Goal: Task Accomplishment & Management: Manage account settings

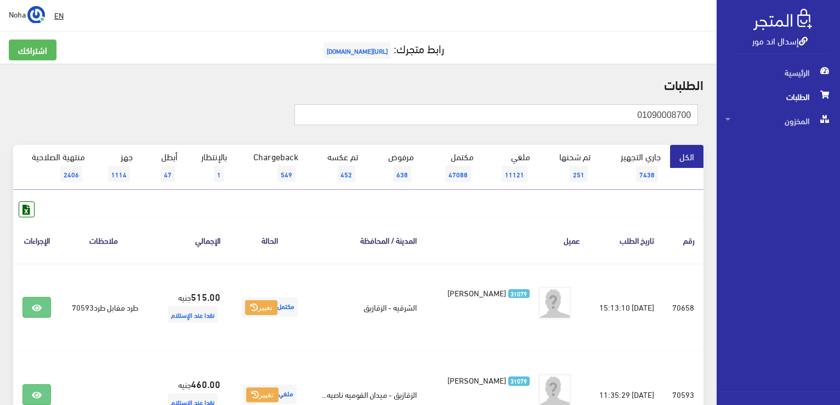
drag, startPoint x: 616, startPoint y: 113, endPoint x: 836, endPoint y: 157, distance: 224.3
click at [840, 159] on div "إسدال اند مور الرئيسية الطلبات المخزون" at bounding box center [420, 263] width 840 height 526
paste input "06794582"
type input "01006794582"
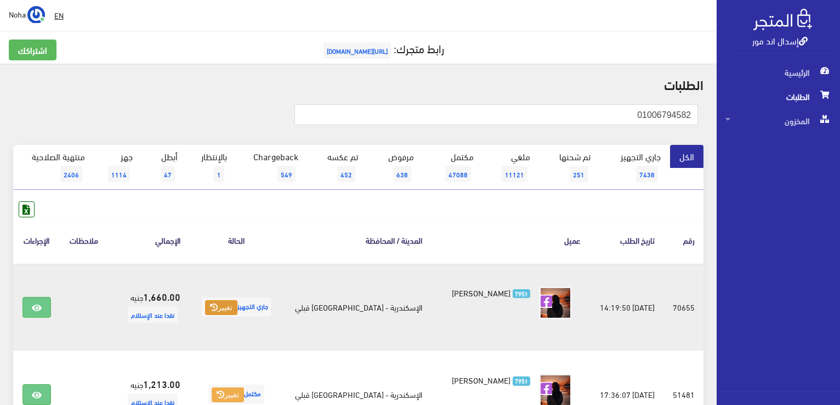
click at [227, 306] on button "تغيير" at bounding box center [221, 307] width 32 height 15
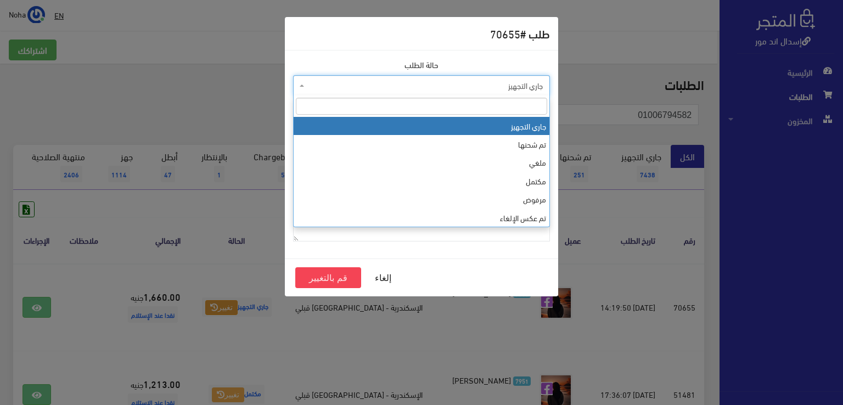
click at [340, 91] on span "جاري التجهيز" at bounding box center [421, 85] width 257 height 21
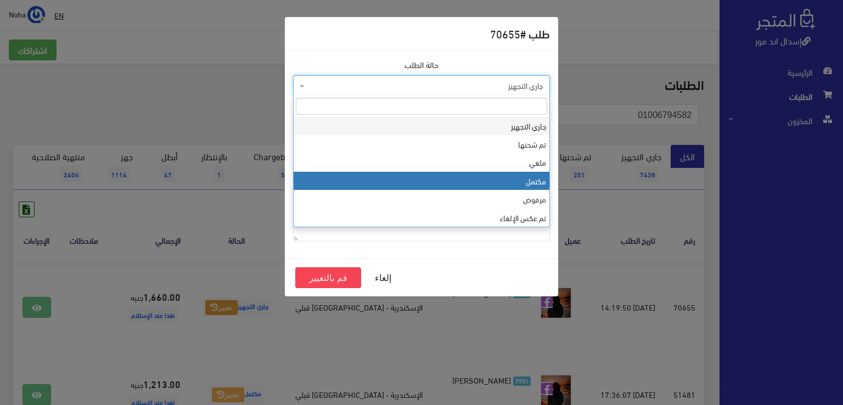
select select "4"
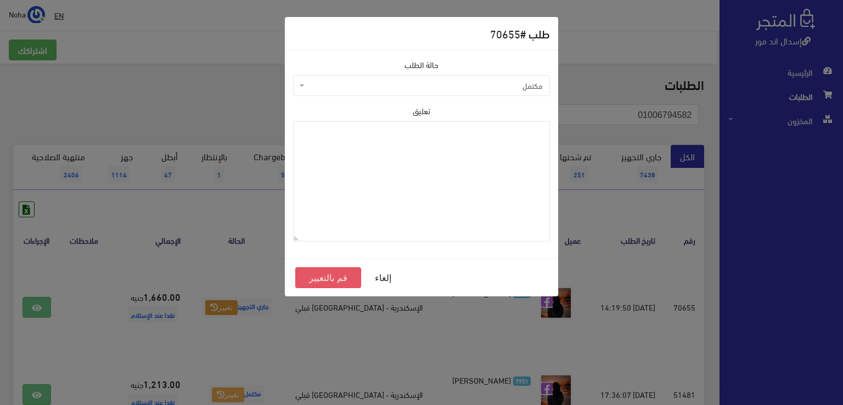
click at [318, 278] on button "قم بالتغيير" at bounding box center [328, 277] width 66 height 21
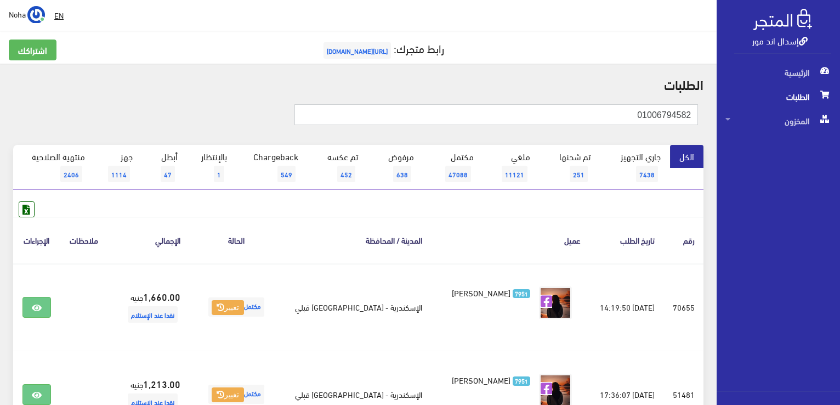
drag, startPoint x: 559, startPoint y: 118, endPoint x: 719, endPoint y: 143, distance: 161.5
click at [840, 167] on html "إسدال اند مور الرئيسية الطلبات" at bounding box center [420, 202] width 840 height 405
paste input "113704949"
type input "01113704949"
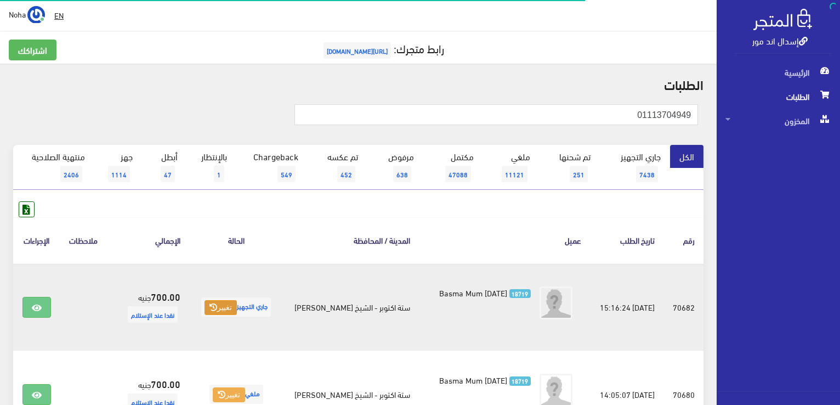
click at [230, 304] on button "تغيير" at bounding box center [221, 307] width 32 height 15
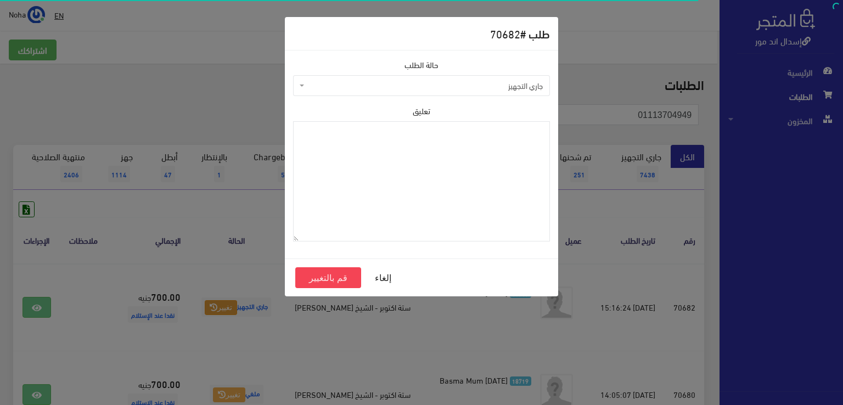
click at [358, 86] on span "جاري التجهيز" at bounding box center [425, 85] width 236 height 11
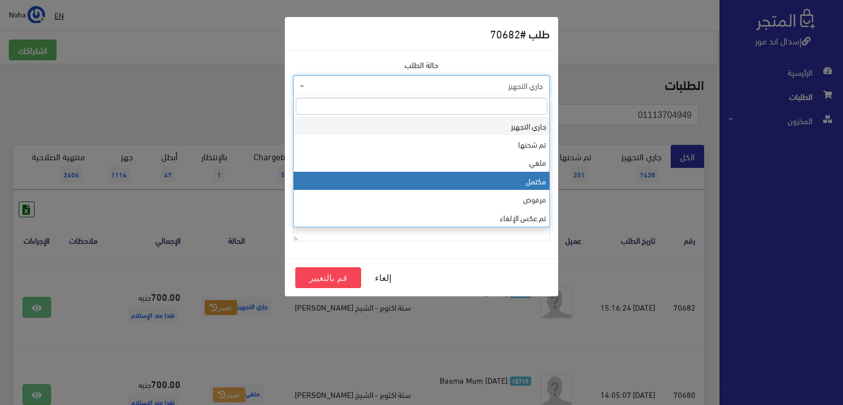
select select "4"
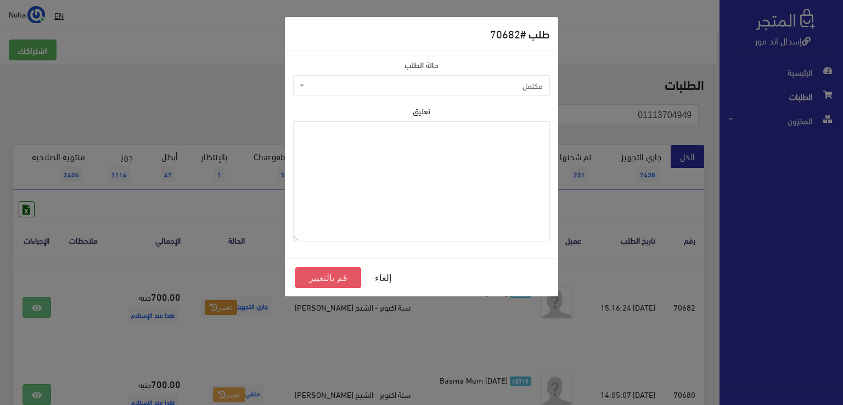
click at [327, 272] on button "قم بالتغيير" at bounding box center [328, 277] width 66 height 21
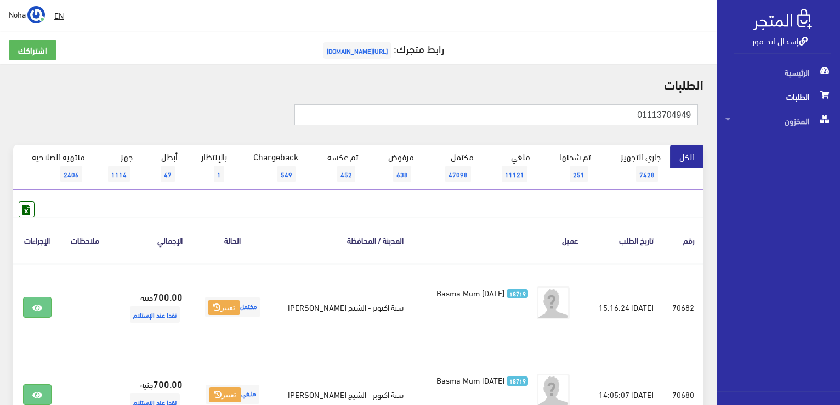
drag, startPoint x: 616, startPoint y: 112, endPoint x: 724, endPoint y: 106, distance: 108.2
click at [828, 110] on div "إسدال اند مور الرئيسية الطلبات المخزون" at bounding box center [420, 263] width 840 height 526
paste input "01019212831"
type input "01019212831"
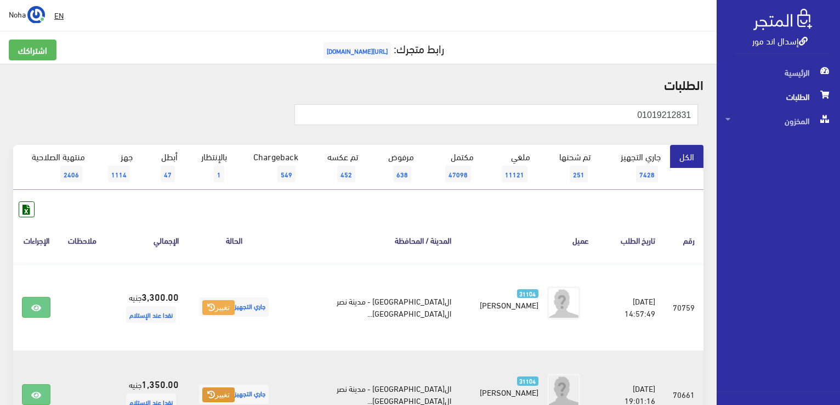
click at [224, 393] on button "تغيير" at bounding box center [218, 394] width 32 height 15
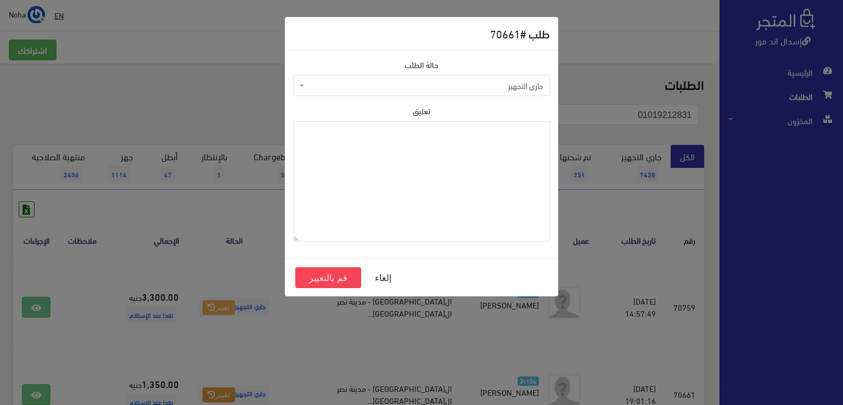
click at [368, 89] on span "جاري التجهيز" at bounding box center [425, 85] width 236 height 11
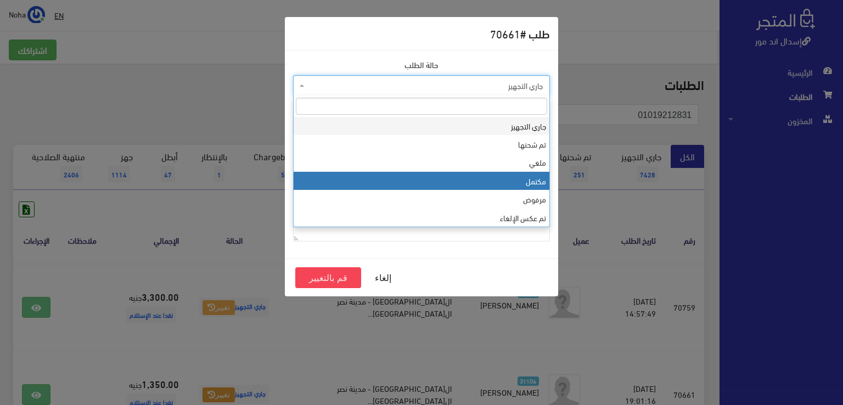
select select "4"
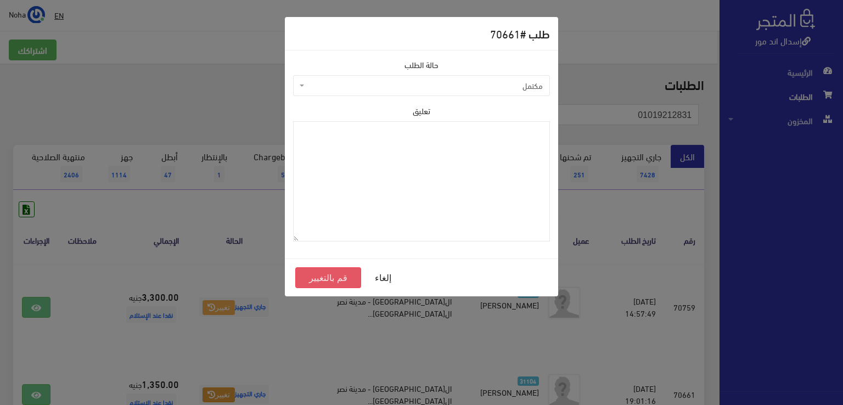
click at [316, 273] on button "قم بالتغيير" at bounding box center [328, 277] width 66 height 21
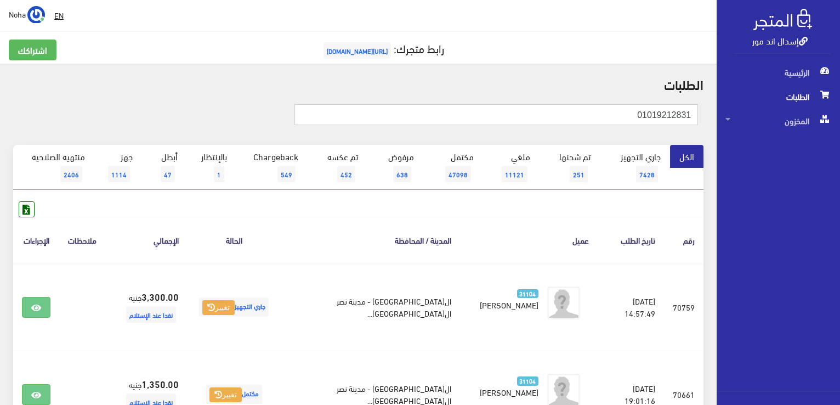
drag, startPoint x: 631, startPoint y: 110, endPoint x: 594, endPoint y: 113, distance: 38.0
click at [806, 115] on div "إسدال اند مور الرئيسية الطلبات المخزون" at bounding box center [420, 263] width 840 height 526
paste input "01023691710"
type input "01023691710"
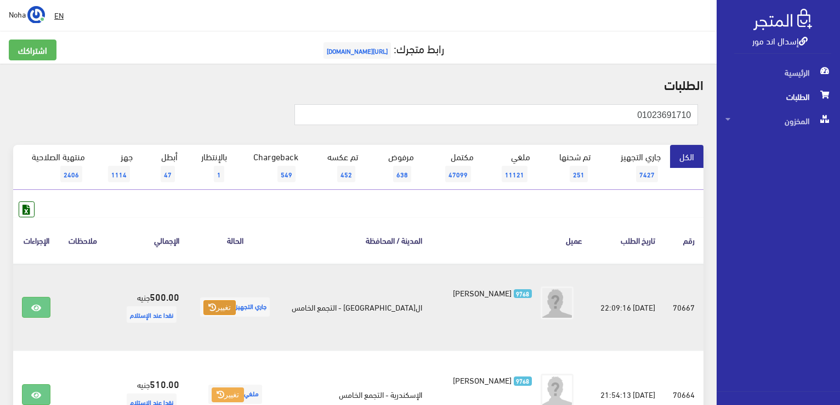
click at [236, 306] on button "تغيير" at bounding box center [220, 307] width 32 height 15
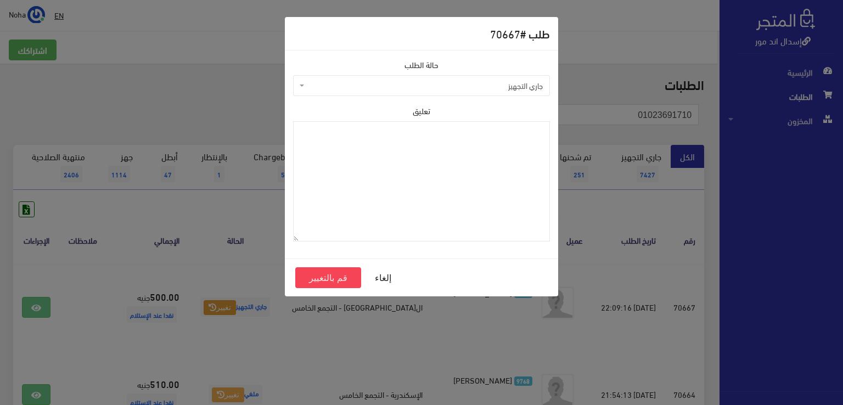
click at [335, 84] on span "جاري التجهيز" at bounding box center [425, 85] width 236 height 11
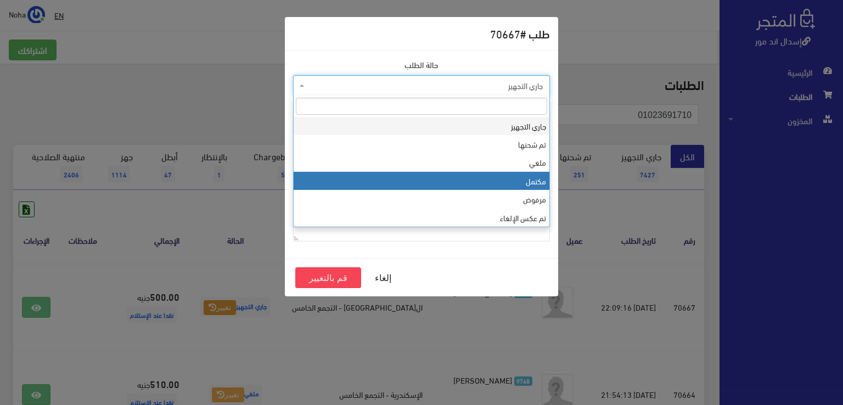
select select "4"
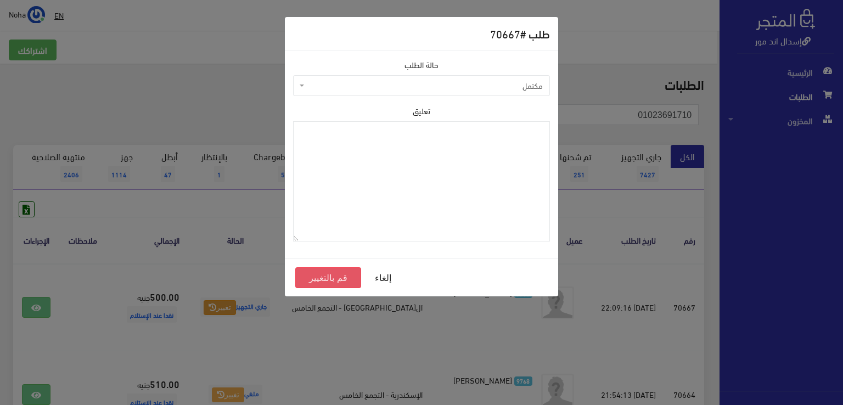
click at [346, 280] on button "قم بالتغيير" at bounding box center [328, 277] width 66 height 21
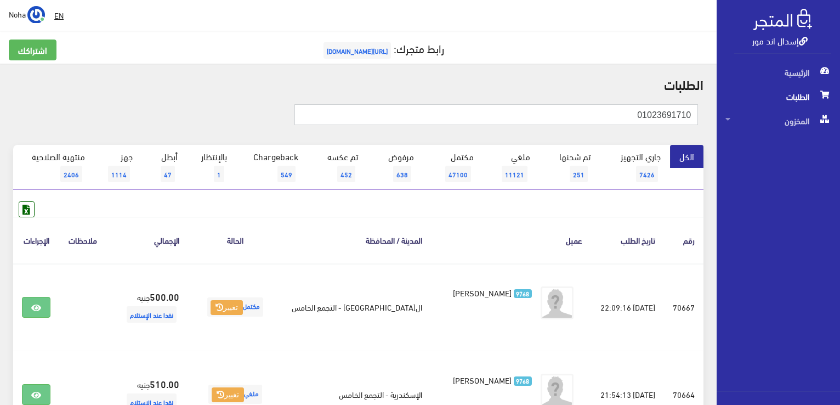
drag, startPoint x: 616, startPoint y: 112, endPoint x: 634, endPoint y: 117, distance: 19.2
click at [634, 117] on input "01023691710" at bounding box center [497, 114] width 404 height 21
drag, startPoint x: 595, startPoint y: 115, endPoint x: 842, endPoint y: 127, distance: 247.2
click at [840, 127] on html "إسدال اند مور الرئيسية الطلبات" at bounding box center [420, 202] width 840 height 405
paste input "222378517"
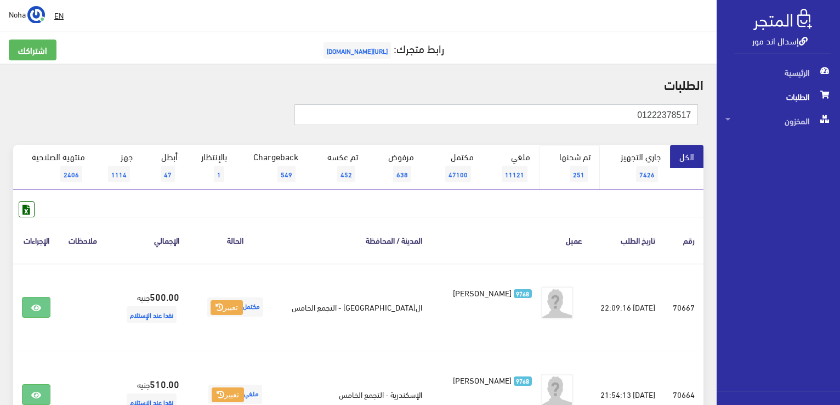
type input "01222378517"
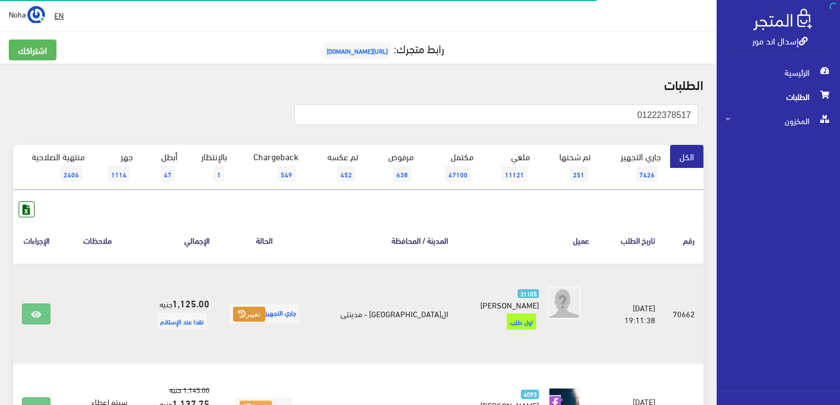
click at [266, 307] on button "تغيير" at bounding box center [249, 314] width 32 height 15
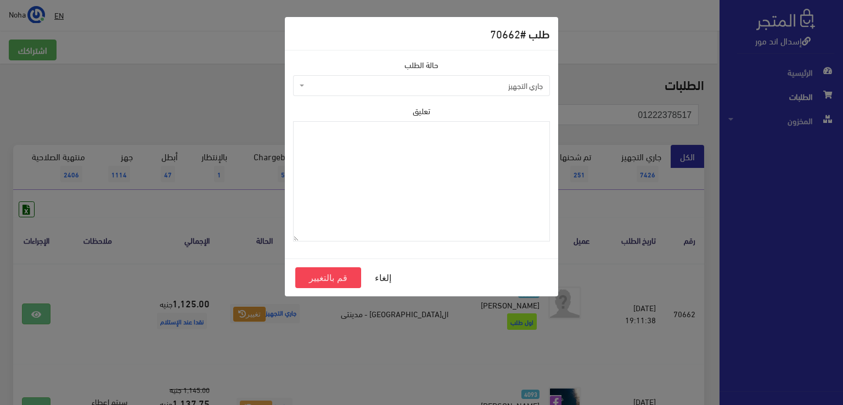
click at [345, 81] on span "جاري التجهيز" at bounding box center [425, 85] width 236 height 11
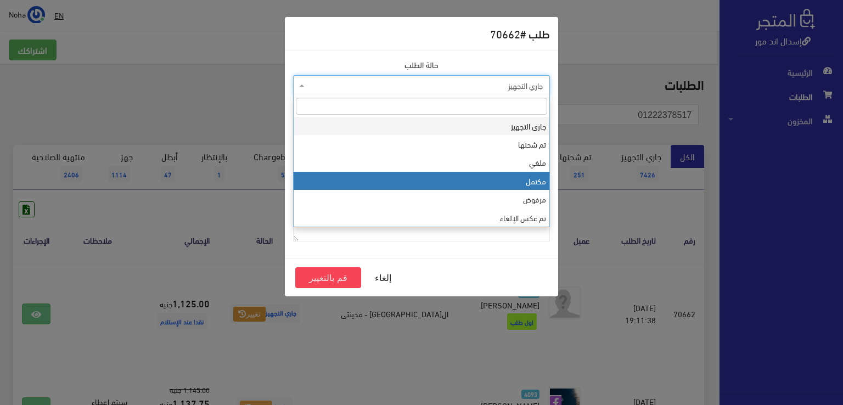
select select "4"
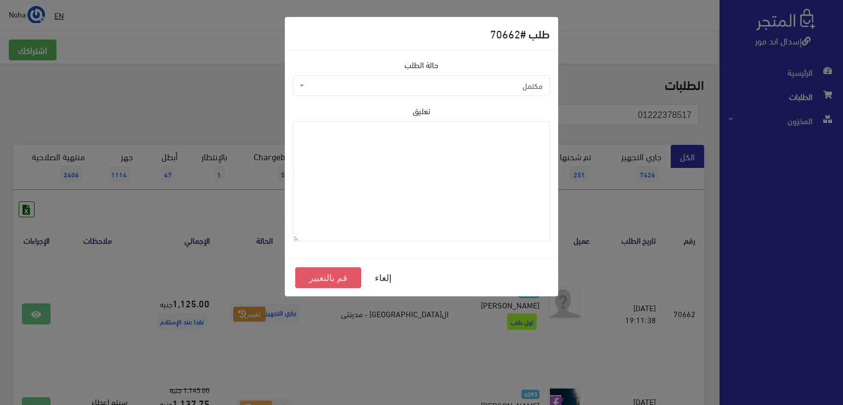
click at [342, 281] on button "قم بالتغيير" at bounding box center [328, 277] width 66 height 21
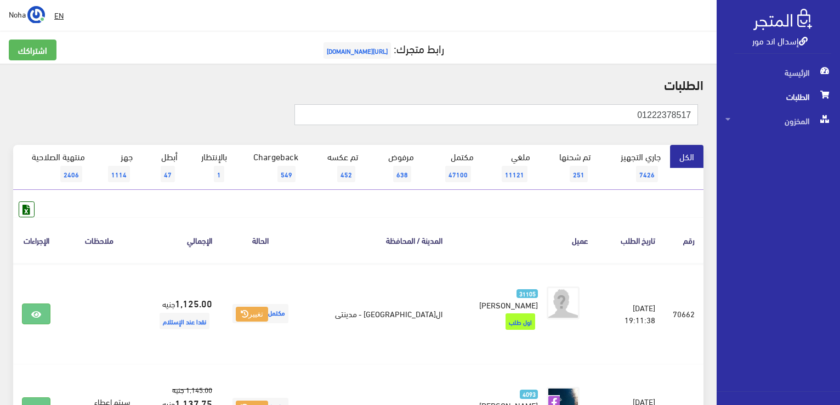
drag, startPoint x: 633, startPoint y: 115, endPoint x: 840, endPoint y: 121, distance: 207.4
click at [840, 121] on html "إسدال اند مور الرئيسية الطلبات" at bounding box center [420, 202] width 840 height 405
paste input "001778394"
type input "01001778394"
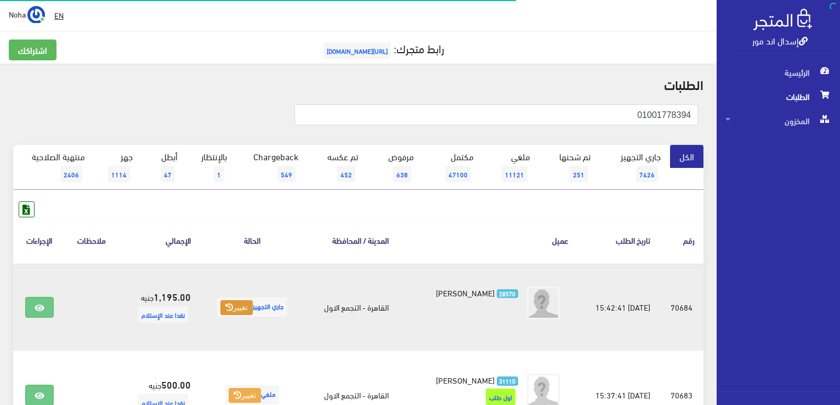
click at [229, 306] on button "تغيير" at bounding box center [237, 307] width 32 height 15
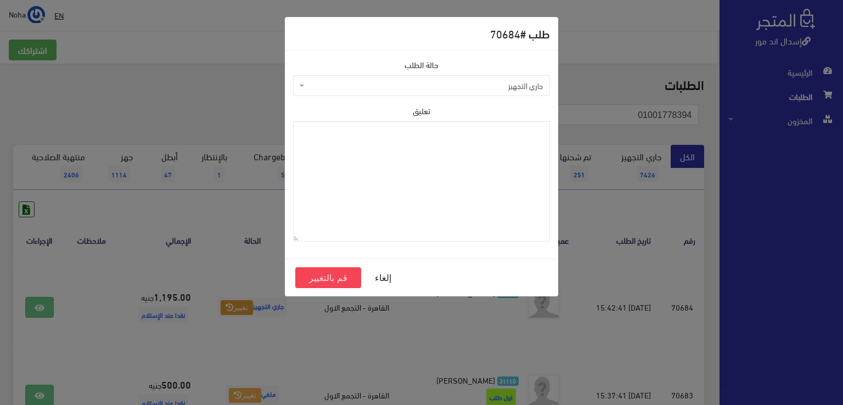
click at [343, 85] on span "جاري التجهيز" at bounding box center [425, 85] width 236 height 11
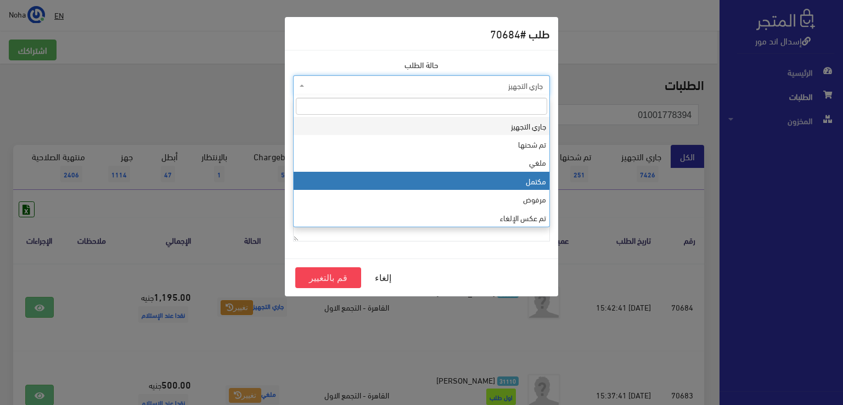
select select "4"
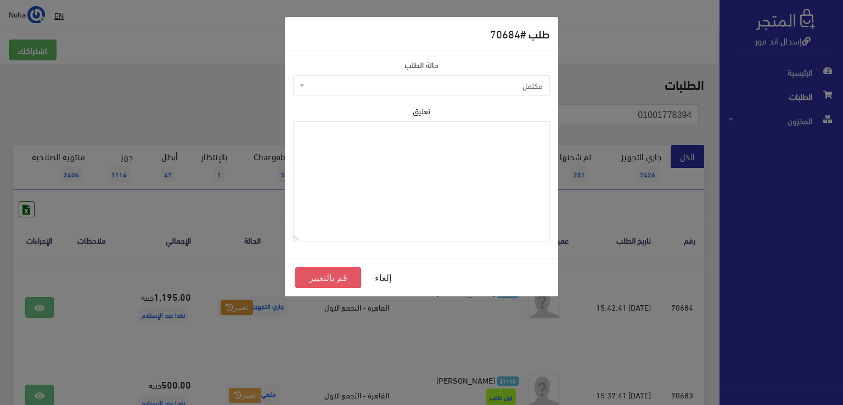
click at [329, 278] on button "قم بالتغيير" at bounding box center [328, 277] width 66 height 21
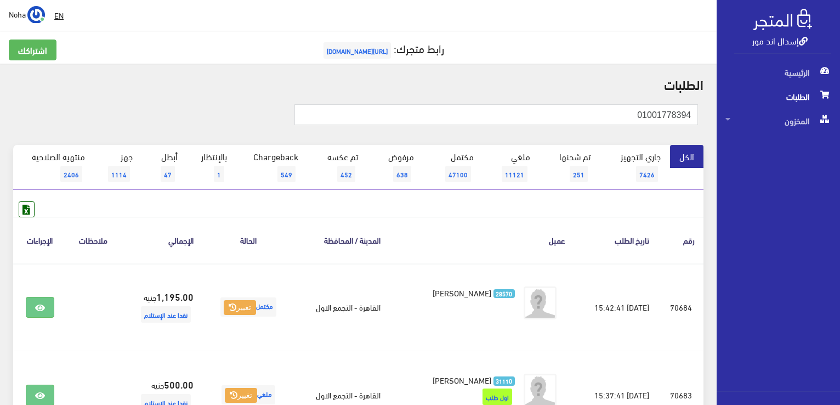
click at [531, 77] on h2 "الطلبات" at bounding box center [358, 84] width 691 height 14
drag, startPoint x: 604, startPoint y: 111, endPoint x: 832, endPoint y: 109, distance: 228.2
click at [840, 110] on html "إسدال اند مور الرئيسية الطلبات" at bounding box center [420, 202] width 840 height 405
paste input "01123209155"
type input "01123209155"
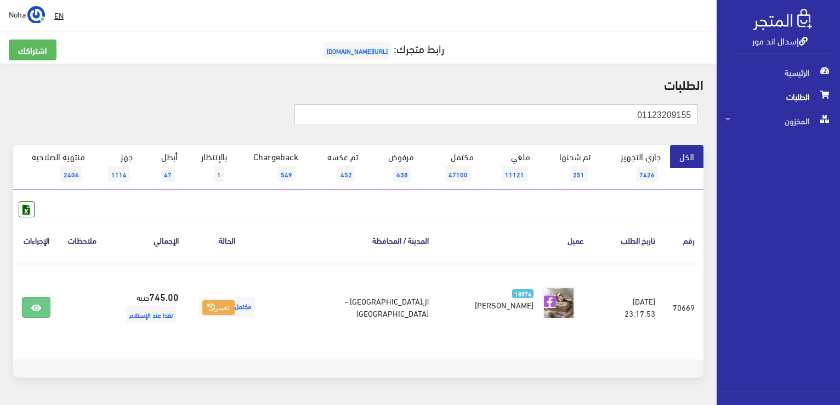
drag, startPoint x: 696, startPoint y: 114, endPoint x: 838, endPoint y: 101, distance: 143.1
click at [838, 101] on div "إسدال اند مور الرئيسية الطلبات المخزون" at bounding box center [420, 219] width 840 height 439
paste input "00470579"
type input "01004705795"
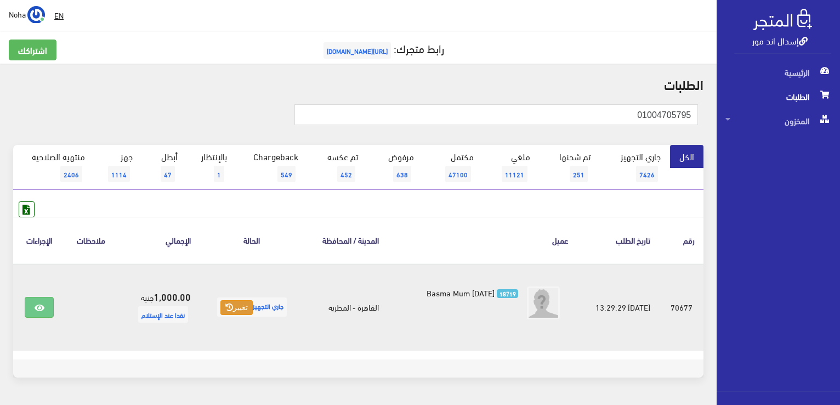
click at [228, 309] on button "تغيير" at bounding box center [237, 307] width 32 height 15
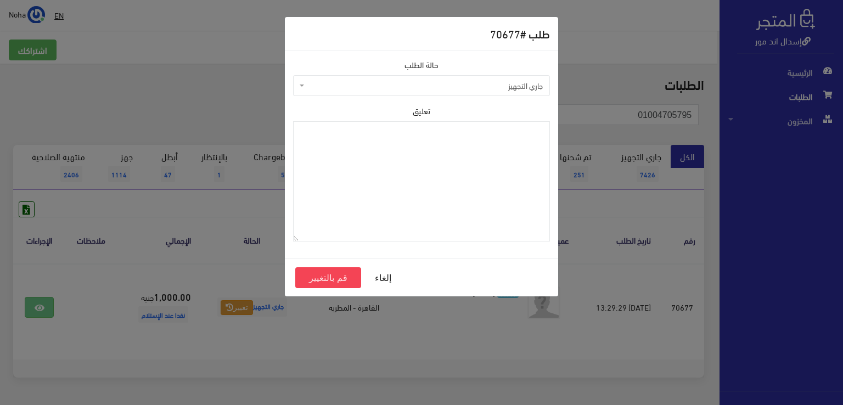
click at [416, 78] on span "جاري التجهيز" at bounding box center [421, 85] width 257 height 21
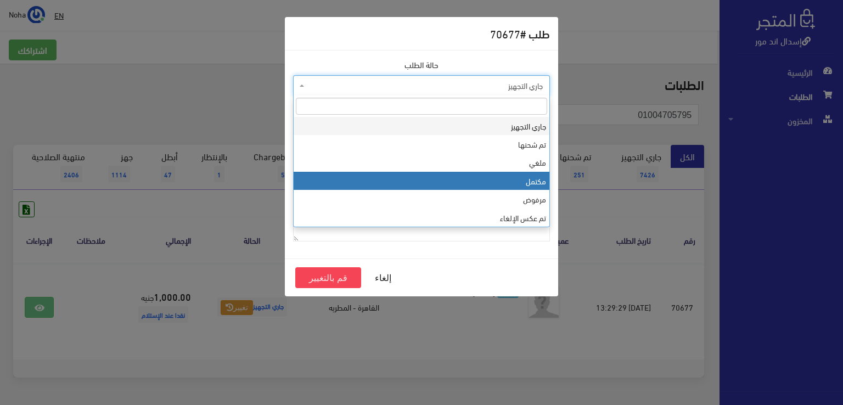
select select "4"
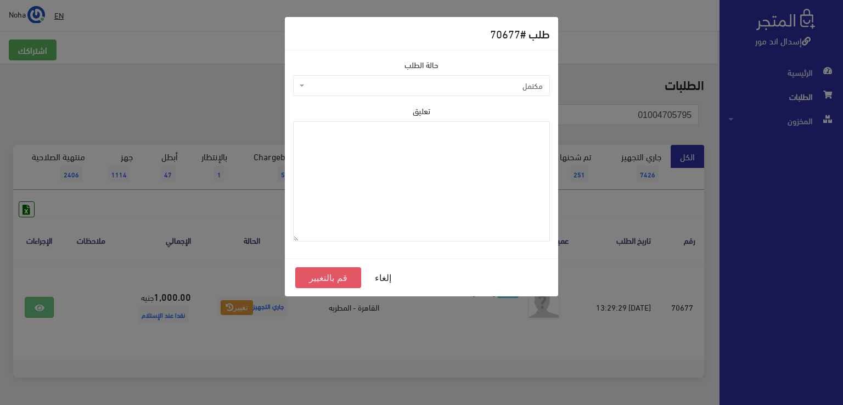
click at [335, 277] on button "قم بالتغيير" at bounding box center [328, 277] width 66 height 21
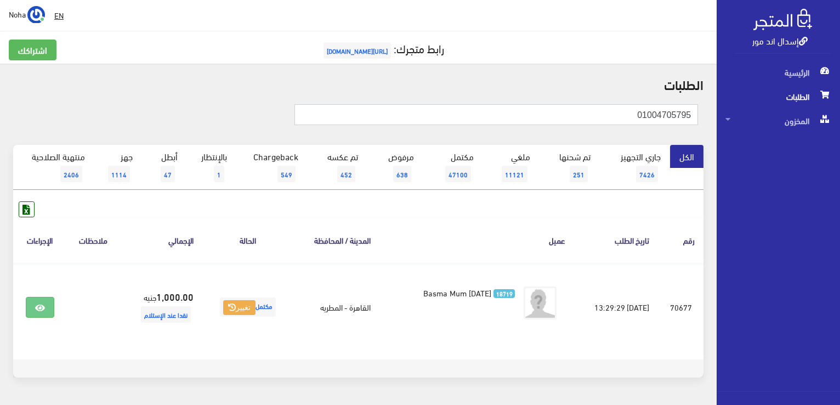
drag, startPoint x: 610, startPoint y: 115, endPoint x: 835, endPoint y: 98, distance: 225.6
click at [836, 98] on div "إسدال اند مور الرئيسية الطلبات المخزون" at bounding box center [420, 219] width 840 height 439
paste input "207314989"
type input "01207314989"
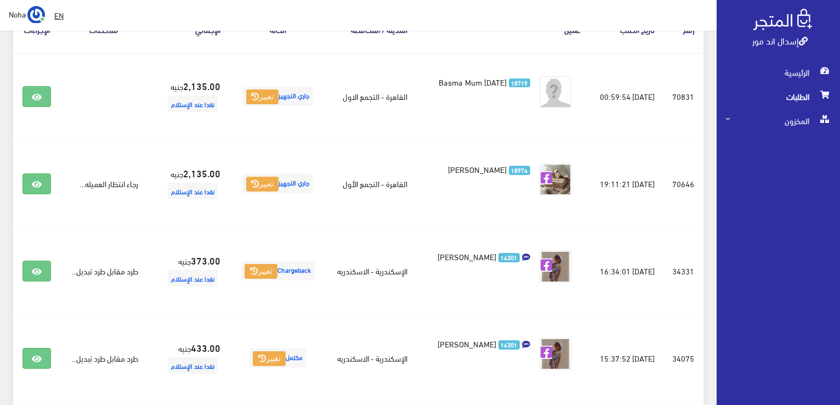
scroll to position [219, 0]
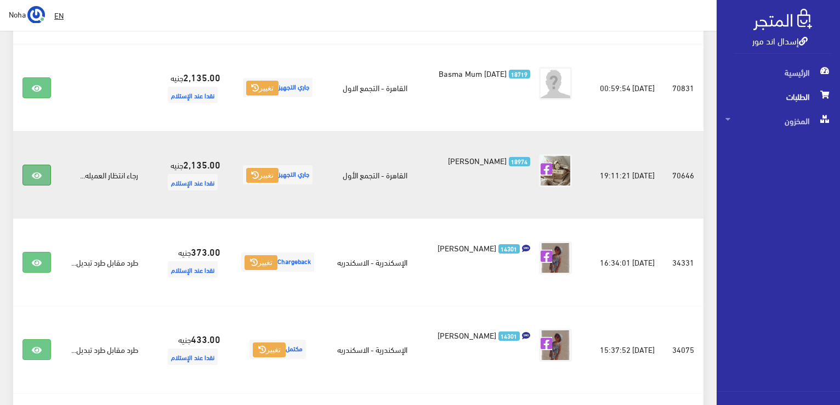
click at [49, 176] on link at bounding box center [36, 175] width 29 height 21
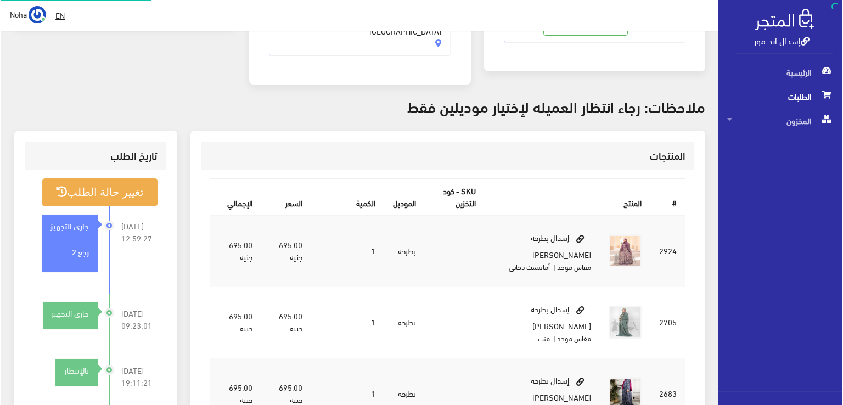
scroll to position [274, 0]
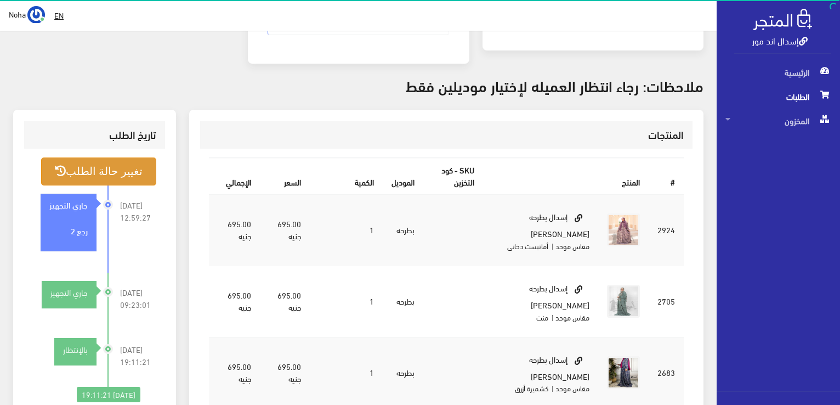
click at [131, 157] on button "تغيير حالة الطلب" at bounding box center [98, 171] width 115 height 28
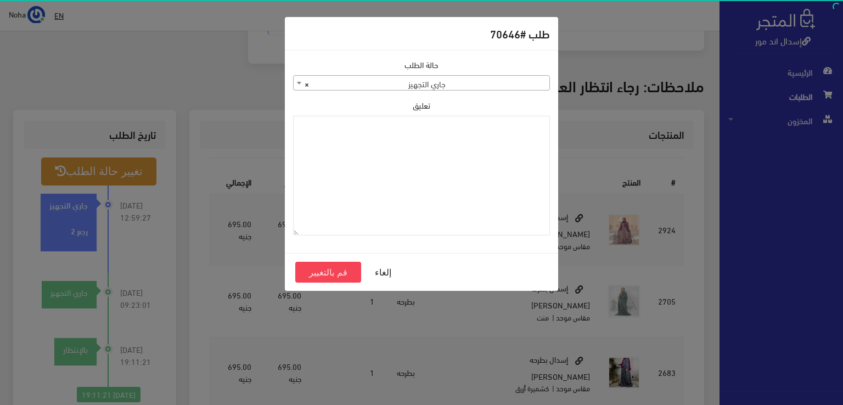
click at [384, 78] on span "× جاري التجهيز" at bounding box center [422, 83] width 256 height 15
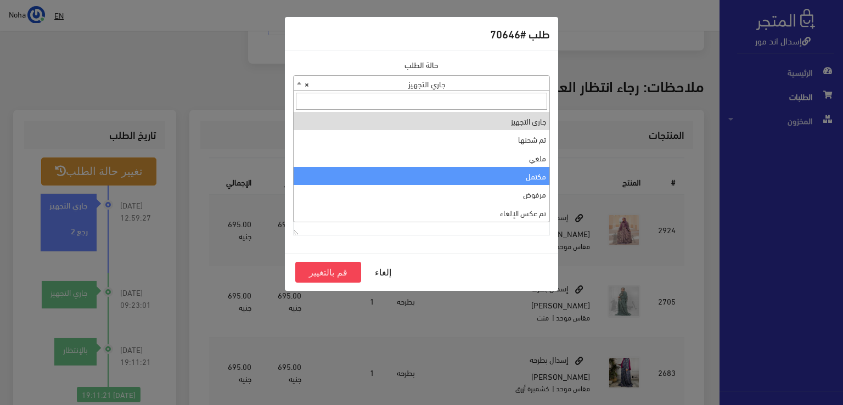
select select "4"
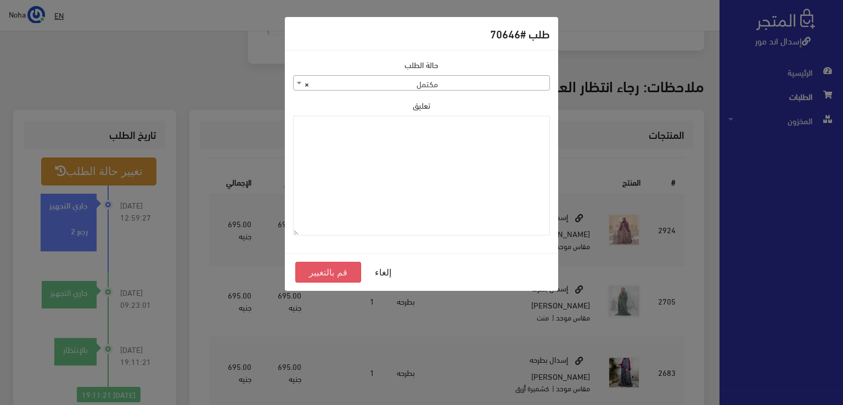
click at [349, 272] on button "قم بالتغيير" at bounding box center [328, 272] width 66 height 21
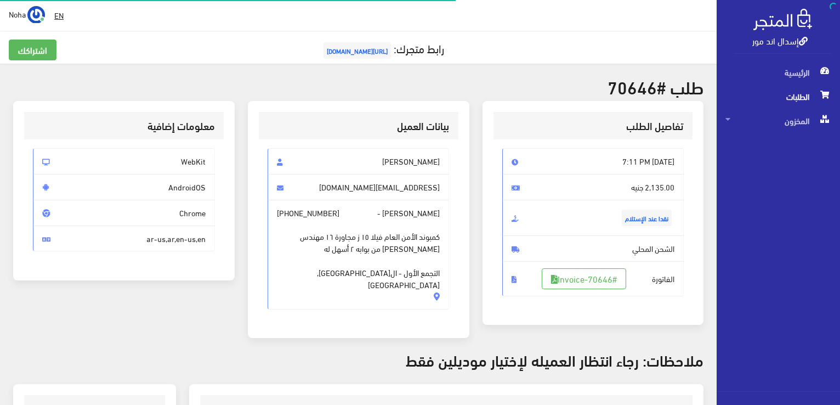
scroll to position [263, 0]
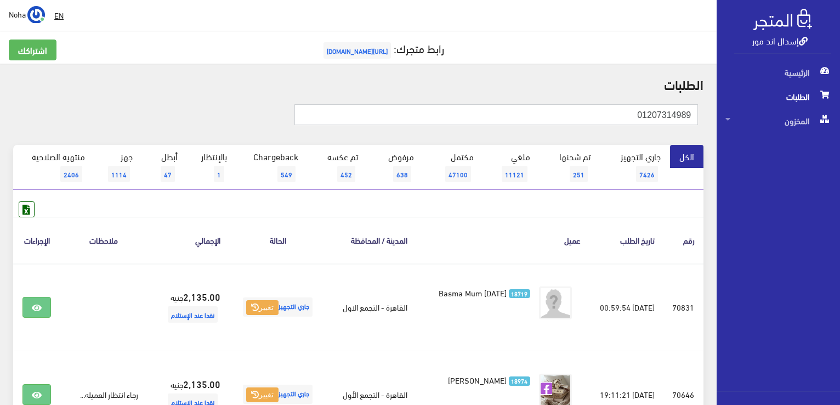
drag, startPoint x: 586, startPoint y: 115, endPoint x: 842, endPoint y: 126, distance: 256.4
click at [840, 126] on html "إسدال اند مور الرئيسية الطلبات" at bounding box center [420, 202] width 840 height 405
paste input "01097955292"
type input "01097955292"
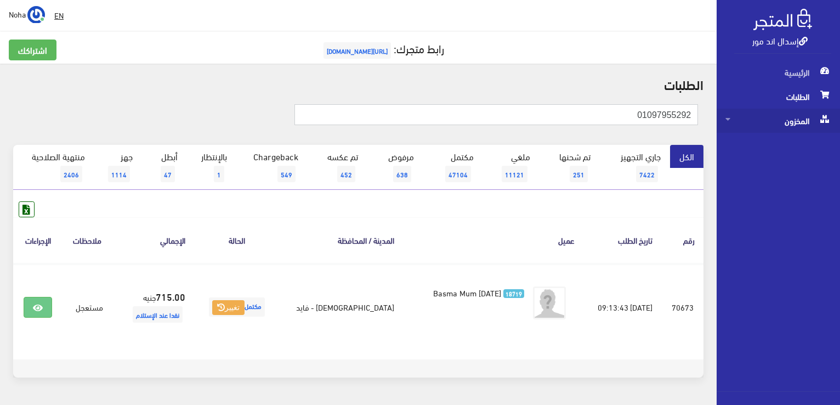
drag, startPoint x: 609, startPoint y: 109, endPoint x: 754, endPoint y: 109, distance: 145.4
click at [754, 109] on div "إسدال اند مور الرئيسية الطلبات المخزون" at bounding box center [420, 219] width 840 height 439
paste input "01002212783"
type input "0 01002212783"
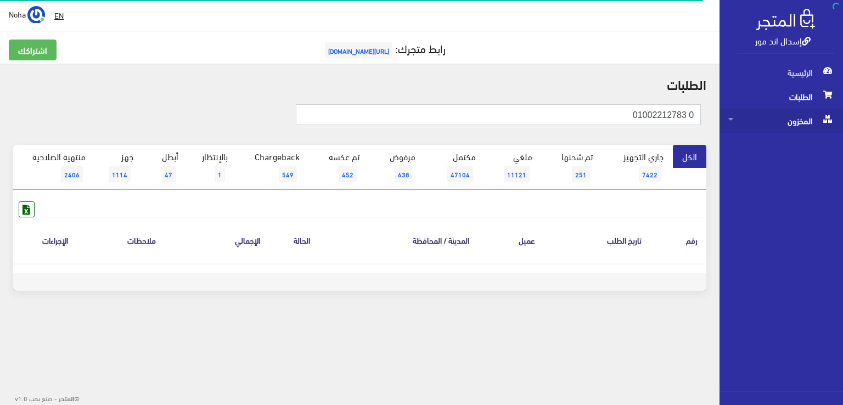
drag, startPoint x: 685, startPoint y: 113, endPoint x: 829, endPoint y: 114, distance: 144.3
click at [829, 114] on div "إسدال اند مور الرئيسية الطلبات المخزون" at bounding box center [421, 176] width 843 height 352
type input "01002212783"
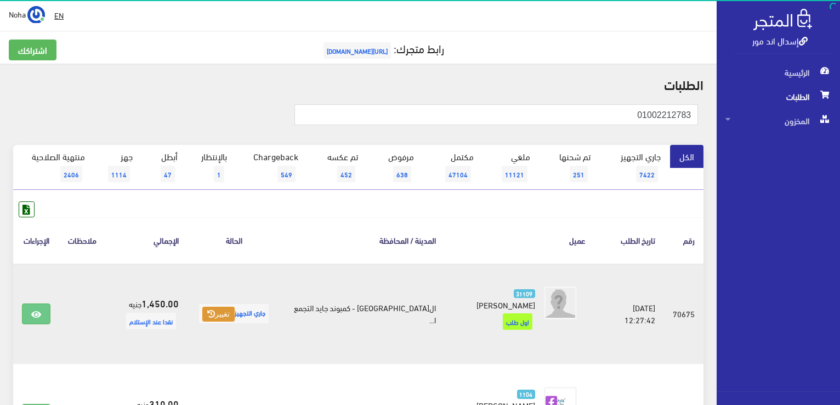
click at [225, 307] on button "تغيير" at bounding box center [218, 314] width 32 height 15
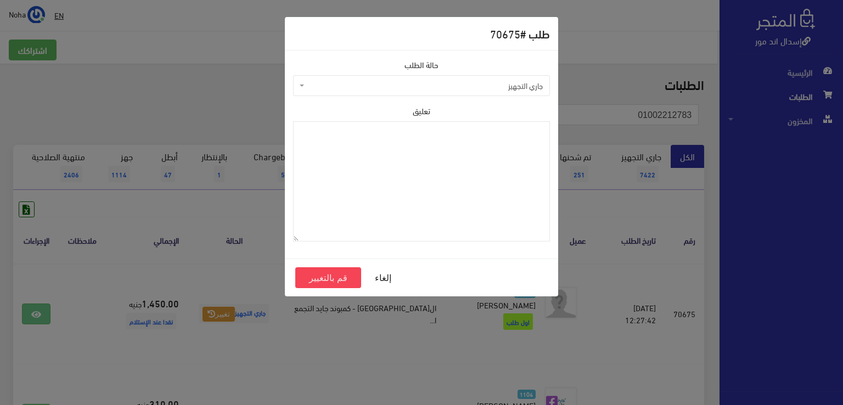
click at [347, 83] on span "جاري التجهيز" at bounding box center [425, 85] width 236 height 11
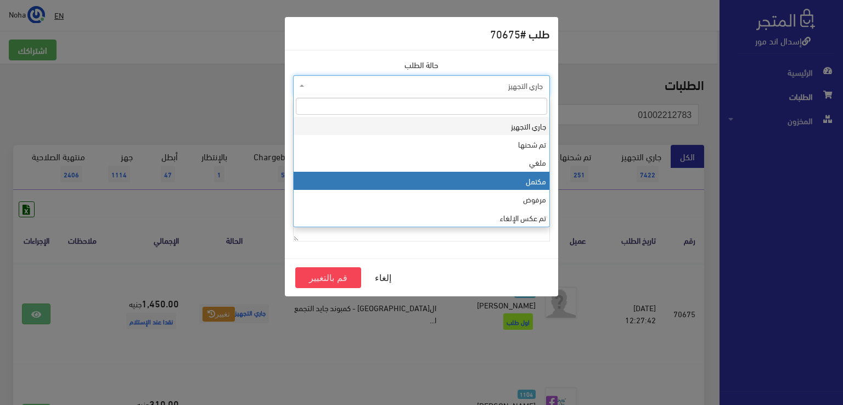
select select "4"
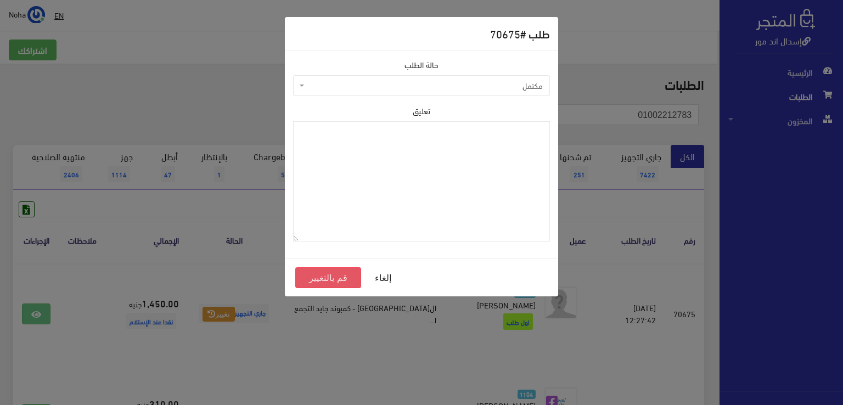
click at [347, 275] on button "قم بالتغيير" at bounding box center [328, 277] width 66 height 21
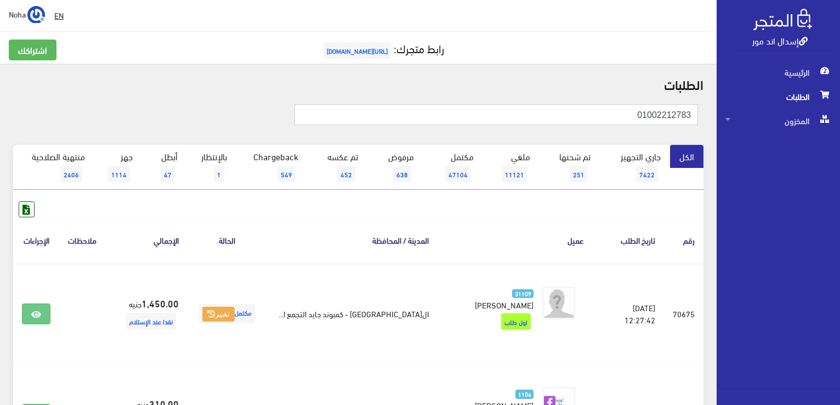
drag, startPoint x: 623, startPoint y: 117, endPoint x: 710, endPoint y: 116, distance: 87.8
click at [710, 116] on div "01002212783" at bounding box center [359, 120] width 704 height 49
paste input "22427890"
type input "01022427890"
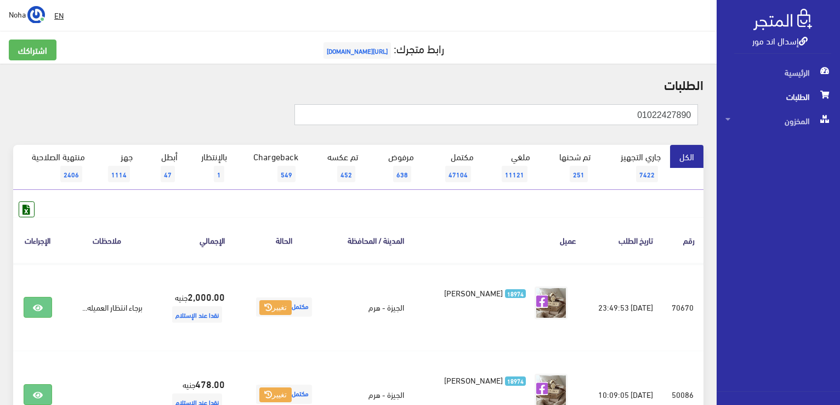
drag, startPoint x: 616, startPoint y: 112, endPoint x: 841, endPoint y: 103, distance: 225.1
click at [840, 104] on html "إسدال اند مور الرئيسية الطلبات" at bounding box center [420, 202] width 840 height 405
paste input "120120636"
type input "01120120636"
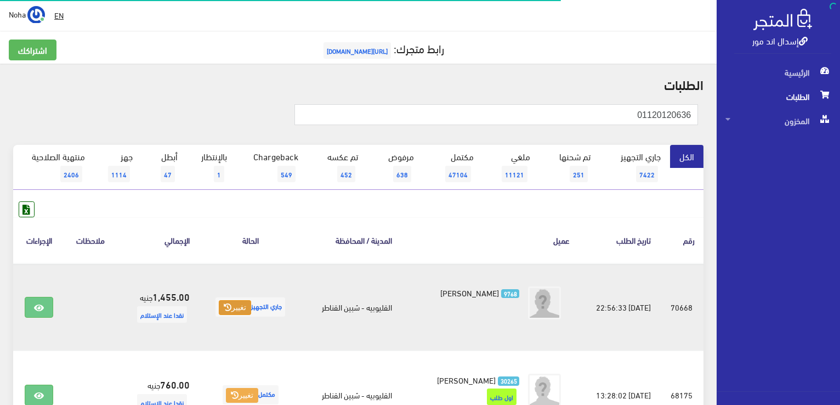
click at [224, 308] on icon at bounding box center [228, 307] width 8 height 8
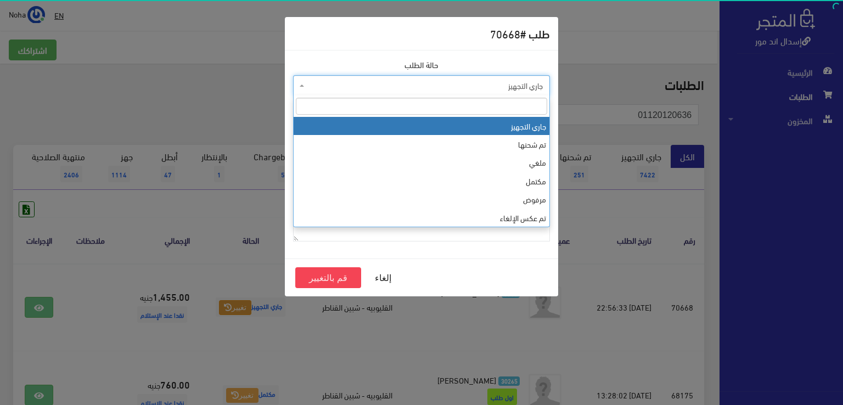
click at [445, 86] on span "جاري التجهيز" at bounding box center [425, 85] width 236 height 11
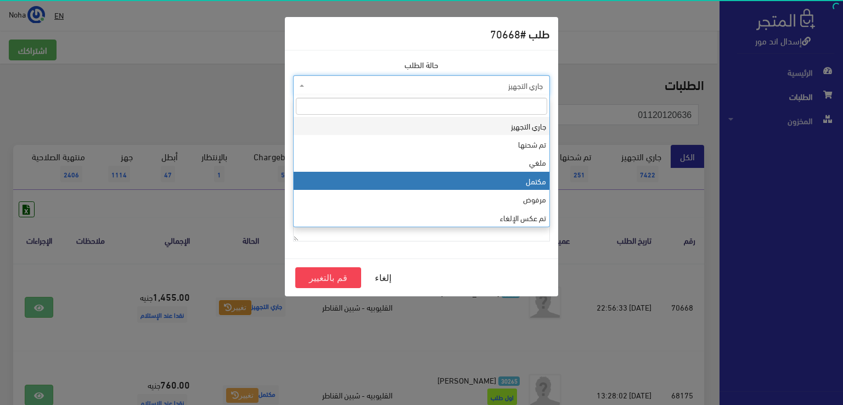
select select "4"
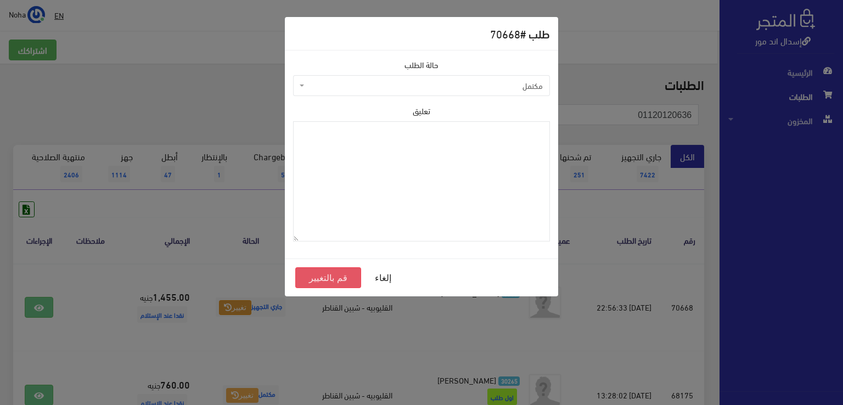
click at [349, 276] on button "قم بالتغيير" at bounding box center [328, 277] width 66 height 21
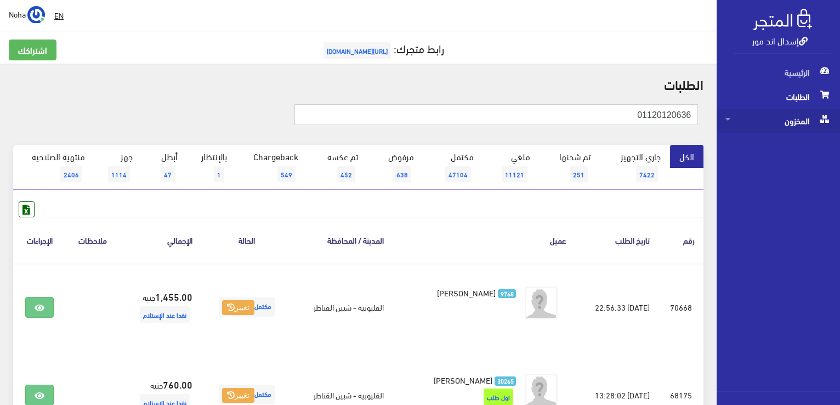
drag, startPoint x: 663, startPoint y: 110, endPoint x: 810, endPoint y: 111, distance: 147.6
click at [810, 111] on div "إسدال اند مور الرئيسية الطلبات المخزون" at bounding box center [420, 263] width 840 height 527
paste input "01009272668"
type input "01009272668"
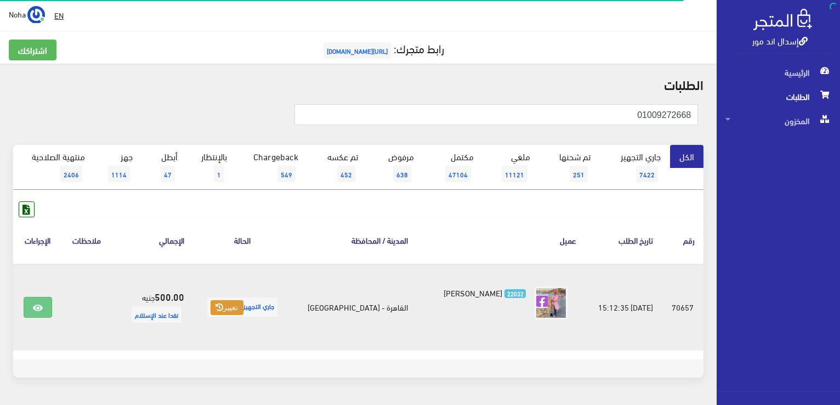
click at [223, 308] on button "تغيير" at bounding box center [227, 307] width 32 height 15
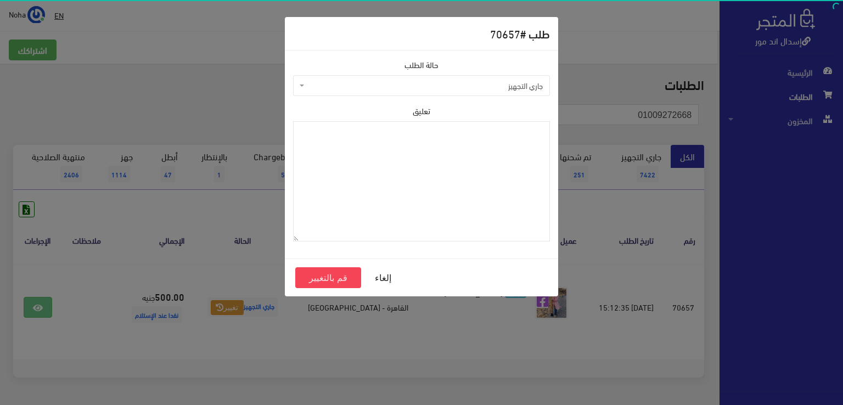
click at [424, 84] on span "جاري التجهيز" at bounding box center [425, 85] width 236 height 11
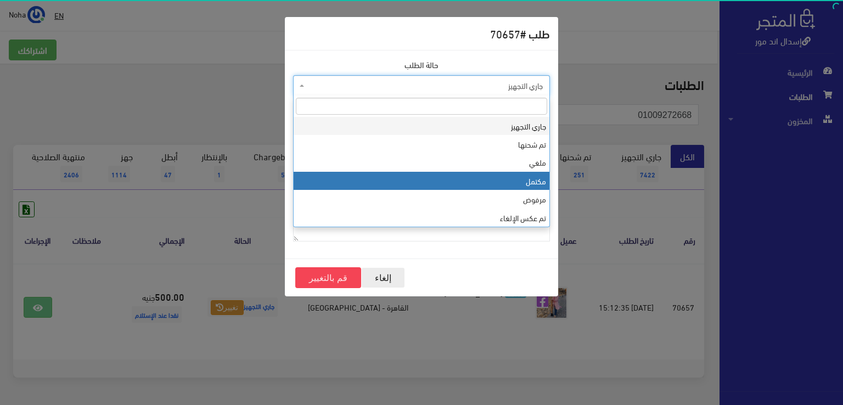
select select "4"
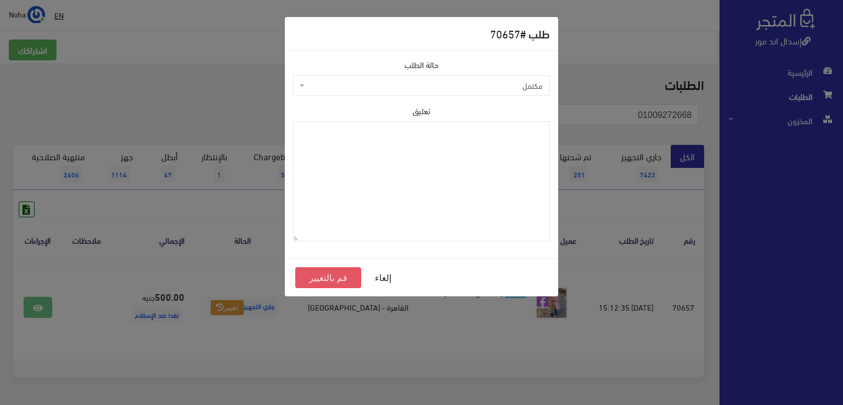
click at [342, 277] on button "قم بالتغيير" at bounding box center [328, 277] width 66 height 21
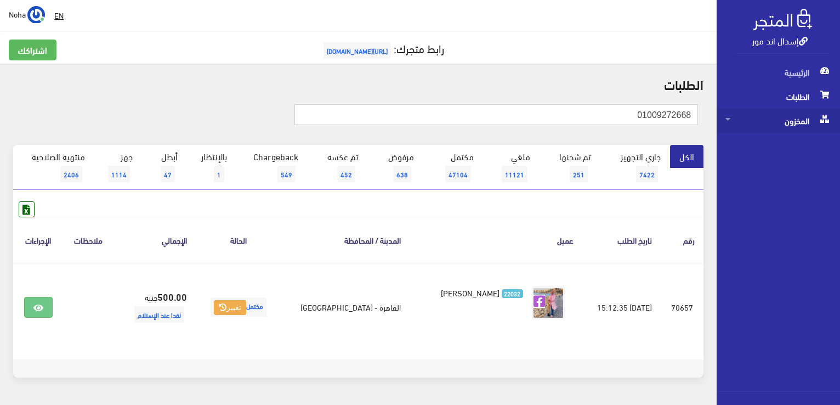
drag, startPoint x: 568, startPoint y: 120, endPoint x: 755, endPoint y: 121, distance: 186.5
click at [755, 121] on div "إسدال اند مور الرئيسية الطلبات المخزون" at bounding box center [420, 219] width 840 height 439
paste input "01128311619"
type input "01128311619"
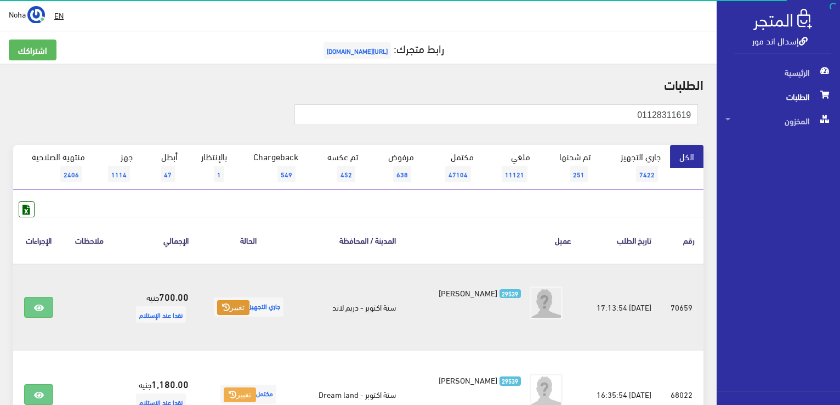
click at [228, 307] on button "تغيير" at bounding box center [233, 307] width 32 height 15
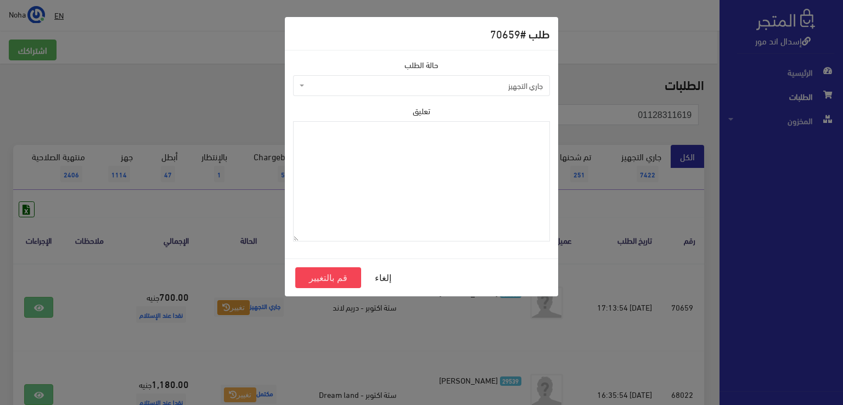
click at [360, 91] on span "جاري التجهيز" at bounding box center [425, 85] width 236 height 11
select select "4"
click at [338, 278] on button "قم بالتغيير" at bounding box center [328, 277] width 66 height 21
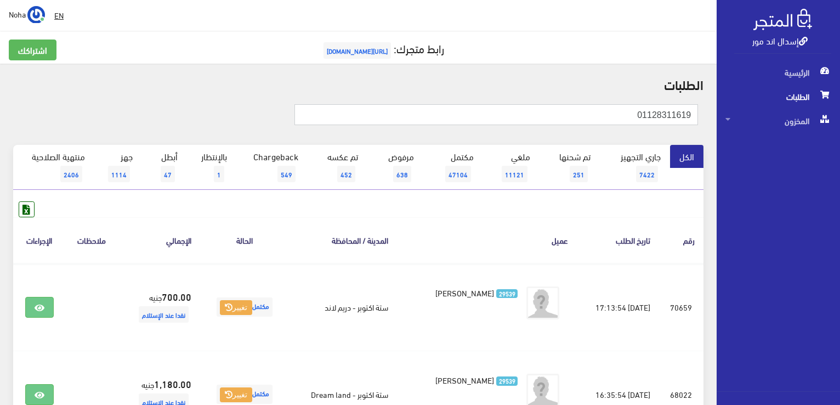
drag, startPoint x: 627, startPoint y: 111, endPoint x: 842, endPoint y: 90, distance: 216.1
click at [840, 90] on html "إسدال اند مور الرئيسية الطلبات" at bounding box center [420, 202] width 840 height 405
paste input "000790605"
type input "01000790605"
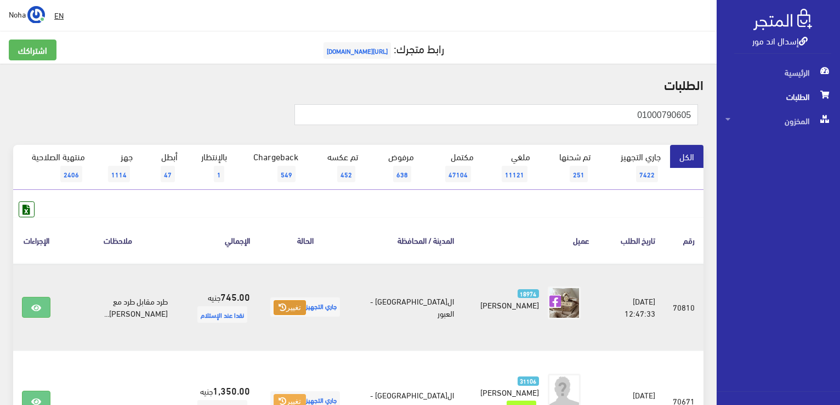
click at [276, 304] on button "تغيير" at bounding box center [290, 307] width 32 height 15
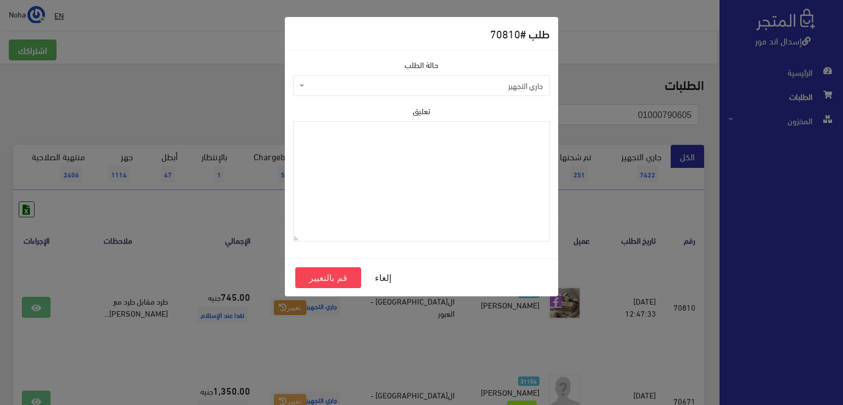
click at [429, 82] on span "جاري التجهيز" at bounding box center [425, 85] width 236 height 11
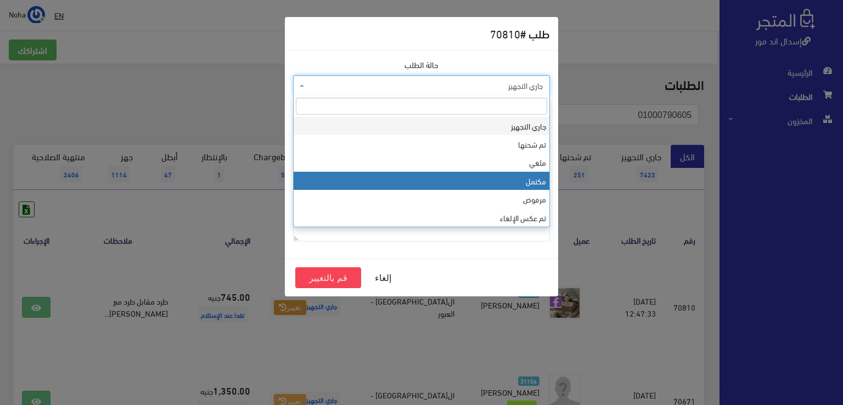
select select "4"
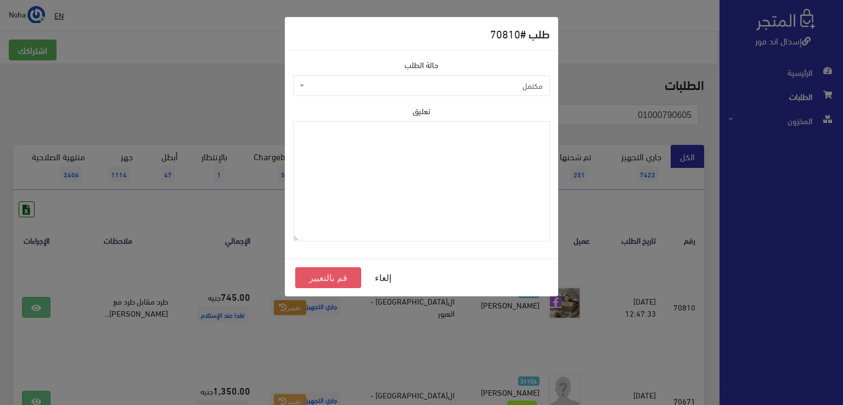
click at [331, 279] on button "قم بالتغيير" at bounding box center [328, 277] width 66 height 21
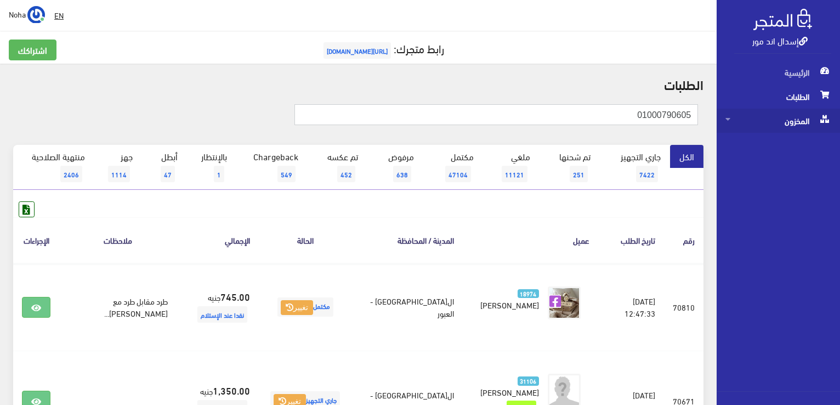
drag, startPoint x: 609, startPoint y: 118, endPoint x: 803, endPoint y: 128, distance: 194.5
click at [840, 155] on html "إسدال اند مور الرئيسية الطلبات" at bounding box center [420, 202] width 840 height 405
paste input "3704689"
type input "01003704689"
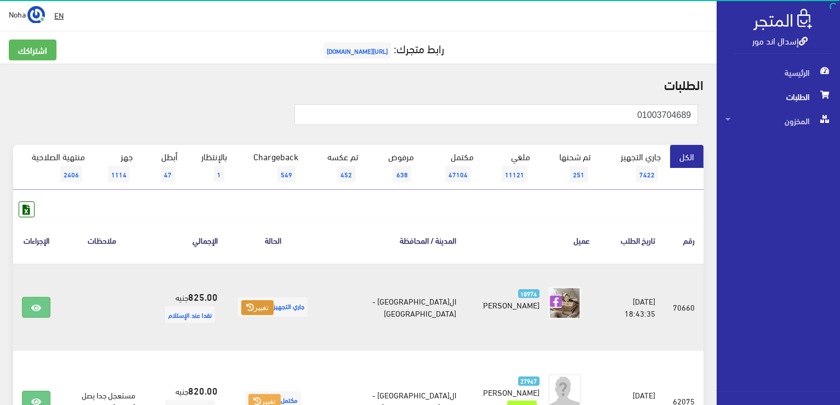
click at [267, 309] on button "تغيير" at bounding box center [257, 307] width 32 height 15
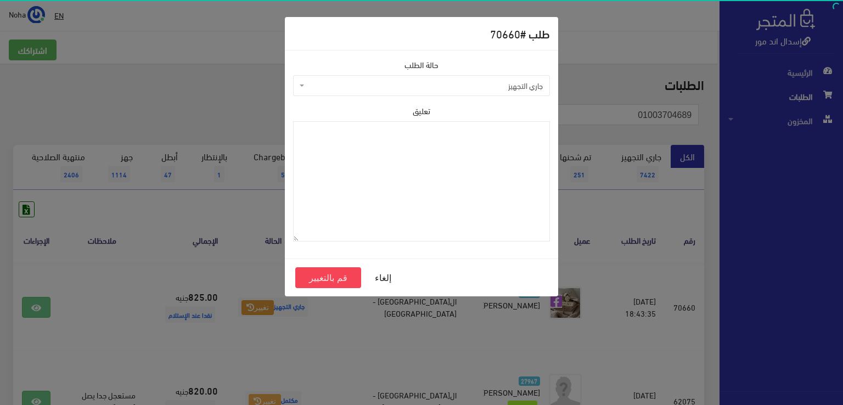
click at [479, 87] on span "جاري التجهيز" at bounding box center [425, 85] width 236 height 11
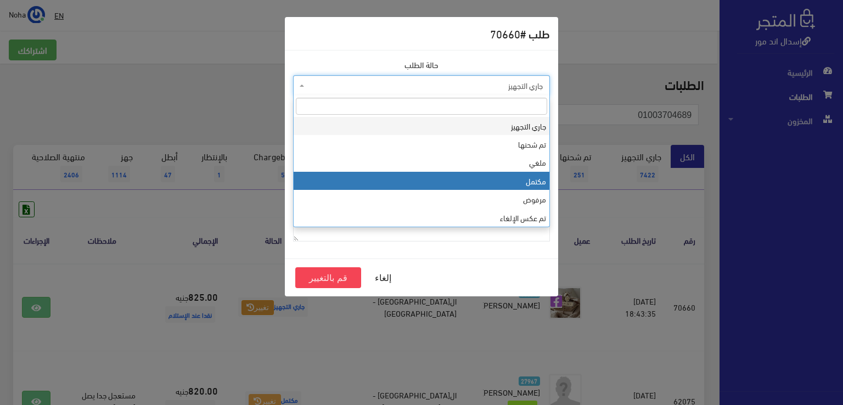
select select "4"
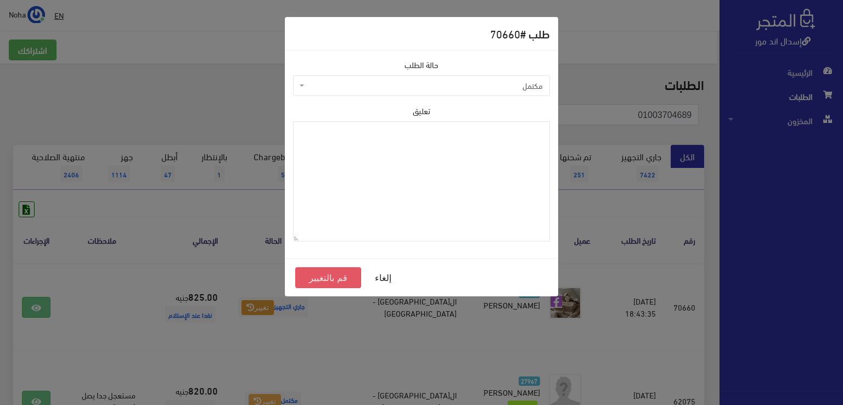
click at [346, 280] on button "قم بالتغيير" at bounding box center [328, 277] width 66 height 21
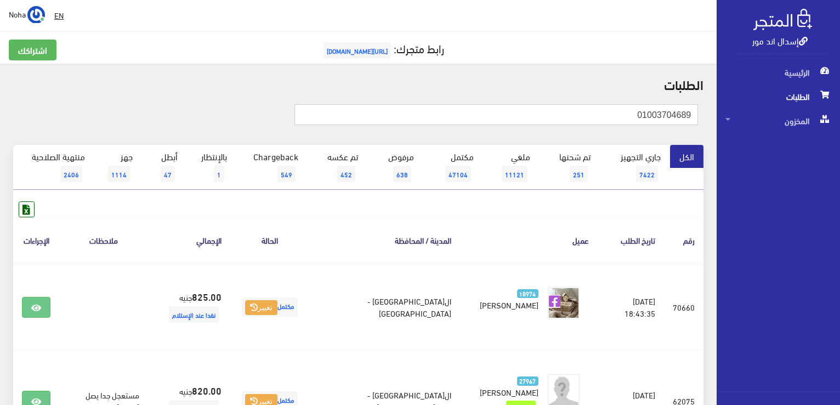
drag, startPoint x: 616, startPoint y: 112, endPoint x: 842, endPoint y: 110, distance: 226.0
click at [840, 110] on html "إسدال اند مور الرئيسية الطلبات" at bounding box center [420, 202] width 840 height 405
paste input "01094304962"
type input "01094304962"
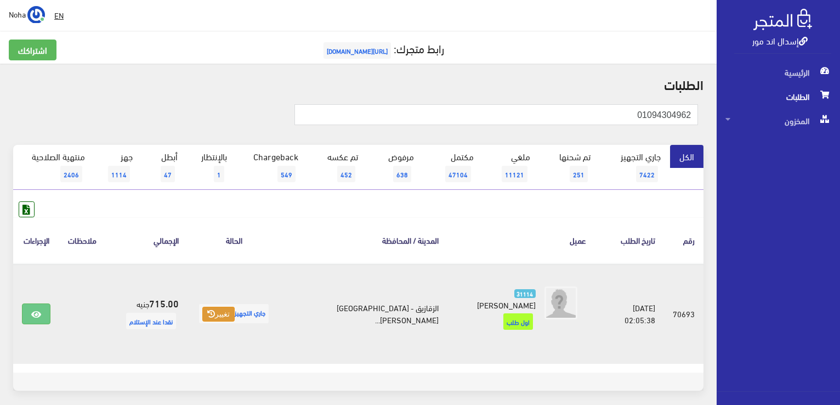
click at [219, 312] on button "تغيير" at bounding box center [218, 314] width 32 height 15
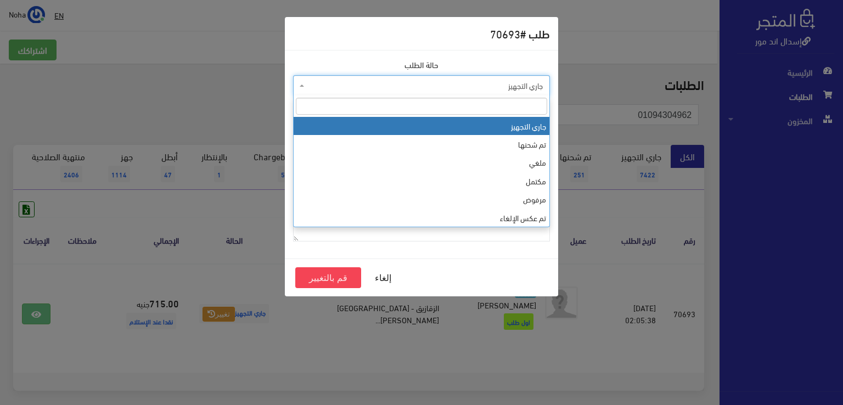
click at [392, 84] on span "جاري التجهيز" at bounding box center [425, 85] width 236 height 11
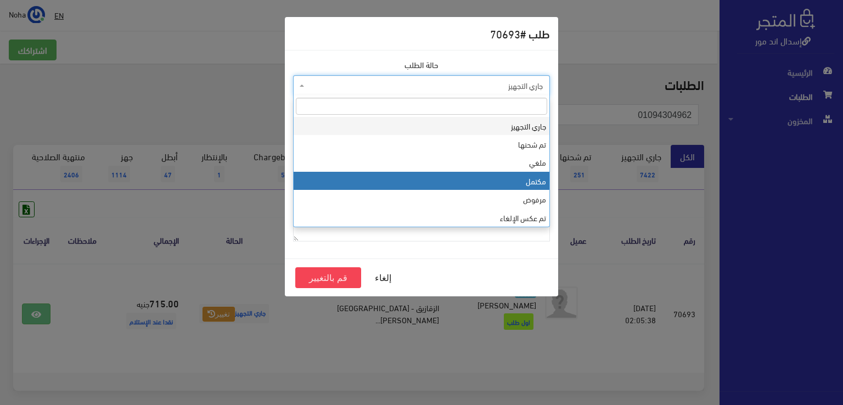
select select "4"
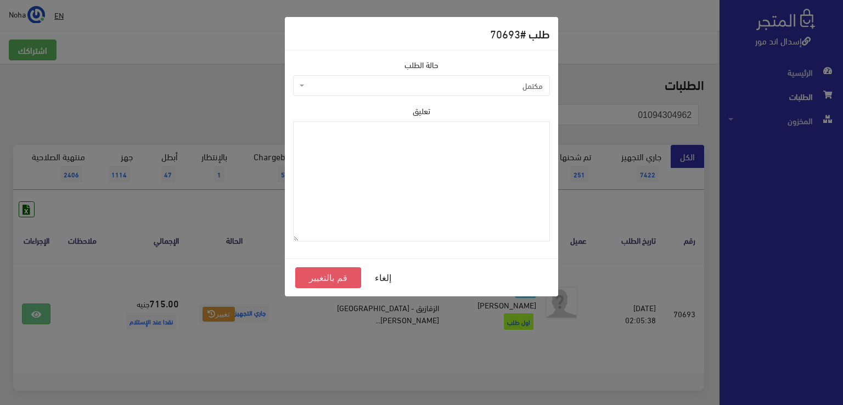
click at [317, 276] on button "قم بالتغيير" at bounding box center [328, 277] width 66 height 21
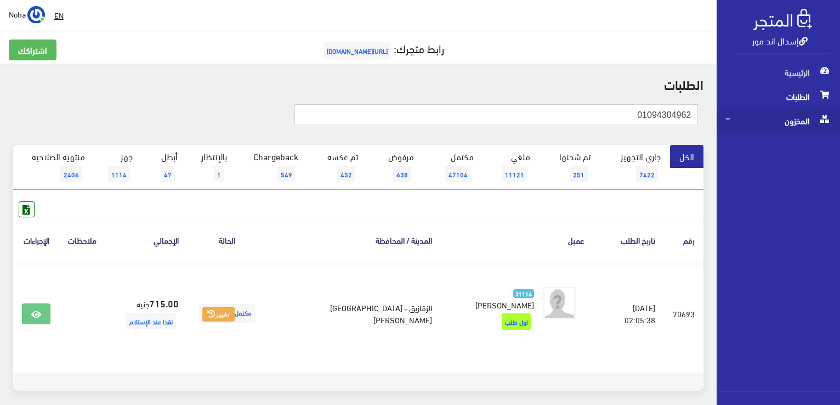
drag, startPoint x: 805, startPoint y: 112, endPoint x: 813, endPoint y: 112, distance: 7.7
click at [813, 112] on div "إسدال اند مور الرئيسية الطلبات المخزون" at bounding box center [420, 226] width 840 height 452
paste input "62066555"
type input "01062066555"
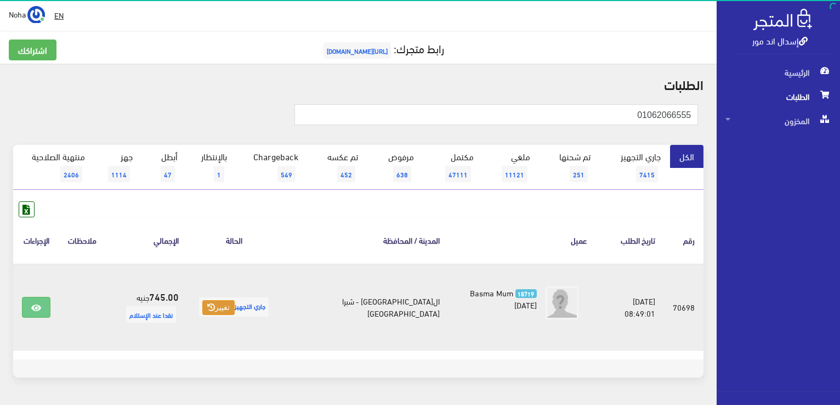
click at [229, 304] on button "تغيير" at bounding box center [218, 307] width 32 height 15
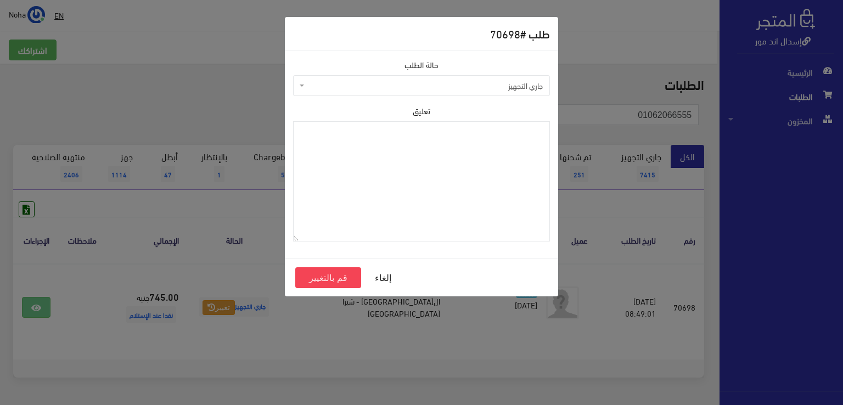
click at [336, 84] on span "جاري التجهيز" at bounding box center [425, 85] width 236 height 11
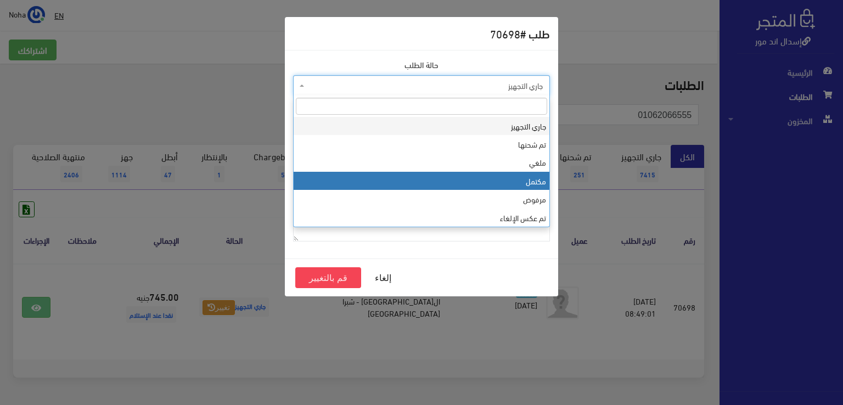
select select "4"
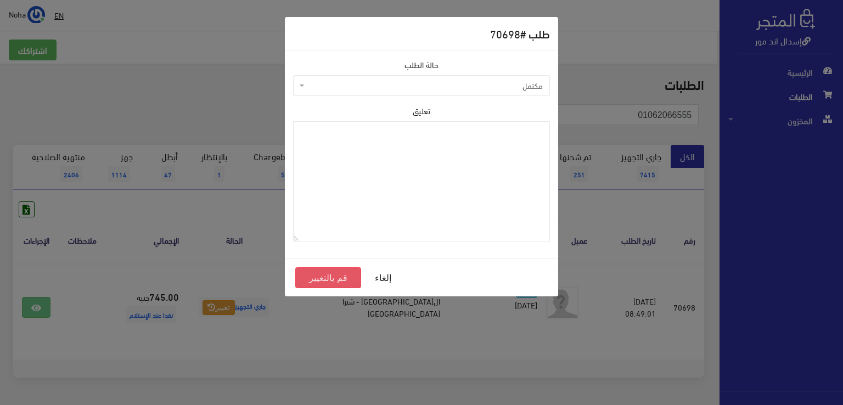
click at [344, 275] on button "قم بالتغيير" at bounding box center [328, 277] width 66 height 21
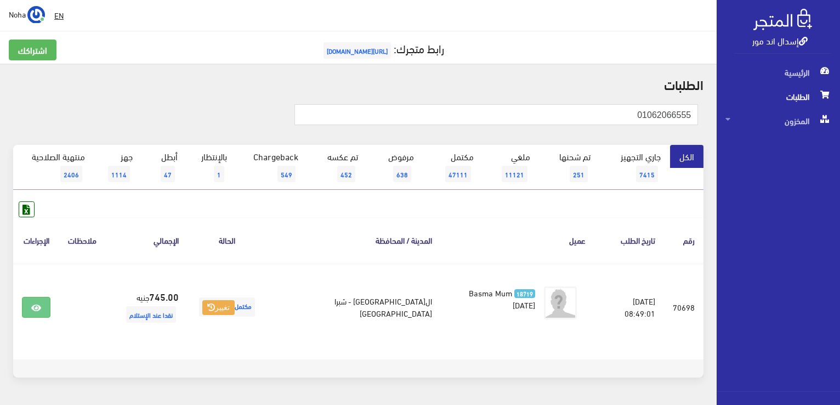
click at [478, 90] on h2 "الطلبات" at bounding box center [358, 84] width 691 height 14
click at [591, 127] on form "01062066555" at bounding box center [497, 119] width 404 height 30
drag, startPoint x: 630, startPoint y: 116, endPoint x: 842, endPoint y: 106, distance: 212.0
click at [840, 106] on html "إسدال اند مور الرئيسية الطلبات" at bounding box center [420, 202] width 840 height 405
paste input "01062443678"
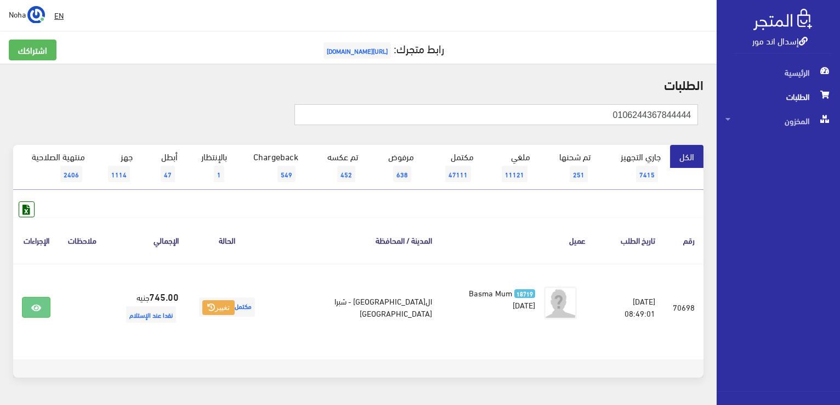
type input "0106244367844444"
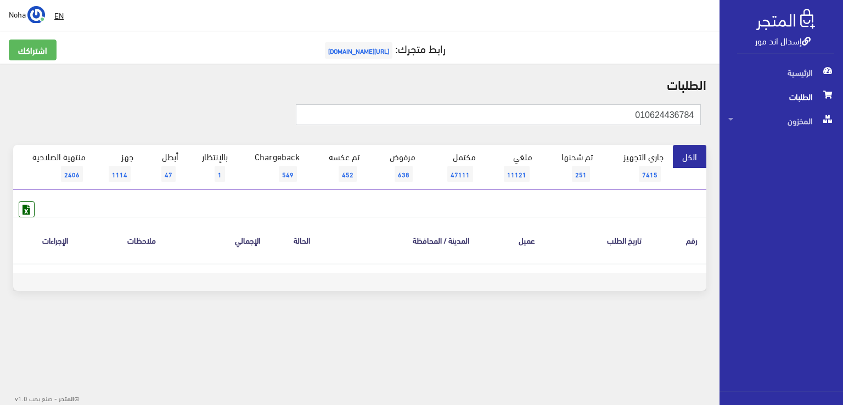
drag, startPoint x: 560, startPoint y: 112, endPoint x: 662, endPoint y: 119, distance: 102.3
click at [667, 121] on input "010624436784" at bounding box center [498, 114] width 405 height 21
drag, startPoint x: 604, startPoint y: 113, endPoint x: 842, endPoint y: 195, distance: 251.9
click at [842, 195] on div "إسدال اند مور الرئيسية الطلبات المخزون" at bounding box center [421, 176] width 843 height 352
paste input "01062443678"
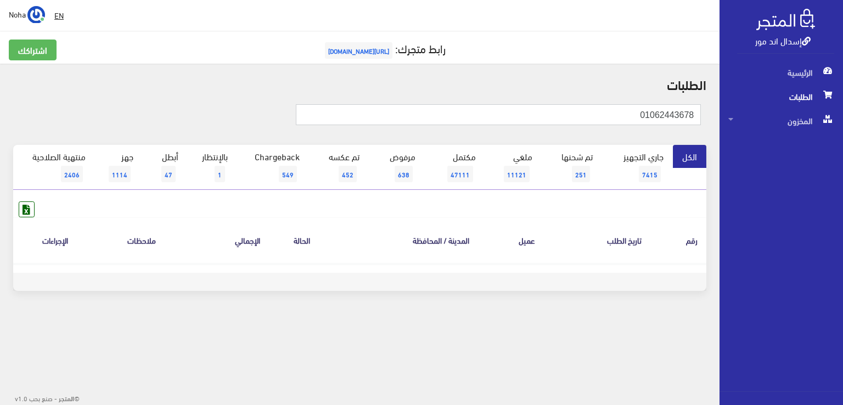
type input "01062443678"
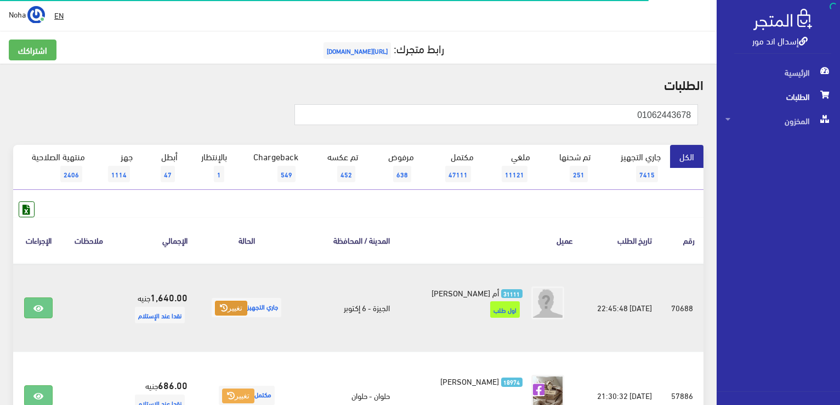
click at [229, 304] on button "تغيير" at bounding box center [231, 308] width 32 height 15
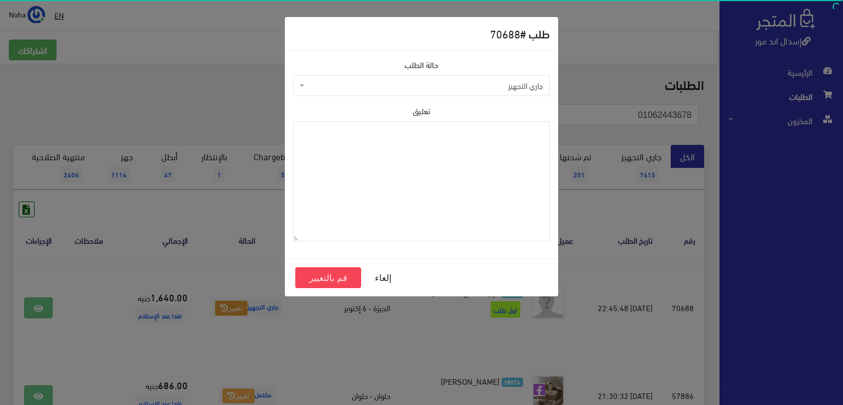
click at [356, 87] on span "جاري التجهيز" at bounding box center [425, 85] width 236 height 11
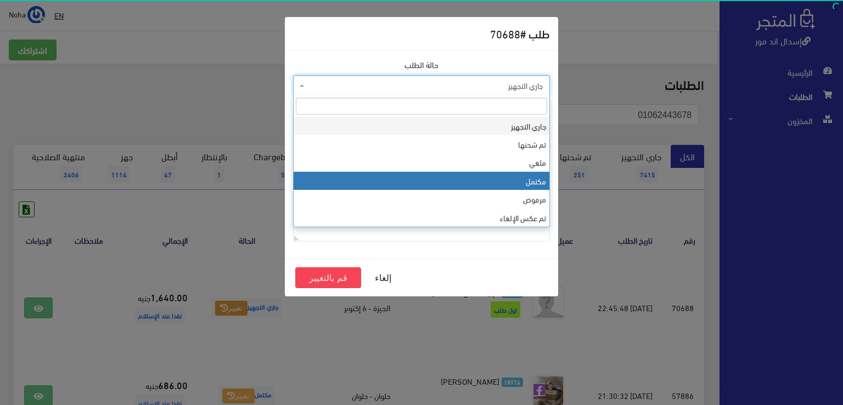
select select "4"
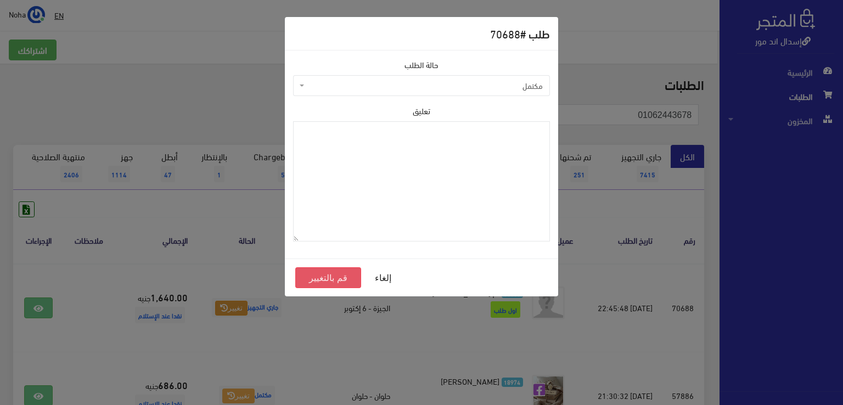
drag, startPoint x: 321, startPoint y: 277, endPoint x: 324, endPoint y: 283, distance: 5.9
click at [322, 277] on button "قم بالتغيير" at bounding box center [328, 277] width 66 height 21
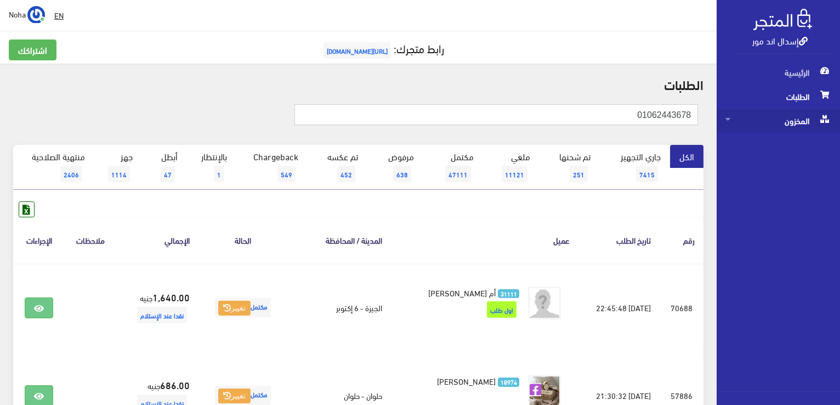
drag, startPoint x: 613, startPoint y: 114, endPoint x: 816, endPoint y: 132, distance: 203.8
click at [840, 131] on html "إسدال اند مور الرئيسية الطلبات" at bounding box center [420, 202] width 840 height 405
paste input "03195536"
type input "01003195536"
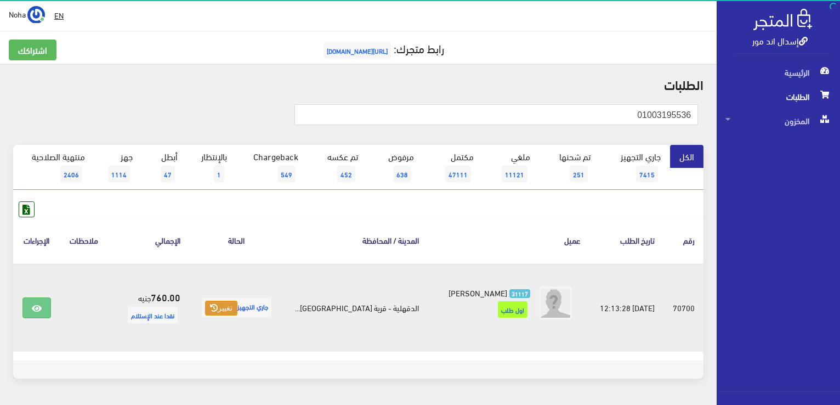
click at [234, 312] on button "تغيير" at bounding box center [221, 308] width 32 height 15
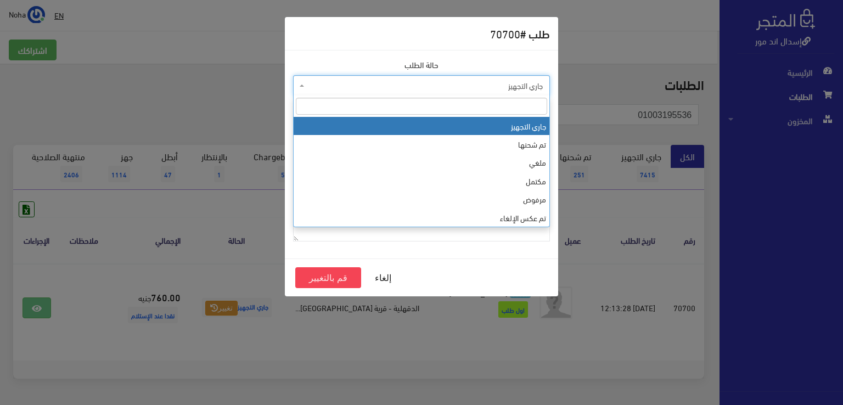
click at [394, 89] on span "جاري التجهيز" at bounding box center [425, 85] width 236 height 11
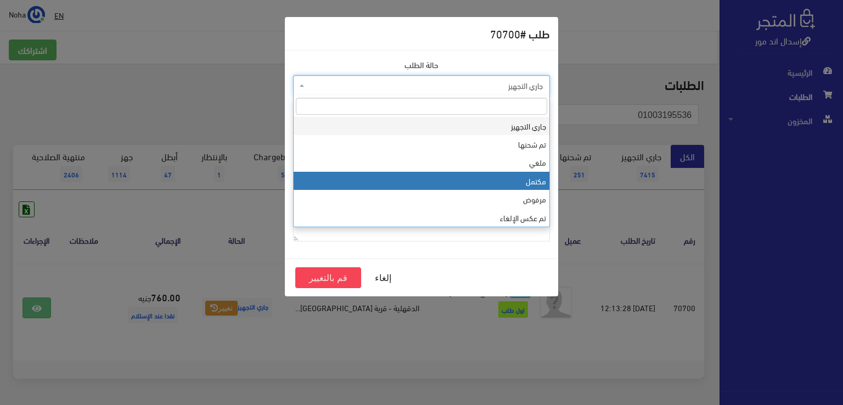
select select "4"
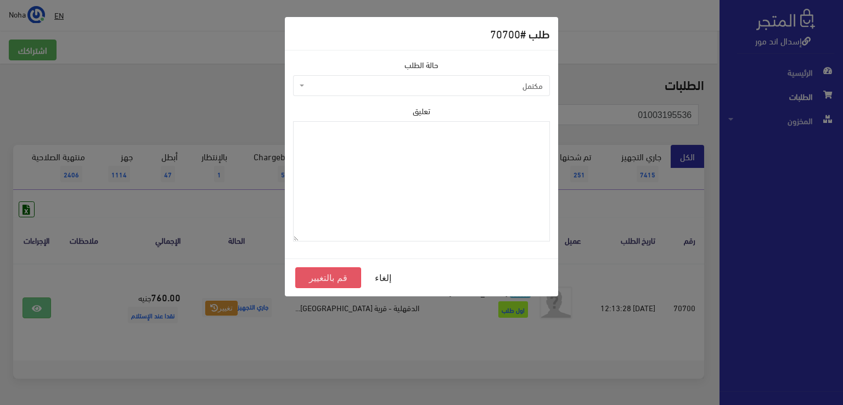
click at [351, 278] on button "قم بالتغيير" at bounding box center [328, 277] width 66 height 21
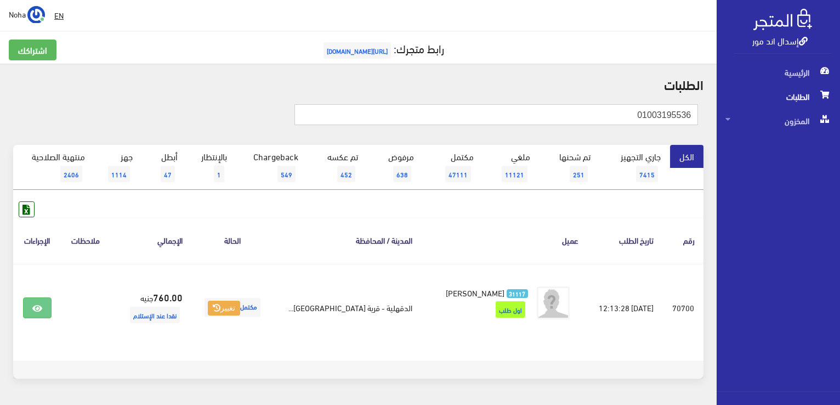
drag, startPoint x: 607, startPoint y: 112, endPoint x: 796, endPoint y: 106, distance: 189.4
click at [796, 106] on div "إسدال اند مور الرئيسية الطلبات المخزون" at bounding box center [420, 220] width 840 height 440
paste input "01005041505"
type input "01005041505"
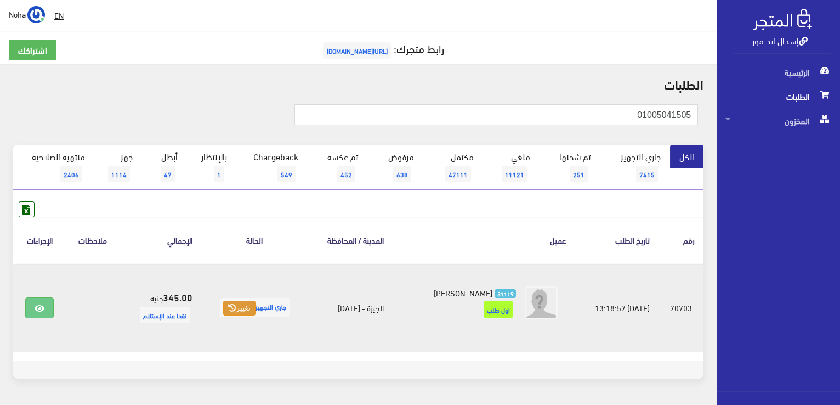
click at [236, 309] on button "تغيير" at bounding box center [239, 308] width 32 height 15
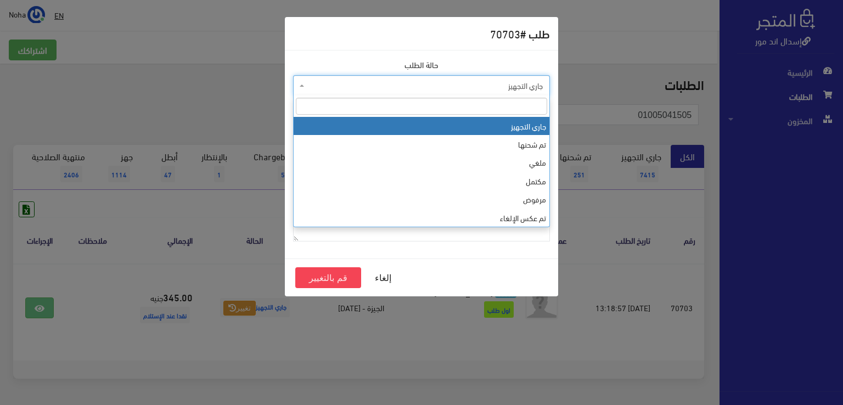
click at [358, 88] on span "جاري التجهيز" at bounding box center [425, 85] width 236 height 11
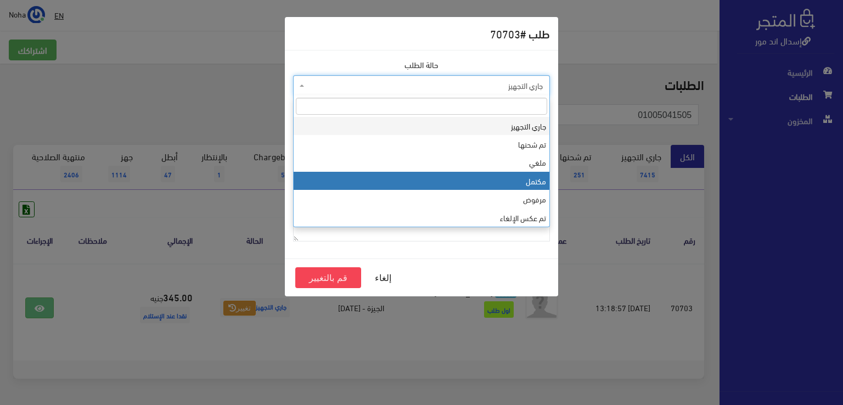
select select "4"
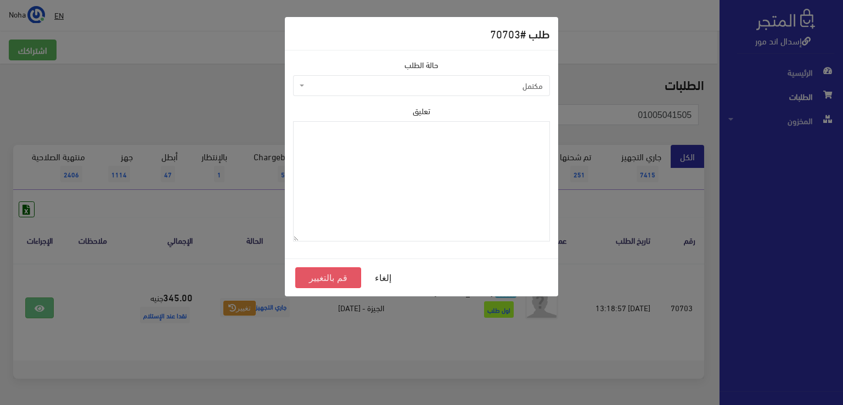
click at [321, 280] on button "قم بالتغيير" at bounding box center [328, 277] width 66 height 21
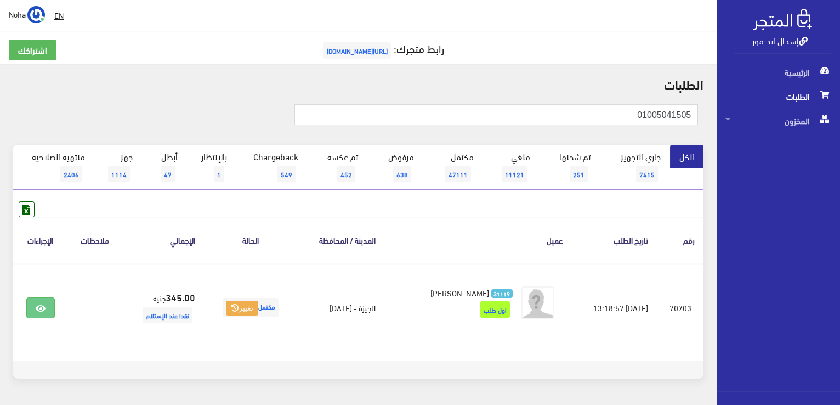
click at [473, 367] on footer at bounding box center [358, 369] width 691 height 18
drag, startPoint x: 616, startPoint y: 116, endPoint x: 793, endPoint y: 120, distance: 177.3
click at [797, 122] on div "إسدال اند مور الرئيسية الطلبات المخزون" at bounding box center [420, 220] width 840 height 440
paste input "10717970"
type input "01010717970"
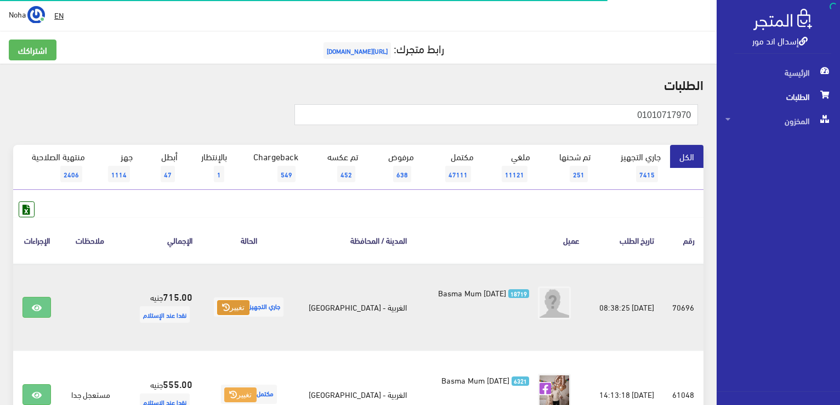
click at [244, 310] on button "تغيير" at bounding box center [233, 307] width 32 height 15
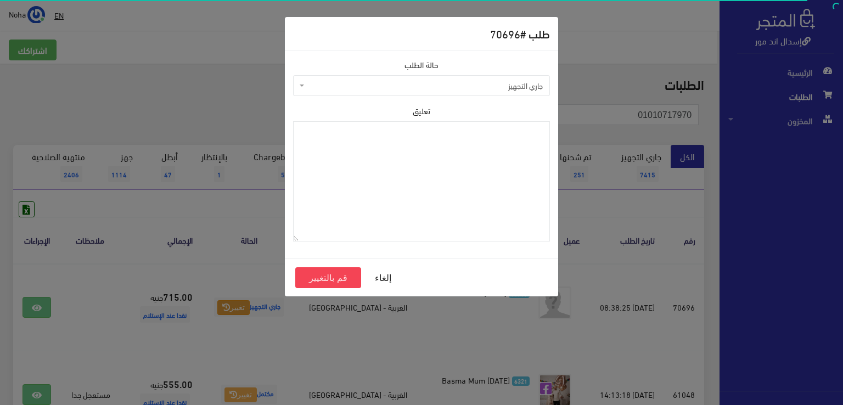
click at [332, 84] on span "جاري التجهيز" at bounding box center [425, 85] width 236 height 11
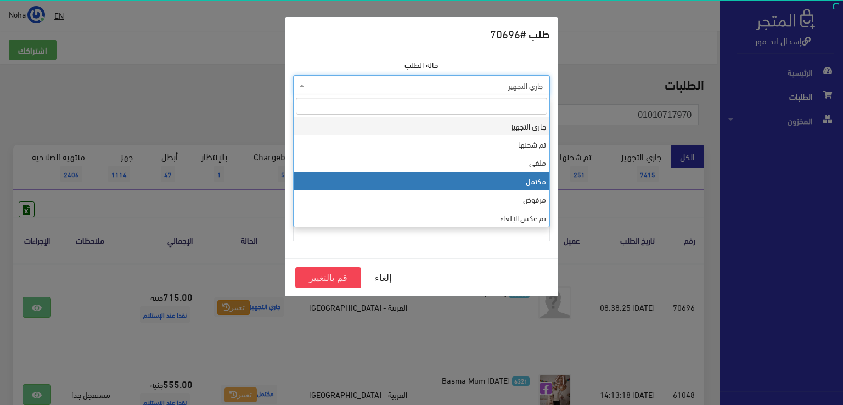
select select "4"
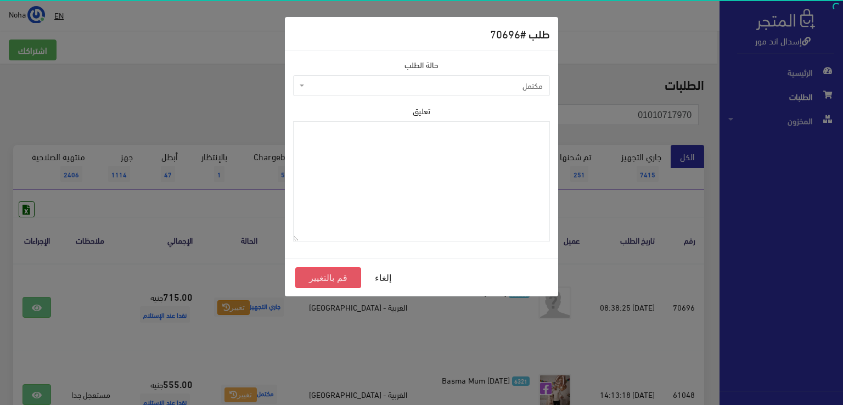
click at [327, 276] on button "قم بالتغيير" at bounding box center [328, 277] width 66 height 21
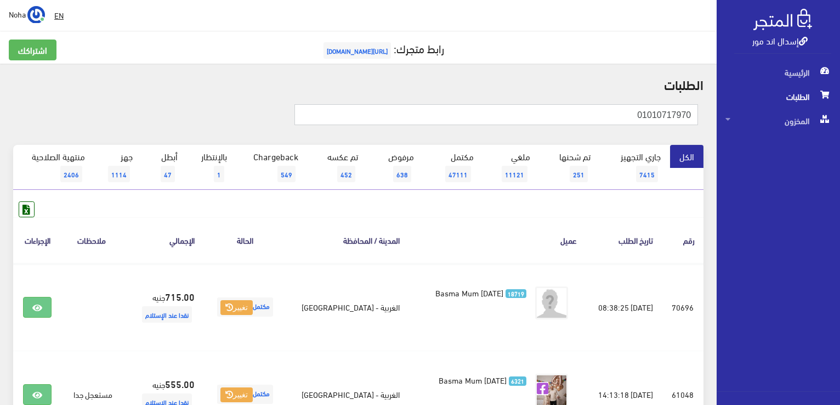
drag, startPoint x: 617, startPoint y: 110, endPoint x: 678, endPoint y: 121, distance: 61.3
click at [678, 121] on input "01010717970" at bounding box center [497, 114] width 404 height 21
drag, startPoint x: 633, startPoint y: 116, endPoint x: 809, endPoint y: 129, distance: 176.1
click at [809, 129] on div "إسدال اند مور الرئيسية الطلبات المخزون" at bounding box center [420, 263] width 840 height 526
paste input "5888501"
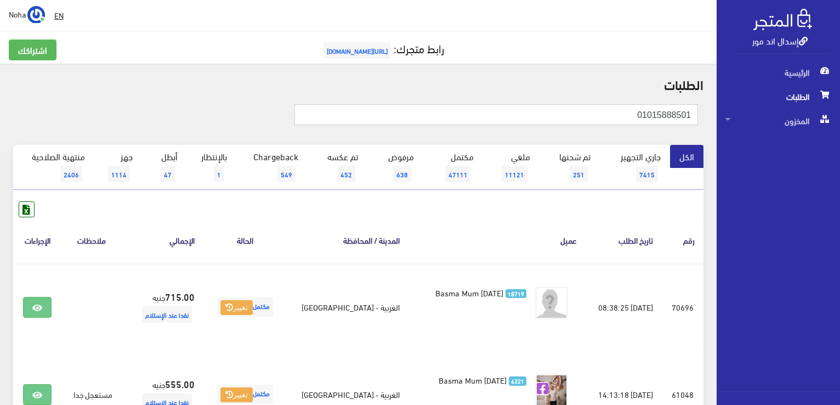
type input "01015888501"
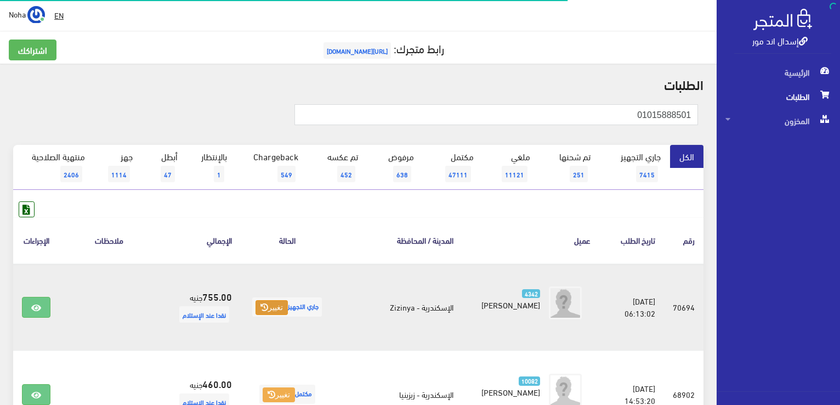
click at [261, 306] on icon at bounding box center [265, 307] width 8 height 8
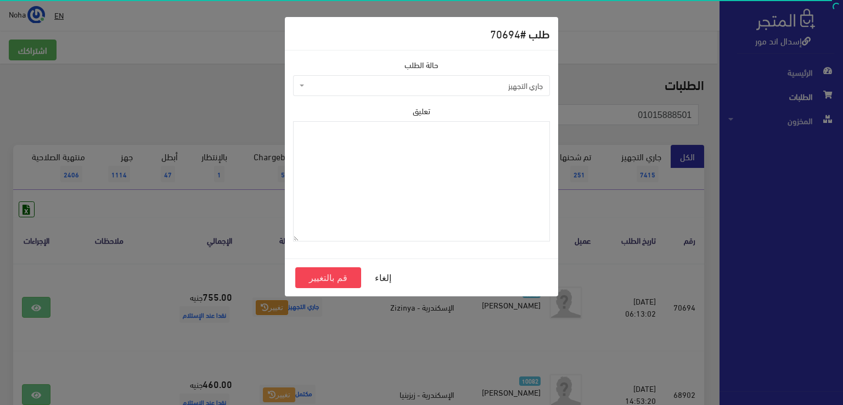
click at [351, 83] on span "جاري التجهيز" at bounding box center [425, 85] width 236 height 11
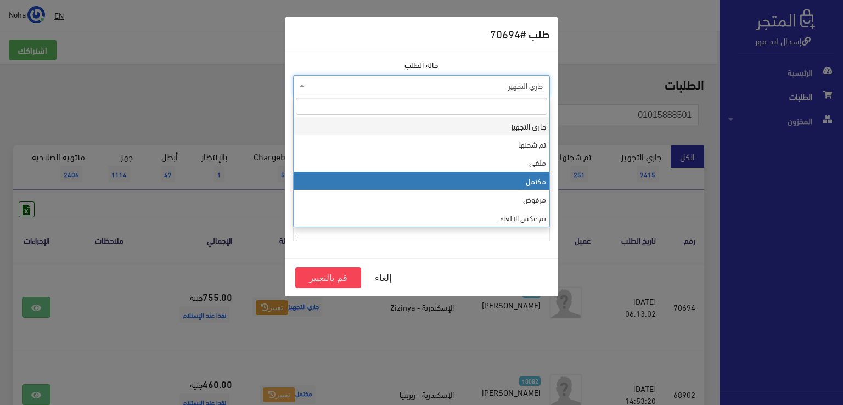
select select "4"
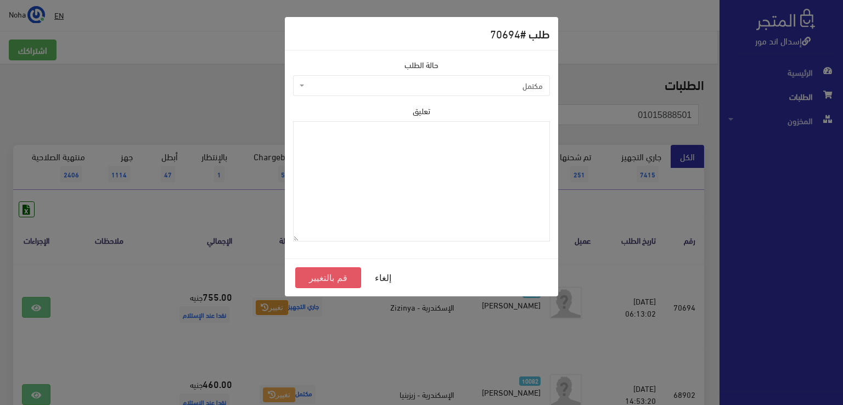
click at [329, 278] on button "قم بالتغيير" at bounding box center [328, 277] width 66 height 21
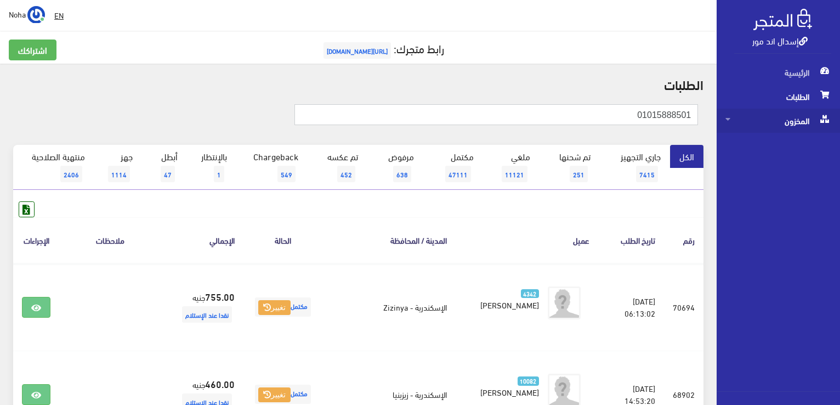
drag, startPoint x: 618, startPoint y: 112, endPoint x: 835, endPoint y: 112, distance: 217.2
paste input "201113320"
type input "01201113320"
click at [777, 38] on link "إسدال اند مور" at bounding box center [780, 40] width 55 height 16
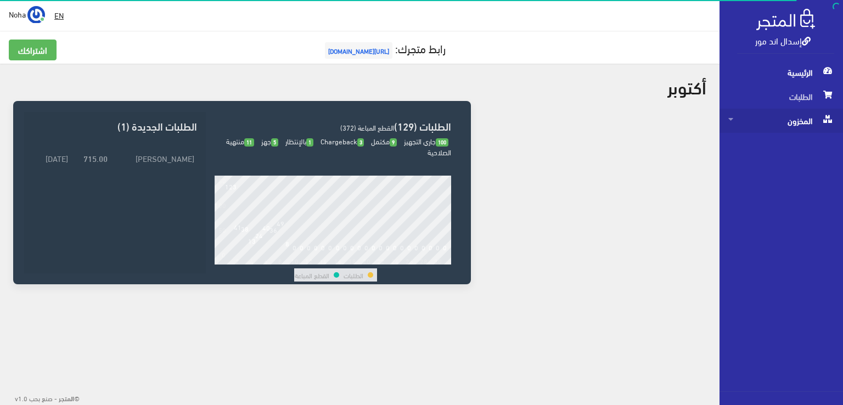
click at [794, 125] on span "المخزون" at bounding box center [781, 121] width 106 height 24
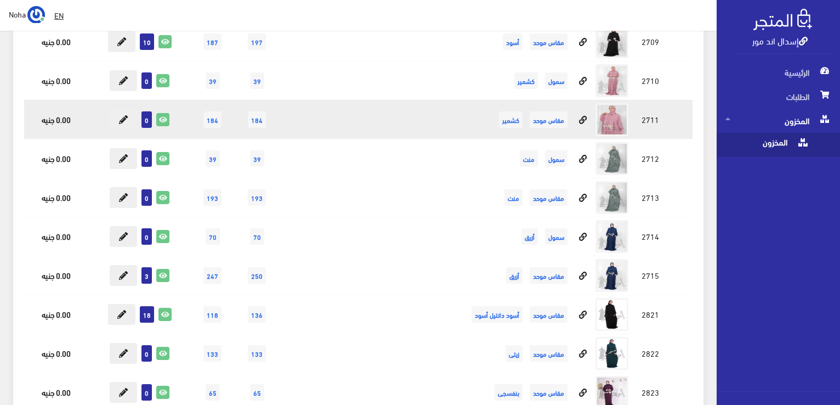
scroll to position [5157, 0]
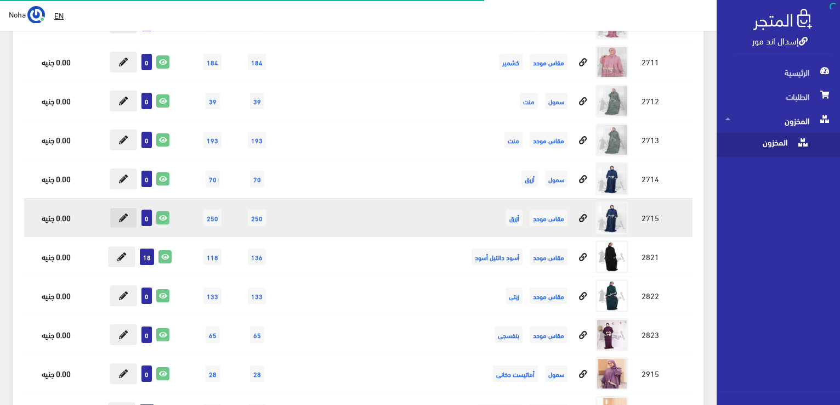
scroll to position [5157, 0]
click at [127, 213] on icon at bounding box center [123, 217] width 9 height 9
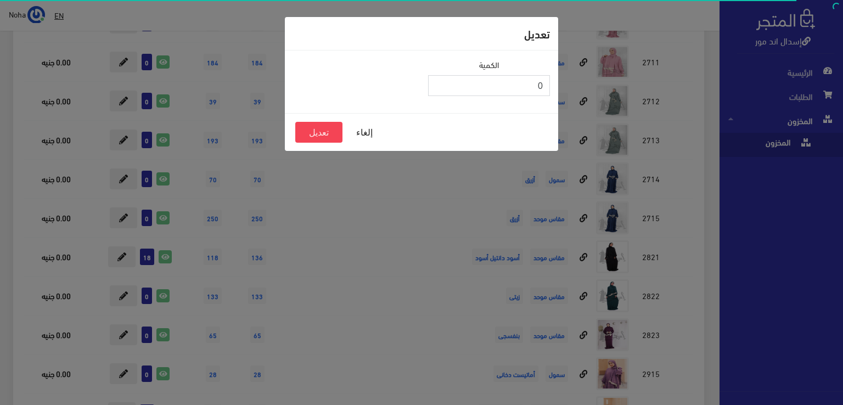
drag, startPoint x: 495, startPoint y: 82, endPoint x: 812, endPoint y: 90, distance: 317.2
click at [812, 90] on div "تعديل الكمية 0 إلغاء تعديل" at bounding box center [421, 202] width 843 height 405
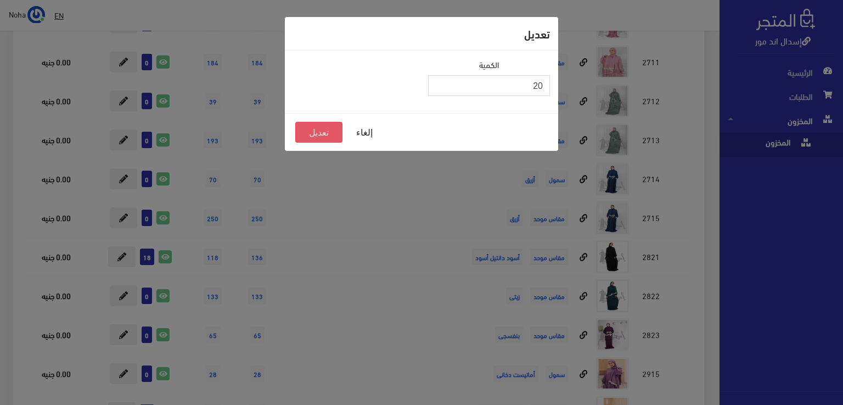
type input "20"
click at [320, 127] on button "تعديل" at bounding box center [318, 132] width 47 height 21
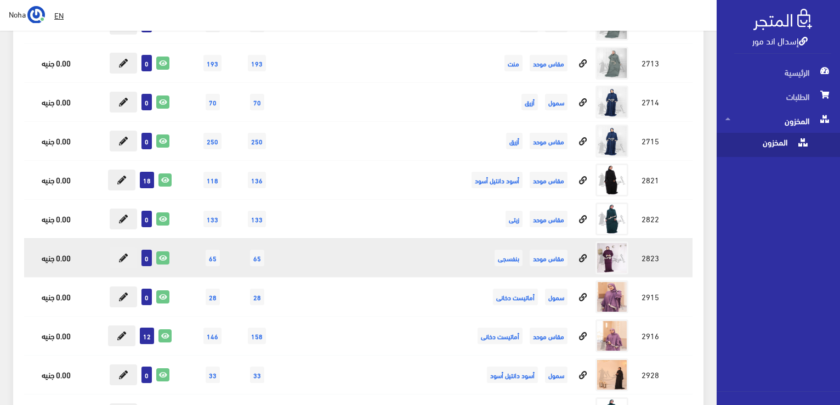
scroll to position [5321, 0]
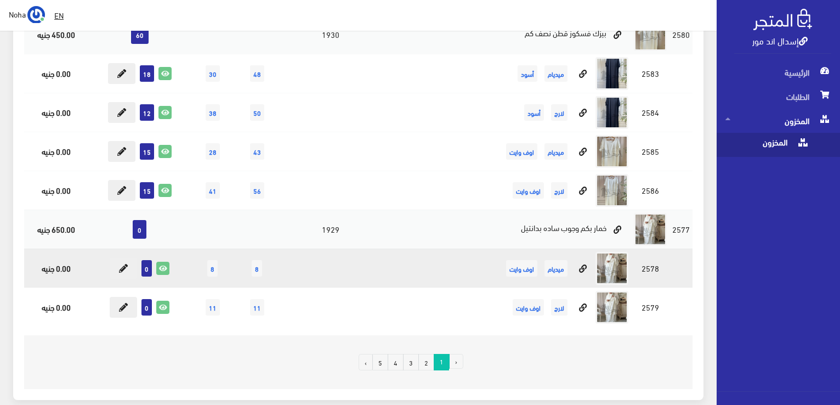
scroll to position [7788, 0]
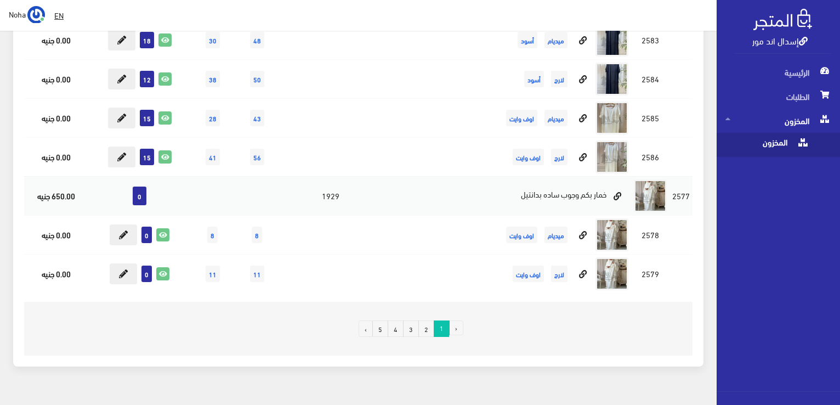
drag, startPoint x: 396, startPoint y: 307, endPoint x: 389, endPoint y: 307, distance: 6.6
click at [395, 320] on link "4" at bounding box center [396, 328] width 16 height 16
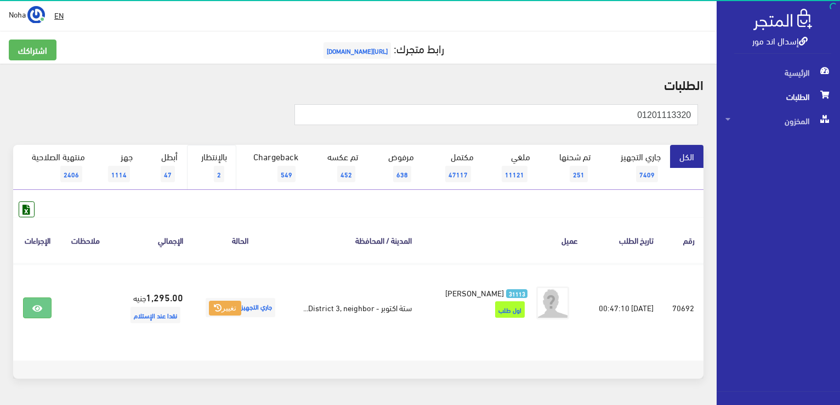
click at [217, 151] on link "بالإنتظار 2" at bounding box center [211, 167] width 49 height 45
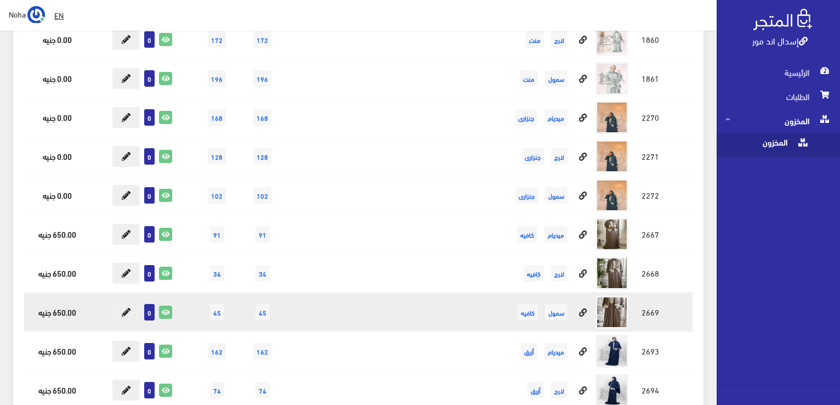
scroll to position [16129, 0]
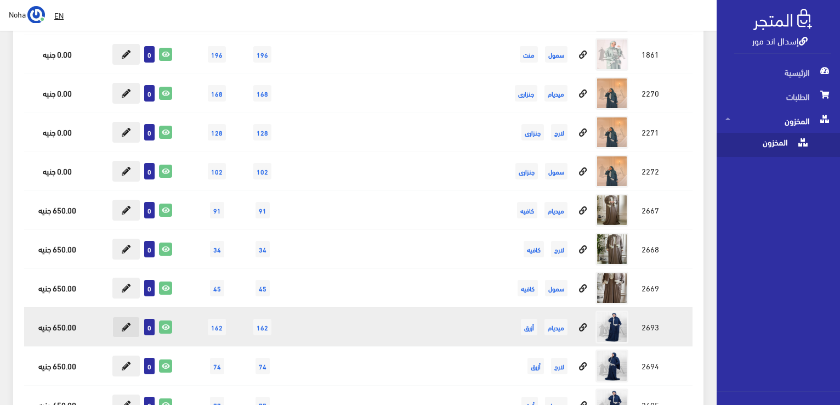
click at [131, 323] on icon at bounding box center [126, 327] width 9 height 9
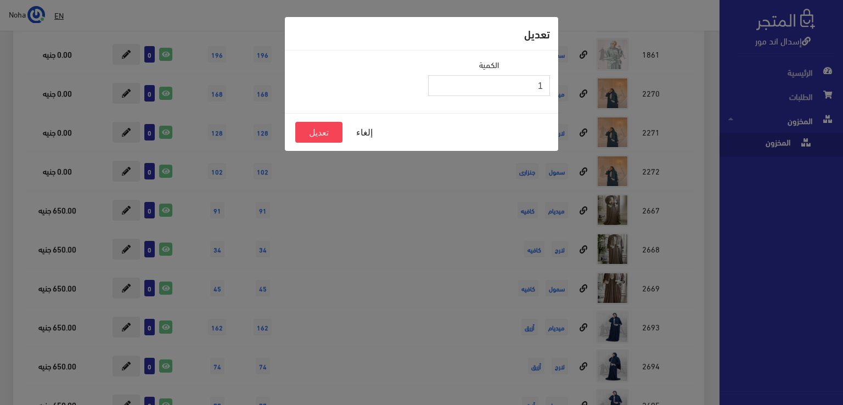
click at [436, 82] on input "1" at bounding box center [489, 85] width 122 height 21
type input "2"
click at [436, 82] on input "2" at bounding box center [489, 85] width 122 height 21
click at [314, 133] on button "تعديل" at bounding box center [318, 132] width 47 height 21
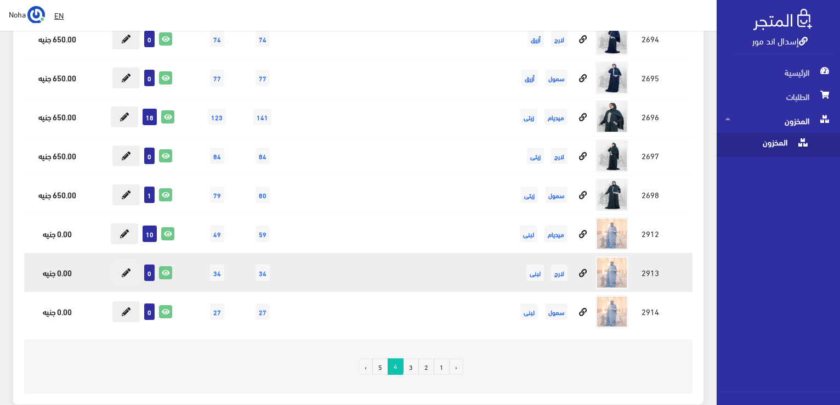
scroll to position [16458, 0]
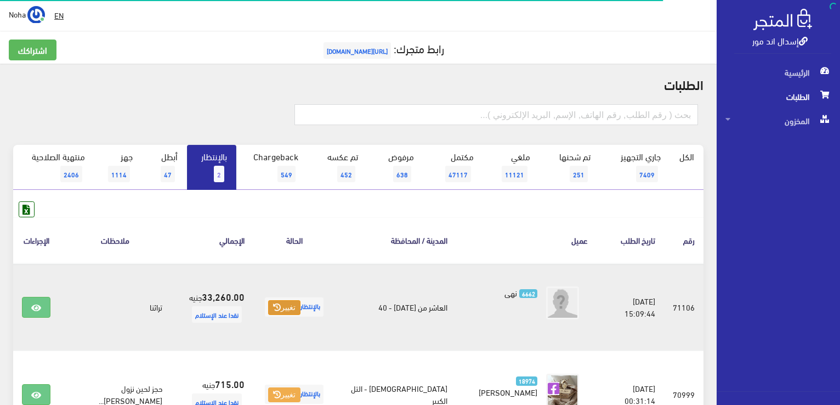
click at [275, 310] on button "تغيير" at bounding box center [284, 307] width 32 height 15
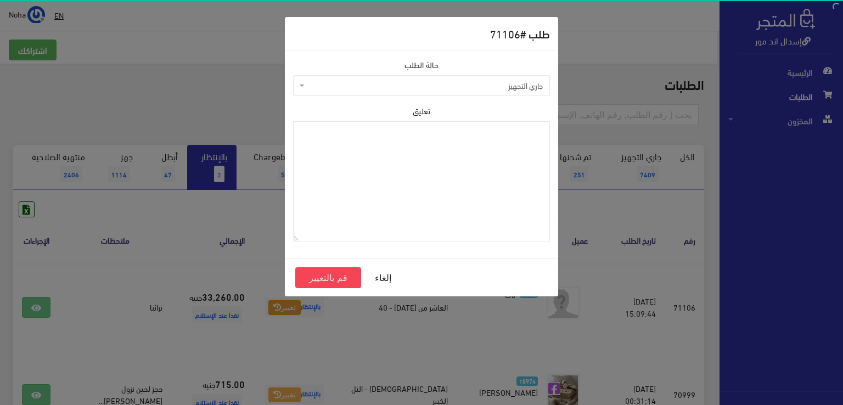
click at [356, 86] on span "جاري التجهيز" at bounding box center [425, 85] width 236 height 11
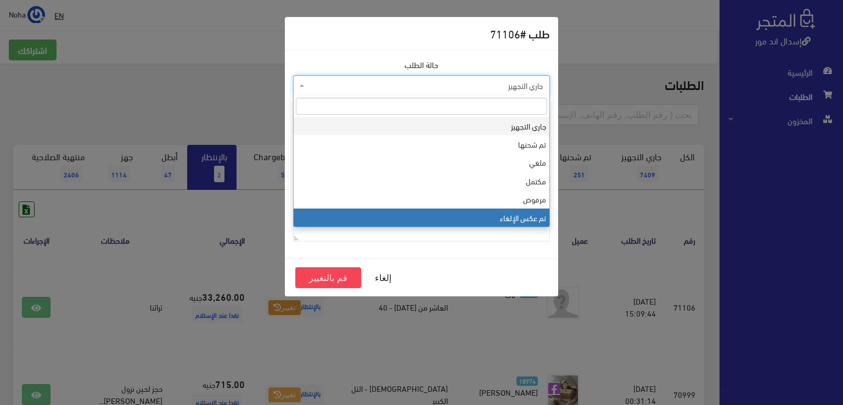
scroll to position [146, 0]
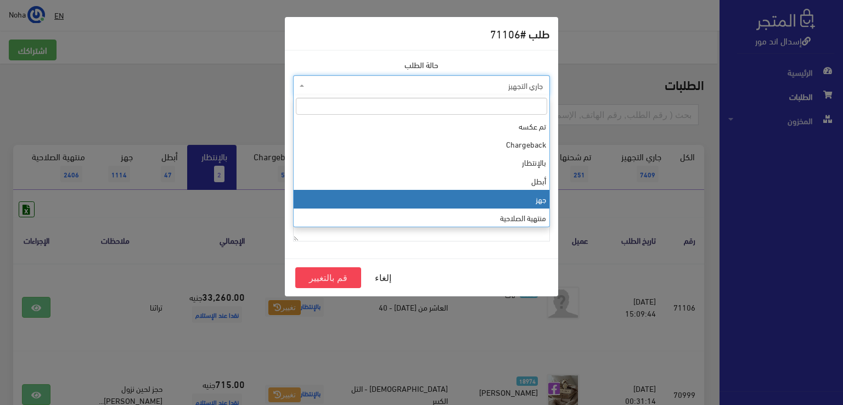
select select "13"
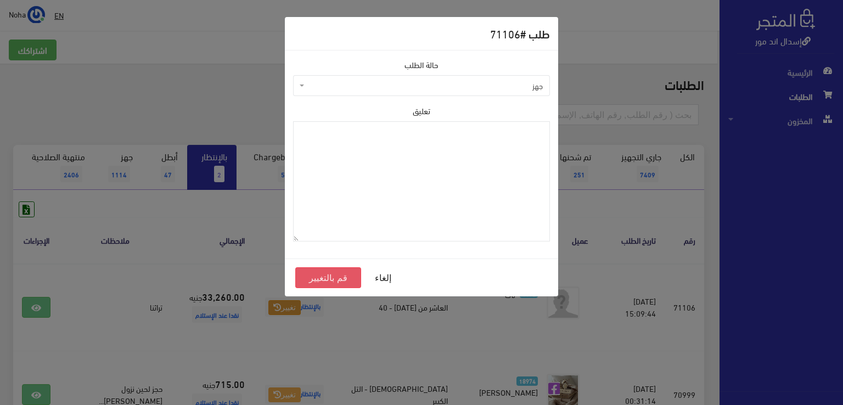
click at [313, 273] on button "قم بالتغيير" at bounding box center [328, 277] width 66 height 21
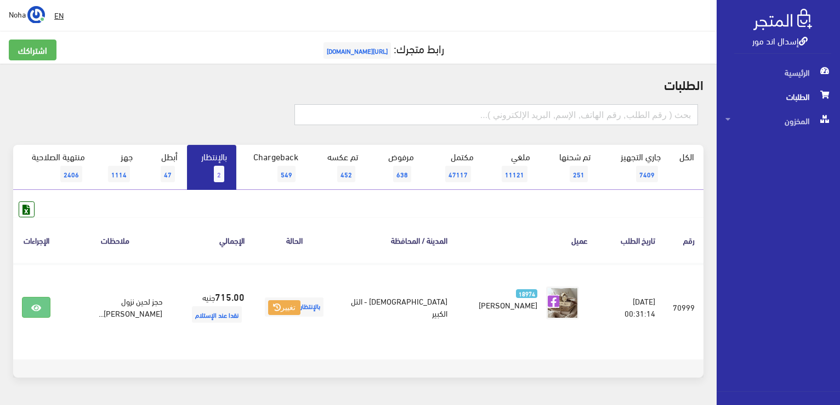
paste input "01201113320"
type input "01201113320"
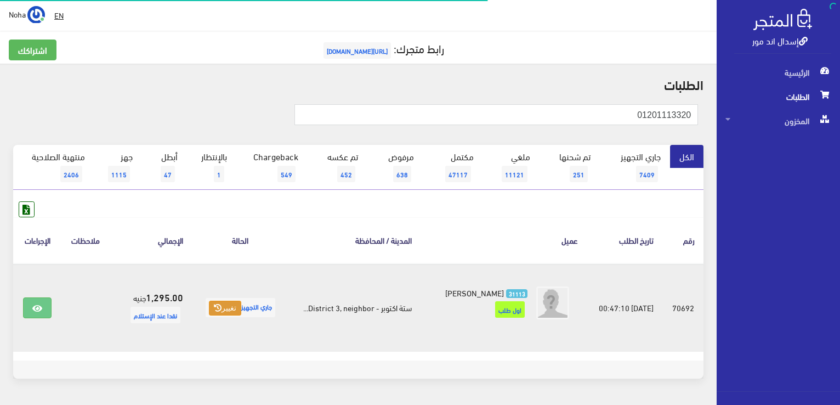
click at [226, 303] on button "تغيير" at bounding box center [225, 308] width 32 height 15
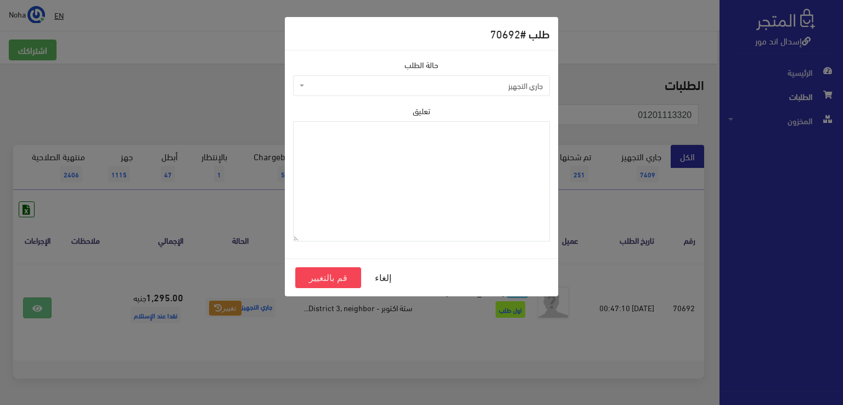
click at [347, 85] on span "جاري التجهيز" at bounding box center [425, 85] width 236 height 11
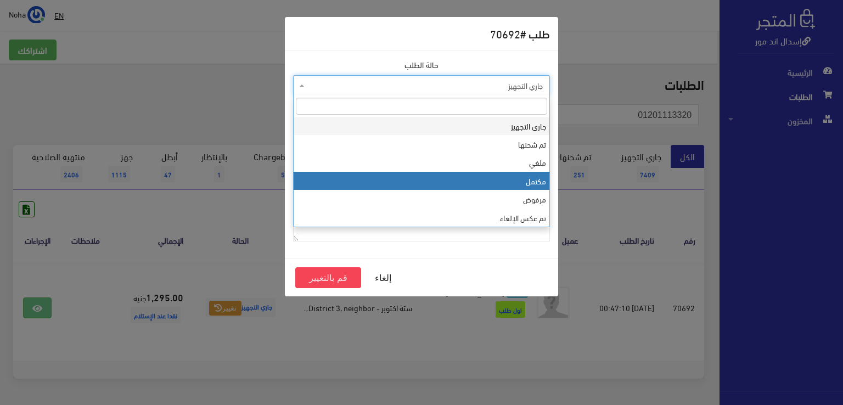
select select "4"
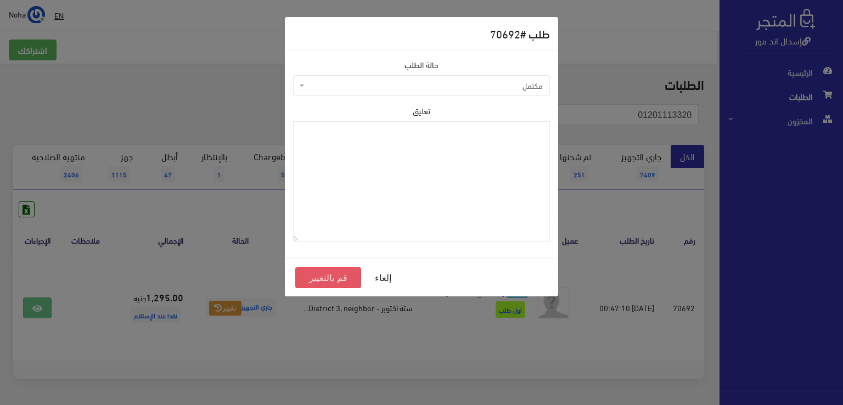
click at [325, 279] on button "قم بالتغيير" at bounding box center [328, 277] width 66 height 21
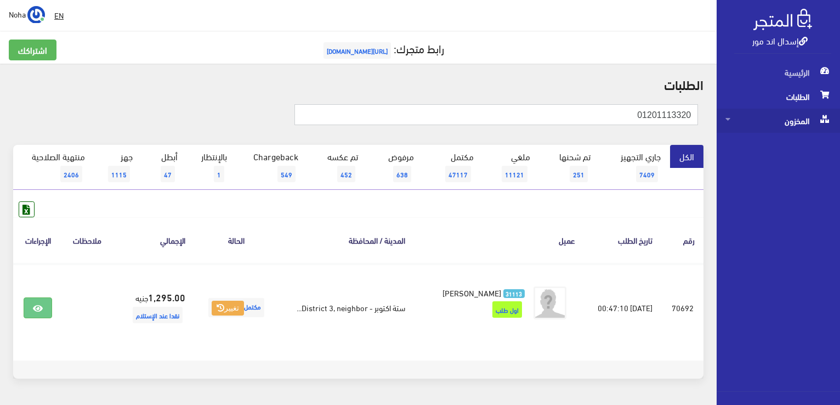
drag, startPoint x: 629, startPoint y: 117, endPoint x: 756, endPoint y: 122, distance: 127.4
click at [838, 131] on div "إسدال اند مور الرئيسية الطلبات المخزون" at bounding box center [420, 220] width 840 height 440
paste input "01001456225"
type input "01001456225"
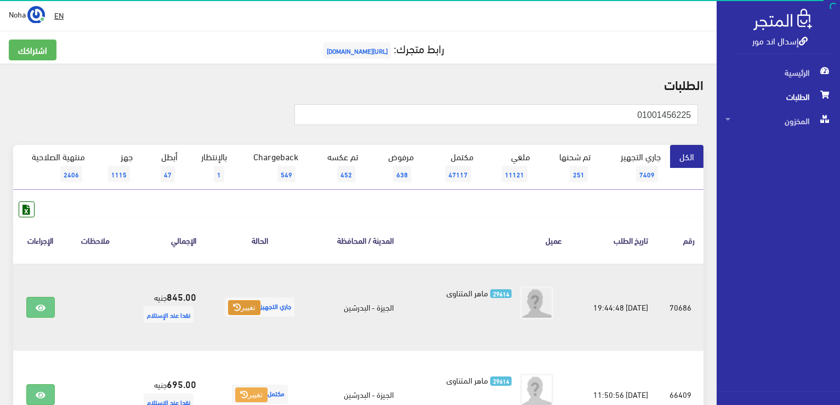
click at [246, 306] on button "تغيير" at bounding box center [244, 307] width 32 height 15
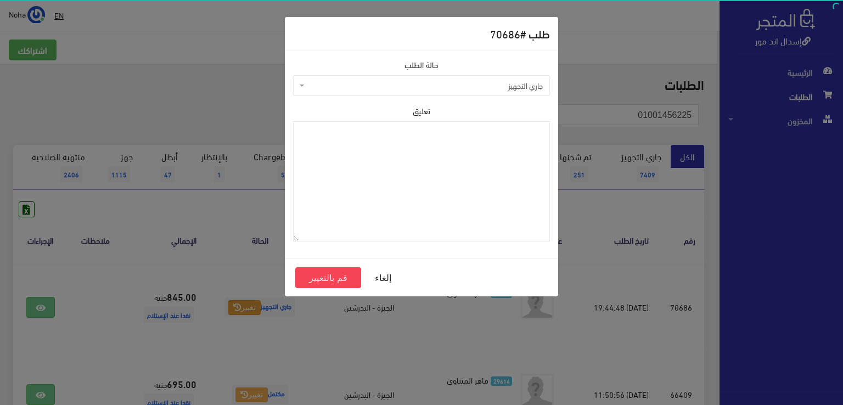
click at [350, 84] on span "جاري التجهيز" at bounding box center [425, 85] width 236 height 11
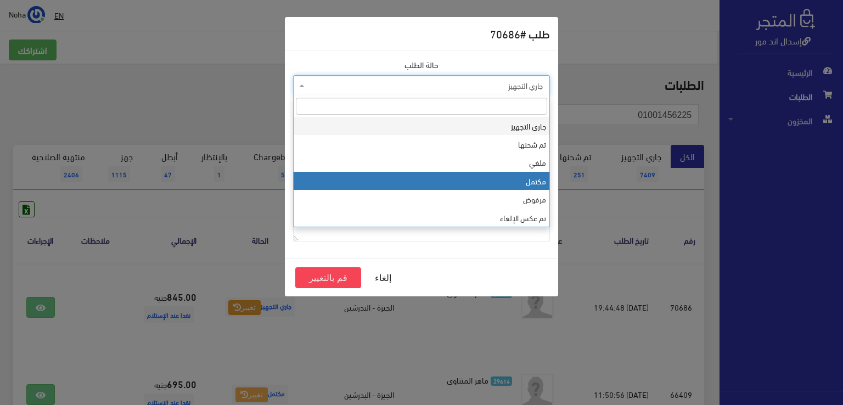
select select "4"
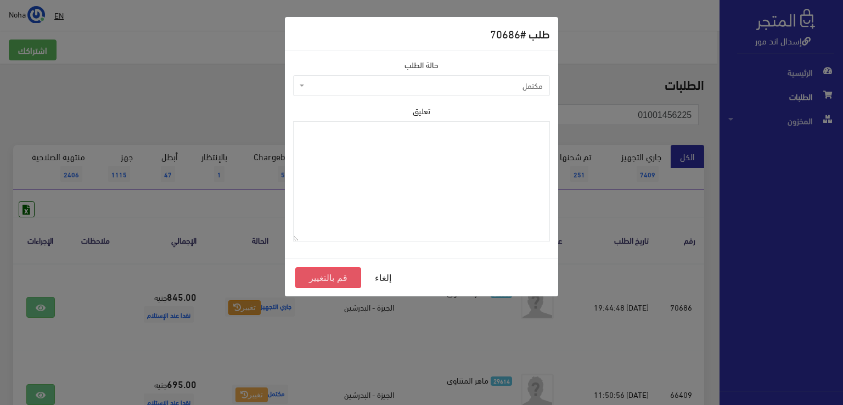
click at [334, 275] on button "قم بالتغيير" at bounding box center [328, 277] width 66 height 21
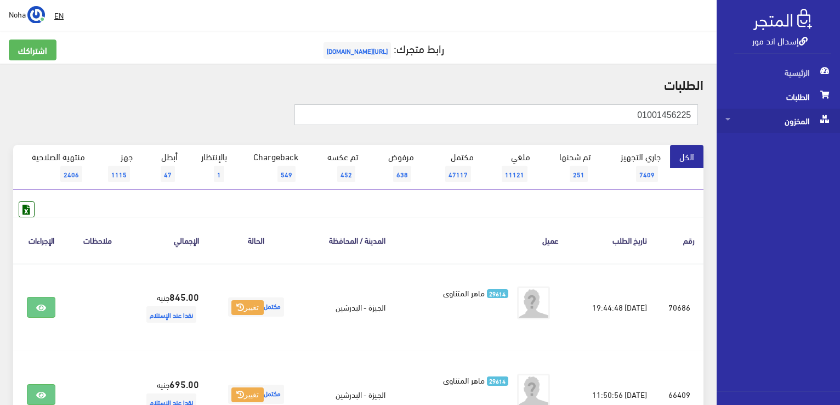
drag, startPoint x: 618, startPoint y: 112, endPoint x: 835, endPoint y: 113, distance: 216.7
click at [835, 113] on div "إسدال اند مور الرئيسية الطلبات المخزون" at bounding box center [420, 263] width 840 height 526
paste input "01210210130"
type input "01210210130"
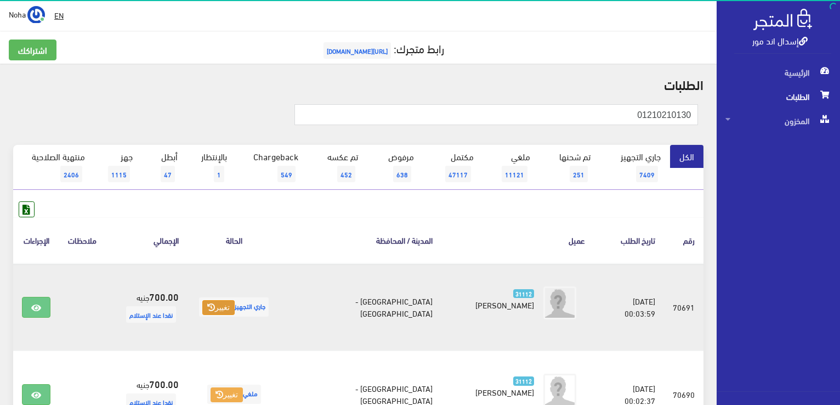
click at [235, 302] on button "تغيير" at bounding box center [218, 307] width 32 height 15
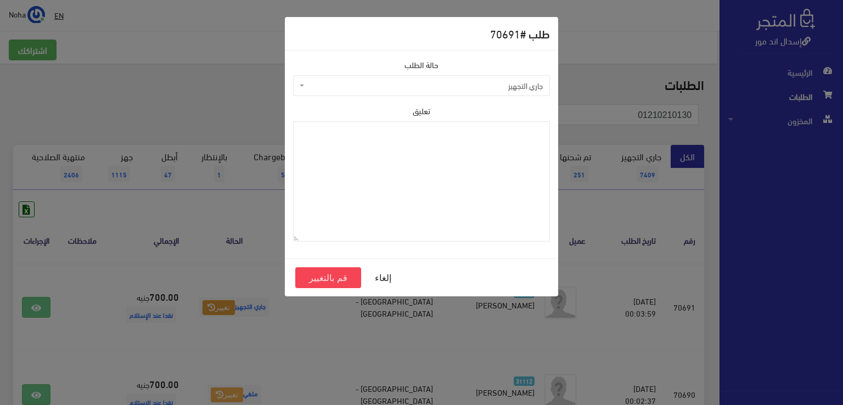
click at [372, 89] on span "جاري التجهيز" at bounding box center [425, 85] width 236 height 11
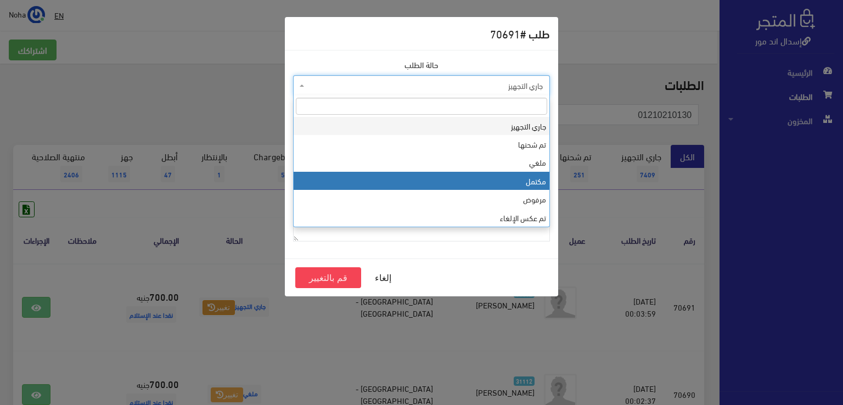
select select "4"
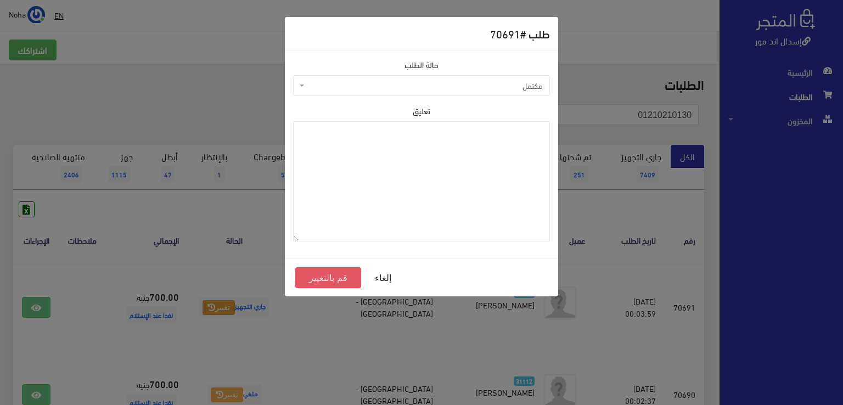
click at [331, 280] on button "قم بالتغيير" at bounding box center [328, 277] width 66 height 21
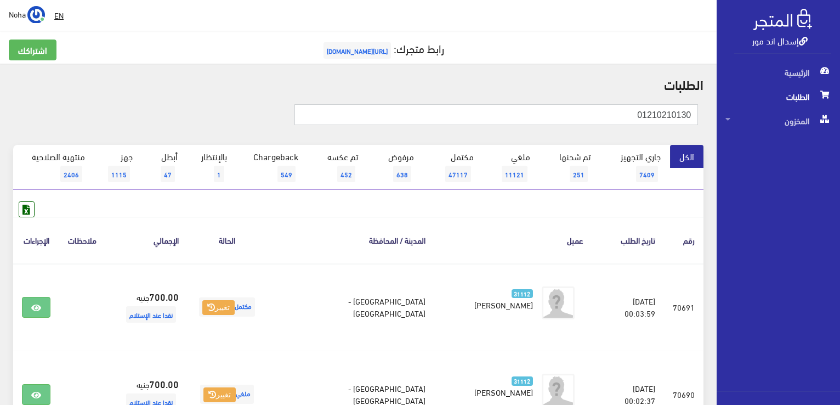
drag, startPoint x: 630, startPoint y: 111, endPoint x: 842, endPoint y: 126, distance: 212.9
click at [840, 126] on html "إسدال اند مور الرئيسية الطلبات" at bounding box center [420, 202] width 840 height 405
paste input "00087486"
type input "01000874860"
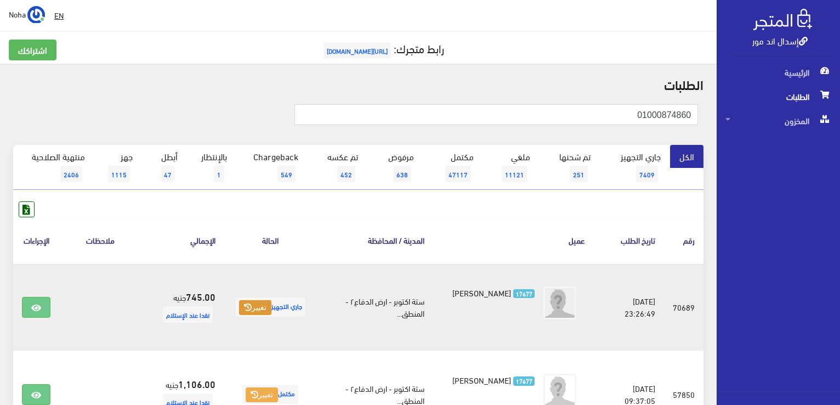
click at [255, 307] on button "تغيير" at bounding box center [255, 307] width 32 height 15
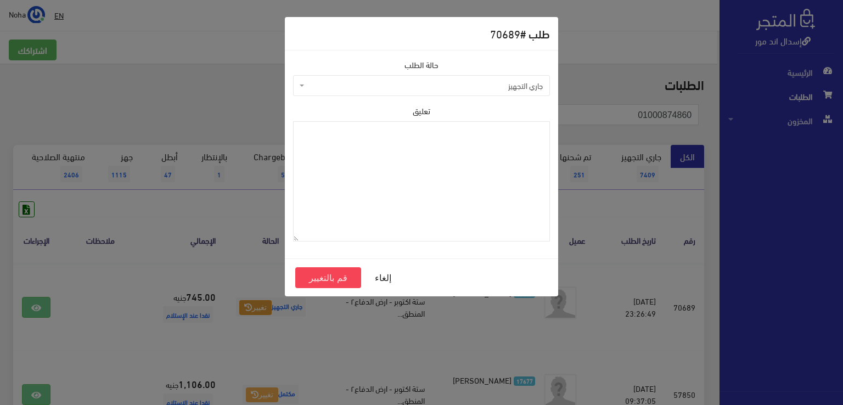
click at [477, 339] on div "طلب # 70689 حالة الطلب جاري التجهيز تم شحنها ملغي مكتمل مرفوض تم عكس الإلغاء فش…" at bounding box center [421, 202] width 843 height 405
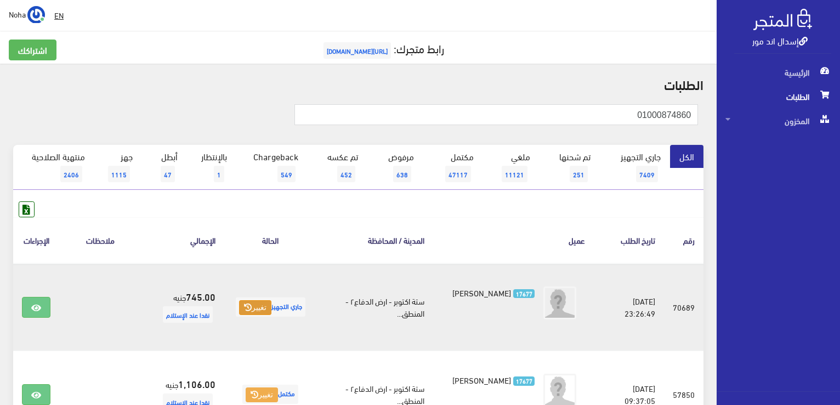
drag, startPoint x: 250, startPoint y: 312, endPoint x: 244, endPoint y: 306, distance: 8.6
click at [244, 306] on button "تغيير" at bounding box center [255, 307] width 32 height 15
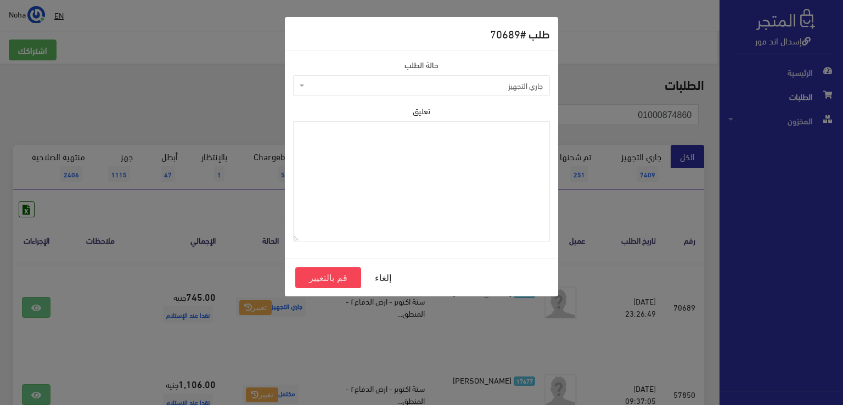
click at [346, 82] on span "جاري التجهيز" at bounding box center [425, 85] width 236 height 11
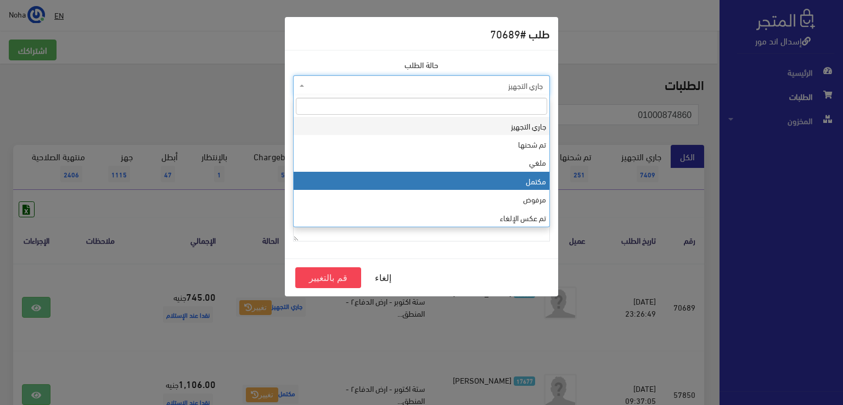
select select "4"
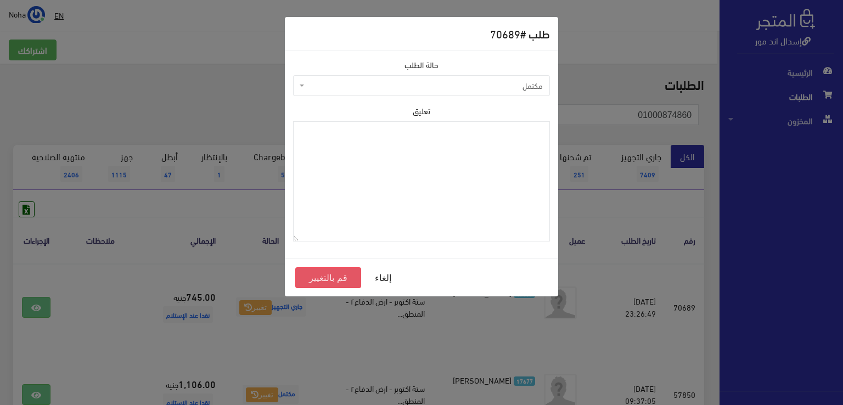
click at [325, 277] on button "قم بالتغيير" at bounding box center [328, 277] width 66 height 21
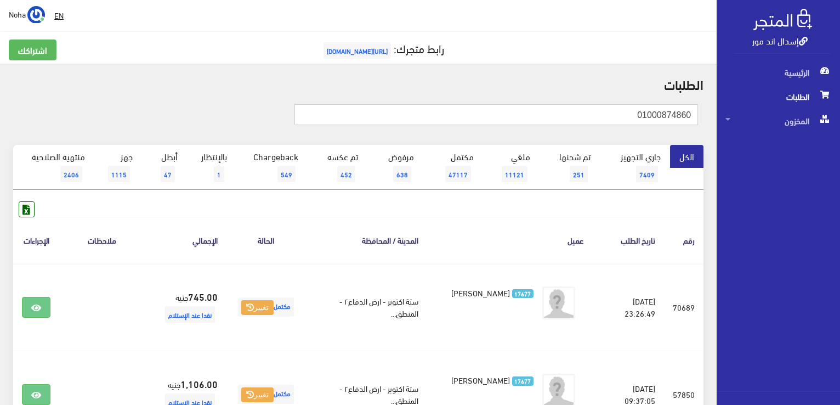
drag, startPoint x: 564, startPoint y: 117, endPoint x: 704, endPoint y: 97, distance: 141.3
click at [840, 111] on html "إسدال اند مور الرئيسية الطلبات" at bounding box center [420, 202] width 840 height 405
paste input "20520553"
type input "01020520553"
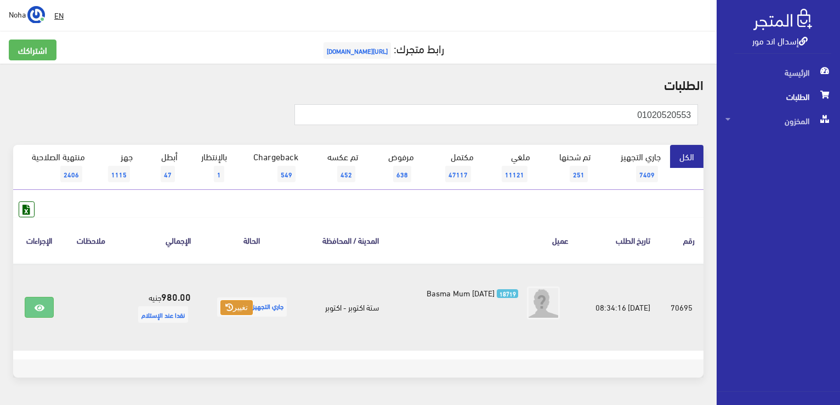
click at [239, 307] on button "تغيير" at bounding box center [237, 307] width 32 height 15
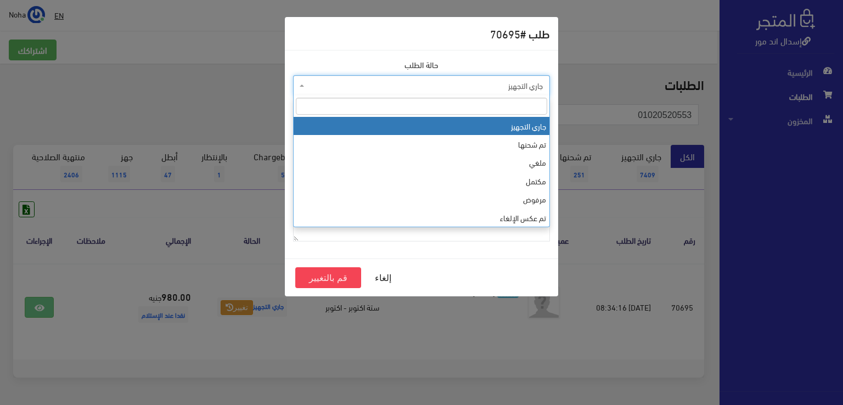
click at [353, 94] on span "جاري التجهيز" at bounding box center [421, 85] width 257 height 21
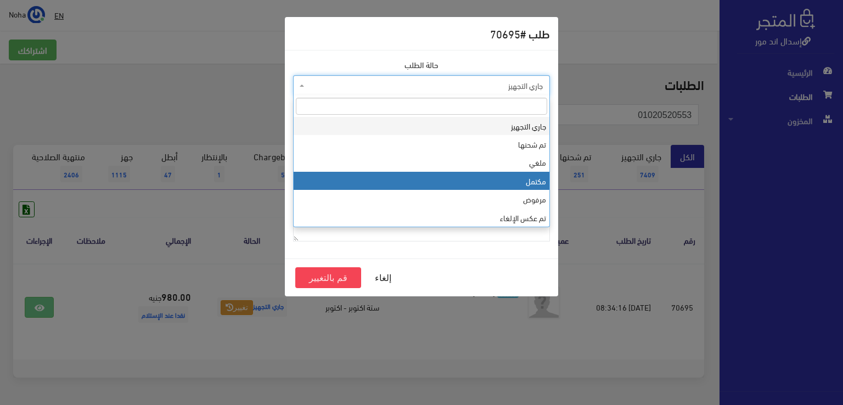
drag, startPoint x: 366, startPoint y: 187, endPoint x: 358, endPoint y: 246, distance: 59.8
select select "4"
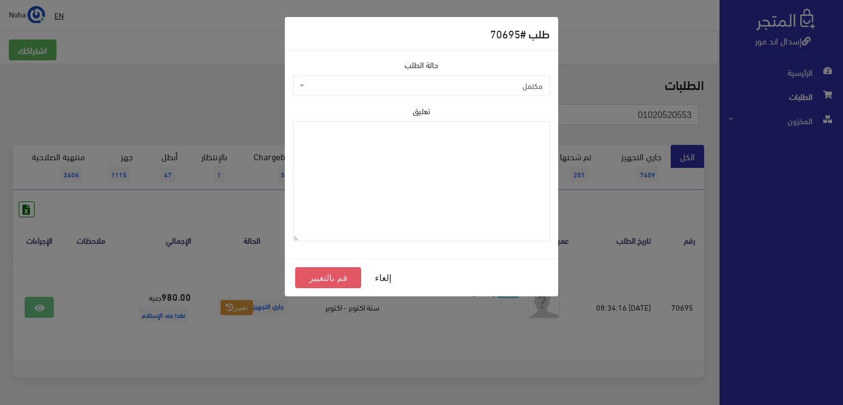
click at [342, 279] on button "قم بالتغيير" at bounding box center [328, 277] width 66 height 21
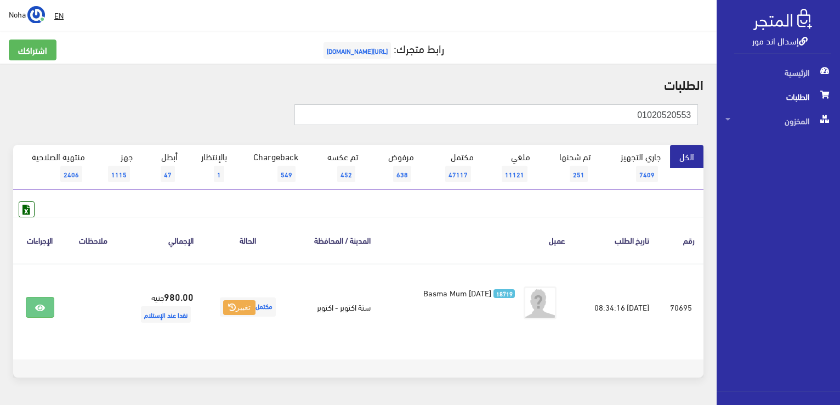
drag, startPoint x: 627, startPoint y: 117, endPoint x: 700, endPoint y: 114, distance: 73.1
click at [700, 114] on div "01020520553" at bounding box center [474, 119] width 462 height 30
paste input "01060251380"
type input "01060251380"
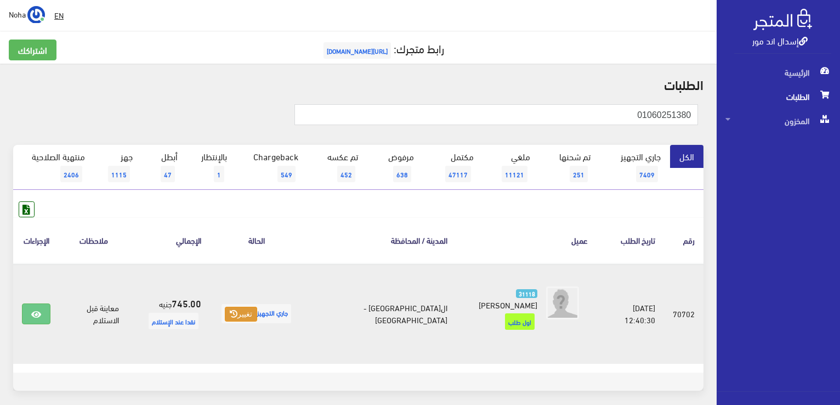
click at [238, 310] on icon at bounding box center [234, 314] width 8 height 8
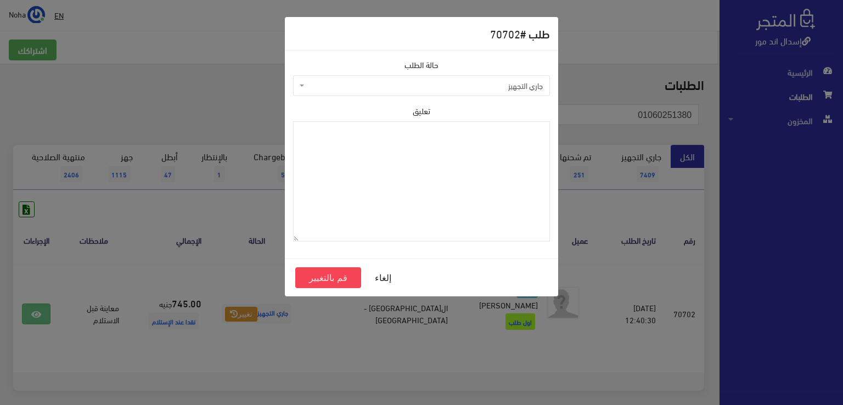
click at [414, 89] on span "جاري التجهيز" at bounding box center [425, 85] width 236 height 11
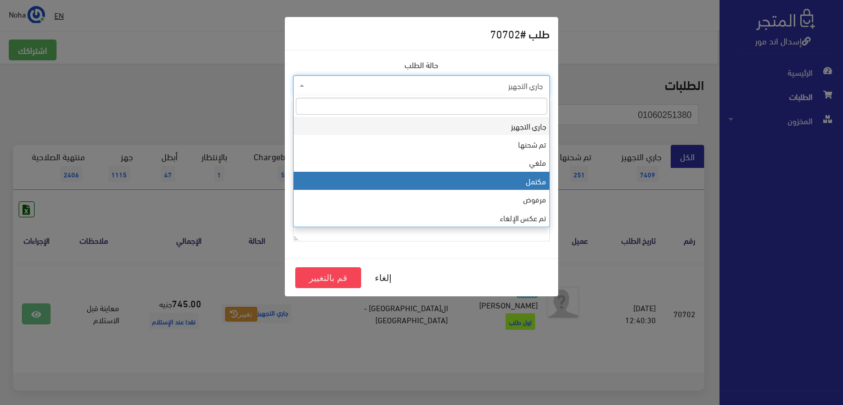
select select "4"
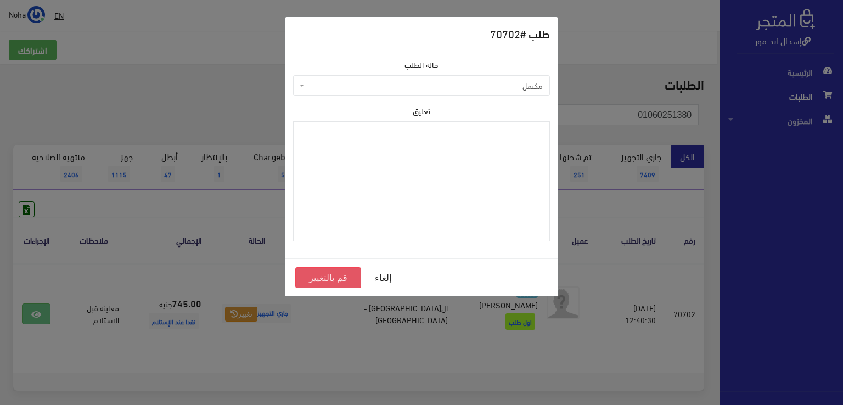
click at [326, 277] on button "قم بالتغيير" at bounding box center [328, 277] width 66 height 21
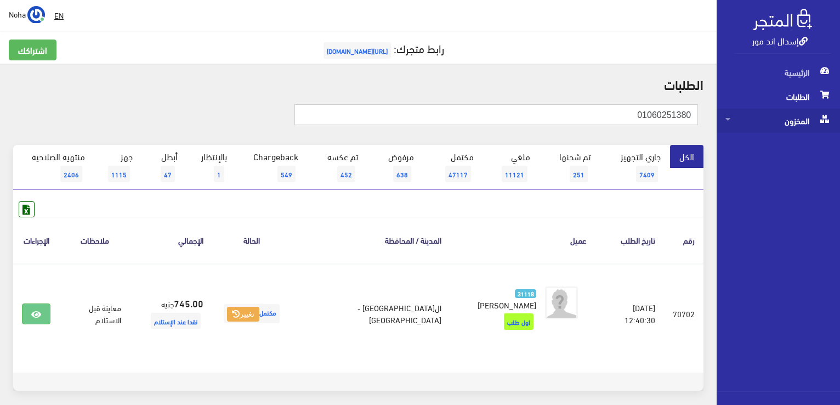
drag, startPoint x: 608, startPoint y: 117, endPoint x: 799, endPoint y: 112, distance: 191.5
click at [799, 112] on div "إسدال اند مور الرئيسية الطلبات المخزون" at bounding box center [420, 226] width 840 height 452
paste input "01192259"
type input "01001192259"
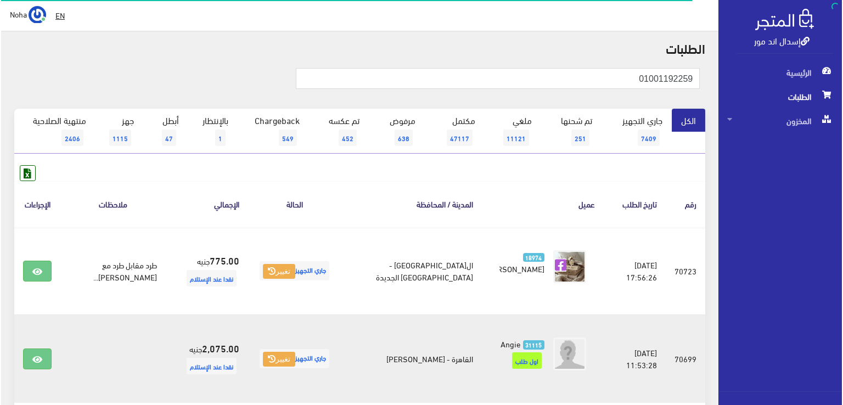
scroll to position [121, 0]
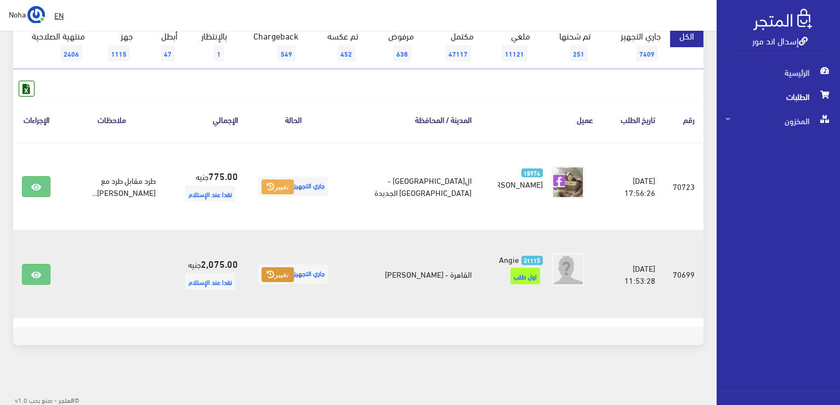
click at [280, 270] on button "تغيير" at bounding box center [278, 274] width 32 height 15
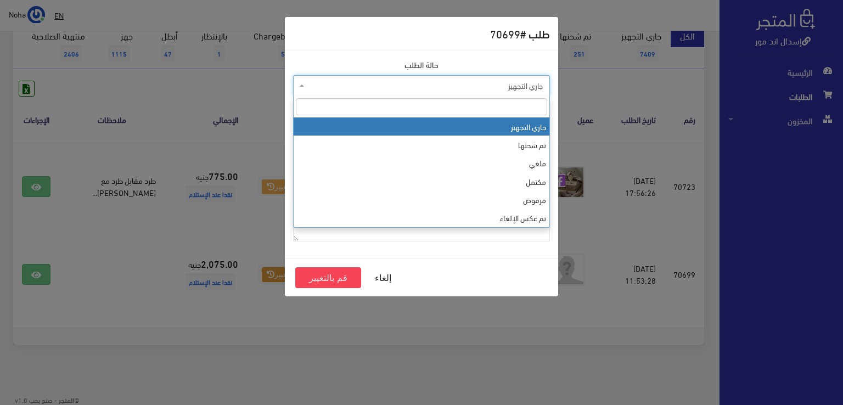
click at [325, 82] on span "جاري التجهيز" at bounding box center [425, 85] width 236 height 11
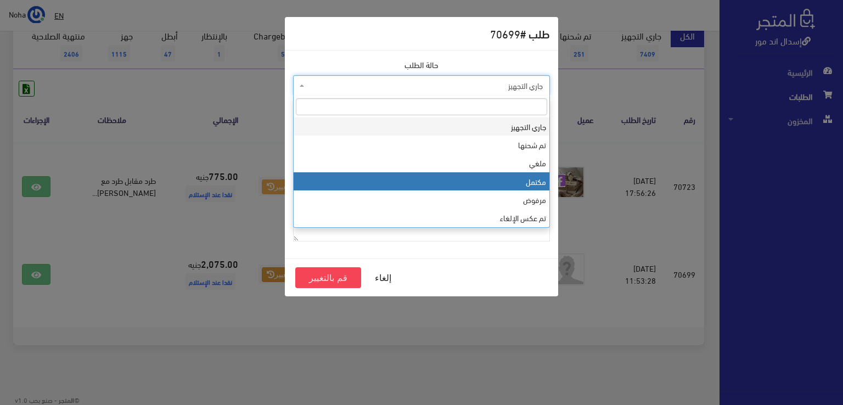
select select "4"
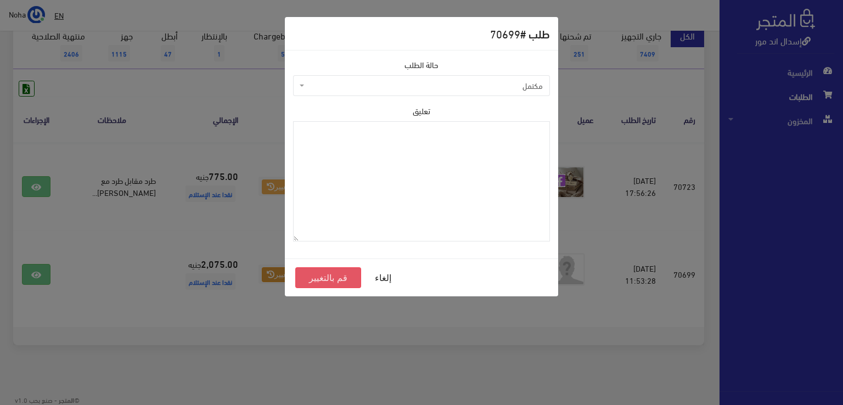
click at [332, 277] on button "قم بالتغيير" at bounding box center [328, 277] width 66 height 21
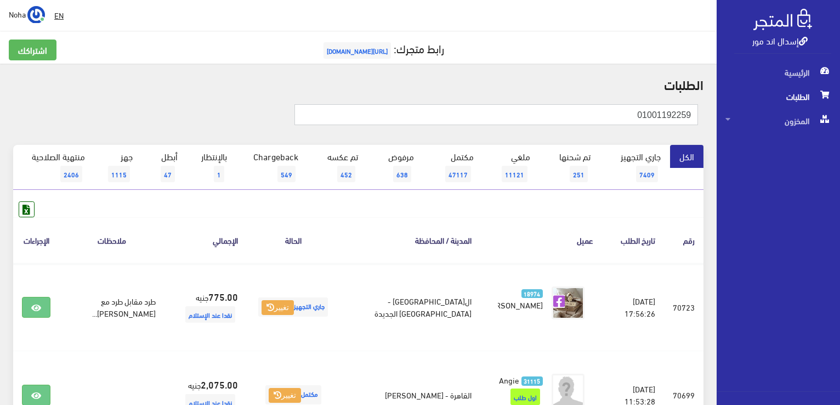
drag, startPoint x: 601, startPoint y: 112, endPoint x: 842, endPoint y: 116, distance: 240.9
click at [840, 116] on html "إسدال اند مور الرئيسية الطلبات" at bounding box center [420, 202] width 840 height 405
paste input "674007"
type input "01001674007"
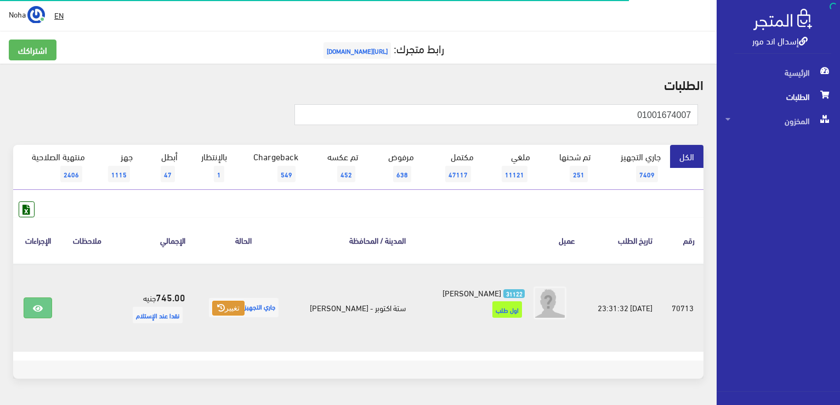
click at [244, 306] on button "تغيير" at bounding box center [228, 308] width 32 height 15
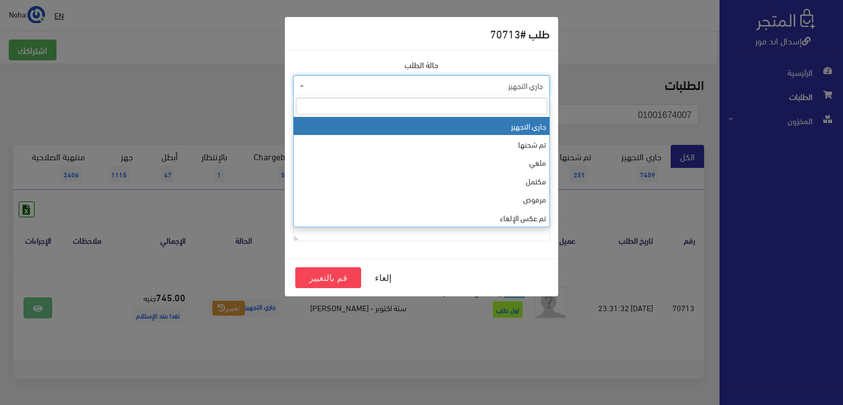
click at [363, 88] on span "جاري التجهيز" at bounding box center [425, 85] width 236 height 11
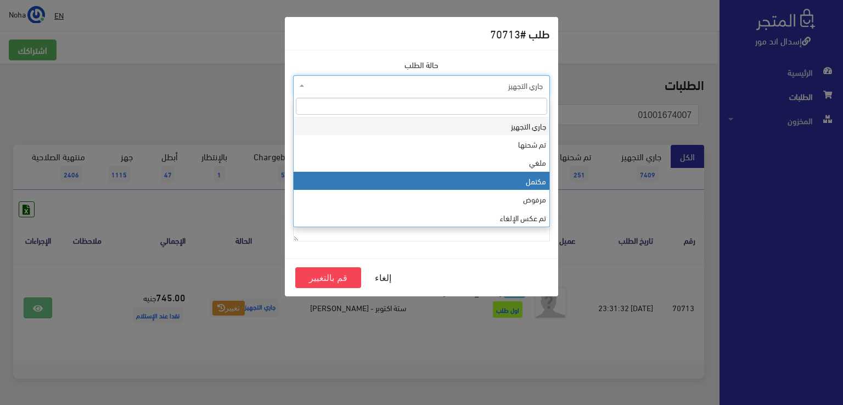
select select "4"
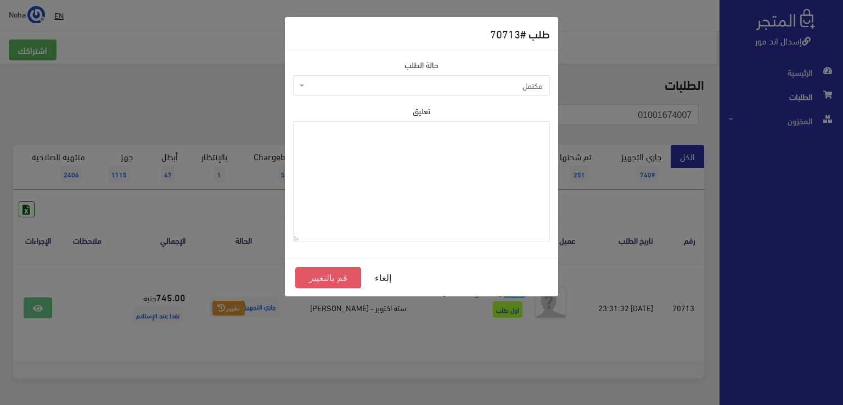
click at [327, 279] on button "قم بالتغيير" at bounding box center [328, 277] width 66 height 21
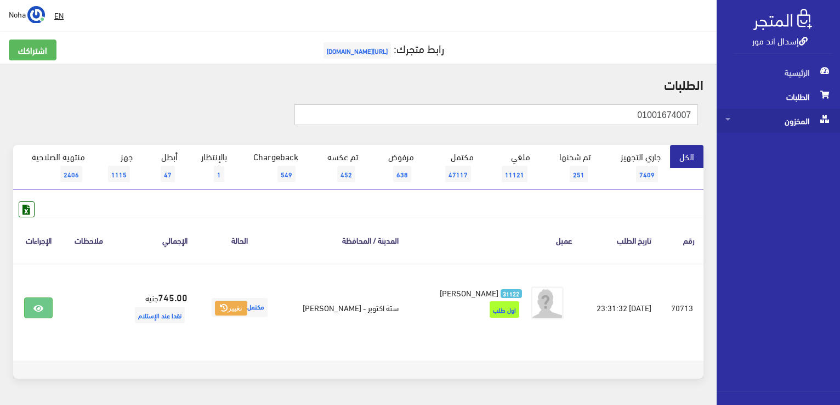
drag, startPoint x: 608, startPoint y: 117, endPoint x: 757, endPoint y: 118, distance: 149.2
click at [757, 118] on div "إسدال اند مور الرئيسية الطلبات المخزون" at bounding box center [420, 220] width 840 height 440
paste input "01067996516"
type input "01067996516"
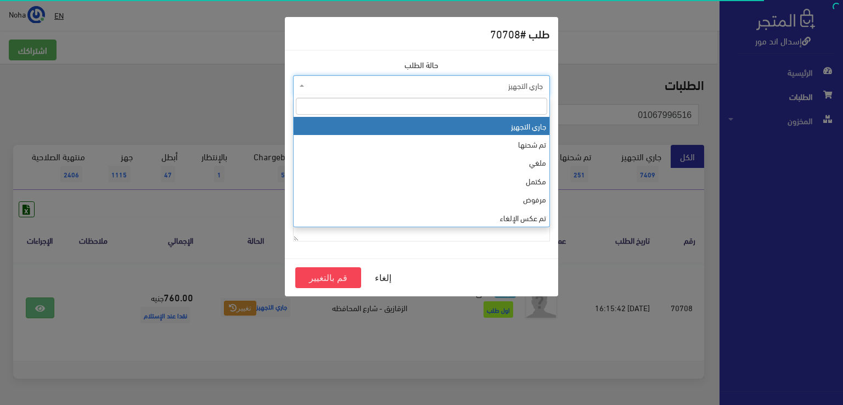
click at [331, 80] on span "جاري التجهيز" at bounding box center [425, 85] width 236 height 11
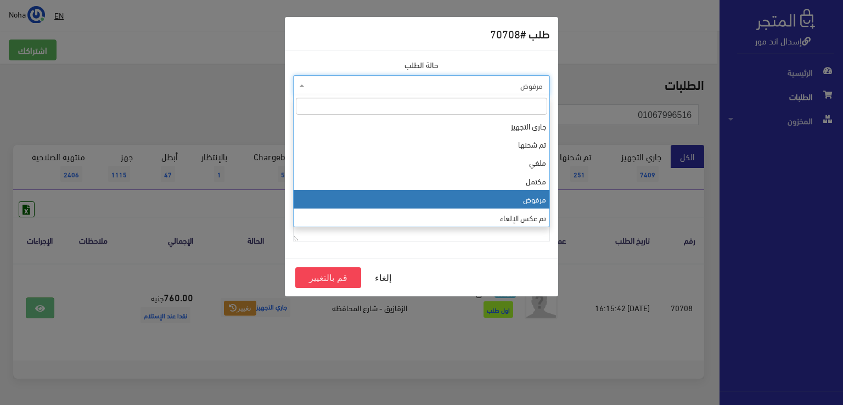
click at [366, 84] on span "مرفوض" at bounding box center [425, 85] width 236 height 11
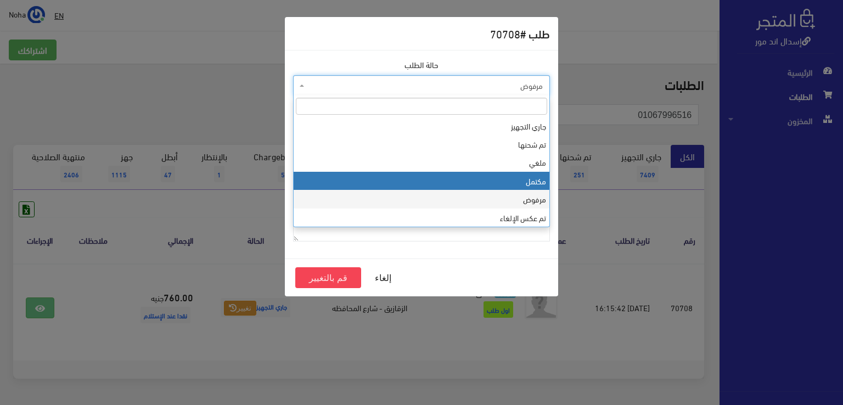
select select "4"
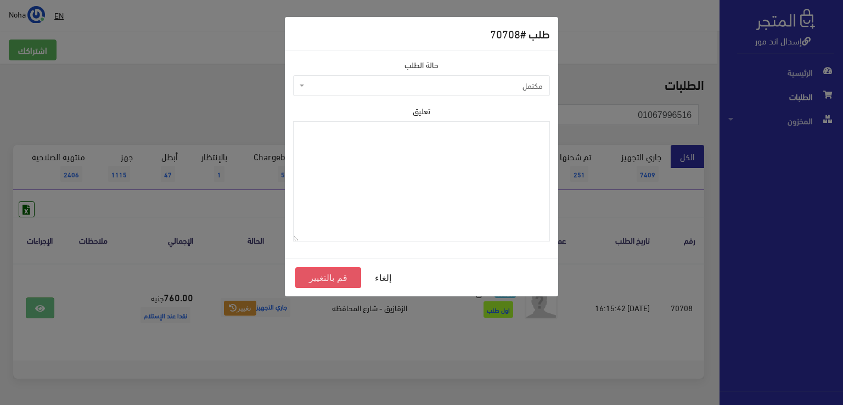
click at [347, 277] on button "قم بالتغيير" at bounding box center [328, 277] width 66 height 21
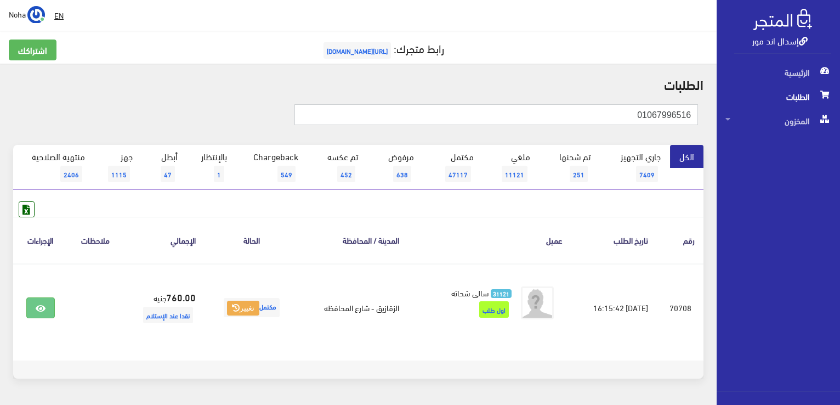
drag, startPoint x: 603, startPoint y: 114, endPoint x: 793, endPoint y: 104, distance: 190.1
click at [793, 104] on div "إسدال اند مور الرئيسية الطلبات المخزون" at bounding box center [420, 220] width 840 height 440
paste input "05057909"
type input "01005057909"
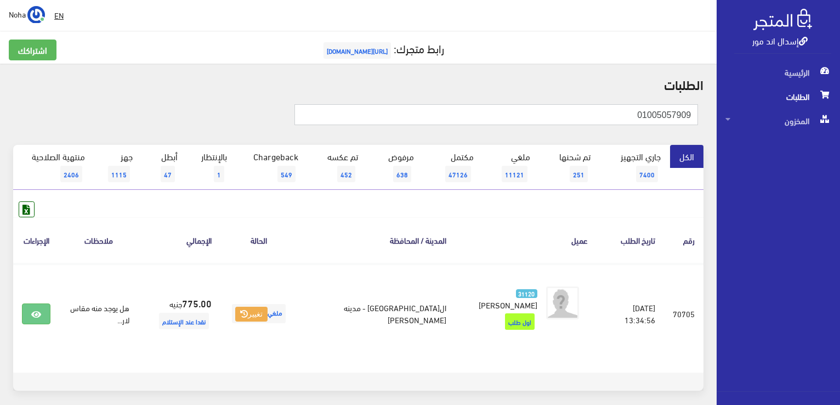
drag, startPoint x: 607, startPoint y: 118, endPoint x: 842, endPoint y: 123, distance: 235.4
click at [840, 123] on html "إسدال اند مور الرئيسية الطلبات" at bounding box center [420, 202] width 840 height 405
paste input "01223985132"
type input "01223985132"
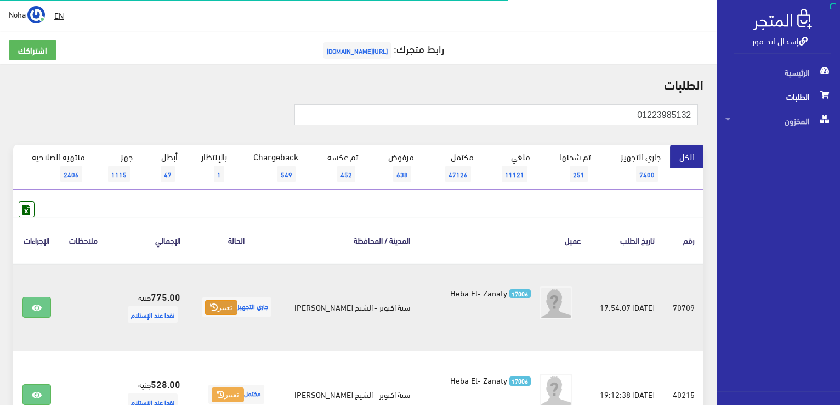
click at [218, 311] on button "تغيير" at bounding box center [221, 307] width 32 height 15
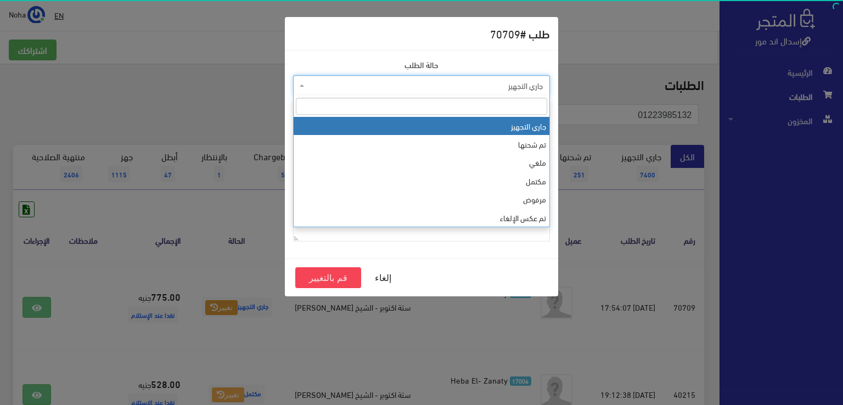
click at [347, 92] on span "جاري التجهيز" at bounding box center [421, 85] width 257 height 21
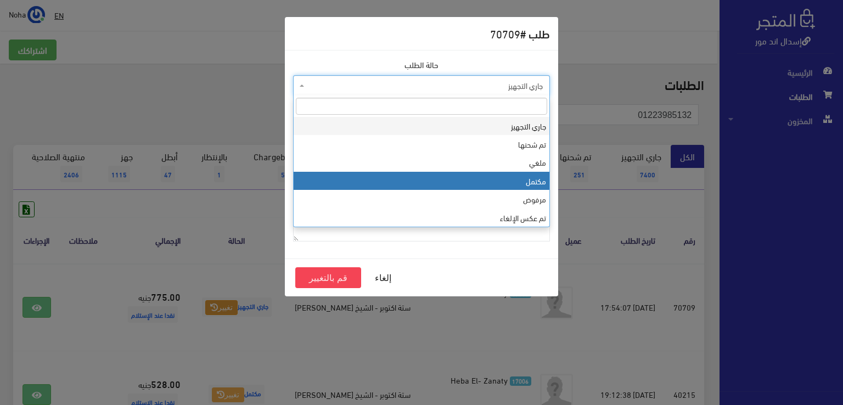
select select "4"
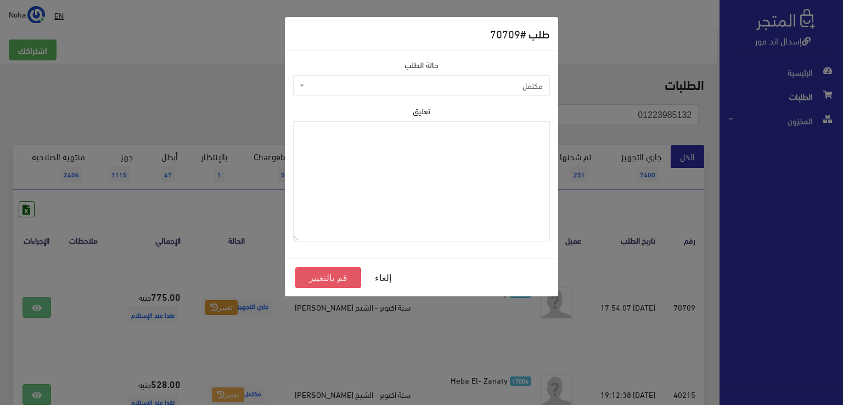
click at [314, 281] on button "قم بالتغيير" at bounding box center [328, 277] width 66 height 21
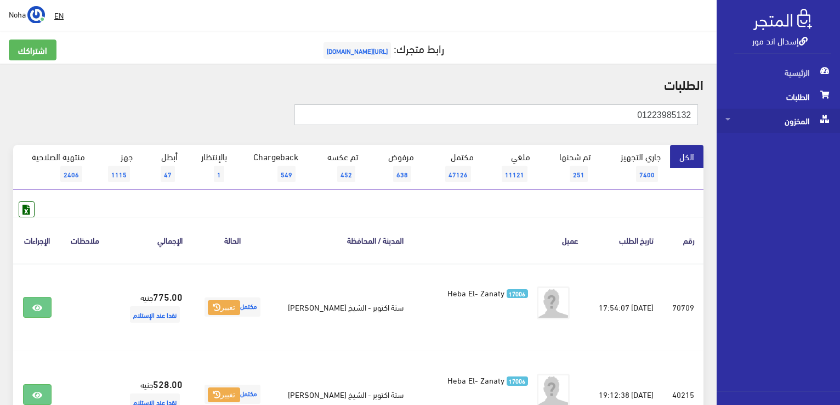
drag, startPoint x: 610, startPoint y: 114, endPoint x: 787, endPoint y: 112, distance: 176.7
click at [787, 112] on div "إسدال اند مور الرئيسية الطلبات المخزون" at bounding box center [420, 306] width 840 height 613
paste input "01012214877"
type input "01012214877"
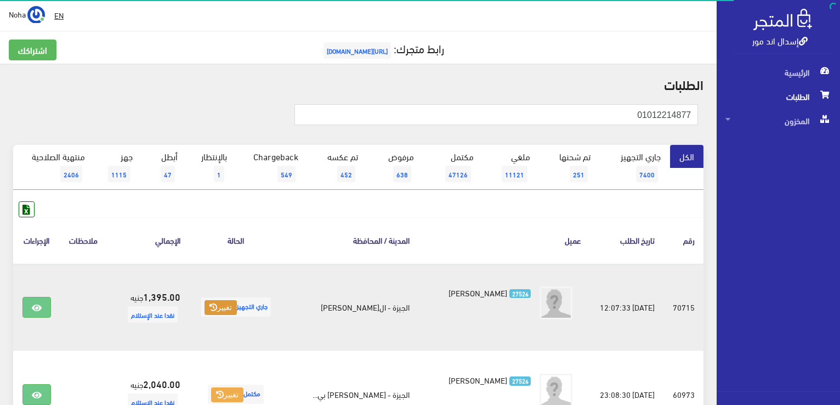
click at [216, 312] on button "تغيير" at bounding box center [221, 307] width 32 height 15
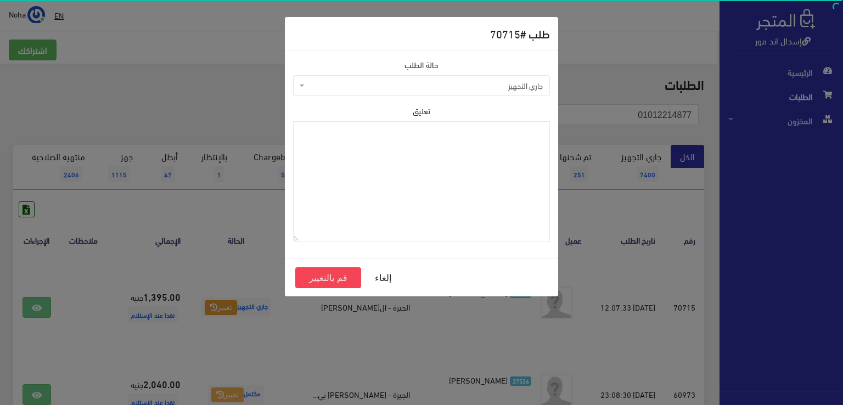
click at [341, 86] on span "جاري التجهيز" at bounding box center [425, 85] width 236 height 11
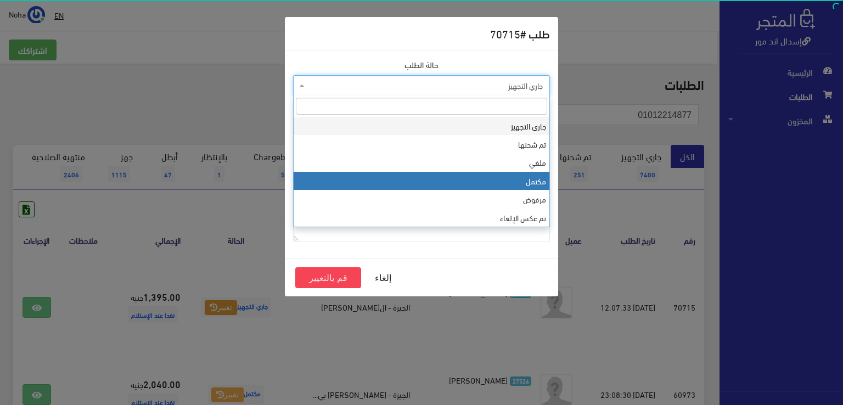
select select "4"
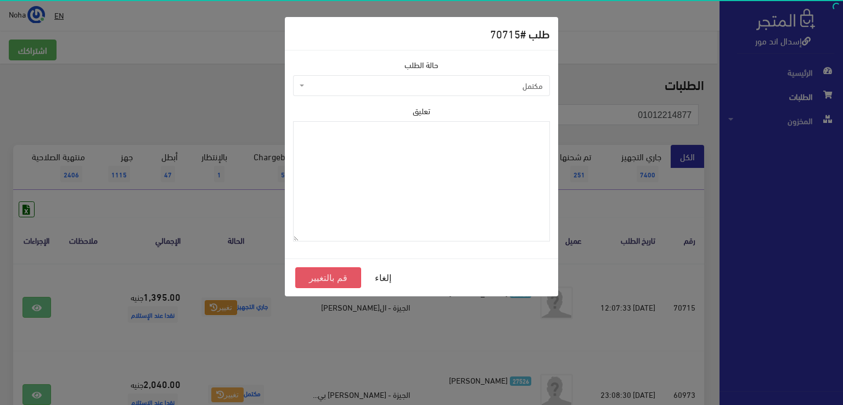
click at [335, 281] on button "قم بالتغيير" at bounding box center [328, 277] width 66 height 21
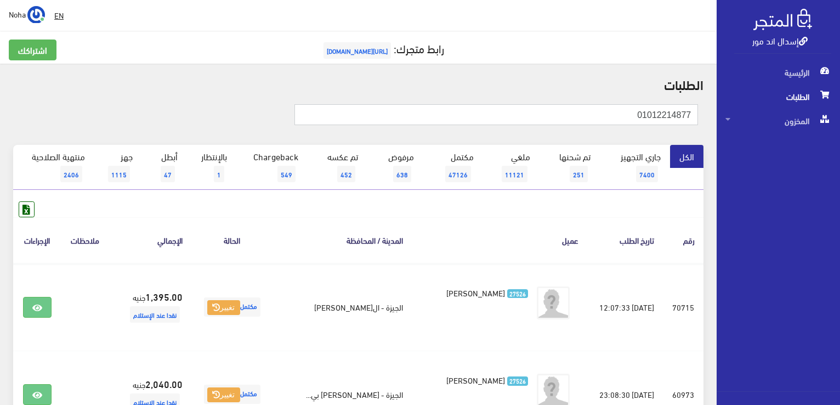
drag, startPoint x: 621, startPoint y: 118, endPoint x: 842, endPoint y: 109, distance: 220.7
click at [840, 109] on html "إسدال اند مور الرئيسية الطلبات" at bounding box center [420, 202] width 840 height 405
paste input "01223020414"
type input "01223020414"
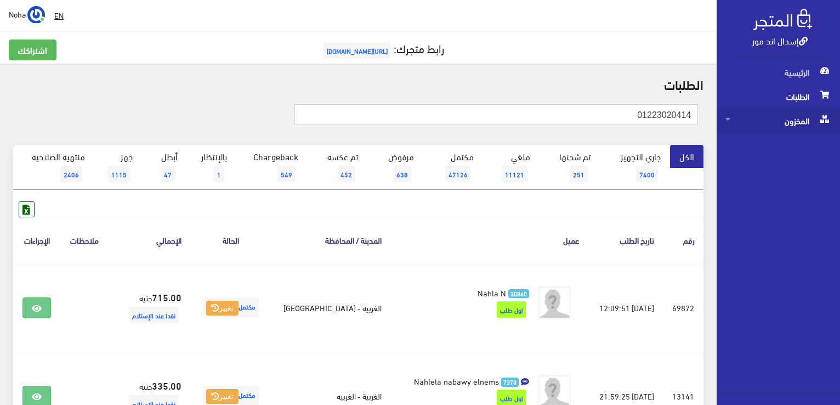
drag, startPoint x: 584, startPoint y: 110, endPoint x: 827, endPoint y: 125, distance: 243.5
click at [836, 128] on div "إسدال اند مور الرئيسية الطلبات المخزون" at bounding box center [420, 264] width 840 height 528
paste input "01020162323ﺶ"
drag, startPoint x: 625, startPoint y: 117, endPoint x: 635, endPoint y: 117, distance: 9.3
click at [635, 117] on input "01020162323ﺶ" at bounding box center [497, 114] width 404 height 21
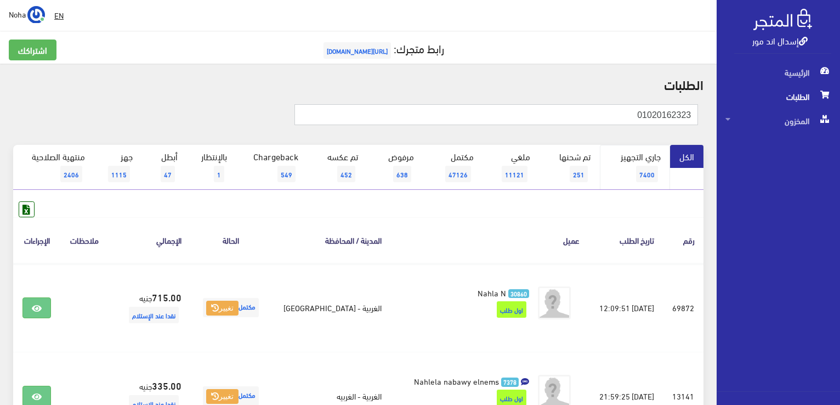
type input "01020162323"
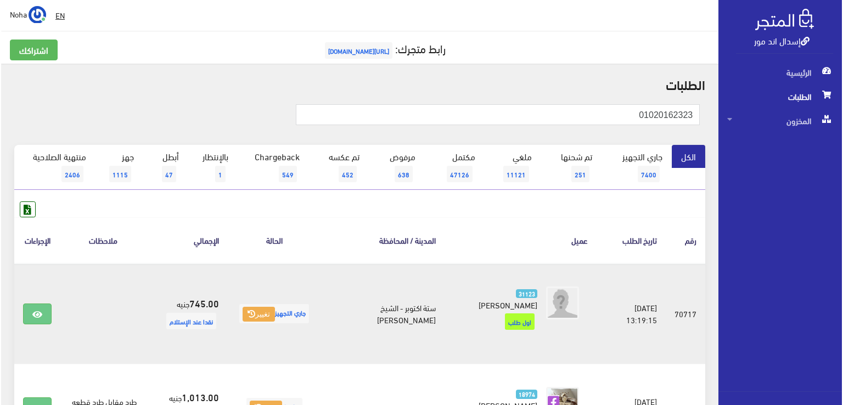
scroll to position [110, 0]
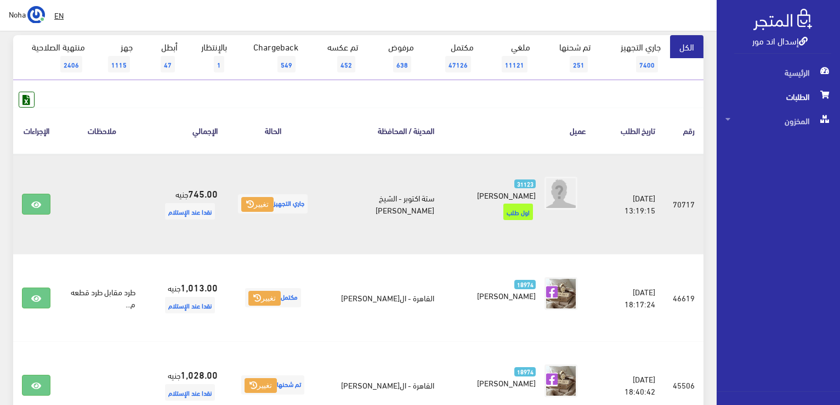
click at [264, 211] on span "جاري التجهيز تغيير" at bounding box center [273, 203] width 70 height 19
click at [274, 204] on button "تغيير" at bounding box center [257, 204] width 32 height 15
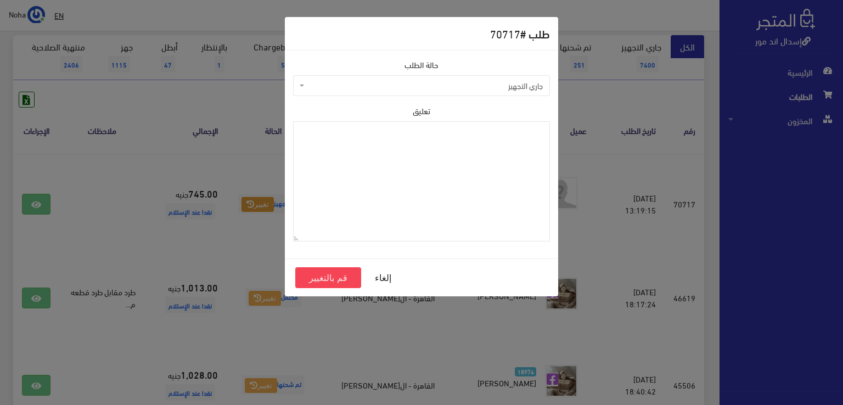
click at [391, 87] on span "جاري التجهيز" at bounding box center [425, 85] width 236 height 11
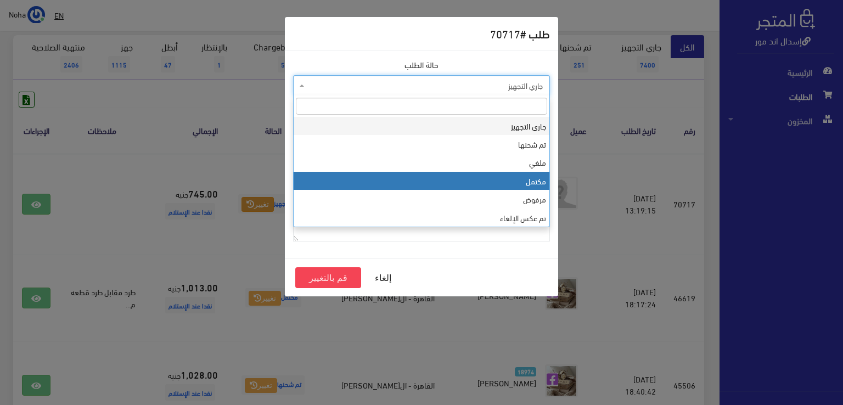
select select "4"
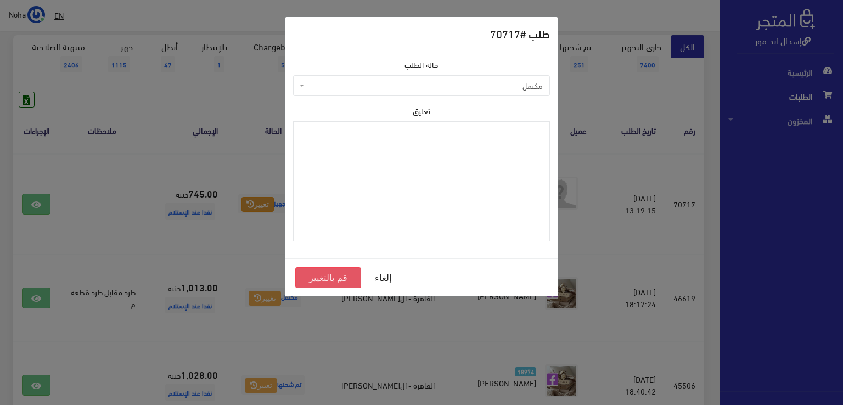
click at [334, 278] on button "قم بالتغيير" at bounding box center [328, 277] width 66 height 21
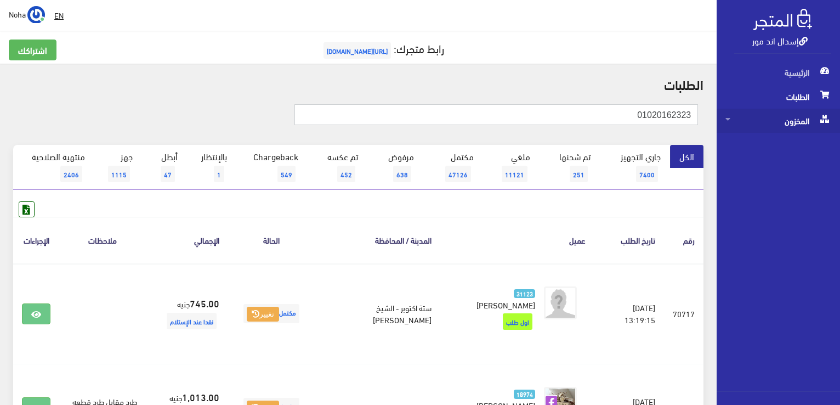
drag, startPoint x: 606, startPoint y: 114, endPoint x: 808, endPoint y: 123, distance: 202.6
paste input "112496040"
type input "01112496040"
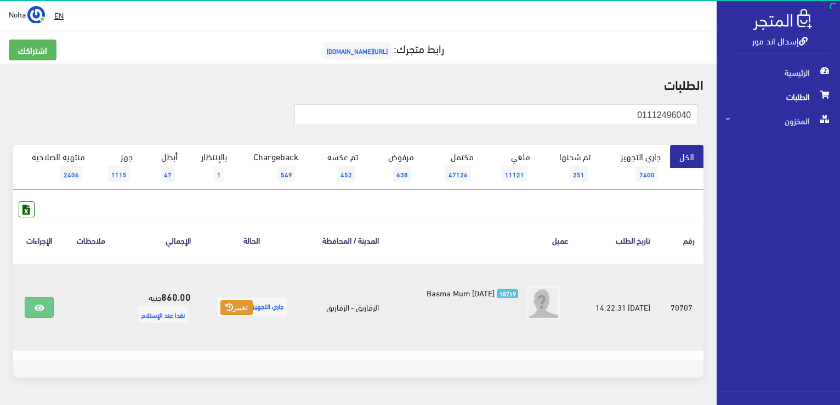
click at [244, 308] on button "تغيير" at bounding box center [237, 307] width 32 height 15
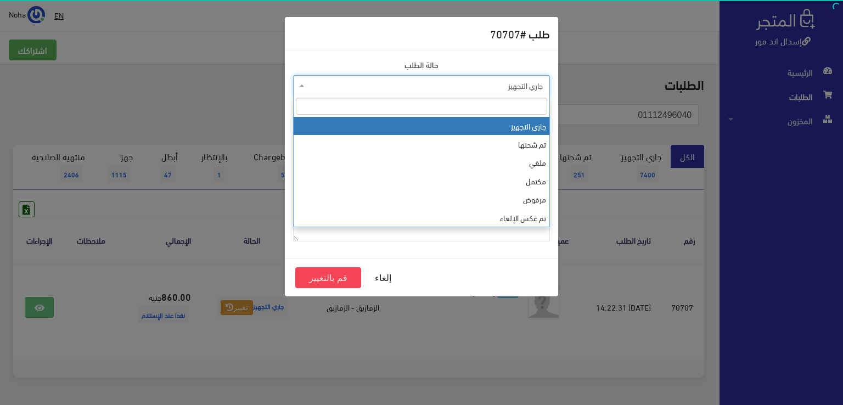
click at [382, 89] on span "جاري التجهيز" at bounding box center [425, 85] width 236 height 11
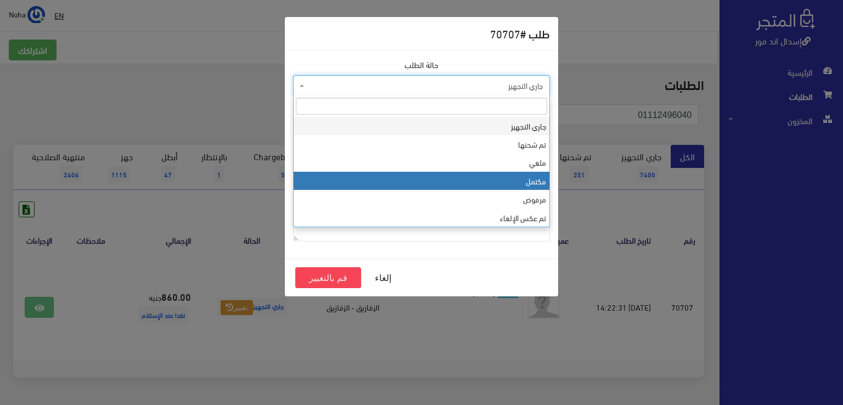
select select "4"
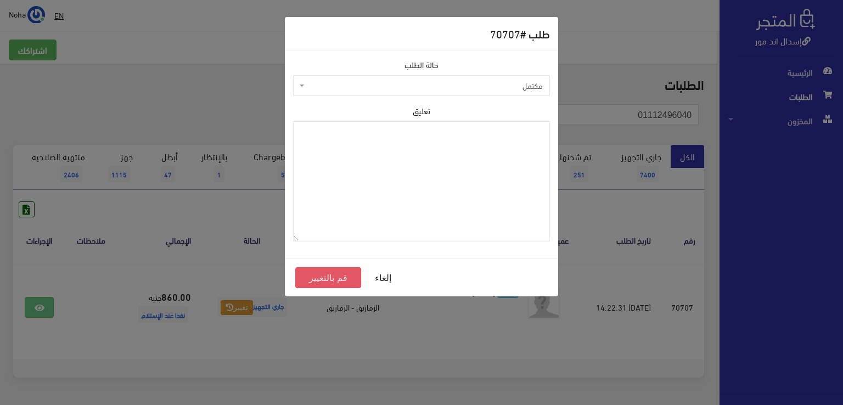
drag, startPoint x: 310, startPoint y: 279, endPoint x: 307, endPoint y: 265, distance: 14.6
click at [309, 279] on button "قم بالتغيير" at bounding box center [328, 277] width 66 height 21
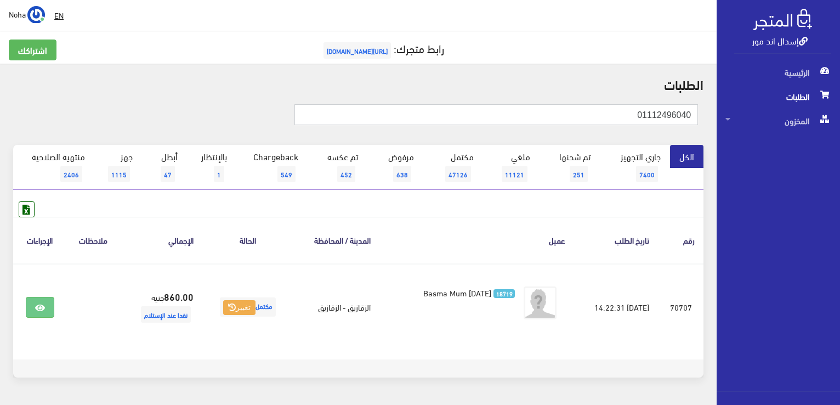
drag, startPoint x: 616, startPoint y: 116, endPoint x: 842, endPoint y: 109, distance: 226.1
click at [840, 109] on html "إسدال اند مور الرئيسية الطلبات" at bounding box center [420, 202] width 840 height 405
paste input "01092205868"
type input "01092205868"
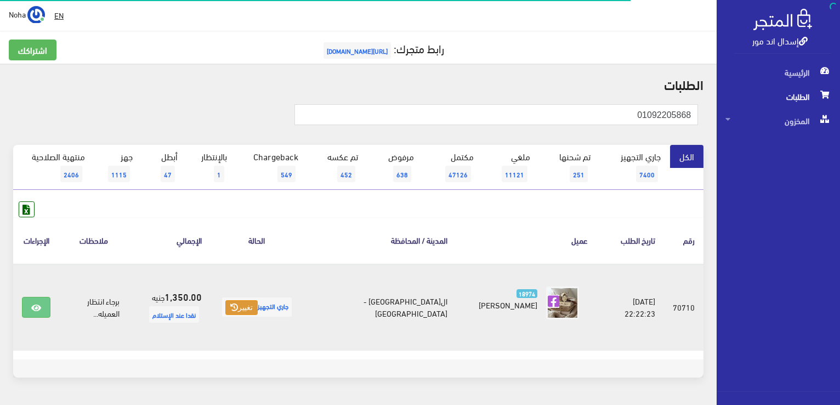
click at [258, 303] on button "تغيير" at bounding box center [241, 307] width 32 height 15
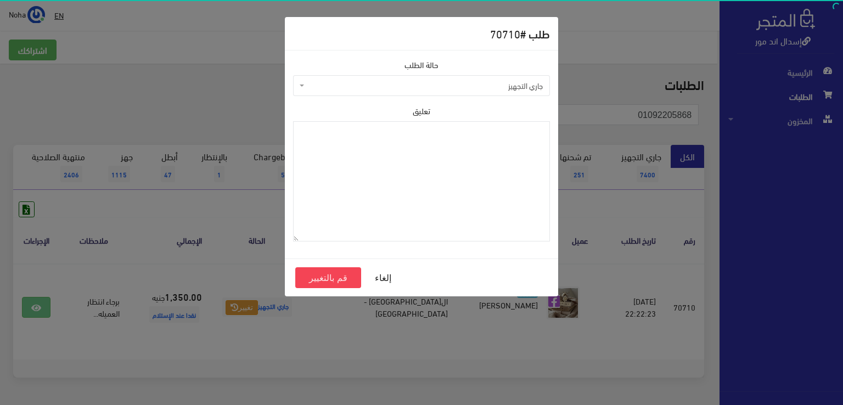
click at [375, 88] on span "جاري التجهيز" at bounding box center [425, 85] width 236 height 11
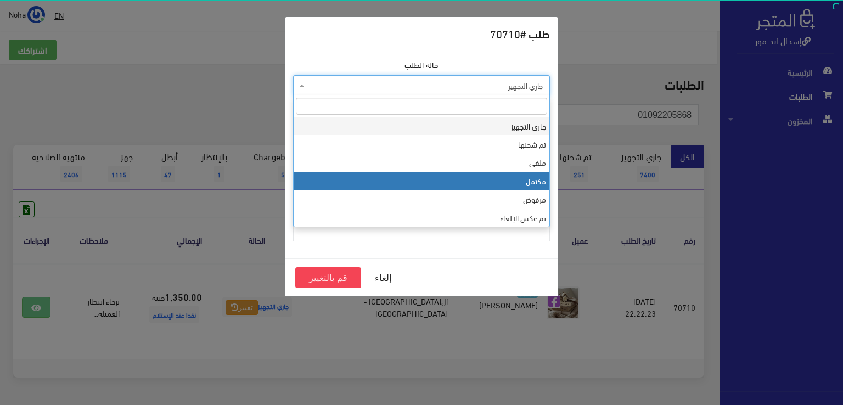
drag, startPoint x: 385, startPoint y: 180, endPoint x: 379, endPoint y: 195, distance: 15.5
select select "4"
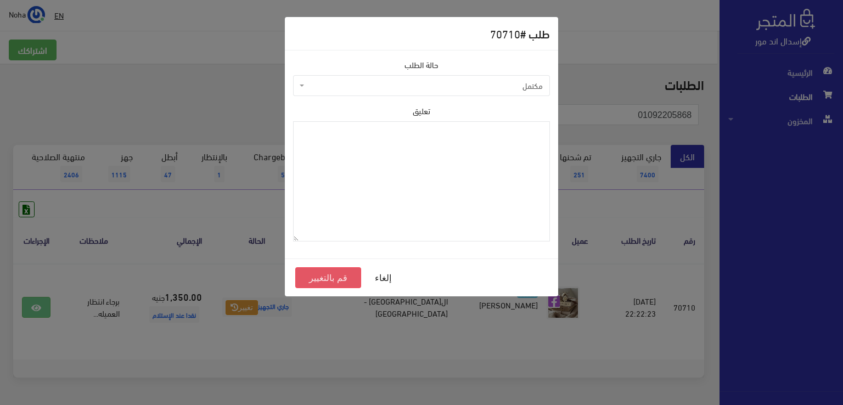
click at [337, 277] on button "قم بالتغيير" at bounding box center [328, 277] width 66 height 21
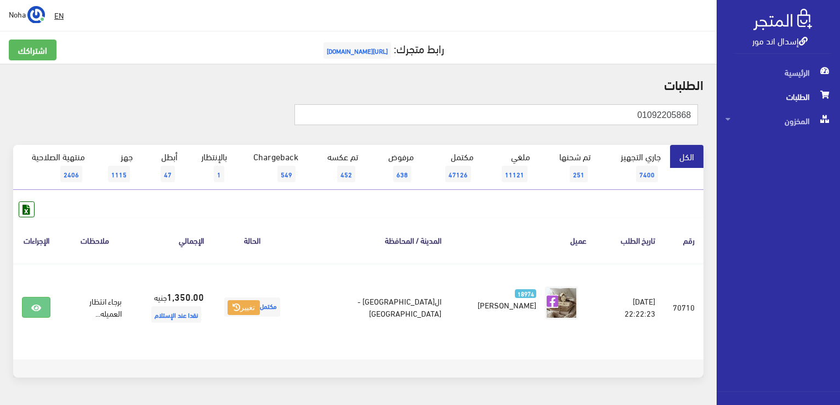
drag, startPoint x: 617, startPoint y: 112, endPoint x: 830, endPoint y: 93, distance: 214.3
click at [840, 98] on html "إسدال اند مور الرئيسية الطلبات" at bounding box center [420, 202] width 840 height 405
paste input "02661564"
type input "01002661564"
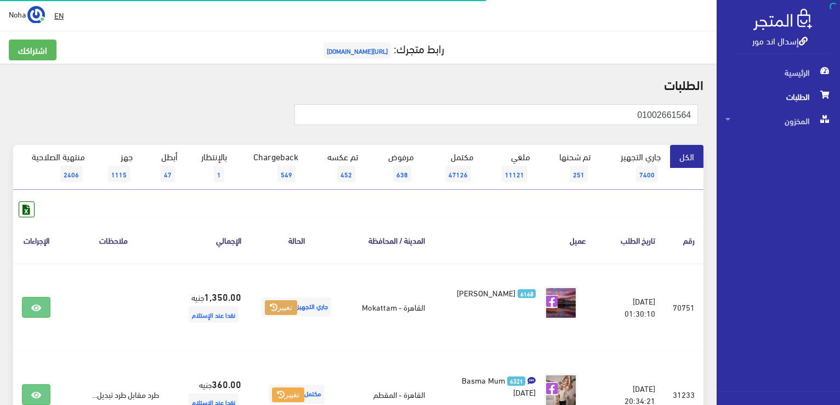
click at [265, 304] on button "تغيير" at bounding box center [281, 307] width 32 height 15
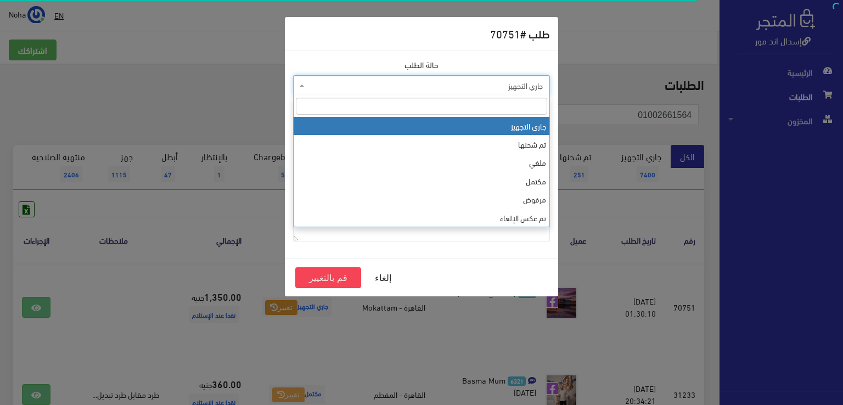
drag, startPoint x: 358, startPoint y: 93, endPoint x: 351, endPoint y: 120, distance: 28.2
click at [357, 93] on span "جاري التجهيز" at bounding box center [421, 85] width 257 height 21
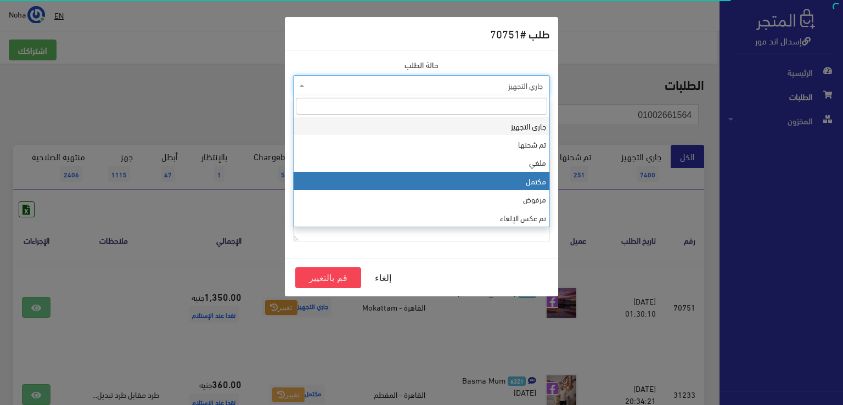
select select "5"
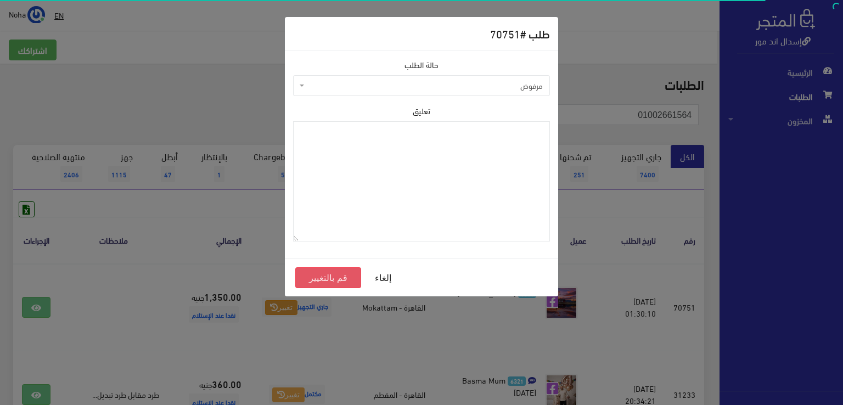
click at [328, 284] on button "قم بالتغيير" at bounding box center [328, 277] width 66 height 21
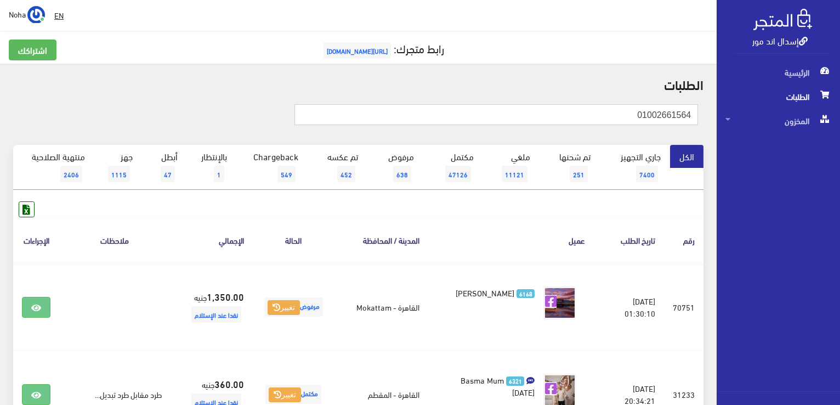
drag, startPoint x: 624, startPoint y: 122, endPoint x: 811, endPoint y: 99, distance: 188.5
paste input "64068547"
type input "01064068547"
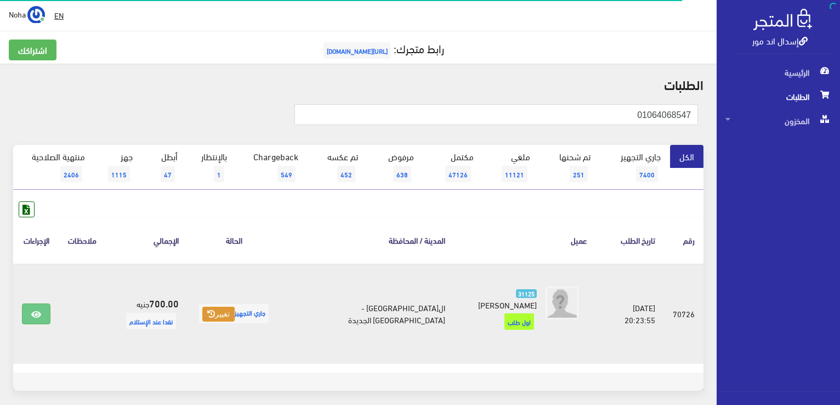
click at [235, 307] on button "تغيير" at bounding box center [218, 314] width 32 height 15
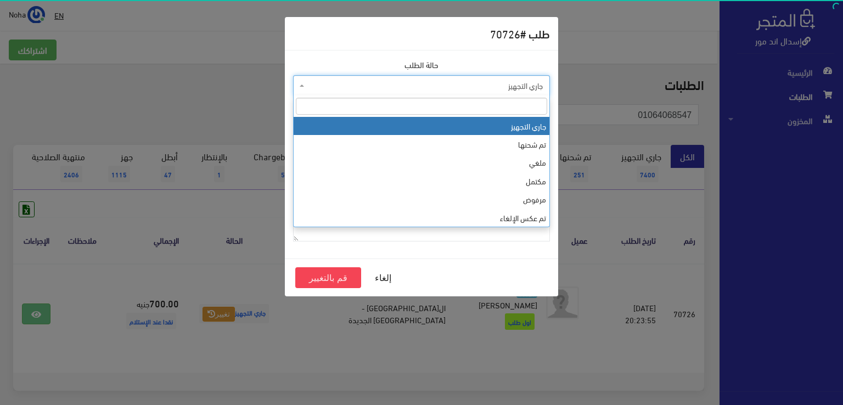
click at [388, 88] on span "جاري التجهيز" at bounding box center [425, 85] width 236 height 11
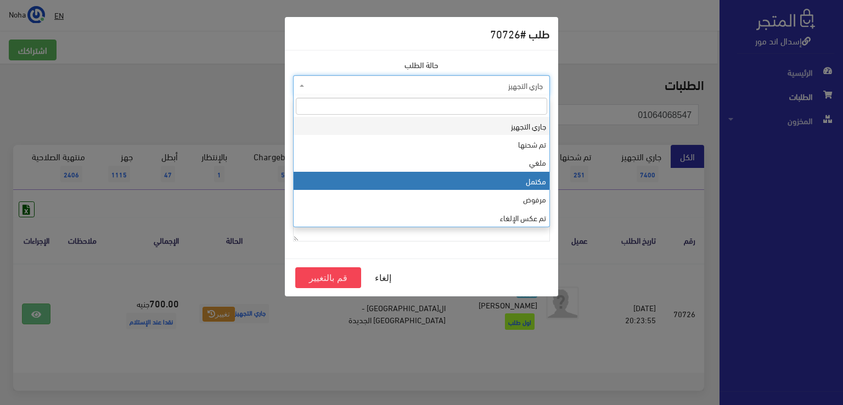
select select "4"
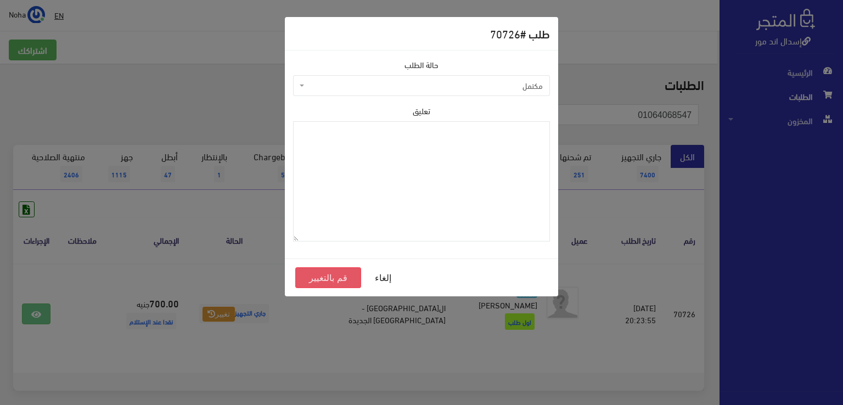
click at [338, 274] on button "قم بالتغيير" at bounding box center [328, 277] width 66 height 21
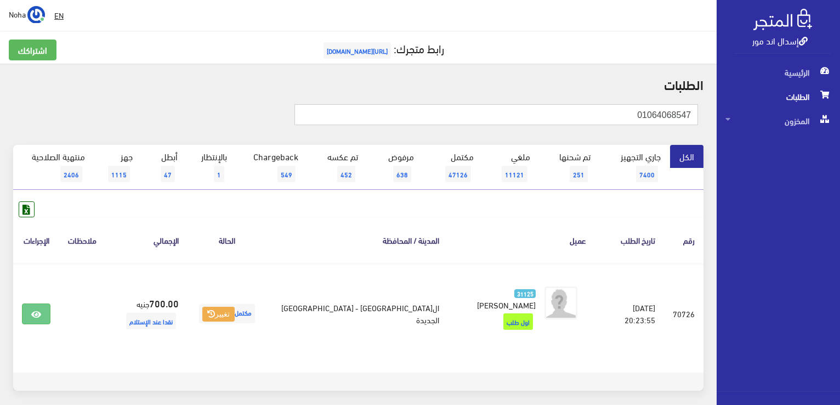
drag, startPoint x: 594, startPoint y: 112, endPoint x: 794, endPoint y: 108, distance: 199.7
click at [794, 108] on div "إسدال اند مور الرئيسية الطلبات المخزون" at bounding box center [420, 226] width 840 height 452
paste input "01098281123"
type input "01098281123"
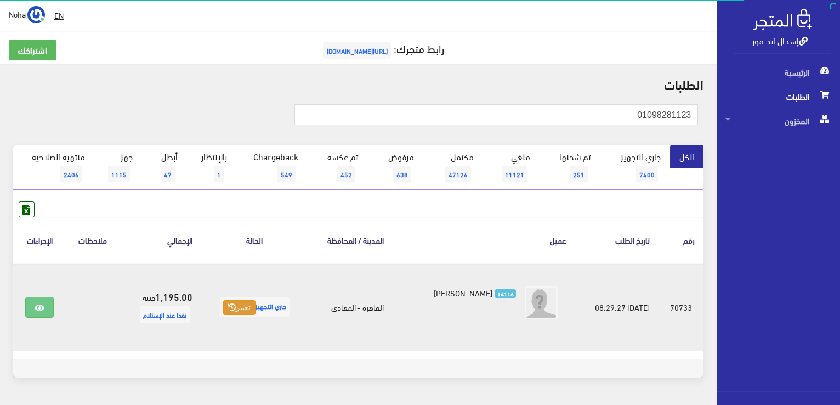
click at [238, 311] on button "تغيير" at bounding box center [239, 307] width 32 height 15
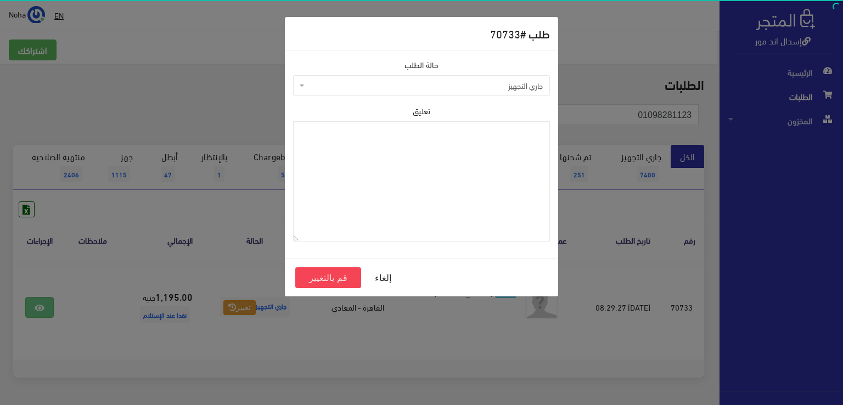
click at [353, 87] on span "جاري التجهيز" at bounding box center [425, 85] width 236 height 11
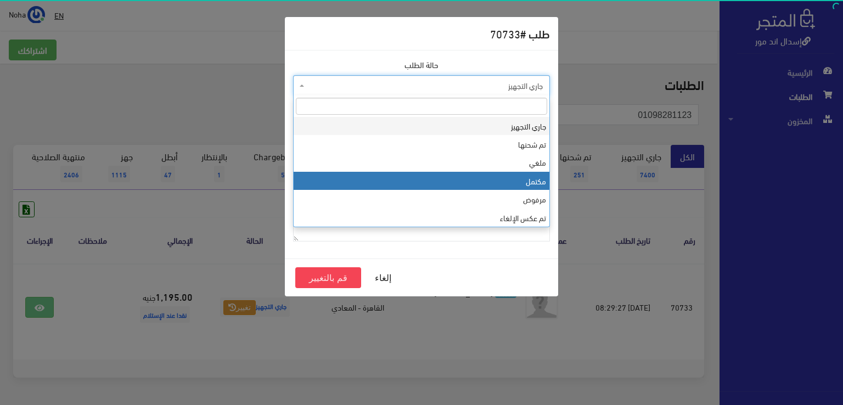
select select "4"
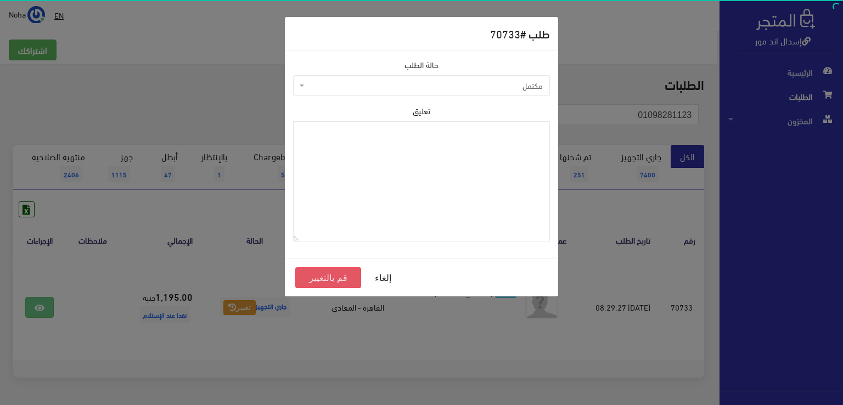
click at [338, 278] on button "قم بالتغيير" at bounding box center [328, 277] width 66 height 21
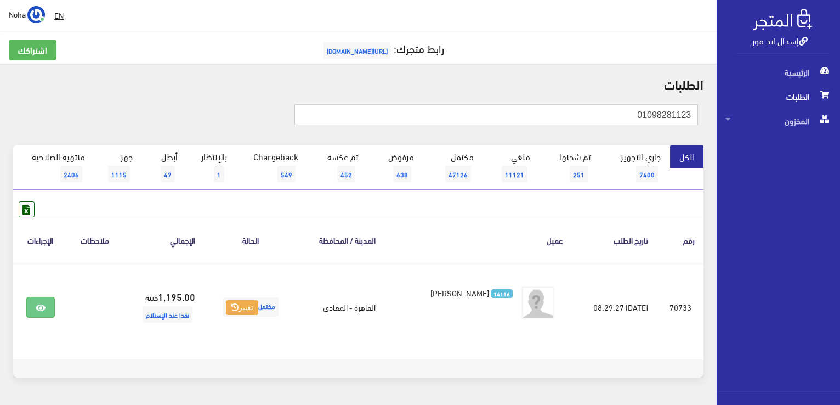
drag, startPoint x: 611, startPoint y: 116, endPoint x: 842, endPoint y: 127, distance: 231.8
click at [840, 127] on html "إسدال اند مور الرئيسية الطلبات" at bounding box center [420, 202] width 840 height 405
paste input "01001192259"
type input "01001192259"
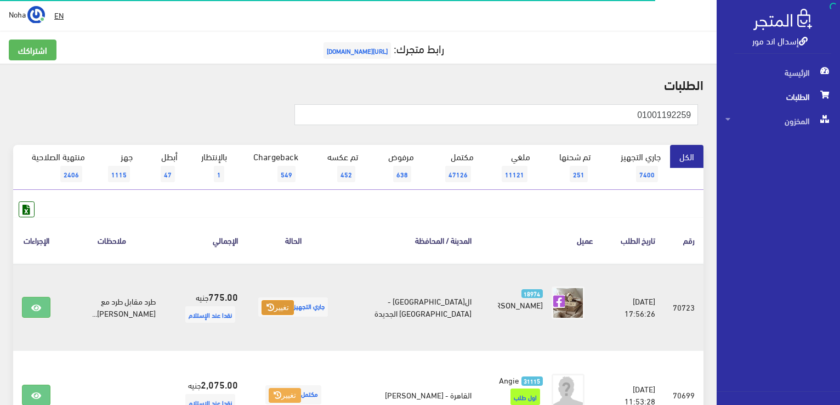
click at [267, 308] on icon at bounding box center [271, 307] width 8 height 8
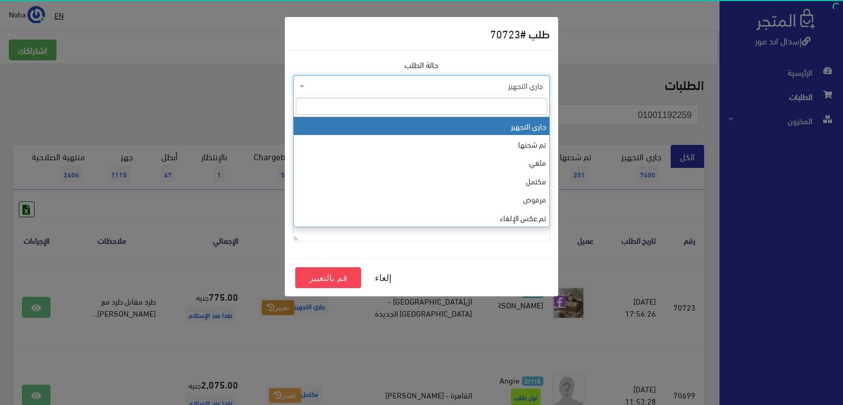
click at [399, 90] on span "جاري التجهيز" at bounding box center [425, 85] width 236 height 11
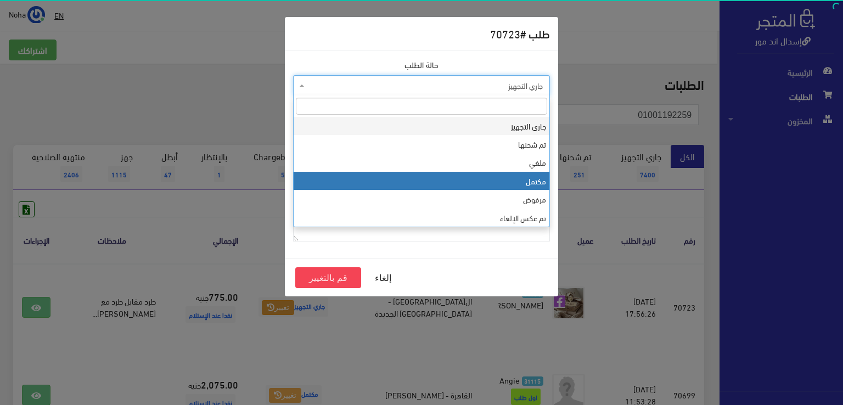
select select "4"
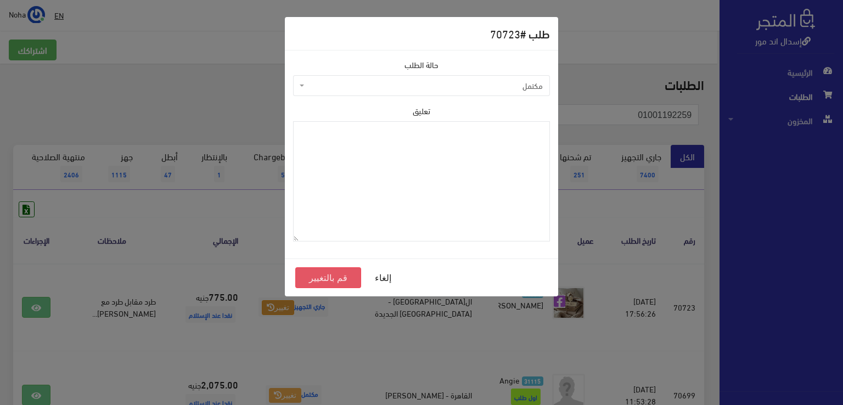
click at [340, 281] on button "قم بالتغيير" at bounding box center [328, 277] width 66 height 21
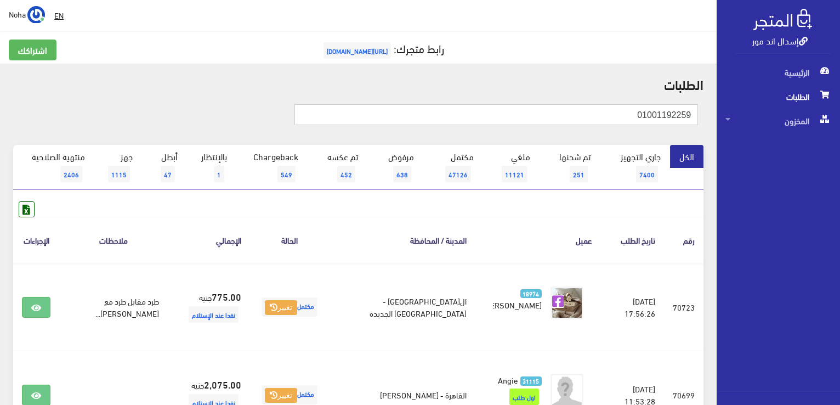
drag, startPoint x: 552, startPoint y: 110, endPoint x: 842, endPoint y: 101, distance: 290.3
click at [840, 101] on html "إسدال اند مور الرئيسية الطلبات" at bounding box center [420, 202] width 840 height 405
paste input "147271787"
type input "01147271787"
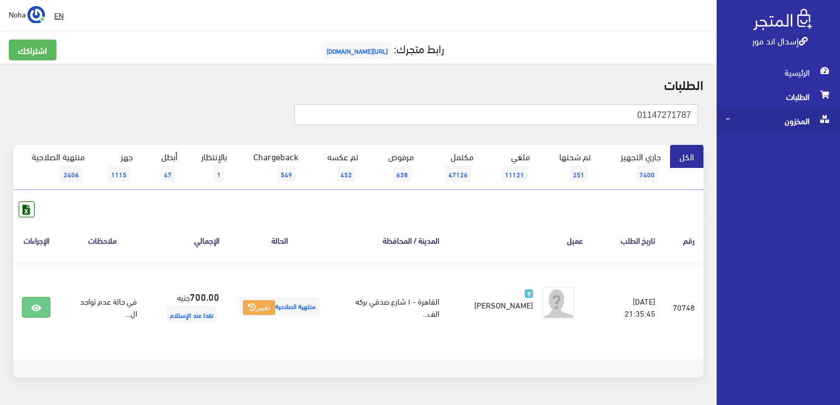
drag, startPoint x: 630, startPoint y: 112, endPoint x: 783, endPoint y: 115, distance: 153.1
click at [840, 118] on html "إسدال اند مور الرئيسية الطلبات" at bounding box center [420, 202] width 840 height 405
paste input "01003961723"
type input "01003961723"
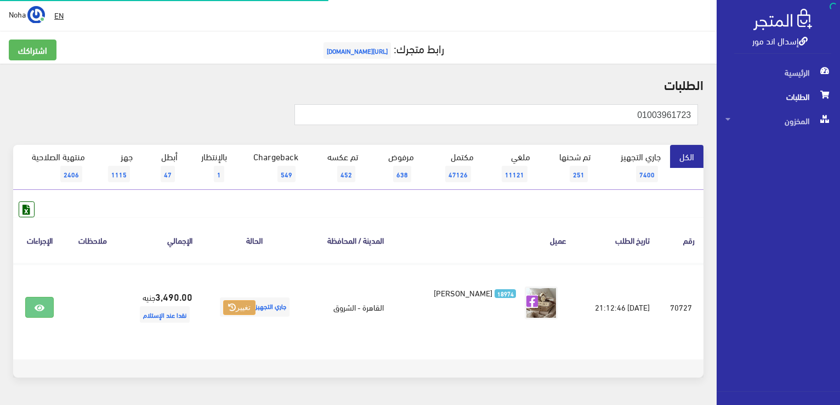
click at [235, 306] on button "تغيير" at bounding box center [239, 307] width 32 height 15
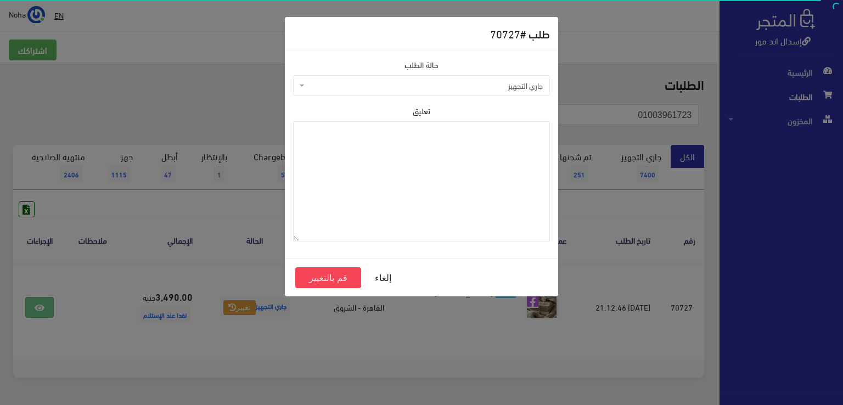
click at [404, 80] on span "جاري التجهيز" at bounding box center [425, 85] width 236 height 11
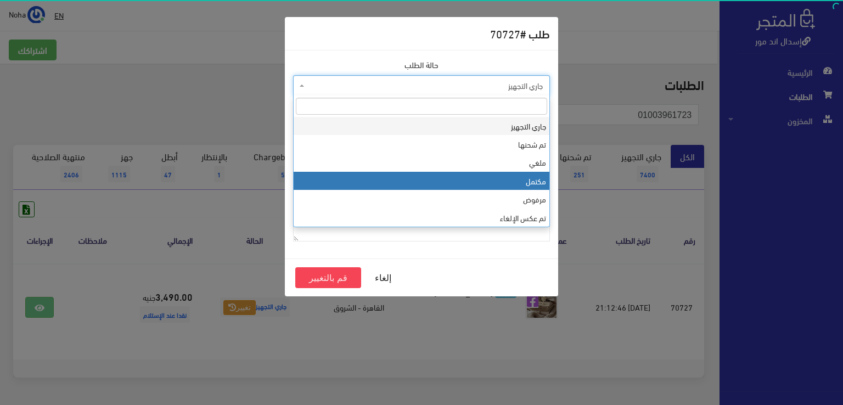
select select "4"
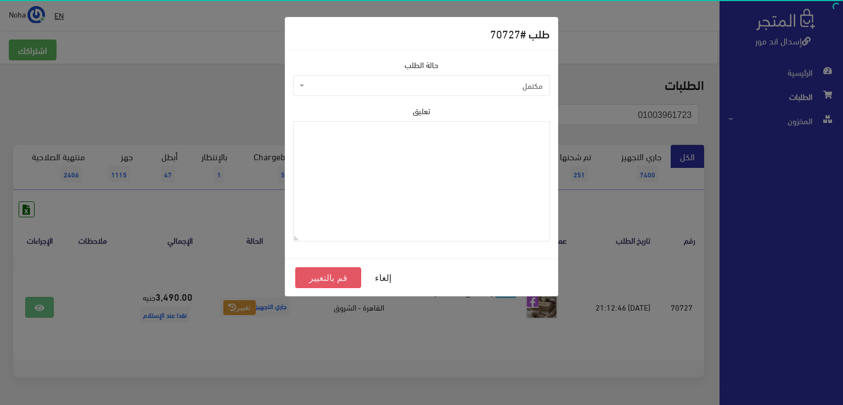
click at [342, 274] on button "قم بالتغيير" at bounding box center [328, 277] width 66 height 21
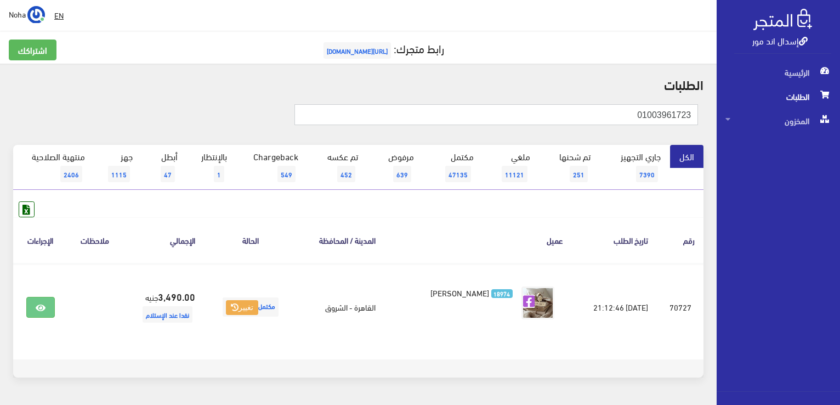
drag, startPoint x: 630, startPoint y: 112, endPoint x: 750, endPoint y: 135, distance: 122.9
click at [838, 138] on div "إسدال اند مور الرئيسية الطلبات المخزون" at bounding box center [420, 219] width 840 height 439
paste input "65525052"
type input "01065525052"
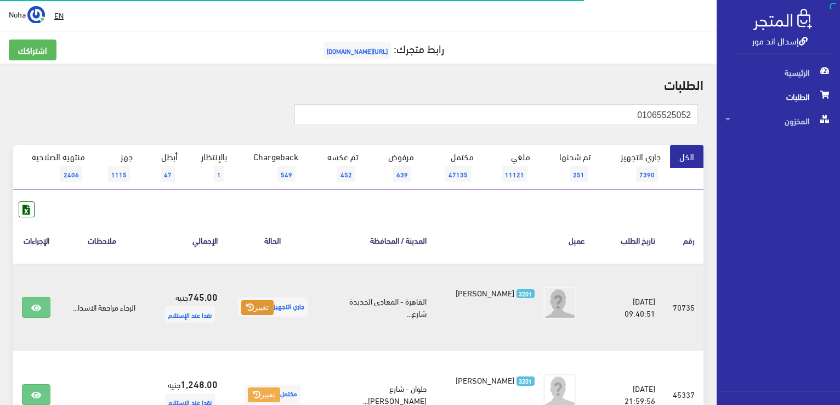
click at [262, 312] on button "تغيير" at bounding box center [257, 307] width 32 height 15
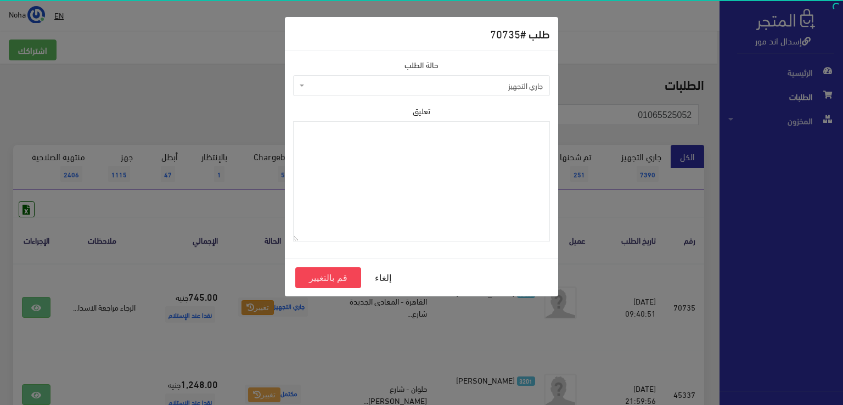
click at [347, 86] on span "جاري التجهيز" at bounding box center [425, 85] width 236 height 11
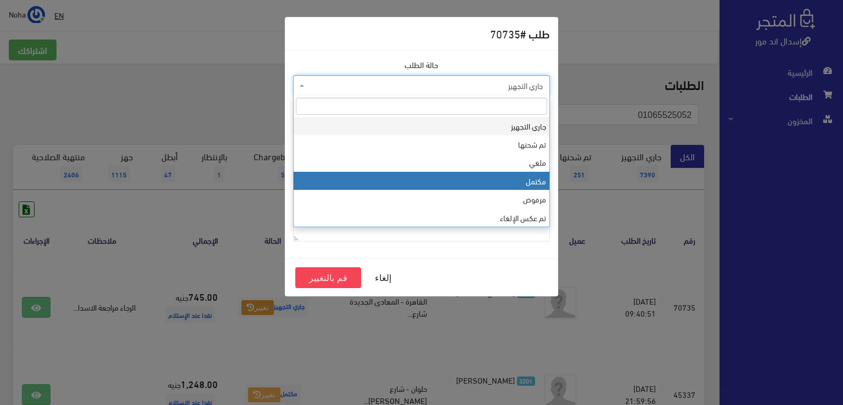
select select "4"
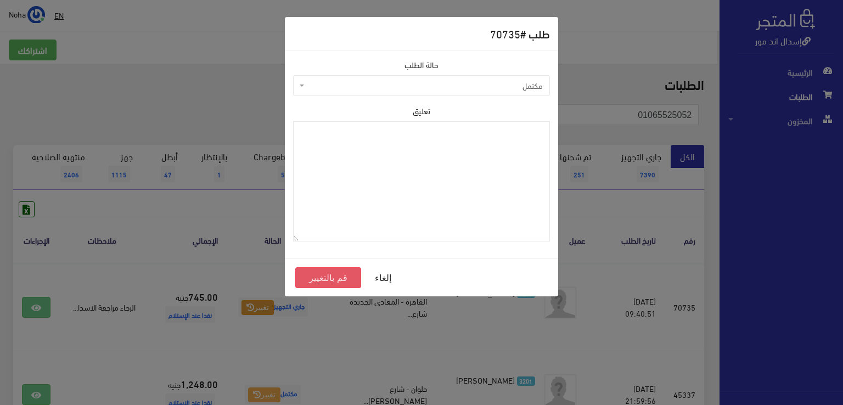
click at [313, 281] on button "قم بالتغيير" at bounding box center [328, 277] width 66 height 21
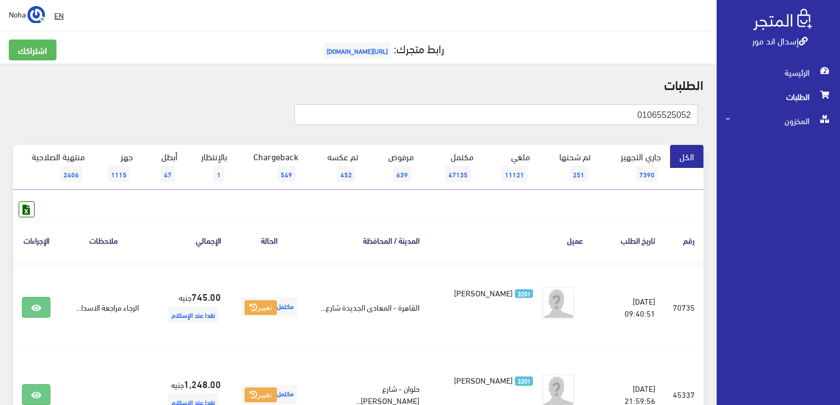
drag, startPoint x: 636, startPoint y: 116, endPoint x: 509, endPoint y: 100, distance: 128.3
click at [629, 112] on input "01065525052" at bounding box center [497, 114] width 404 height 21
drag, startPoint x: 539, startPoint y: 115, endPoint x: 611, endPoint y: 167, distance: 88.3
click at [840, 162] on html "إسدال اند مور الرئيسية الطلبات" at bounding box center [420, 202] width 840 height 405
paste input "01289656818"
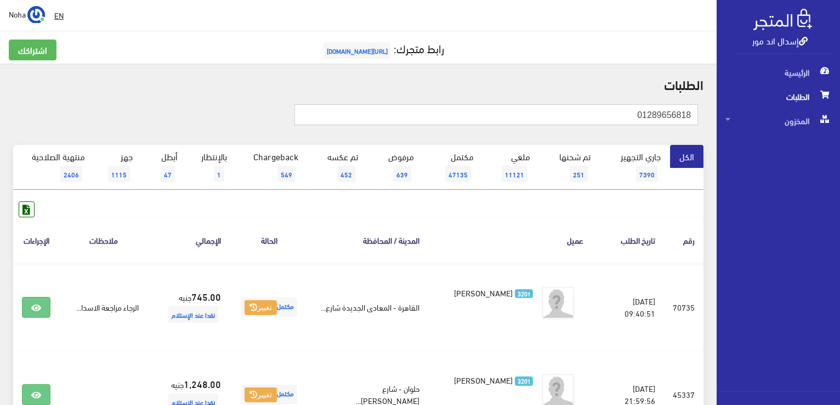
type input "01289656818"
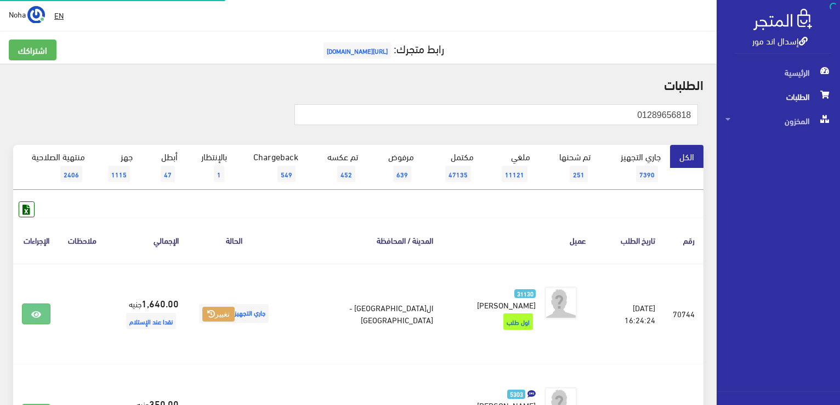
click at [235, 310] on button "تغيير" at bounding box center [218, 314] width 32 height 15
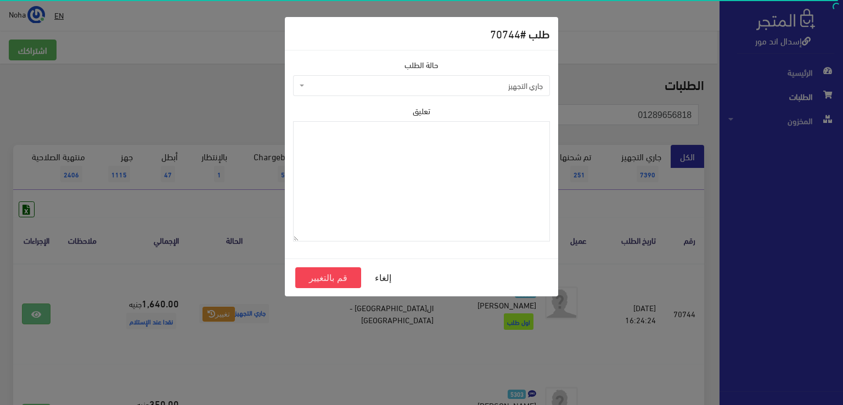
click at [354, 81] on span "جاري التجهيز" at bounding box center [425, 85] width 236 height 11
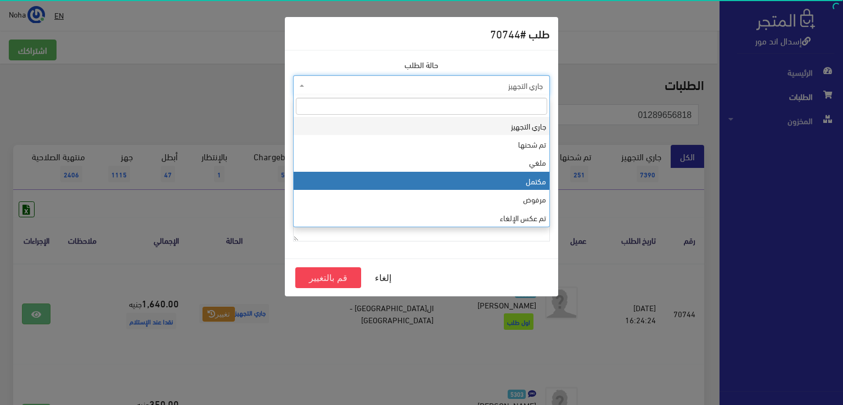
select select "4"
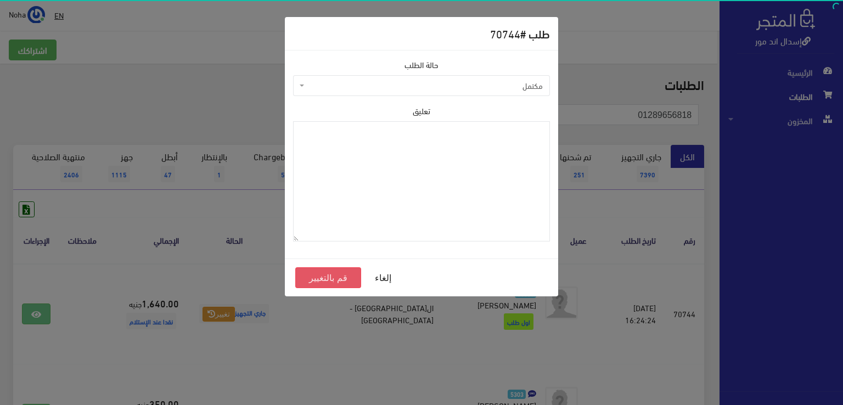
click at [335, 279] on button "قم بالتغيير" at bounding box center [328, 277] width 66 height 21
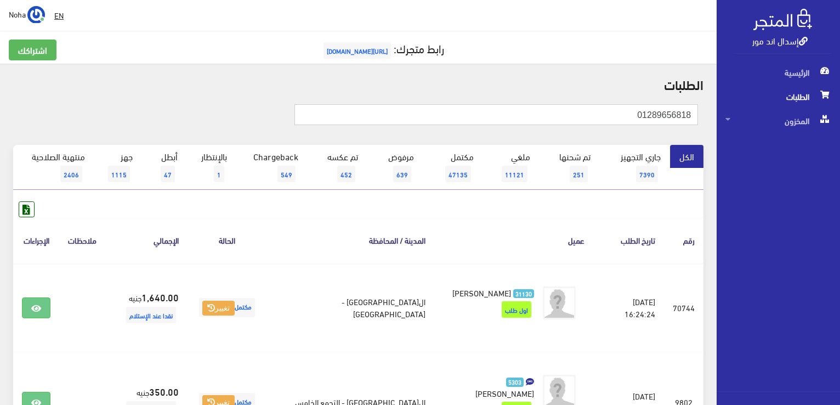
drag, startPoint x: 586, startPoint y: 108, endPoint x: 663, endPoint y: 121, distance: 78.5
click at [830, 116] on div "إسدال اند مور الرئيسية الطلبات المخزون" at bounding box center [420, 270] width 840 height 540
paste input "01145251323"
type input "01145251323"
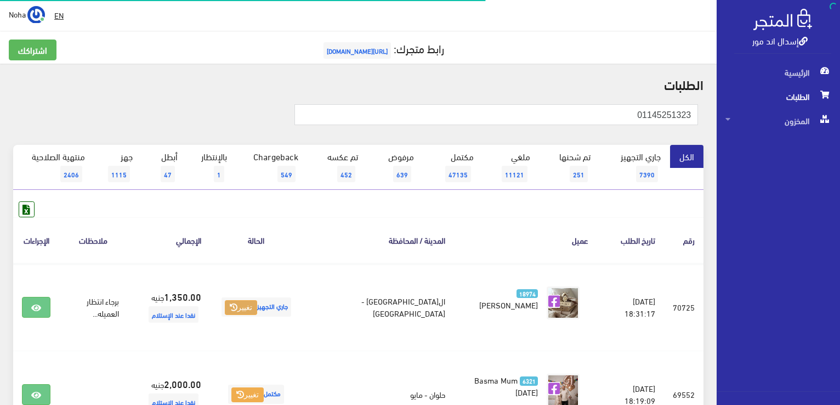
click at [257, 306] on button "تغيير" at bounding box center [241, 307] width 32 height 15
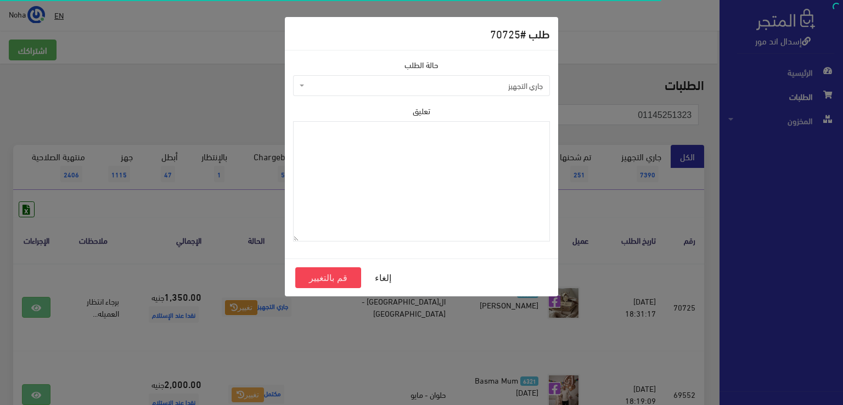
click at [377, 77] on span "جاري التجهيز" at bounding box center [421, 85] width 257 height 21
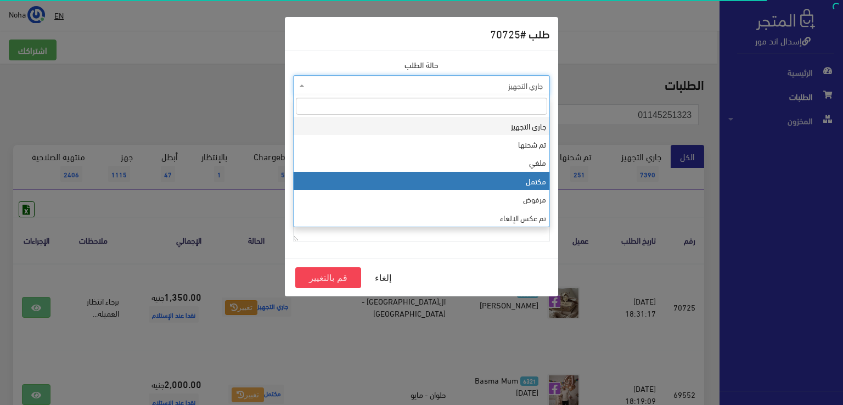
select select "4"
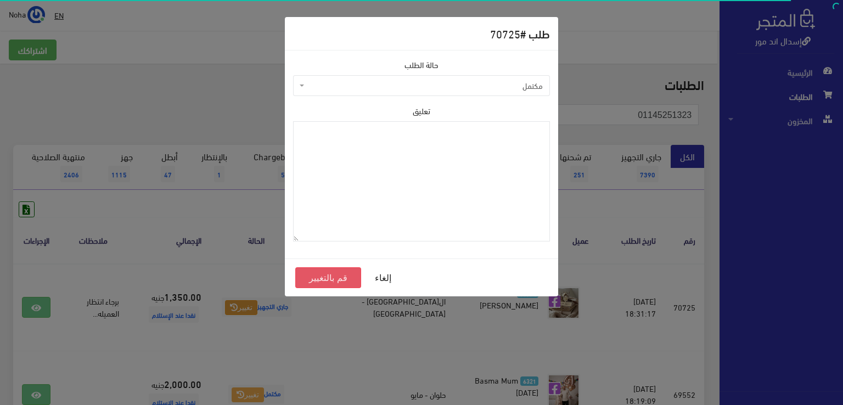
click at [351, 275] on button "قم بالتغيير" at bounding box center [328, 277] width 66 height 21
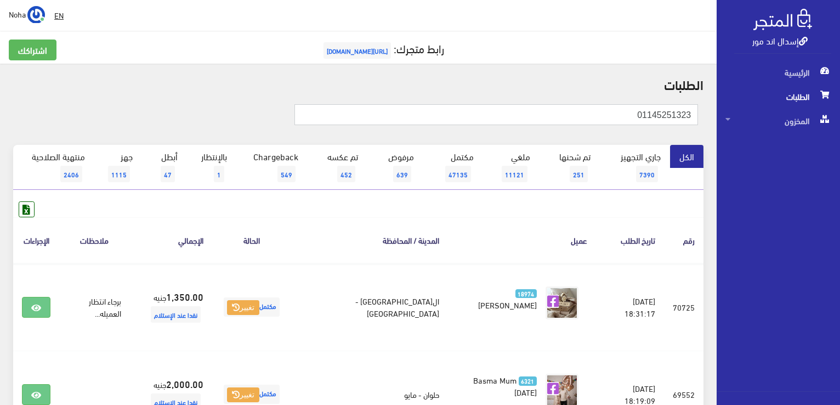
drag, startPoint x: 624, startPoint y: 114, endPoint x: 748, endPoint y: 99, distance: 125.3
click at [836, 105] on div "إسدال اند مور الرئيسية الطلبات المخزون" at bounding box center [420, 263] width 840 height 526
paste input "01001269015"
type input "01001269015"
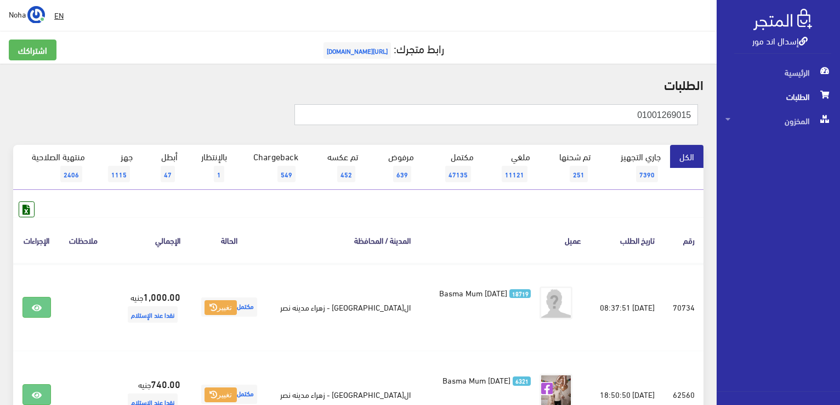
drag, startPoint x: 597, startPoint y: 118, endPoint x: 637, endPoint y: 136, distance: 43.2
click at [782, 143] on div "إسدال اند مور الرئيسية الطلبات المخزون" at bounding box center [420, 307] width 840 height 614
paste input "13046520"
type input "01013046520"
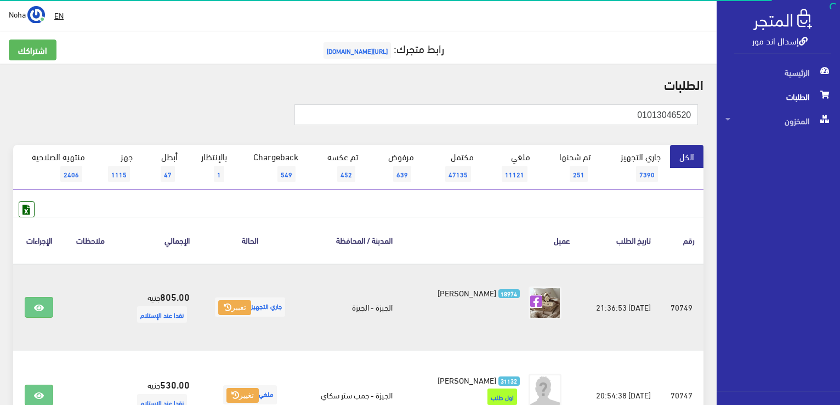
click at [233, 315] on span "جاري التجهيز تغيير" at bounding box center [250, 306] width 70 height 19
click at [236, 307] on button "تغيير" at bounding box center [234, 307] width 32 height 15
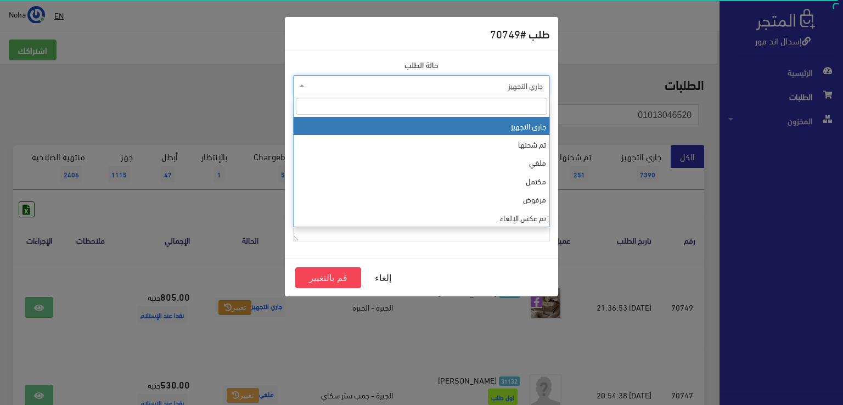
drag, startPoint x: 373, startPoint y: 86, endPoint x: 386, endPoint y: 156, distance: 71.5
click at [372, 86] on span "جاري التجهيز" at bounding box center [425, 85] width 236 height 11
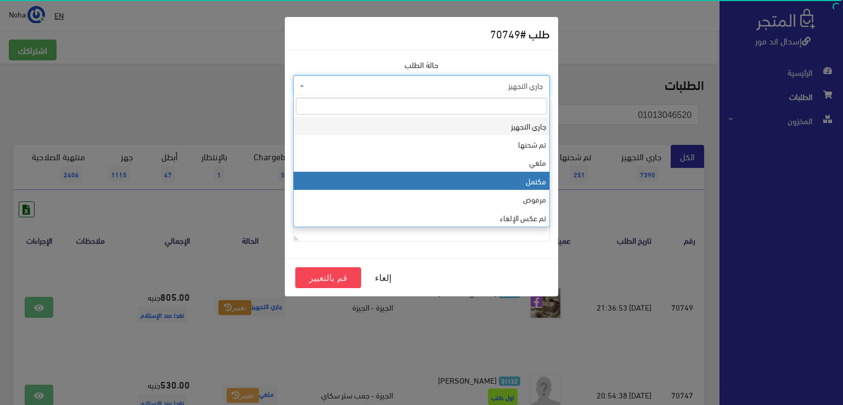
select select "4"
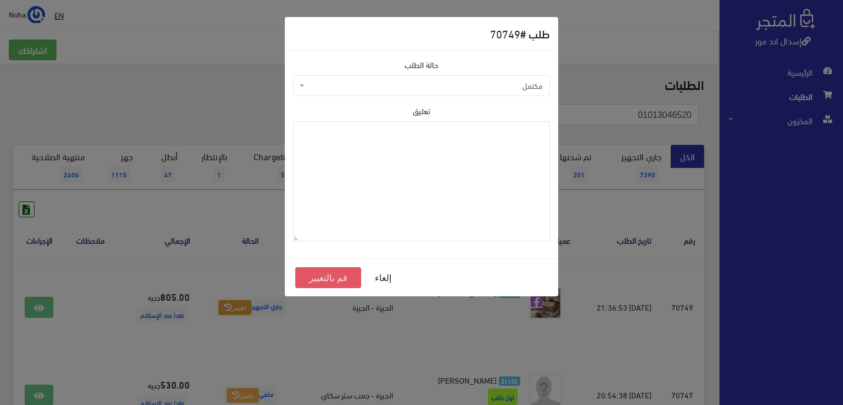
click at [341, 279] on button "قم بالتغيير" at bounding box center [328, 277] width 66 height 21
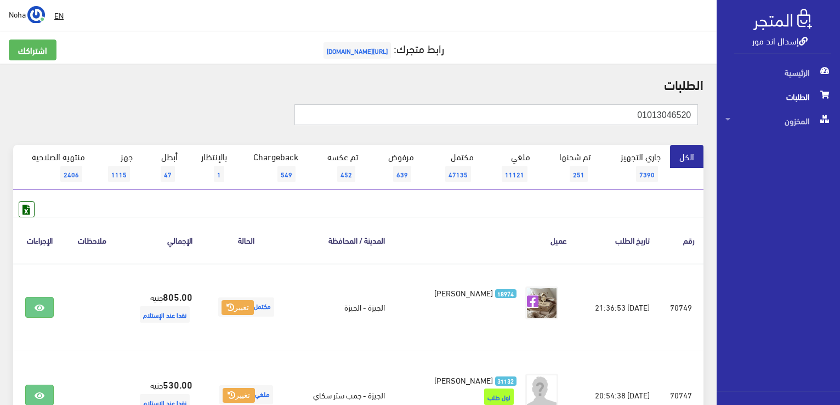
drag, startPoint x: 614, startPoint y: 116, endPoint x: 823, endPoint y: 94, distance: 210.1
click at [840, 101] on html "إسدال اند مور الرئيسية الطلبات" at bounding box center [420, 202] width 840 height 405
paste input "01003532652"
type input "01003532652"
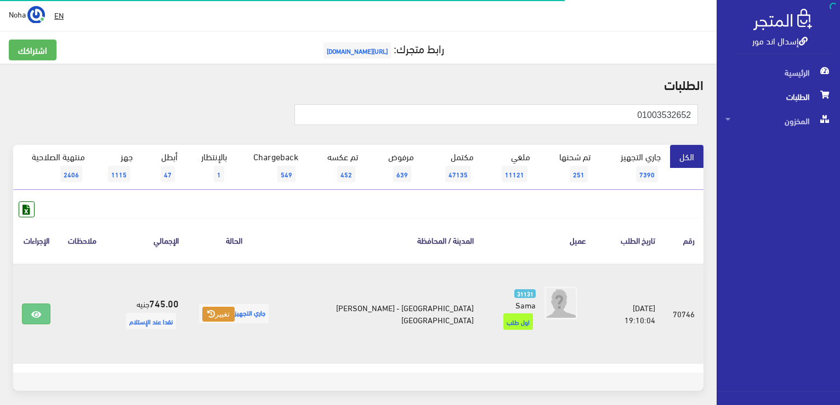
click at [235, 308] on button "تغيير" at bounding box center [218, 314] width 32 height 15
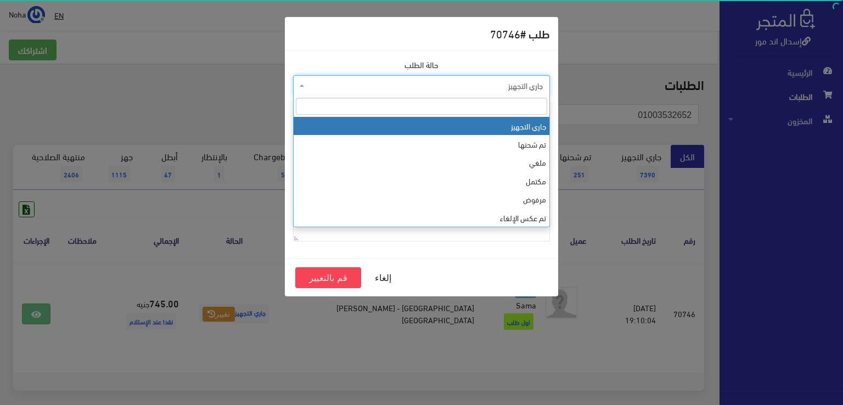
click at [332, 87] on span "جاري التجهيز" at bounding box center [425, 85] width 236 height 11
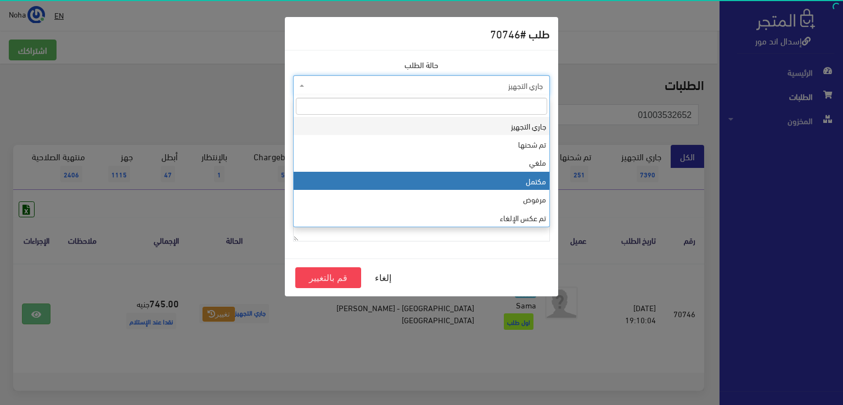
select select "4"
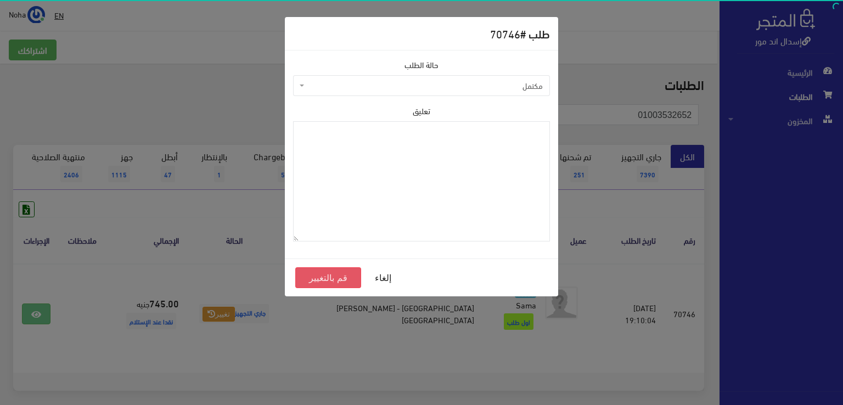
click at [327, 284] on button "قم بالتغيير" at bounding box center [328, 277] width 66 height 21
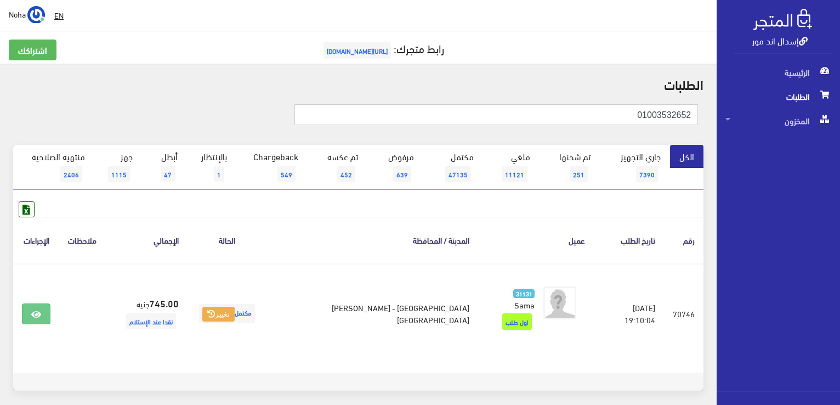
drag, startPoint x: 621, startPoint y: 116, endPoint x: 842, endPoint y: 101, distance: 221.5
click at [840, 101] on html "إسدال اند مور الرئيسية الطلبات" at bounding box center [420, 202] width 840 height 405
paste input "9341069"
type input "01009341069"
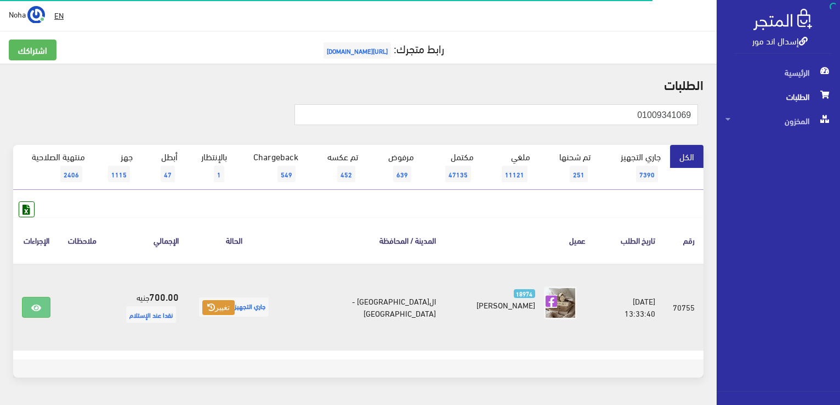
click at [235, 309] on button "تغيير" at bounding box center [218, 307] width 32 height 15
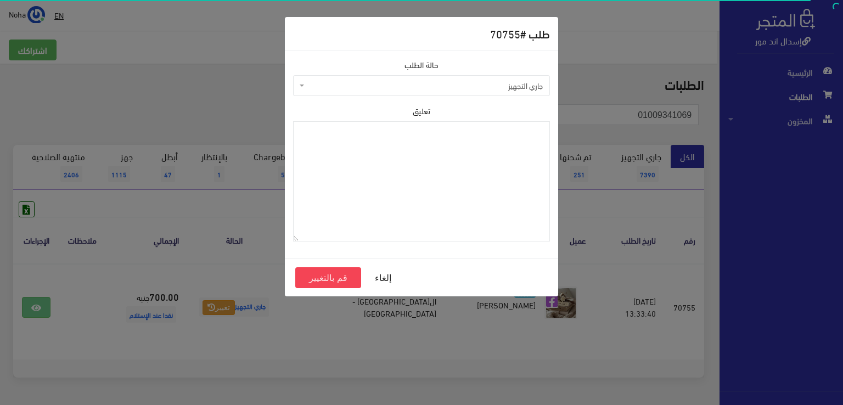
click at [334, 81] on span "جاري التجهيز" at bounding box center [425, 85] width 236 height 11
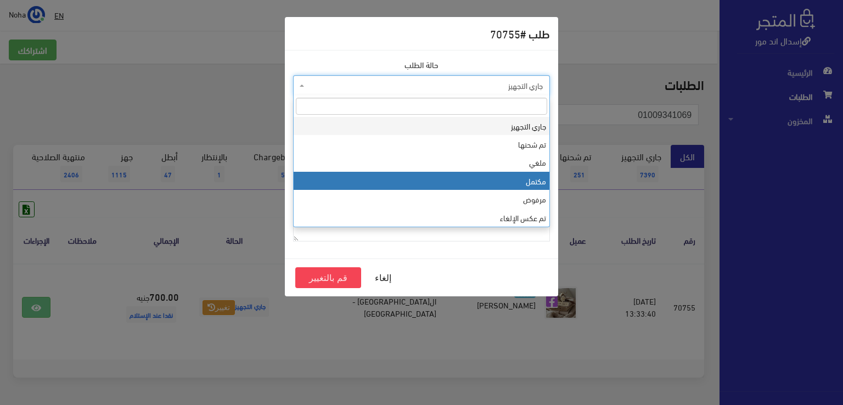
select select "4"
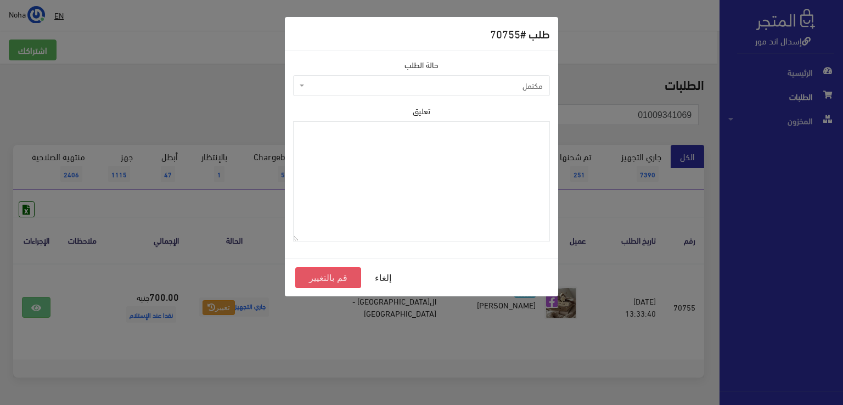
click at [333, 275] on button "قم بالتغيير" at bounding box center [328, 277] width 66 height 21
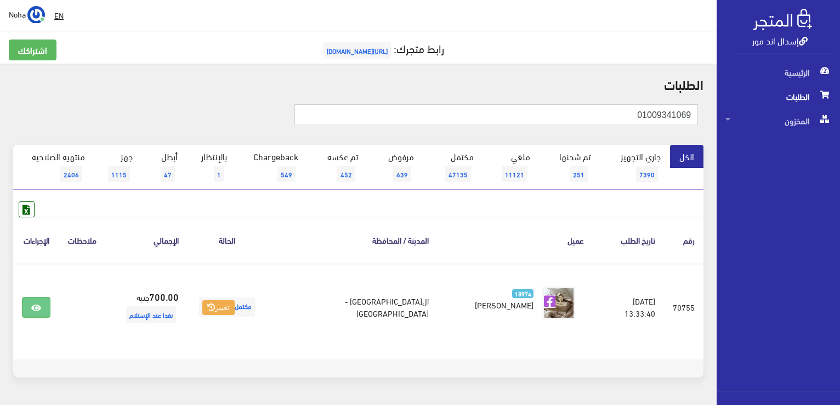
drag, startPoint x: 842, startPoint y: 103, endPoint x: 829, endPoint y: 100, distance: 12.9
click at [840, 102] on html "إسدال اند مور الرئيسية الطلبات" at bounding box center [420, 202] width 840 height 405
paste input "01126204616"
type input "01126204616"
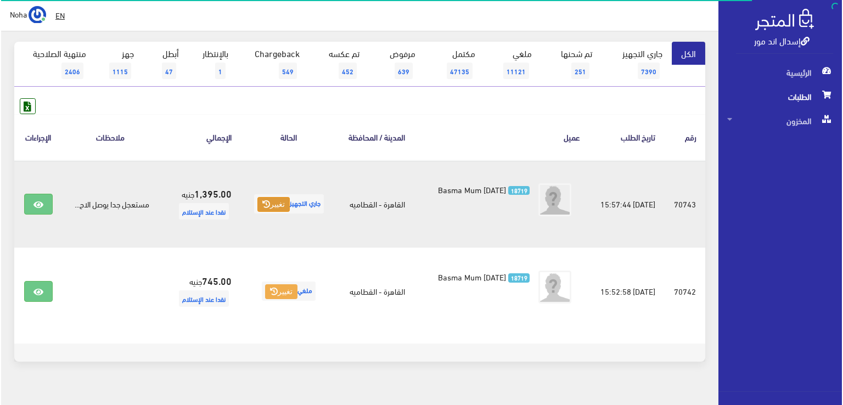
scroll to position [110, 0]
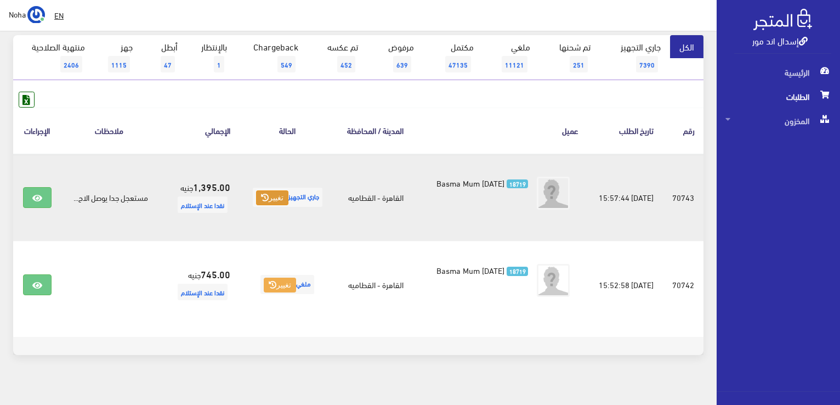
click at [261, 201] on icon at bounding box center [265, 198] width 8 height 8
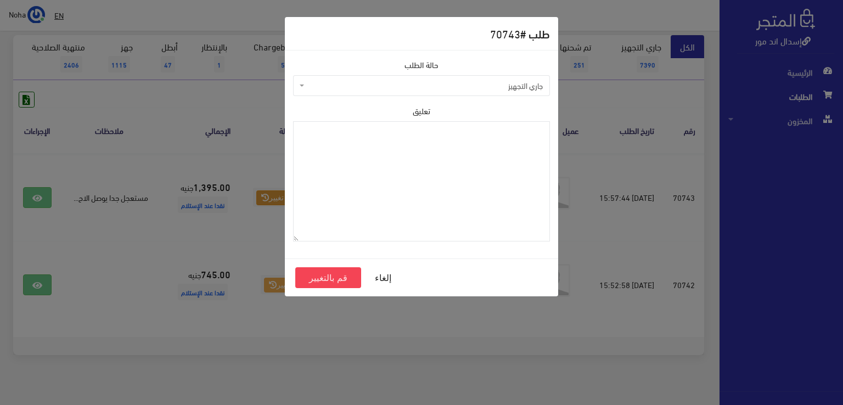
click at [358, 86] on span "جاري التجهيز" at bounding box center [425, 85] width 236 height 11
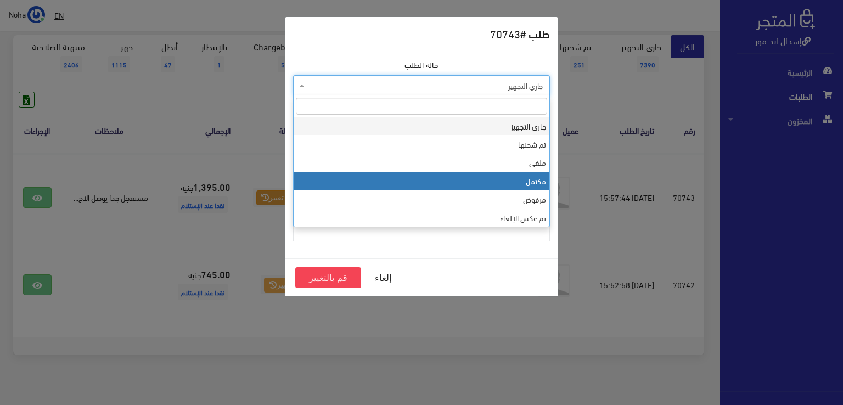
select select "4"
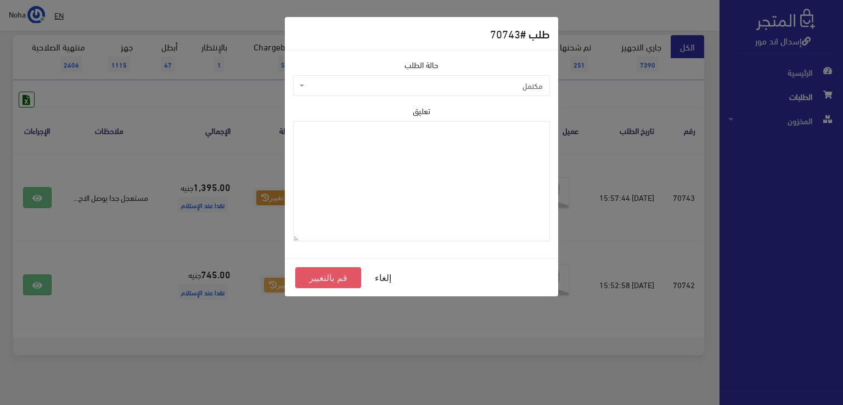
click at [330, 277] on button "قم بالتغيير" at bounding box center [328, 277] width 66 height 21
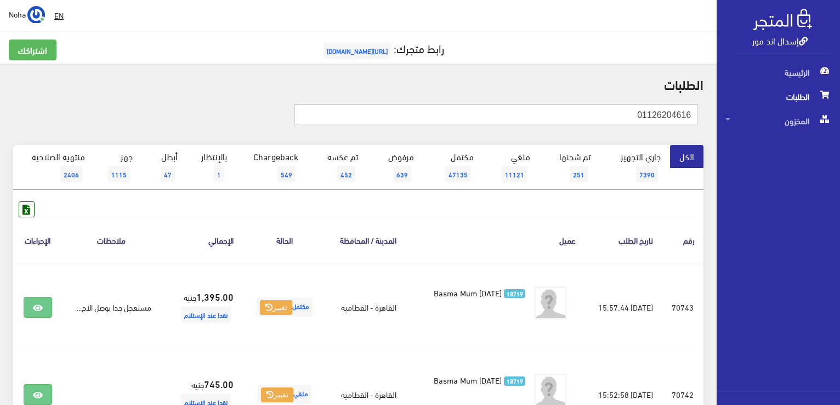
drag, startPoint x: 578, startPoint y: 121, endPoint x: 842, endPoint y: 106, distance: 264.3
click at [840, 106] on html "إسدال اند مور الرئيسية الطلبات" at bounding box center [420, 202] width 840 height 405
paste input "062804292"
type input "01062804292"
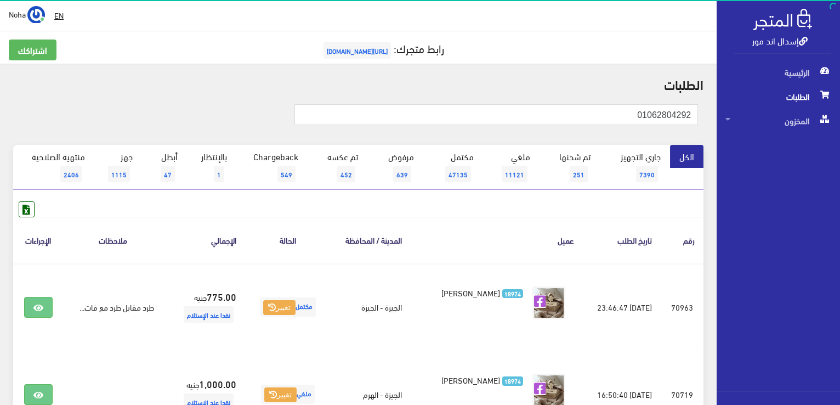
scroll to position [55, 0]
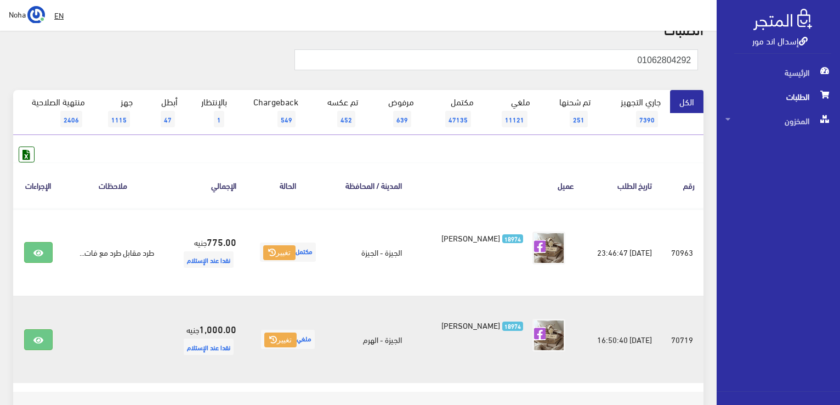
click at [510, 380] on td "18974 Heba Naser" at bounding box center [497, 339] width 172 height 87
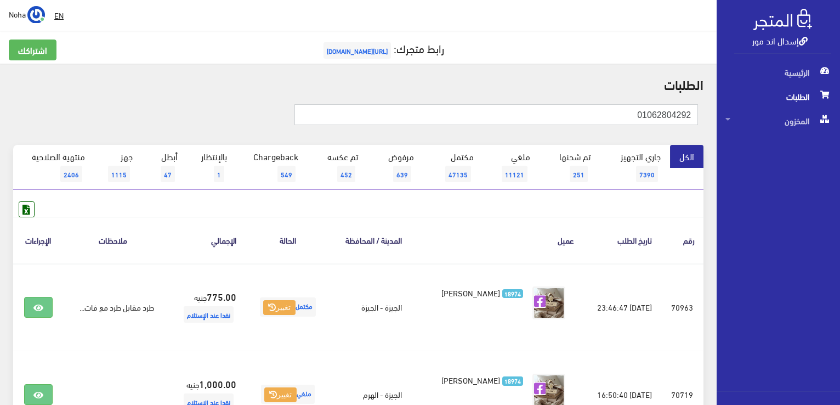
scroll to position [0, 0]
drag, startPoint x: 592, startPoint y: 104, endPoint x: 842, endPoint y: 131, distance: 251.0
click at [840, 131] on html "إسدال اند مور الرئيسية الطلبات" at bounding box center [420, 202] width 840 height 405
type input "01205899676"
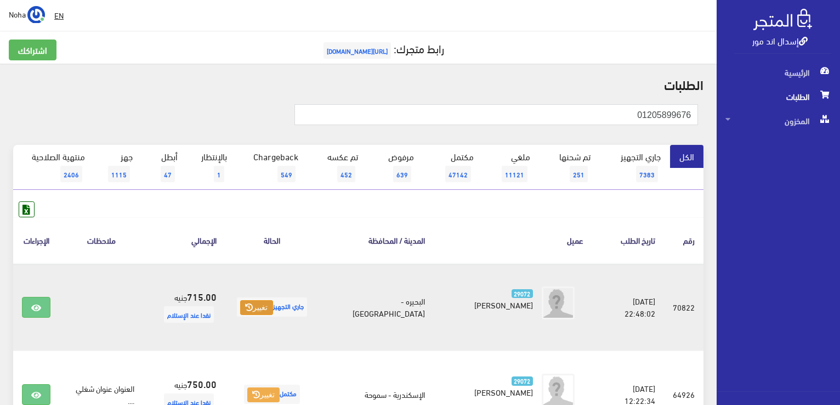
click at [257, 301] on button "تغيير" at bounding box center [256, 307] width 32 height 15
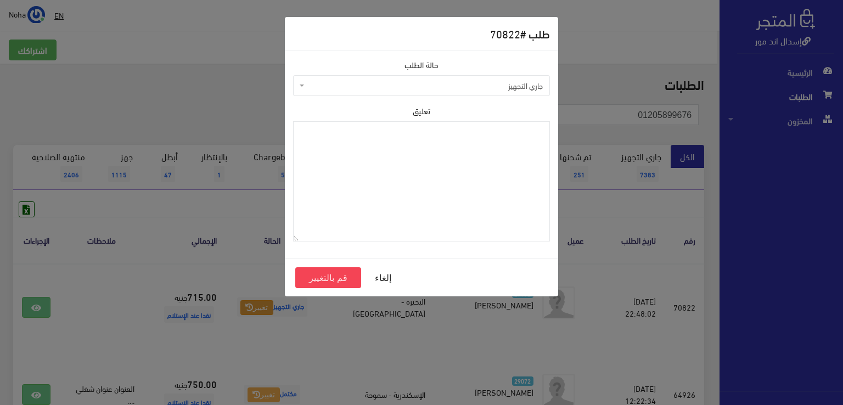
click at [415, 86] on span "جاري التجهيز" at bounding box center [425, 85] width 236 height 11
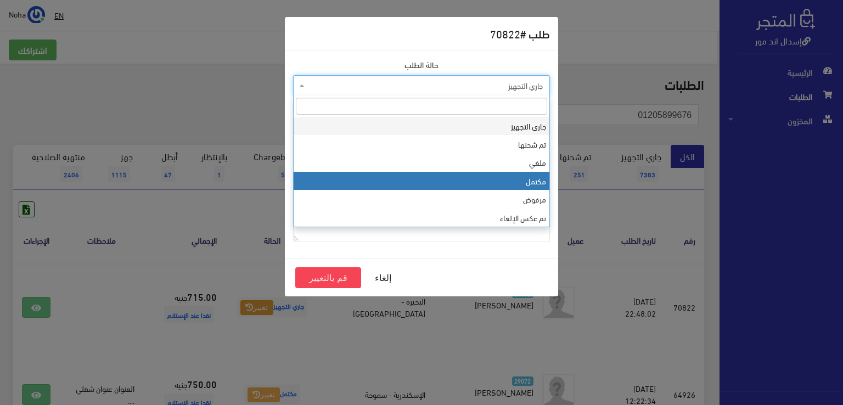
select select "4"
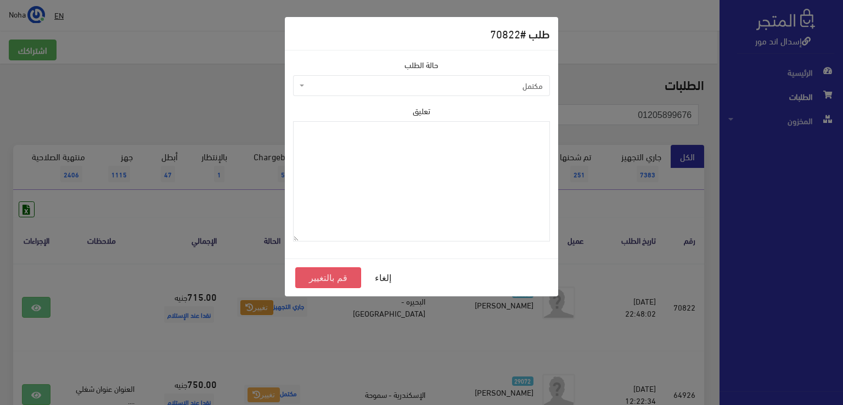
click at [329, 275] on button "قم بالتغيير" at bounding box center [328, 277] width 66 height 21
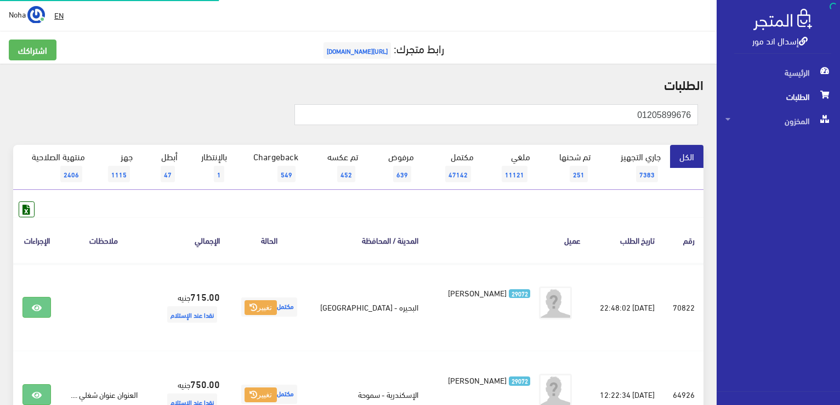
click at [840, 86] on html "إسدال اند مور الرئيسية الطلبات" at bounding box center [420, 202] width 840 height 405
type input "01066956295"
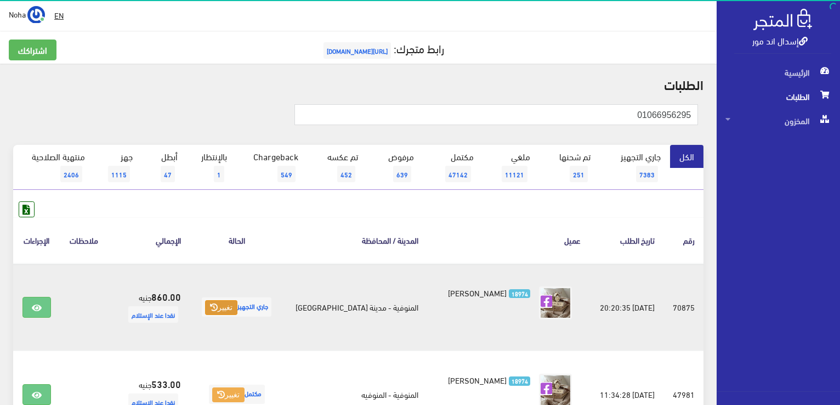
click at [218, 306] on icon at bounding box center [214, 307] width 8 height 8
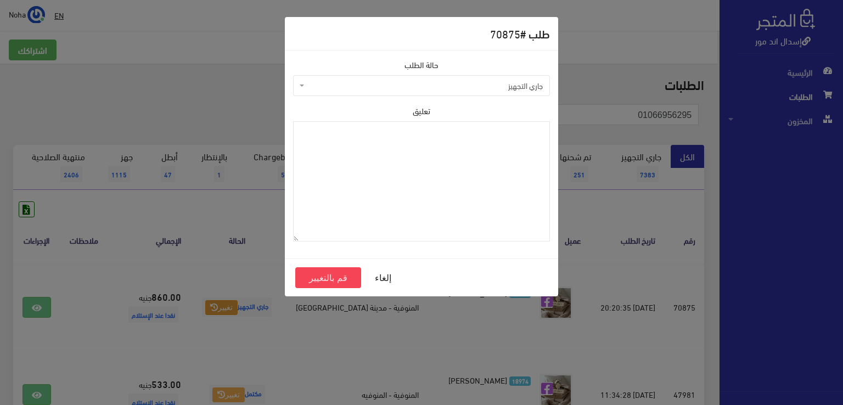
click at [390, 90] on span "جاري التجهيز" at bounding box center [425, 85] width 236 height 11
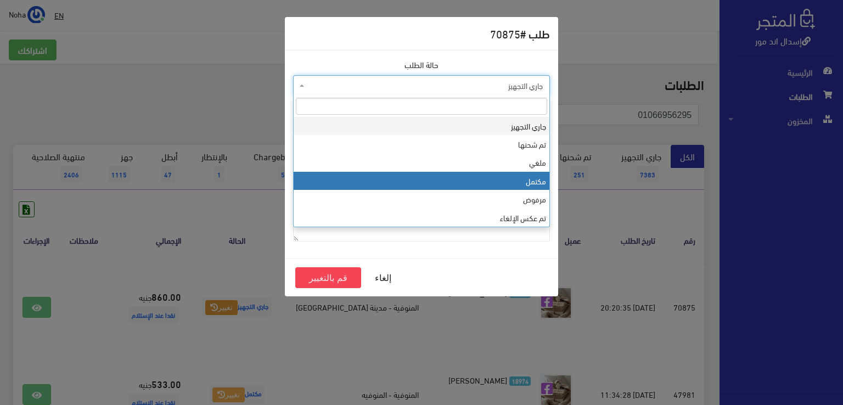
select select "4"
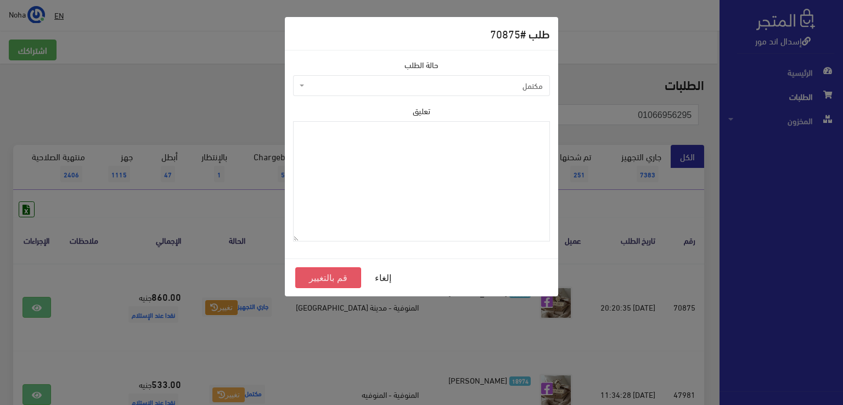
click at [331, 280] on button "قم بالتغيير" at bounding box center [328, 277] width 66 height 21
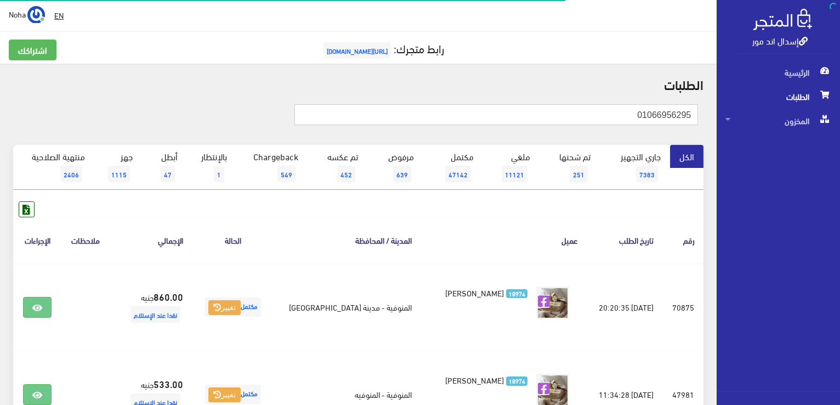
drag, startPoint x: 0, startPoint y: 0, endPoint x: 842, endPoint y: 105, distance: 848.6
click at [840, 105] on html "إسدال اند مور الرئيسية الطلبات" at bounding box center [420, 202] width 840 height 405
type input "01151155114"
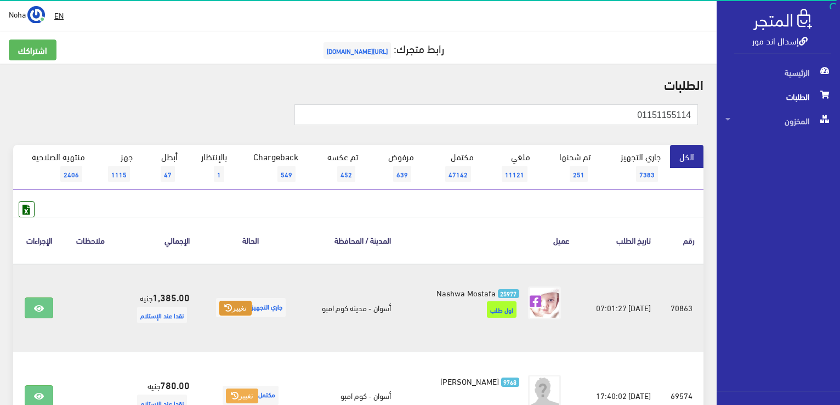
click at [224, 306] on icon at bounding box center [228, 308] width 8 height 8
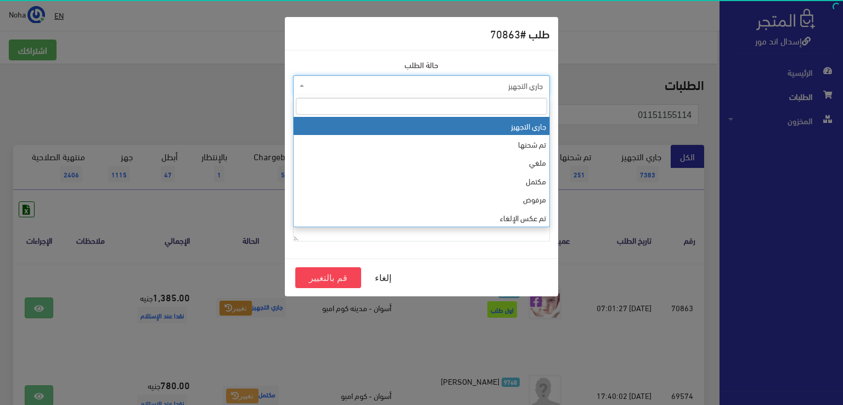
click at [406, 88] on span "جاري التجهيز" at bounding box center [425, 85] width 236 height 11
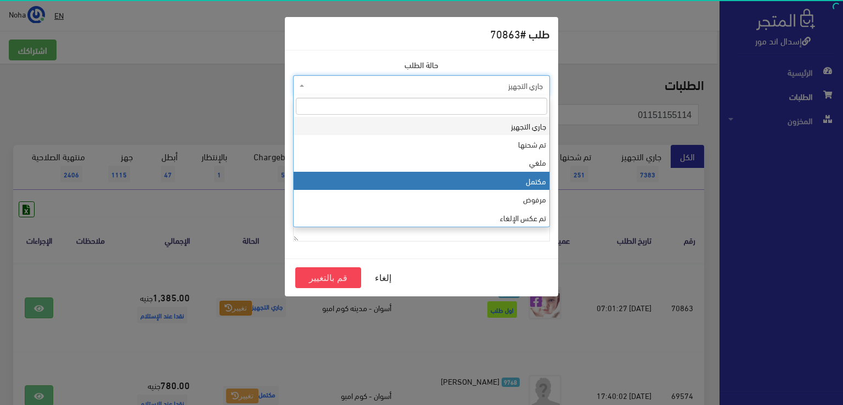
select select "4"
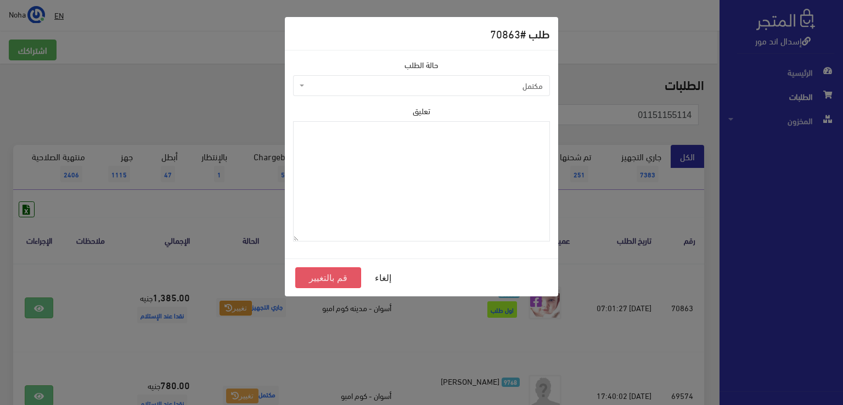
click at [320, 275] on button "قم بالتغيير" at bounding box center [328, 277] width 66 height 21
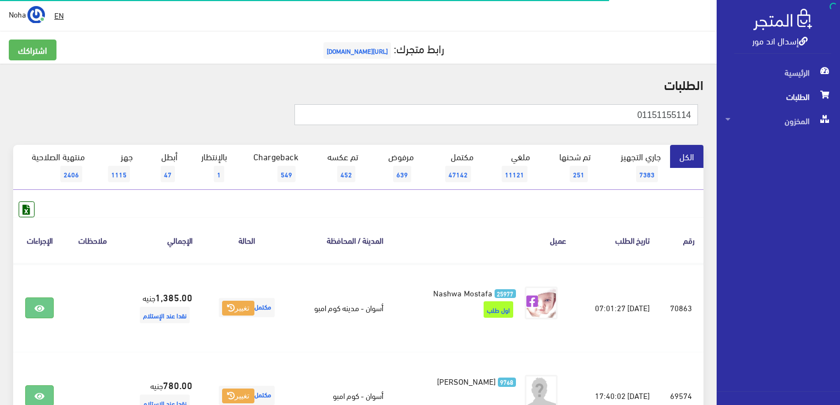
drag, startPoint x: 0, startPoint y: 0, endPoint x: 842, endPoint y: 100, distance: 848.1
click at [840, 100] on html "إسدال اند مور الرئيسية الطلبات" at bounding box center [420, 202] width 840 height 405
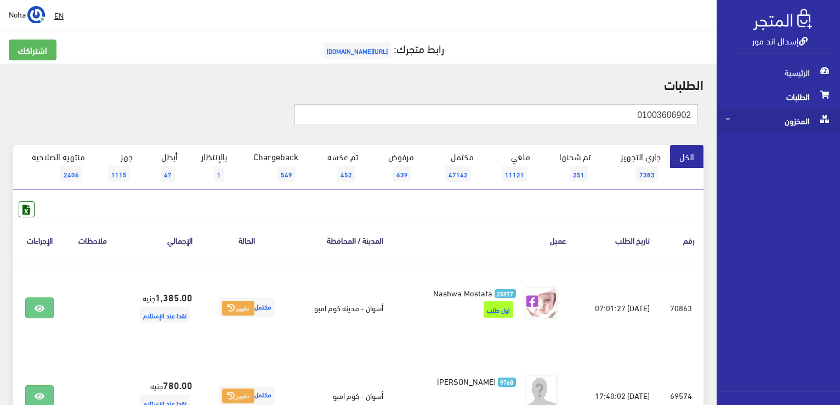
type input "01003606902"
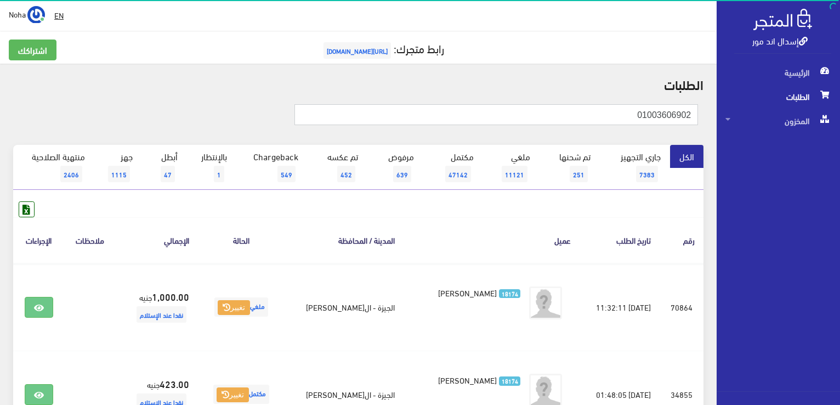
drag, startPoint x: 595, startPoint y: 110, endPoint x: 842, endPoint y: 139, distance: 249.2
click at [840, 139] on html "إسدال اند مور الرئيسية الطلبات" at bounding box center [420, 202] width 840 height 405
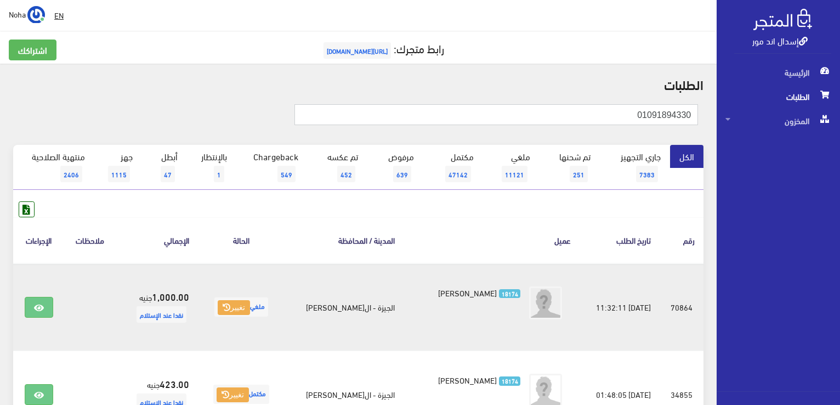
type input "01091894330"
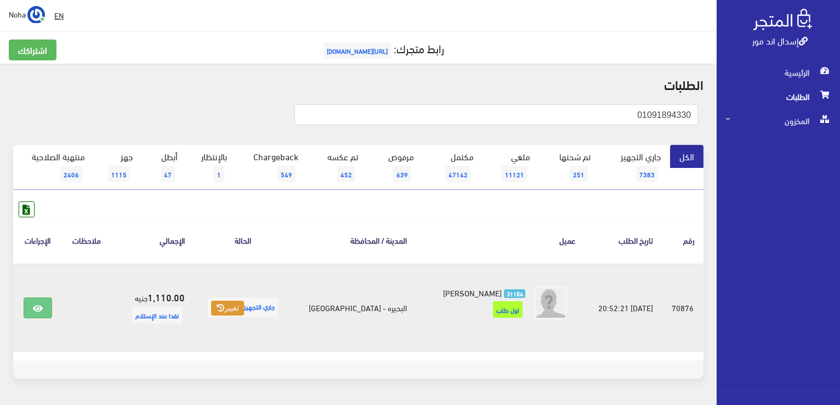
click at [243, 307] on button "تغيير" at bounding box center [227, 308] width 32 height 15
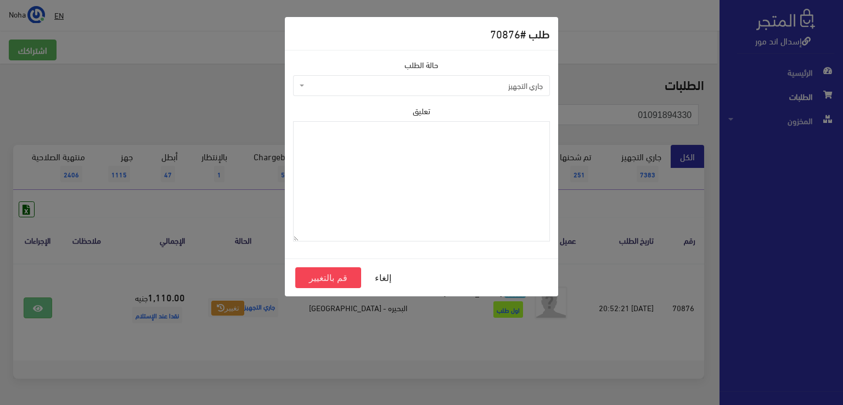
click at [375, 86] on span "جاري التجهيز" at bounding box center [425, 85] width 236 height 11
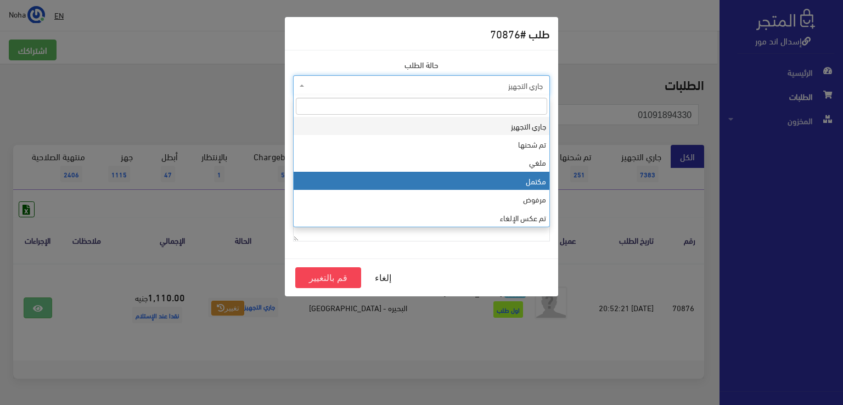
drag, startPoint x: 379, startPoint y: 177, endPoint x: 366, endPoint y: 238, distance: 61.8
select select "4"
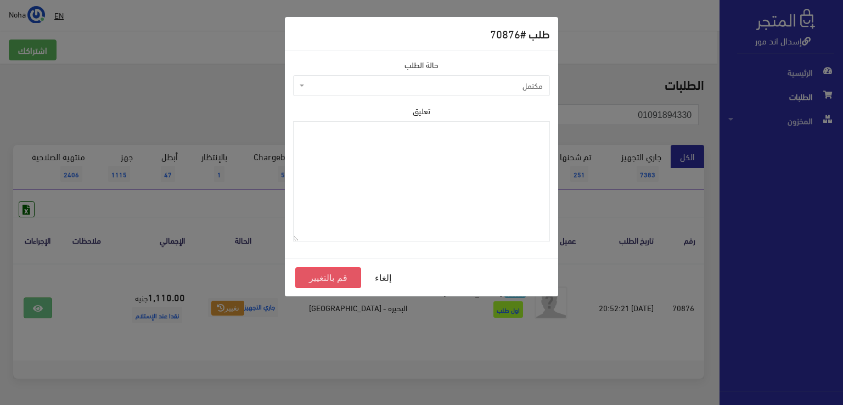
click at [336, 274] on button "قم بالتغيير" at bounding box center [328, 277] width 66 height 21
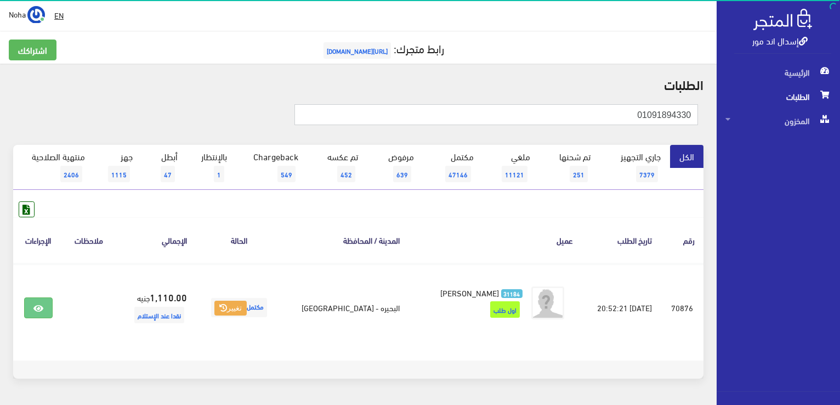
drag, startPoint x: 618, startPoint y: 110, endPoint x: 842, endPoint y: 129, distance: 224.7
click at [840, 129] on html "إسدال اند مور الرئيسية الطلبات" at bounding box center [420, 202] width 840 height 405
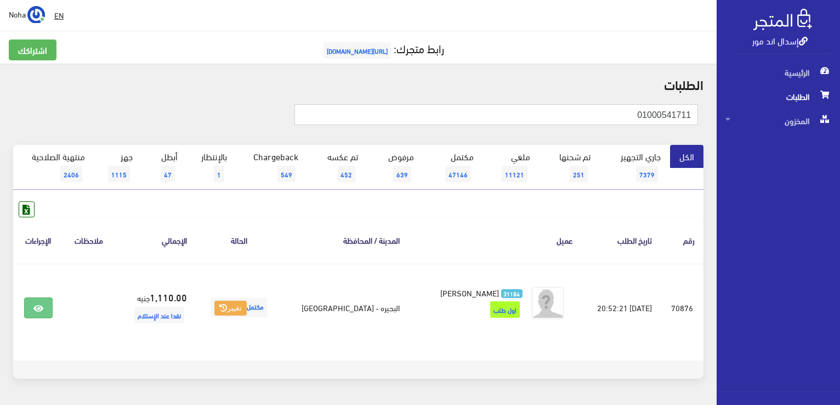
type input "01000541711"
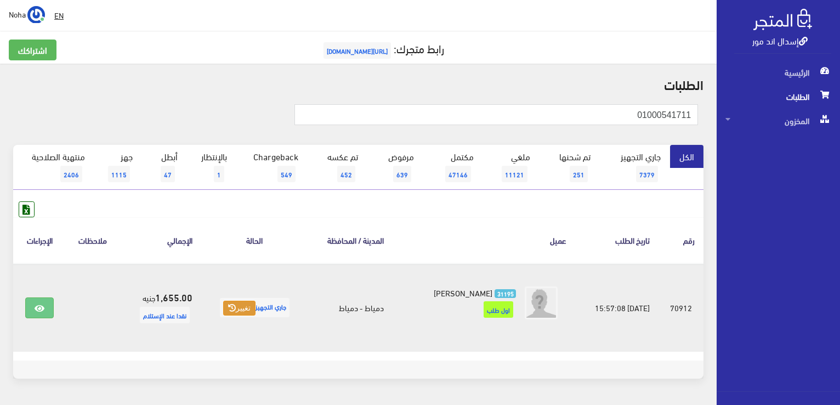
click at [242, 308] on button "تغيير" at bounding box center [239, 308] width 32 height 15
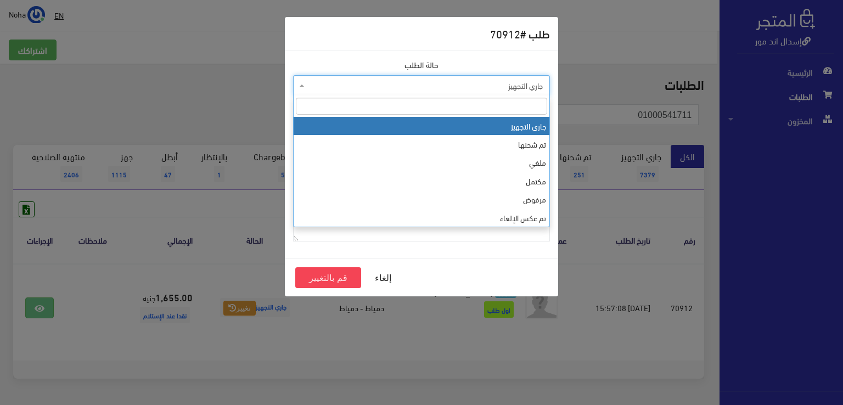
click at [391, 88] on span "جاري التجهيز" at bounding box center [425, 85] width 236 height 11
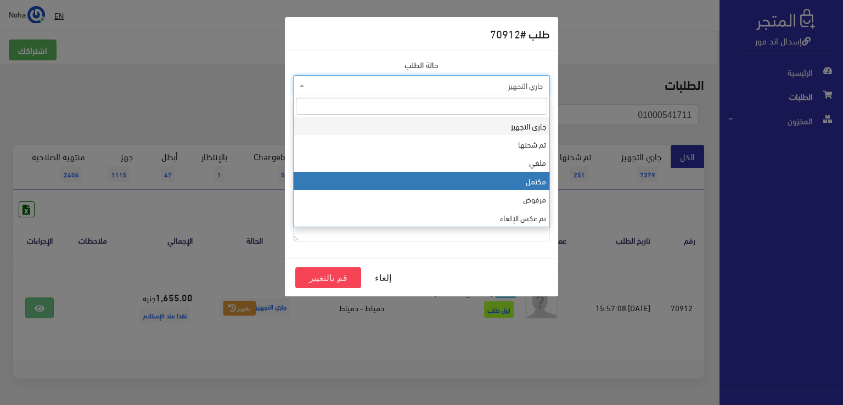
select select "4"
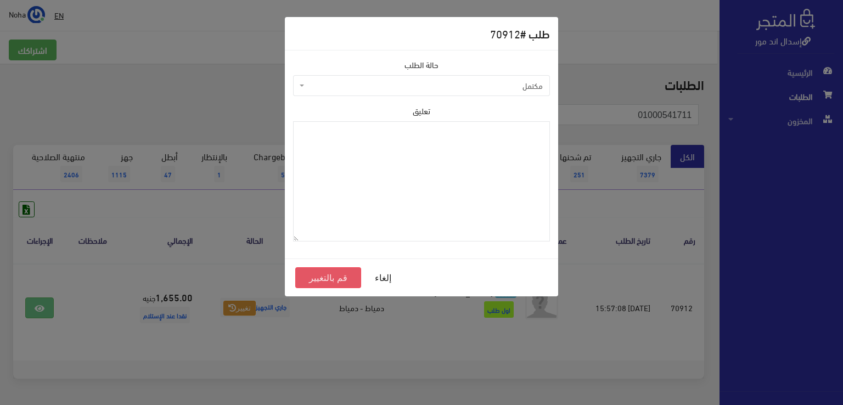
click at [332, 276] on button "قم بالتغيير" at bounding box center [328, 277] width 66 height 21
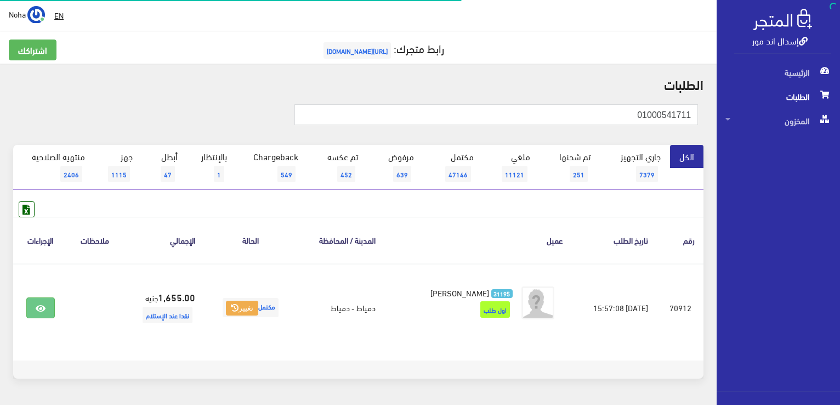
click at [840, 143] on html "إسدال اند مور الرئيسية الطلبات" at bounding box center [420, 202] width 840 height 405
type input "01515689262"
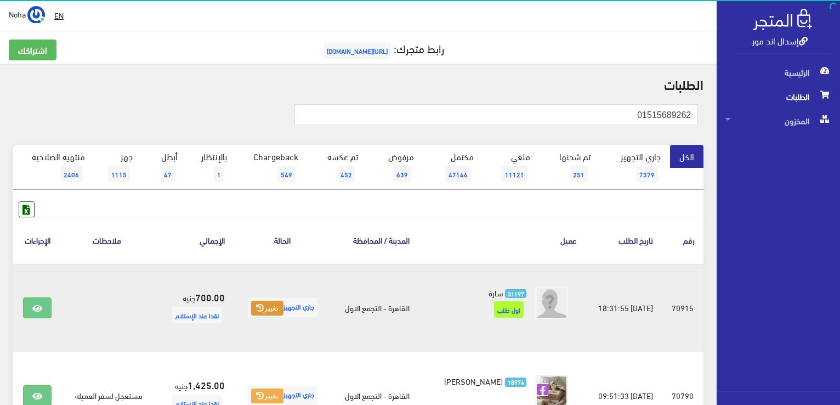
click at [266, 305] on button "تغيير" at bounding box center [267, 308] width 32 height 15
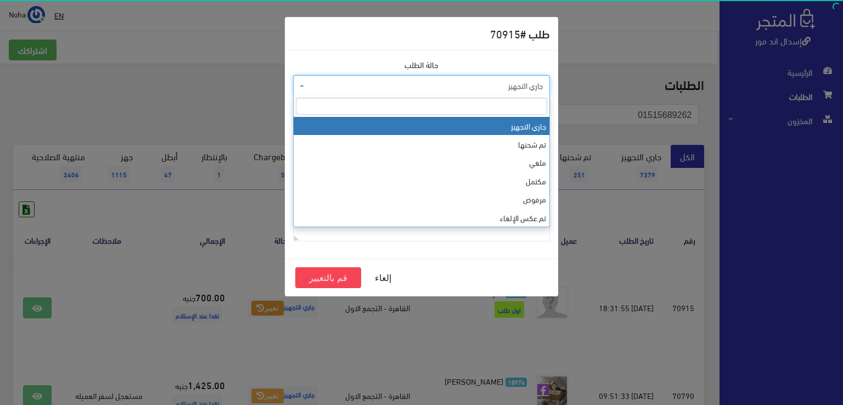
click at [404, 94] on span "جاري التجهيز" at bounding box center [421, 85] width 257 height 21
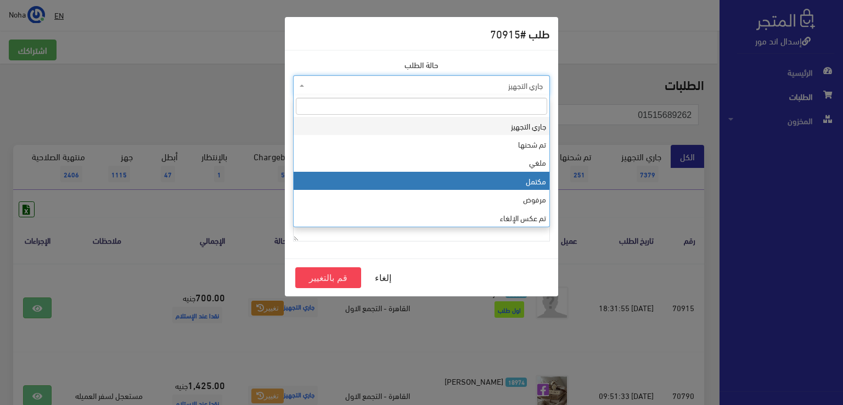
select select "4"
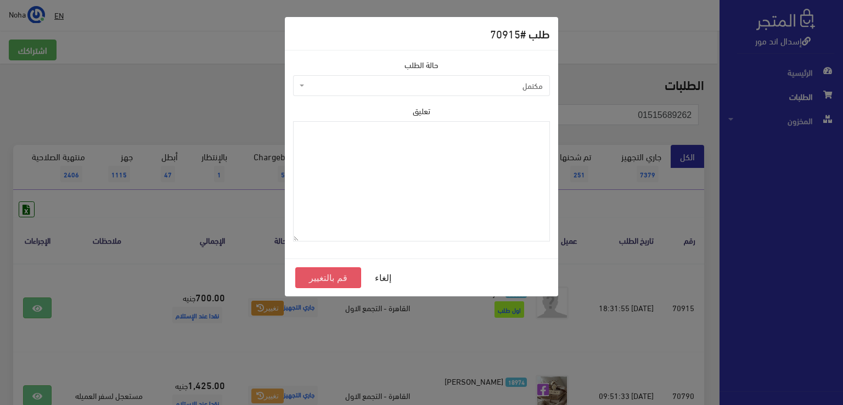
click at [323, 278] on button "قم بالتغيير" at bounding box center [328, 277] width 66 height 21
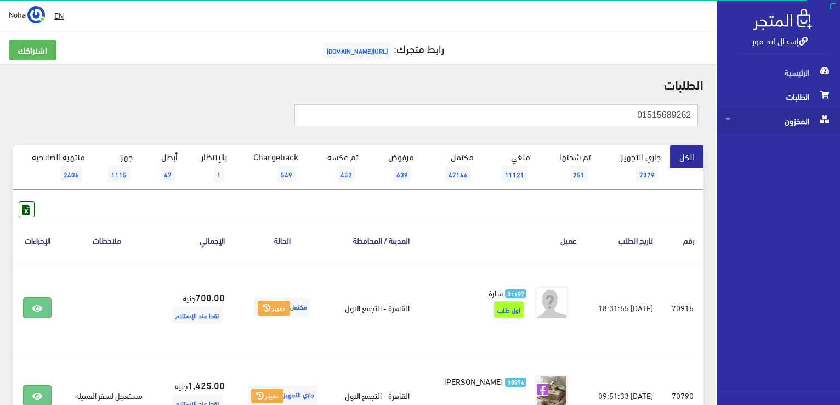
drag, startPoint x: 0, startPoint y: 0, endPoint x: 737, endPoint y: 119, distance: 746.9
click at [737, 119] on div "إسدال اند مور الرئيسية الطلبات المخزون" at bounding box center [420, 263] width 840 height 527
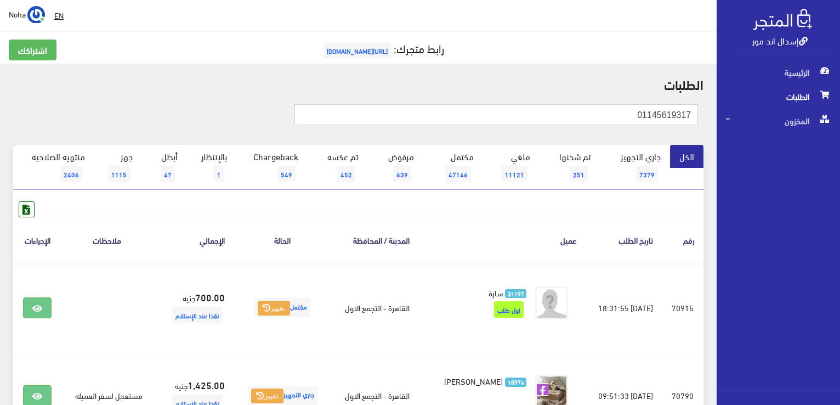
type input "01145619317"
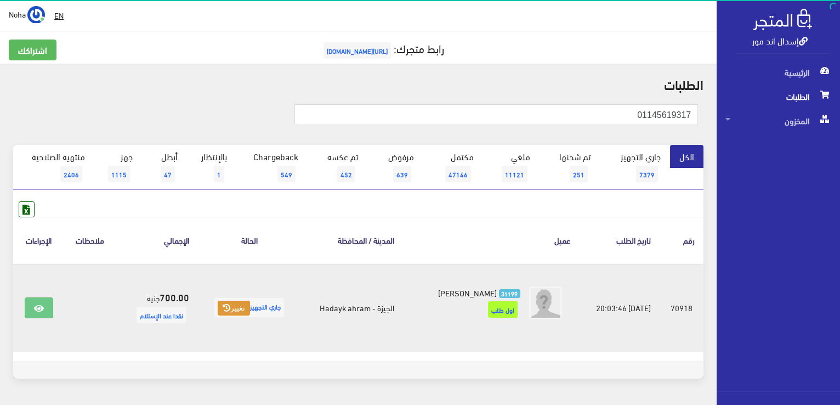
click at [230, 301] on button "تغيير" at bounding box center [234, 308] width 32 height 15
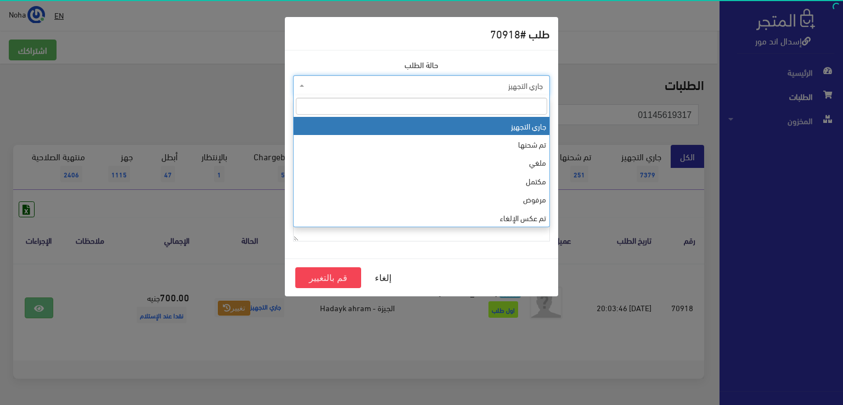
click at [339, 84] on span "جاري التجهيز" at bounding box center [425, 85] width 236 height 11
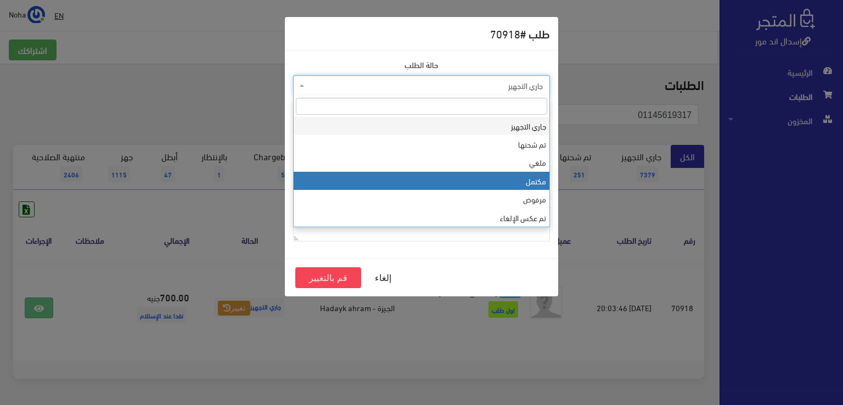
select select "4"
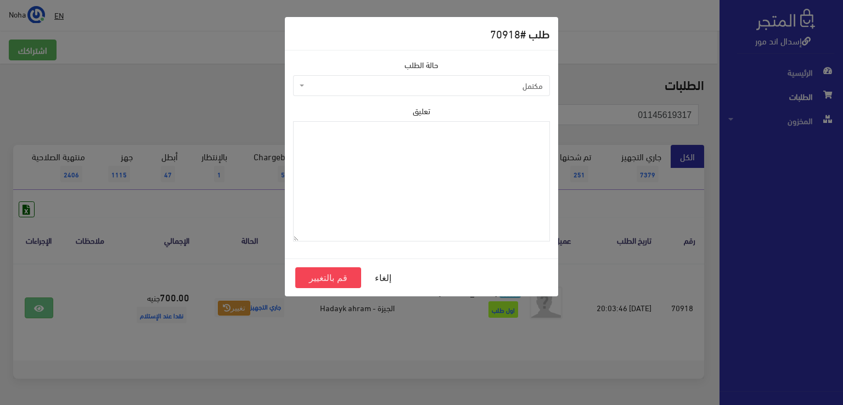
click at [318, 289] on div "إلغاء قم بالتغيير" at bounding box center [421, 277] width 273 height 38
drag, startPoint x: 322, startPoint y: 285, endPoint x: 329, endPoint y: 278, distance: 9.7
click at [323, 284] on button "قم بالتغيير" at bounding box center [328, 277] width 66 height 21
click at [329, 278] on button "قم بالتغيير" at bounding box center [328, 277] width 66 height 21
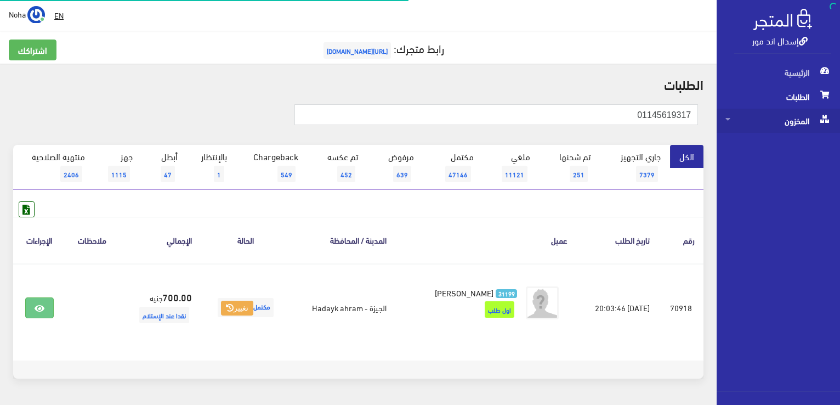
click at [840, 116] on html "إسدال اند مور الرئيسية الطلبات" at bounding box center [420, 202] width 840 height 405
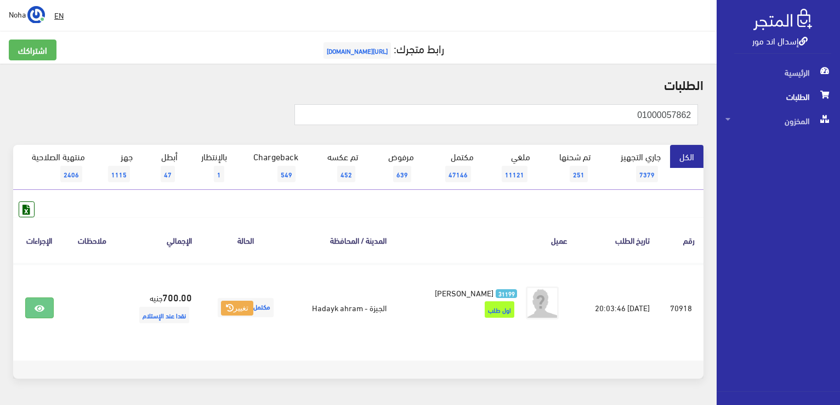
type input "01000057862"
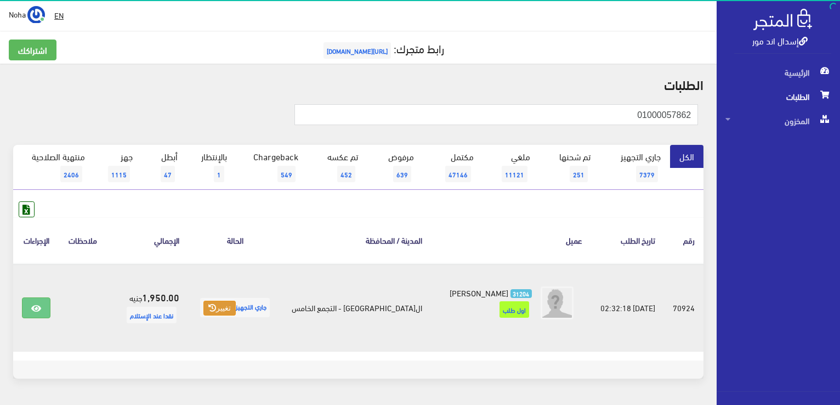
click at [216, 308] on icon at bounding box center [212, 308] width 8 height 8
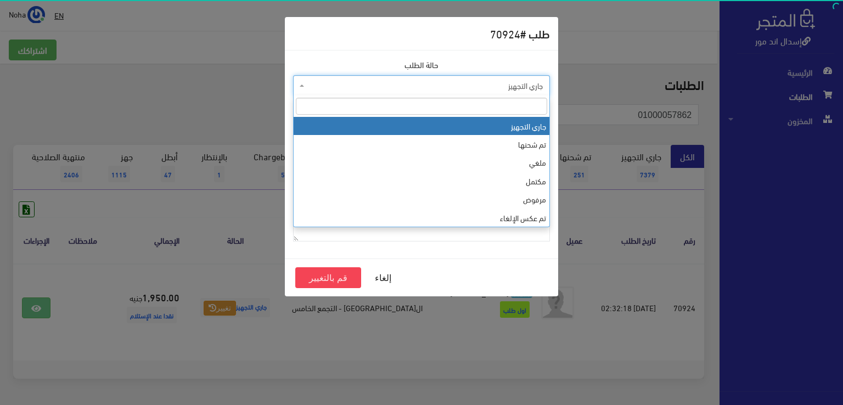
click at [393, 86] on span "جاري التجهيز" at bounding box center [425, 85] width 236 height 11
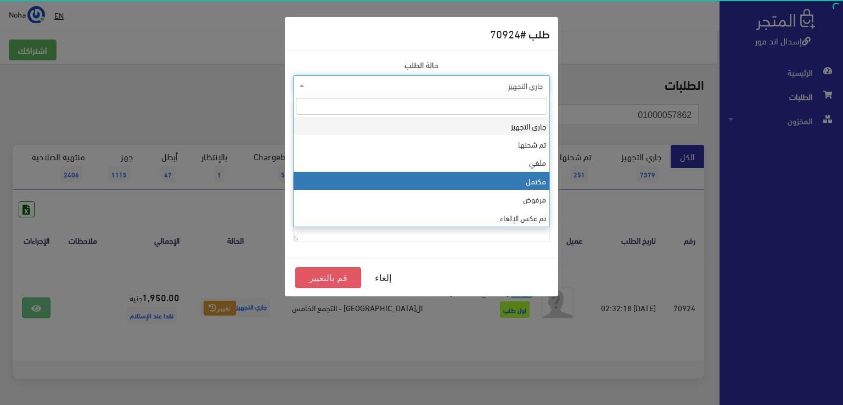
select select "4"
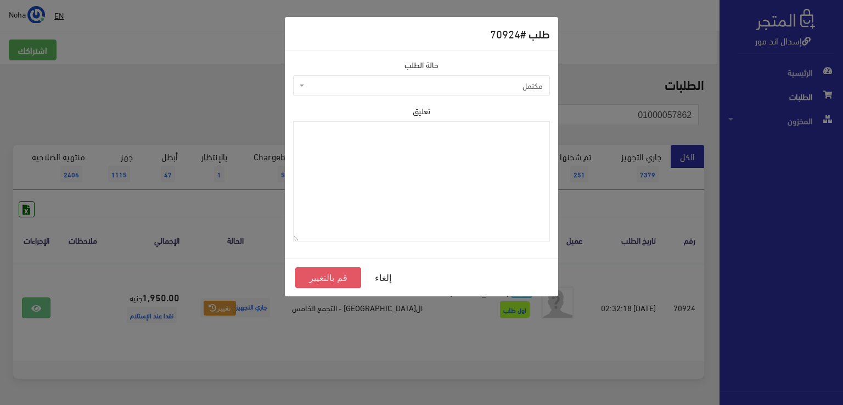
drag, startPoint x: 329, startPoint y: 277, endPoint x: 406, endPoint y: 217, distance: 97.7
click at [332, 275] on button "قم بالتغيير" at bounding box center [328, 277] width 66 height 21
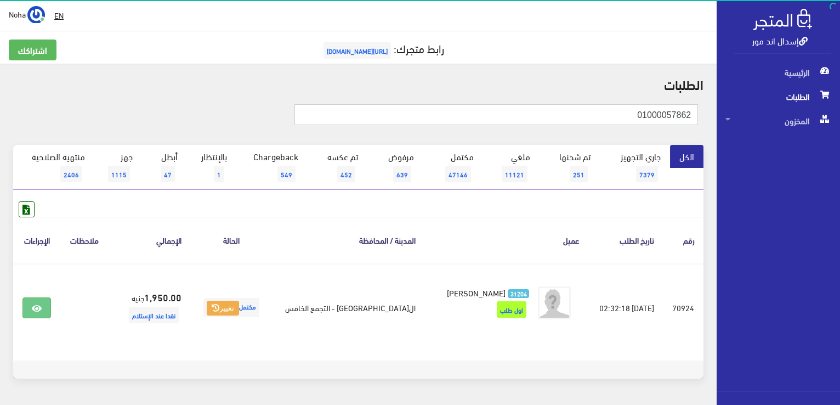
drag, startPoint x: 627, startPoint y: 115, endPoint x: 842, endPoint y: 130, distance: 215.6
click at [840, 132] on html "إسدال اند مور الرئيسية الطلبات" at bounding box center [420, 202] width 840 height 405
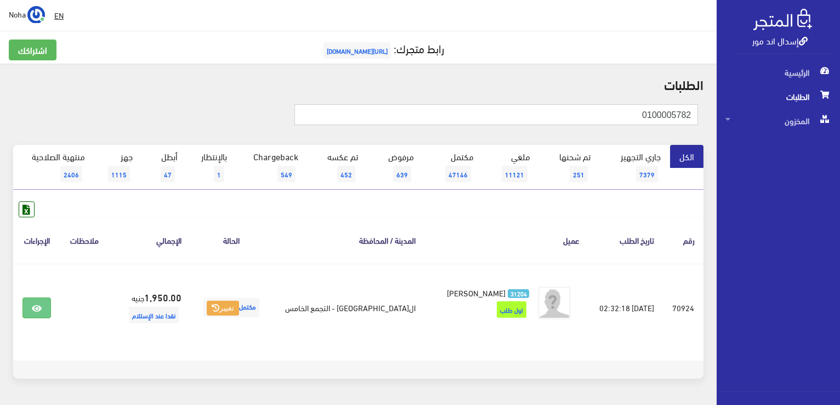
type input "0100005782"
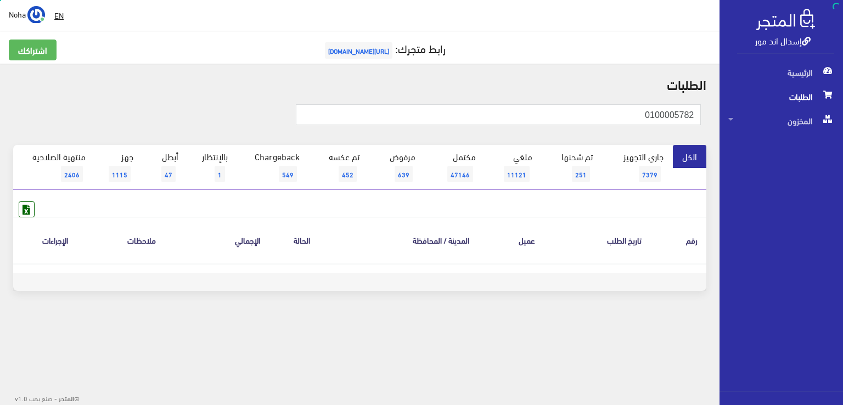
click at [613, 103] on div "0100005782" at bounding box center [360, 120] width 706 height 49
click at [568, 109] on input "0100005782" at bounding box center [498, 114] width 405 height 21
type input "01000057862"
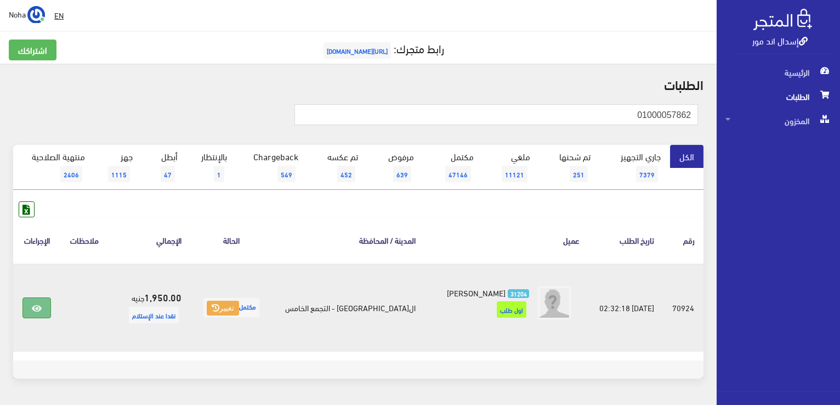
click at [33, 315] on link at bounding box center [36, 307] width 29 height 21
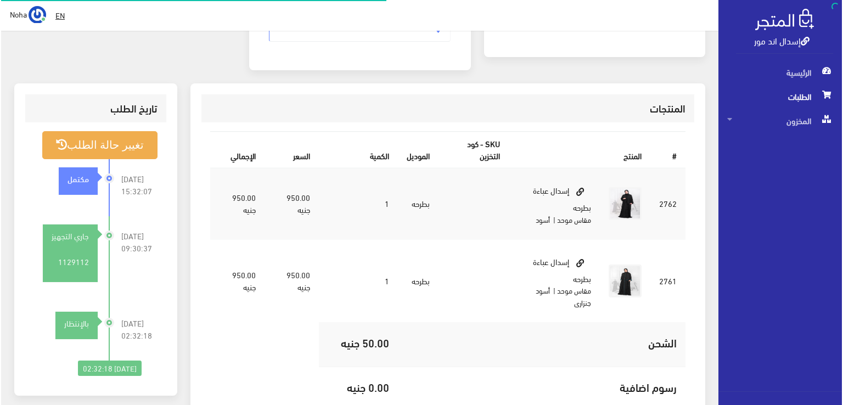
scroll to position [274, 0]
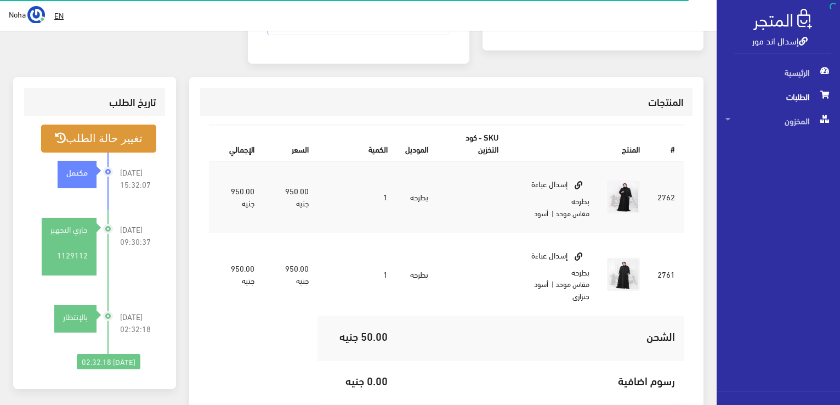
click at [134, 125] on button "تغيير حالة الطلب" at bounding box center [98, 139] width 115 height 28
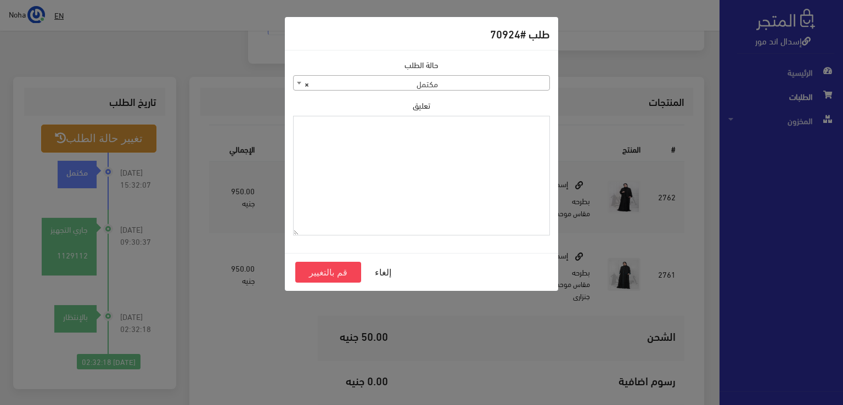
click at [445, 173] on textarea "تعليق" at bounding box center [421, 176] width 257 height 120
type textarea "اذن صرف ب 900"
click at [347, 279] on button "قم بالتغيير" at bounding box center [328, 272] width 66 height 21
click at [340, 270] on button "قم بالتغيير" at bounding box center [328, 272] width 66 height 21
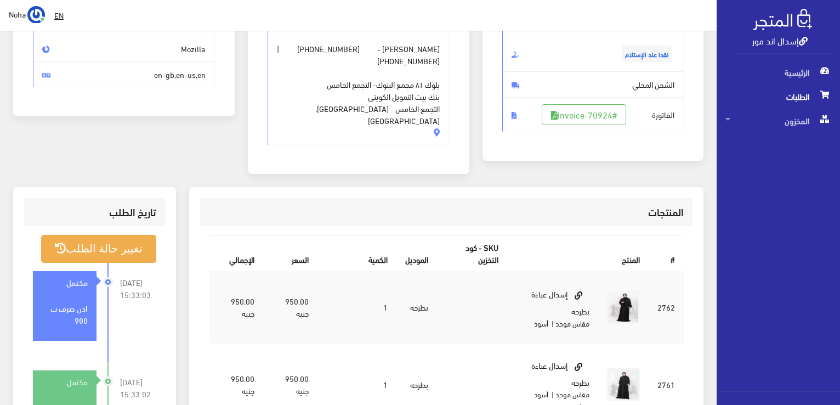
scroll to position [165, 0]
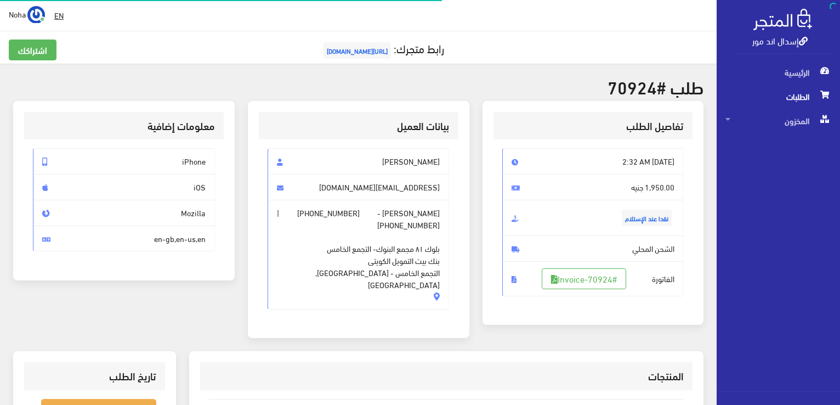
scroll to position [263, 0]
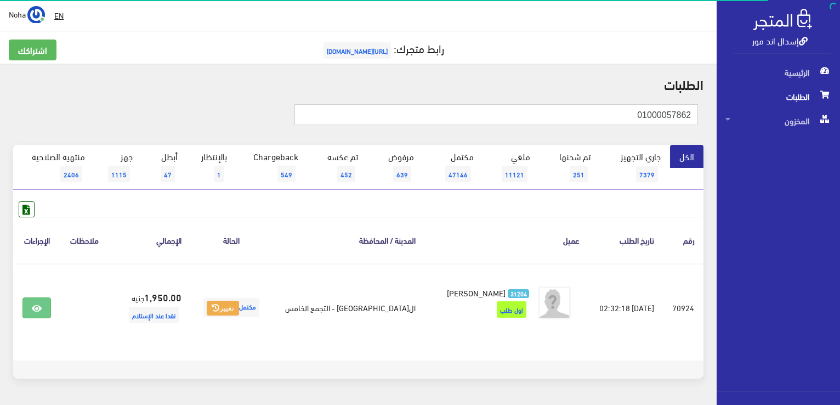
drag, startPoint x: 842, startPoint y: 122, endPoint x: 842, endPoint y: 152, distance: 29.6
click at [840, 152] on html "إسدال اند مور الرئيسية الطلبات" at bounding box center [420, 202] width 840 height 405
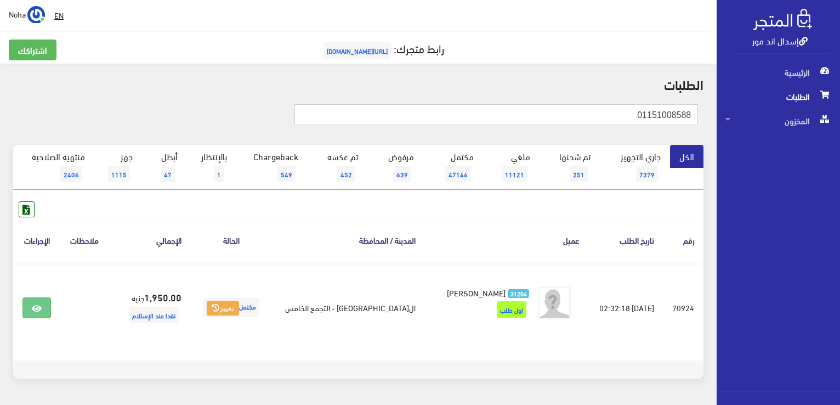
type input "01151008588"
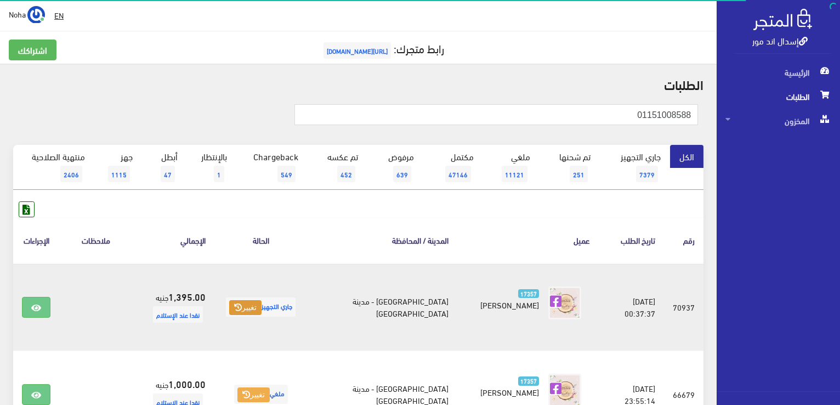
click at [262, 303] on button "تغيير" at bounding box center [245, 307] width 32 height 15
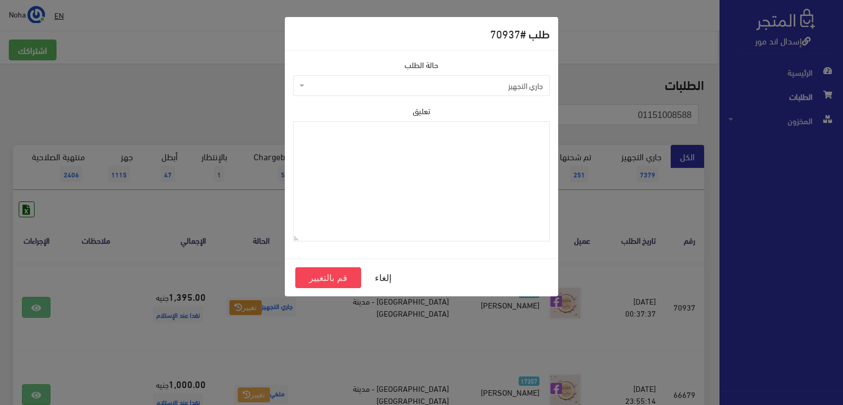
click at [373, 86] on span "جاري التجهيز" at bounding box center [425, 85] width 236 height 11
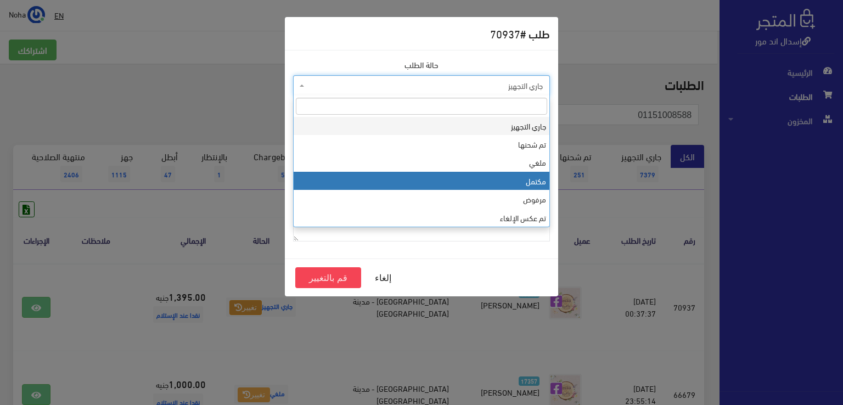
select select "4"
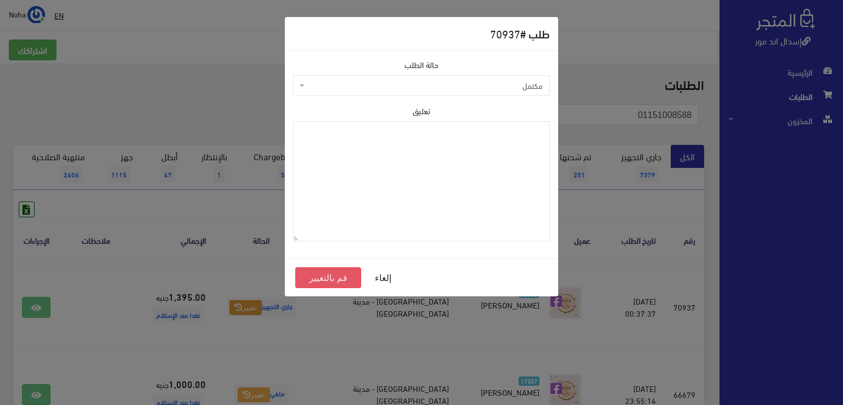
click at [329, 280] on button "قم بالتغيير" at bounding box center [328, 277] width 66 height 21
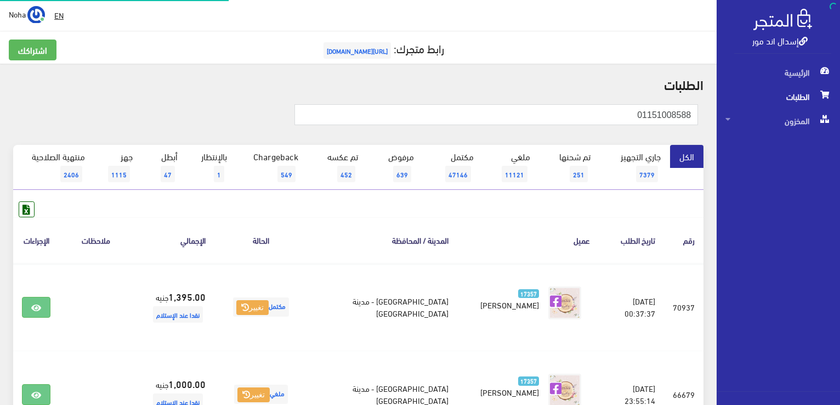
click at [840, 138] on html "إسدال اند مور الرئيسية الطلبات" at bounding box center [420, 202] width 840 height 405
type input "01091092141"
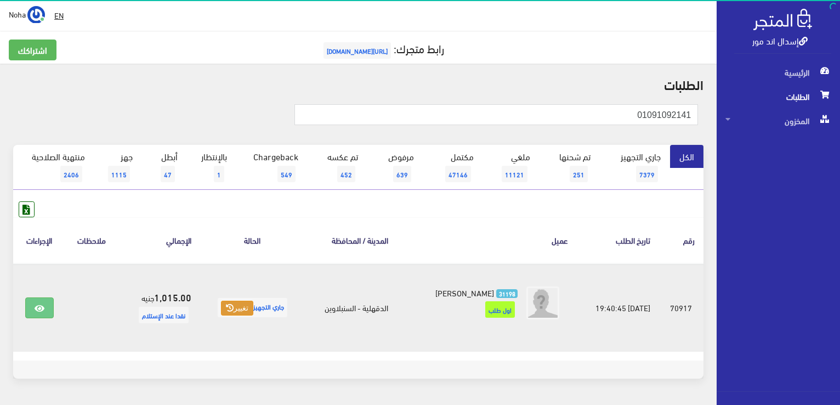
click at [221, 306] on button "تغيير" at bounding box center [237, 308] width 32 height 15
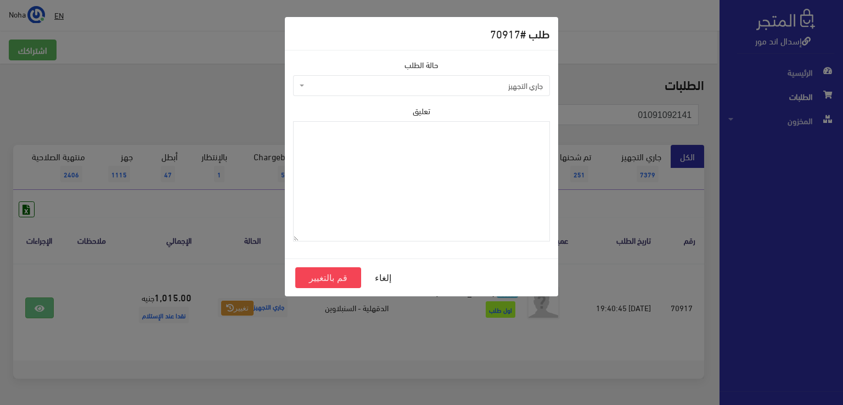
click at [462, 82] on span "جاري التجهيز" at bounding box center [425, 85] width 236 height 11
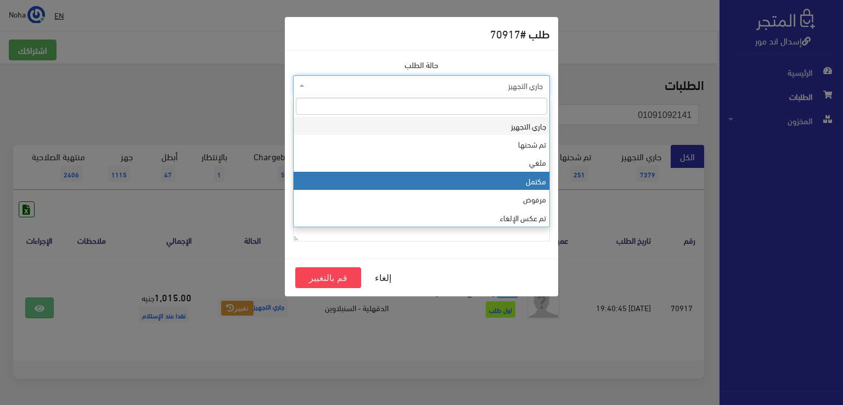
select select "4"
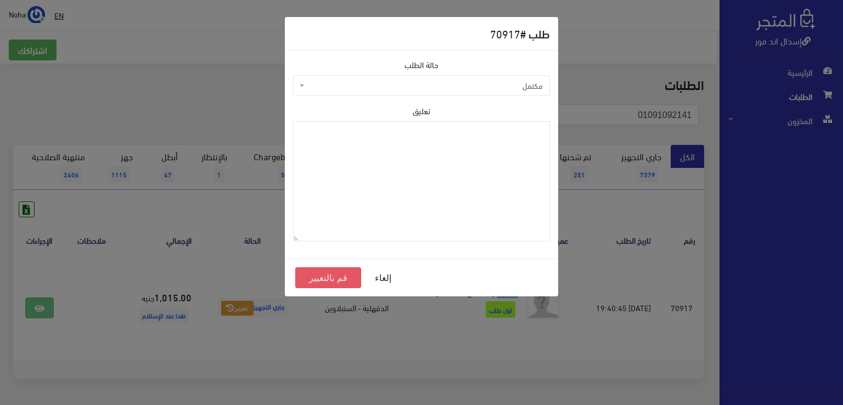
click at [341, 278] on button "قم بالتغيير" at bounding box center [328, 277] width 66 height 21
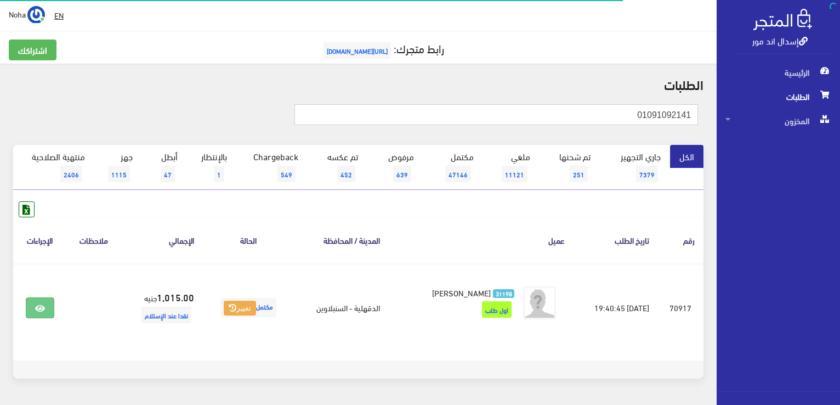
drag, startPoint x: 0, startPoint y: 0, endPoint x: 842, endPoint y: 133, distance: 852.5
click at [840, 133] on html "إسدال اند مور الرئيسية الطلبات" at bounding box center [420, 202] width 840 height 405
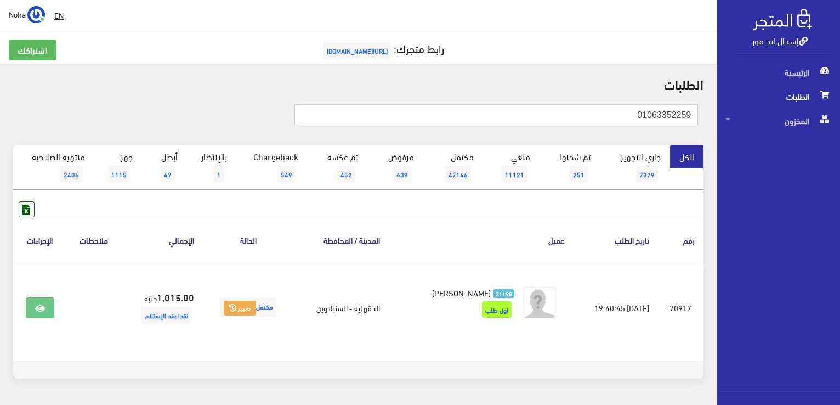
type input "01063352259"
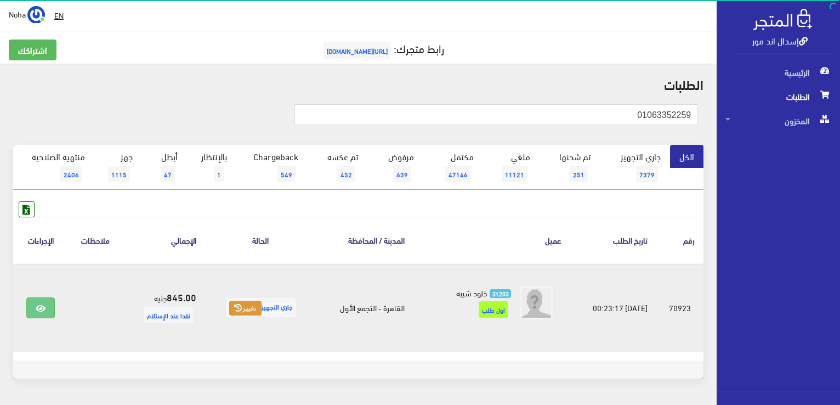
click at [243, 310] on button "تغيير" at bounding box center [245, 308] width 32 height 15
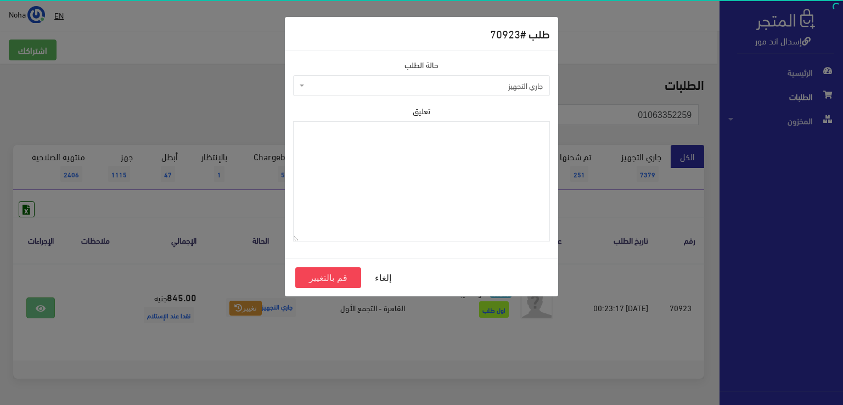
click at [417, 88] on span "جاري التجهيز" at bounding box center [425, 85] width 236 height 11
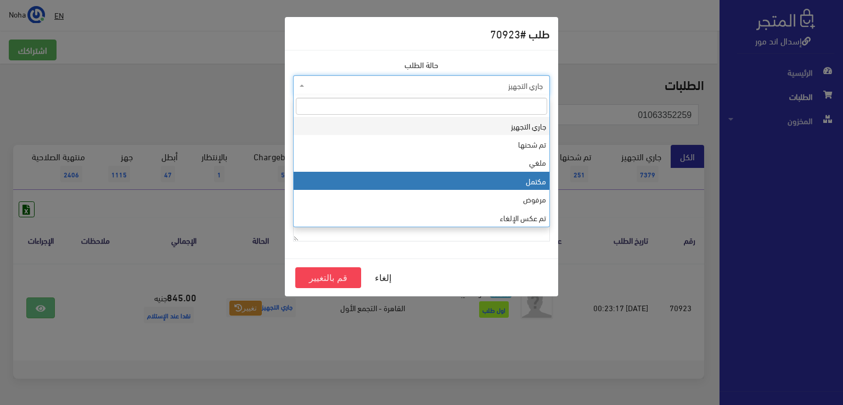
select select "4"
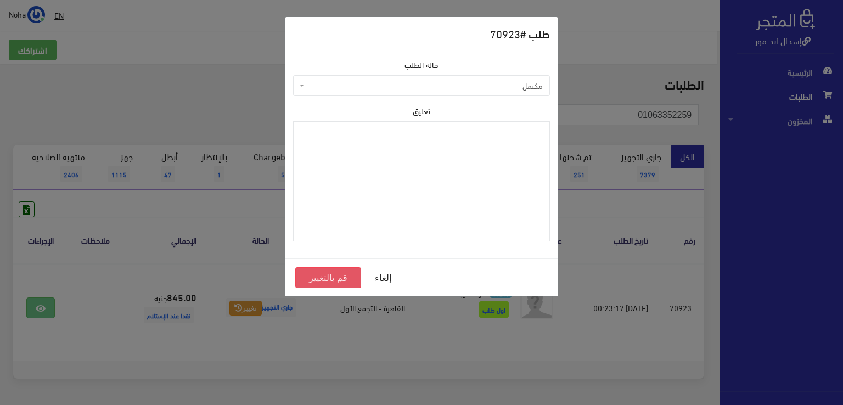
click at [330, 274] on button "قم بالتغيير" at bounding box center [328, 277] width 66 height 21
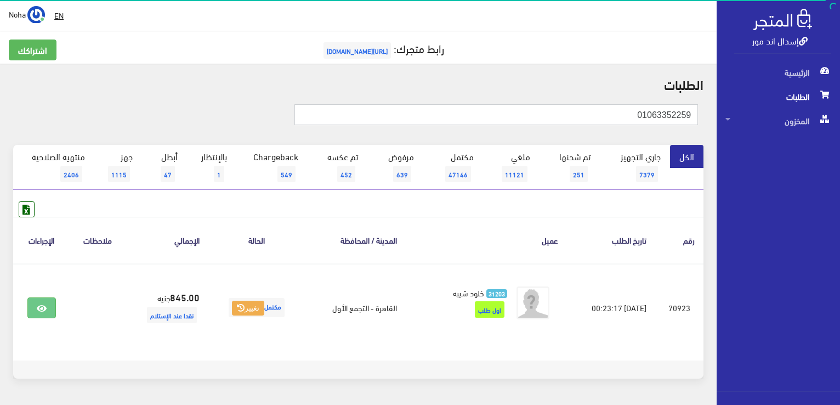
drag, startPoint x: 619, startPoint y: 115, endPoint x: 842, endPoint y: 106, distance: 223.4
click at [840, 106] on html "إسدال اند مور الرئيسية الطلبات" at bounding box center [420, 202] width 840 height 405
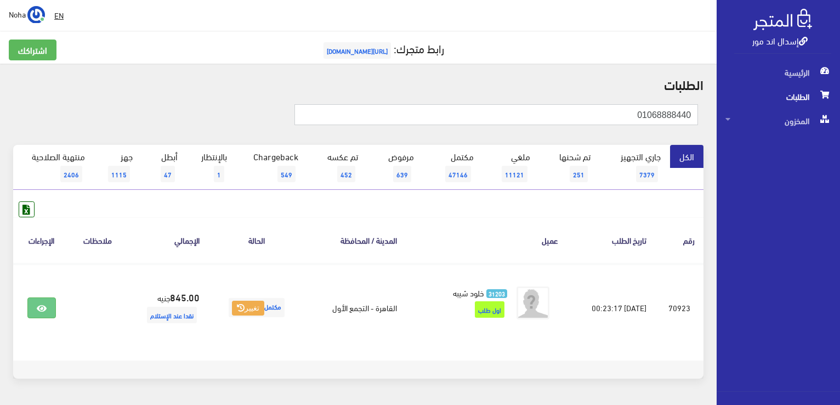
type input "01068888440"
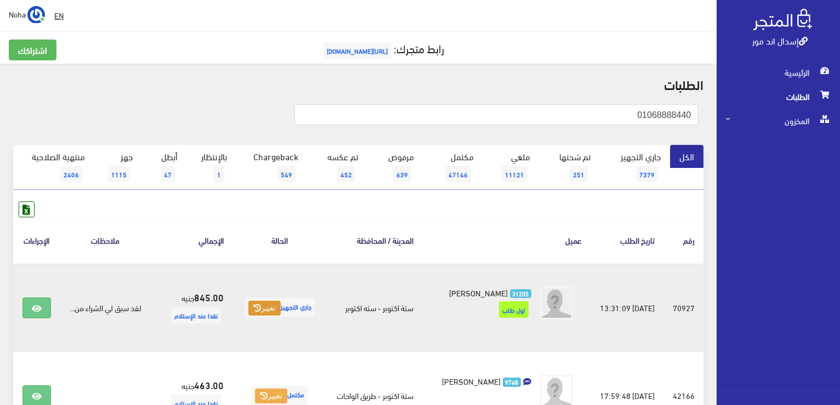
click at [261, 306] on button "تغيير" at bounding box center [265, 308] width 32 height 15
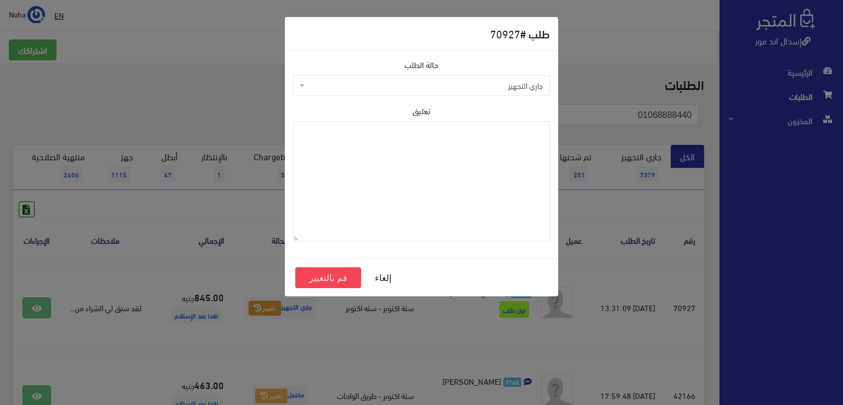
click at [383, 78] on span "جاري التجهيز" at bounding box center [421, 85] width 257 height 21
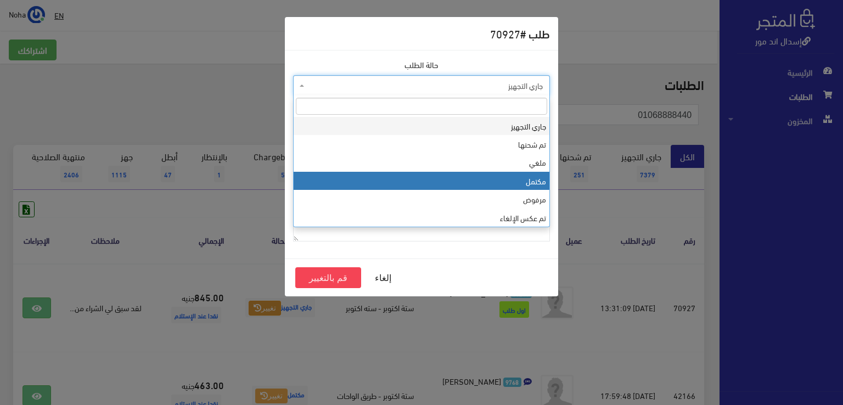
select select "4"
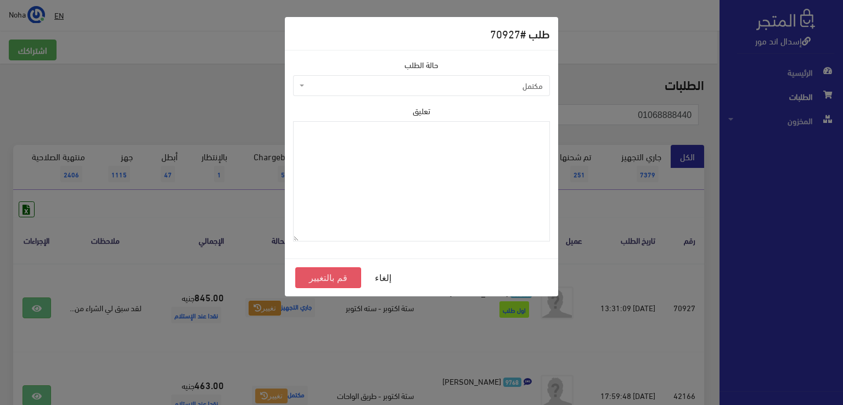
drag, startPoint x: 342, startPoint y: 278, endPoint x: 339, endPoint y: 271, distance: 7.4
click at [342, 278] on button "قم بالتغيير" at bounding box center [328, 277] width 66 height 21
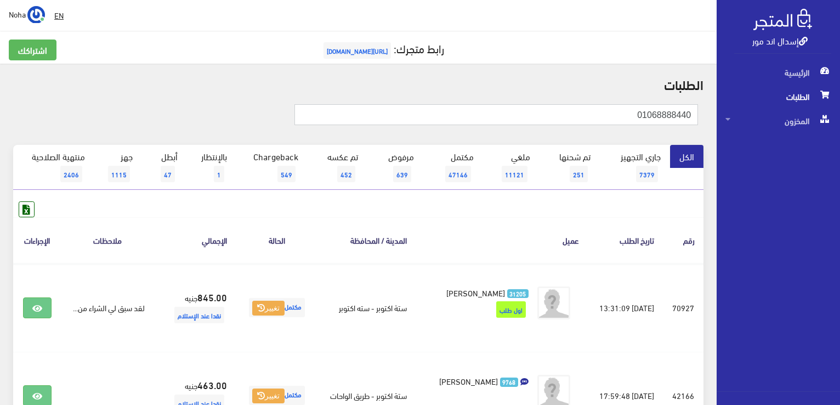
drag, startPoint x: 617, startPoint y: 112, endPoint x: 842, endPoint y: 93, distance: 226.3
click at [840, 93] on html "إسدال اند مور الرئيسية الطلبات" at bounding box center [420, 202] width 840 height 405
type input "01113304334"
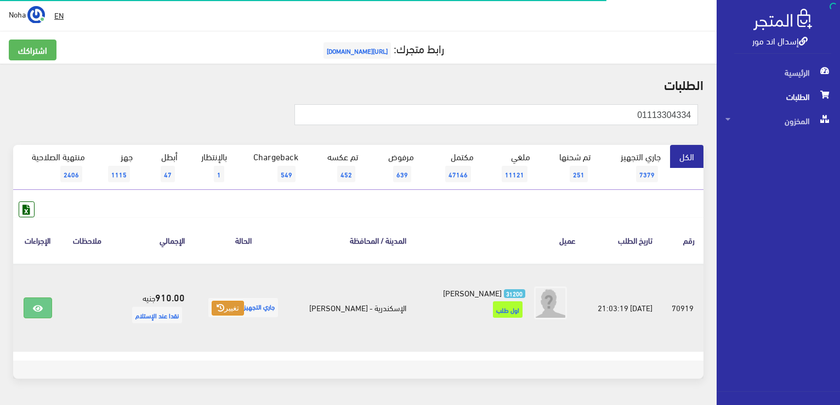
click at [231, 311] on button "تغيير" at bounding box center [228, 308] width 32 height 15
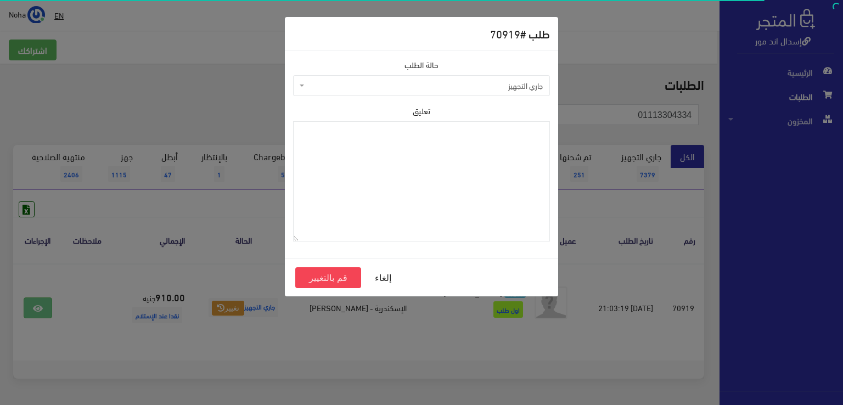
click at [397, 88] on span "جاري التجهيز" at bounding box center [425, 85] width 236 height 11
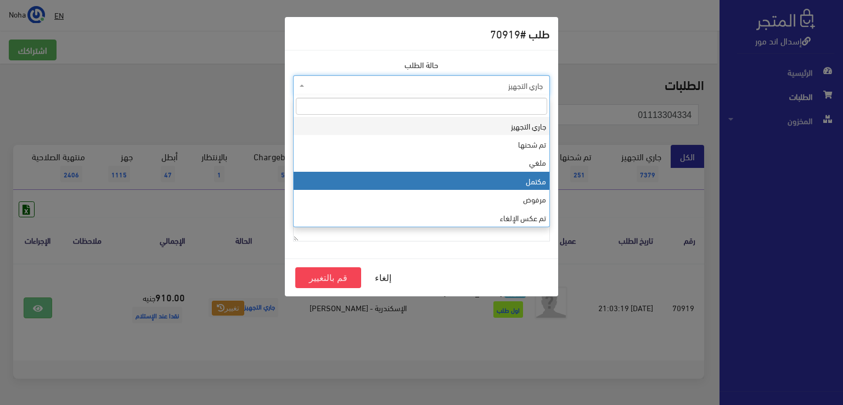
select select "4"
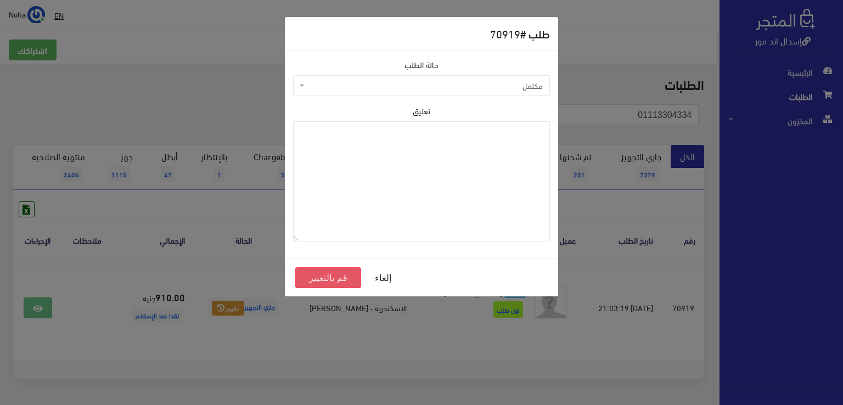
click at [321, 278] on button "قم بالتغيير" at bounding box center [328, 277] width 66 height 21
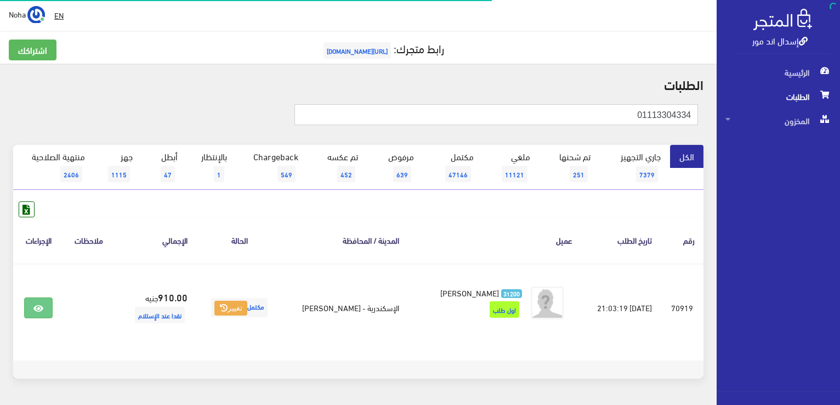
drag, startPoint x: 0, startPoint y: 0, endPoint x: 842, endPoint y: 106, distance: 848.7
click at [840, 106] on html "إسدال اند مور الرئيسية الطلبات" at bounding box center [420, 202] width 840 height 405
type input "01033299947"
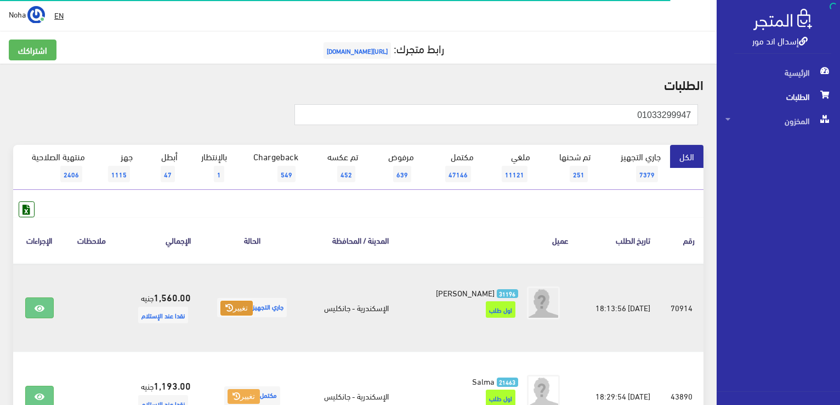
click at [247, 312] on button "تغيير" at bounding box center [237, 308] width 32 height 15
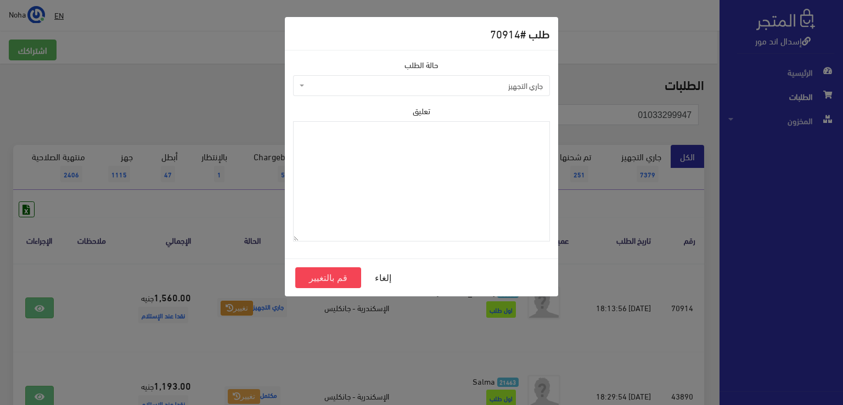
click at [399, 82] on span "جاري التجهيز" at bounding box center [425, 85] width 236 height 11
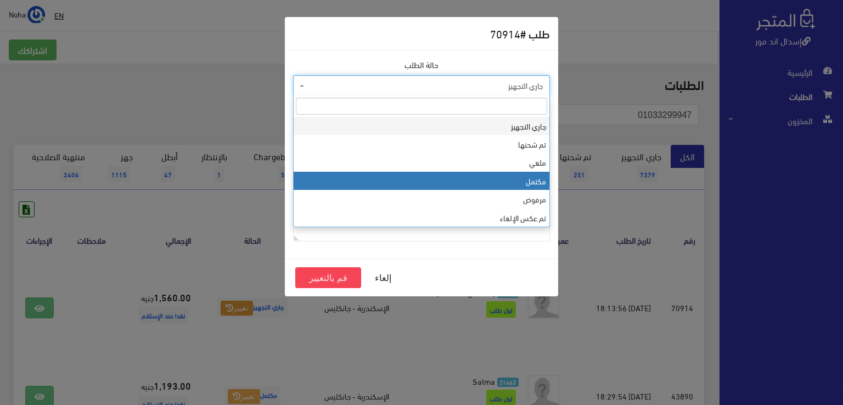
select select "4"
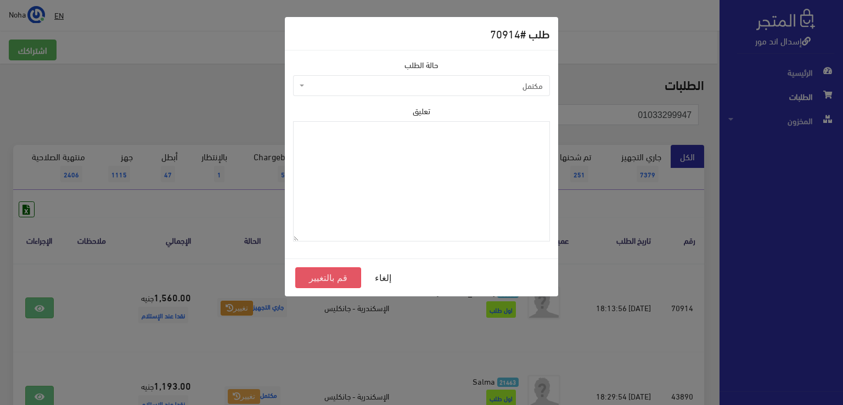
click at [332, 279] on button "قم بالتغيير" at bounding box center [328, 277] width 66 height 21
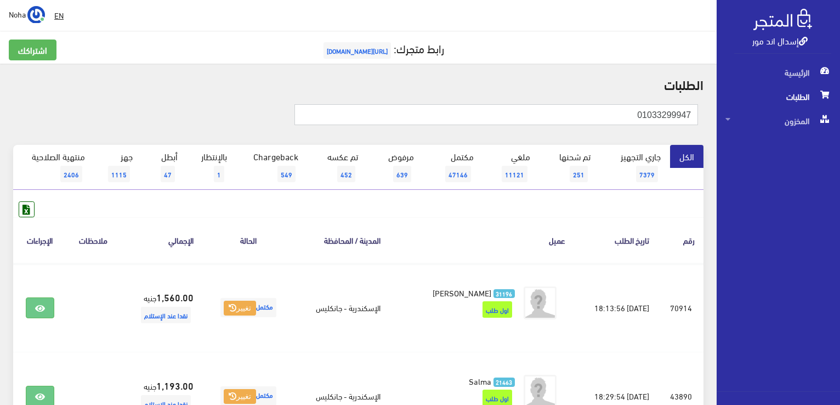
drag, startPoint x: 636, startPoint y: 111, endPoint x: 842, endPoint y: 119, distance: 205.9
click at [840, 119] on html "إسدال اند مور الرئيسية الطلبات" at bounding box center [420, 202] width 840 height 405
click at [658, 121] on input "text" at bounding box center [497, 114] width 404 height 21
type input "01113961321"
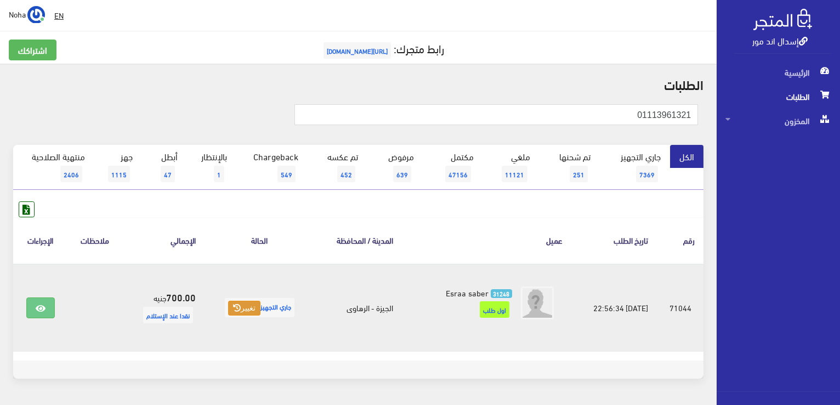
click at [233, 305] on icon at bounding box center [237, 308] width 8 height 8
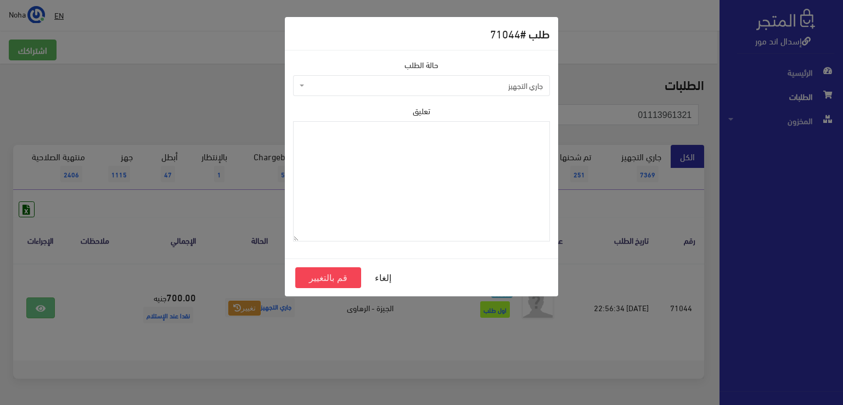
click at [410, 86] on span "جاري التجهيز" at bounding box center [425, 85] width 236 height 11
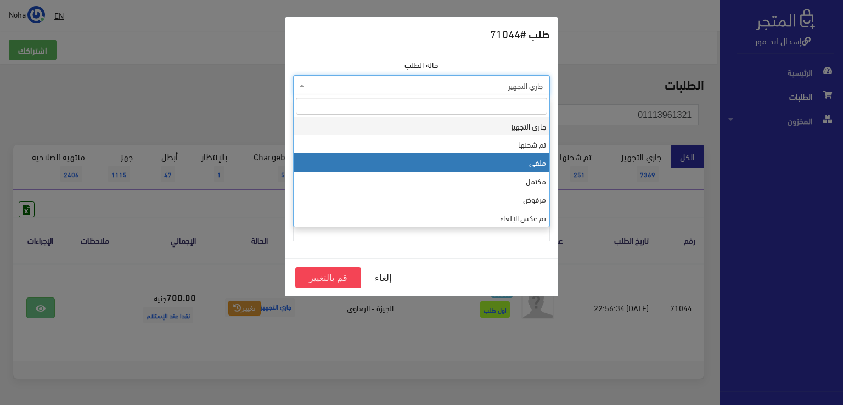
select select "3"
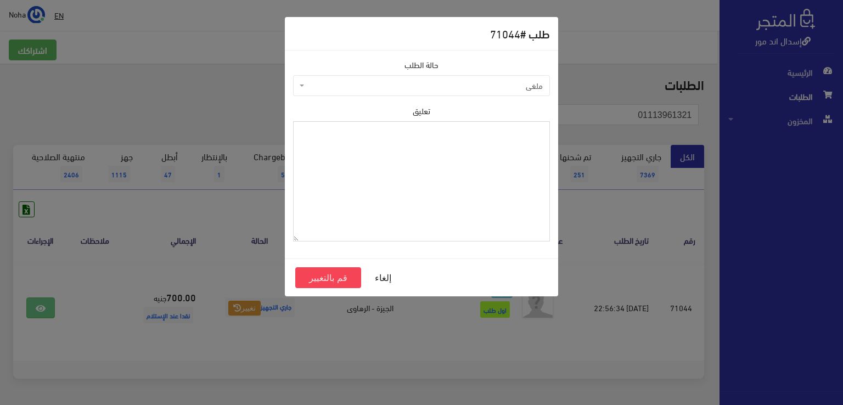
click at [419, 185] on textarea "تعليق" at bounding box center [421, 181] width 257 height 120
type textarea "رفض الاستلام"
click at [324, 280] on button "قم بالتغيير" at bounding box center [328, 277] width 66 height 21
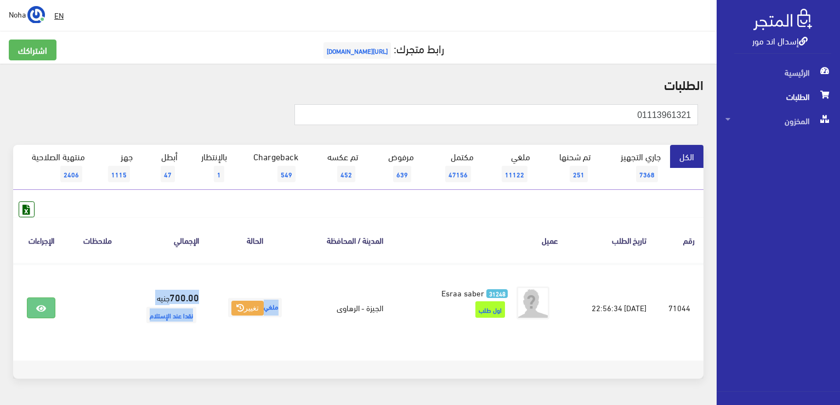
drag, startPoint x: 276, startPoint y: 306, endPoint x: 324, endPoint y: 391, distance: 98.0
click at [324, 390] on div "الكل جاري التجهيز 7368 تم شحنها 251 ملغي 11122 مكتمل 47156 639 452 549 1 47 1115" at bounding box center [359, 268] width 704 height 247
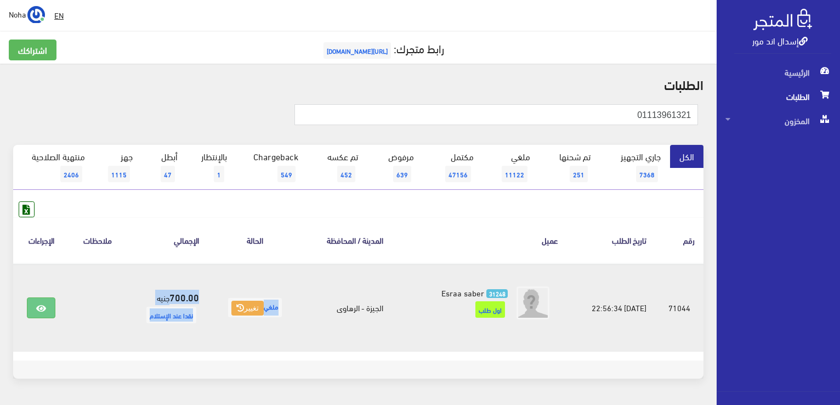
click at [227, 347] on td "ملغي تغيير" at bounding box center [255, 307] width 94 height 88
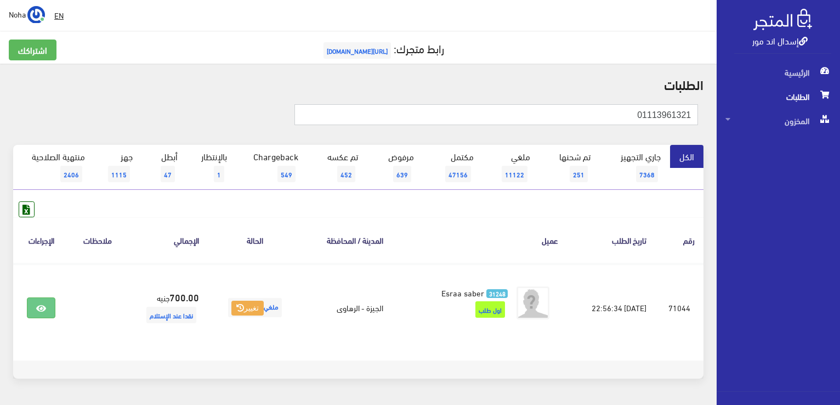
drag, startPoint x: 616, startPoint y: 115, endPoint x: 842, endPoint y: 160, distance: 231.0
click at [840, 160] on html "إسدال اند مور الرئيسية الطلبات" at bounding box center [420, 202] width 840 height 405
type input "01009294094"
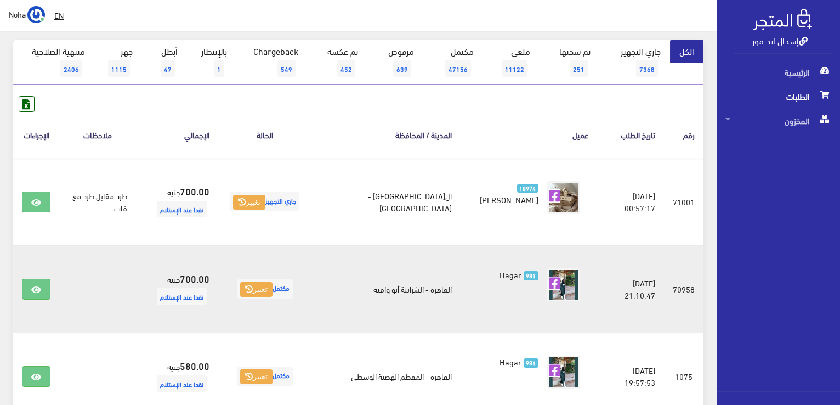
scroll to position [110, 0]
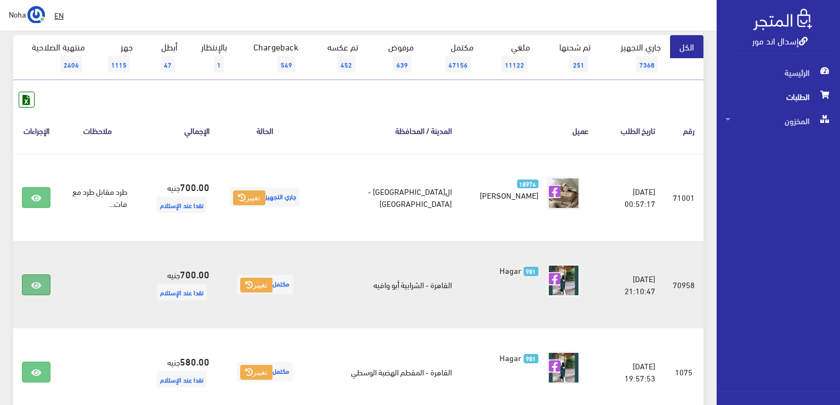
click at [41, 288] on link at bounding box center [36, 284] width 29 height 21
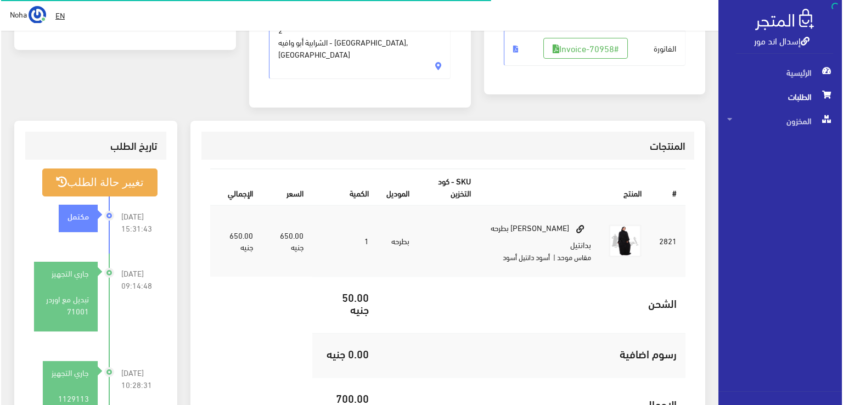
scroll to position [274, 0]
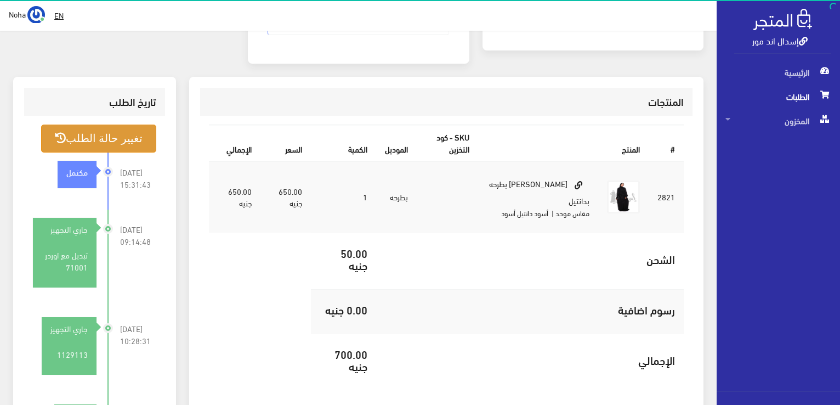
click at [132, 125] on button "تغيير حالة الطلب" at bounding box center [98, 139] width 115 height 28
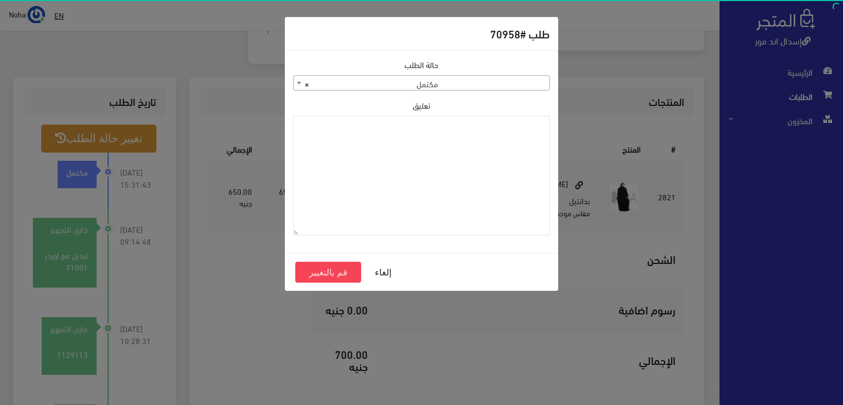
click at [371, 78] on span "× مكتمل" at bounding box center [422, 83] width 256 height 15
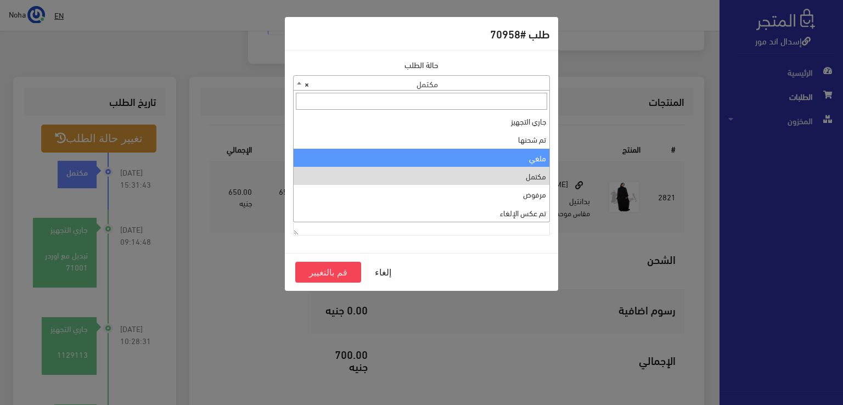
select select "3"
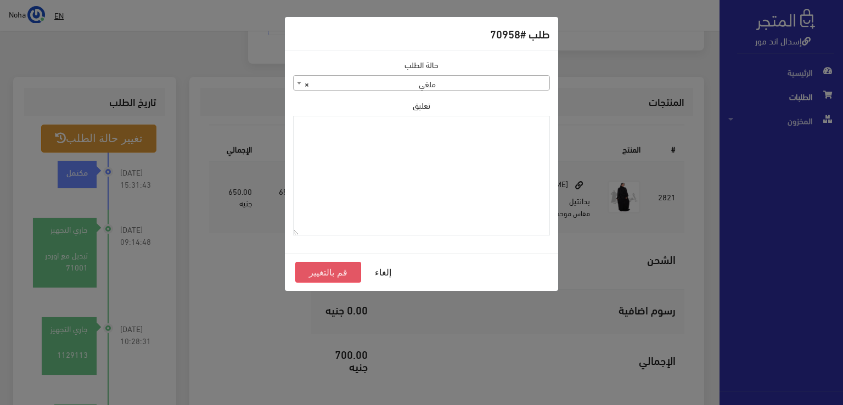
click at [306, 268] on button "قم بالتغيير" at bounding box center [328, 272] width 66 height 21
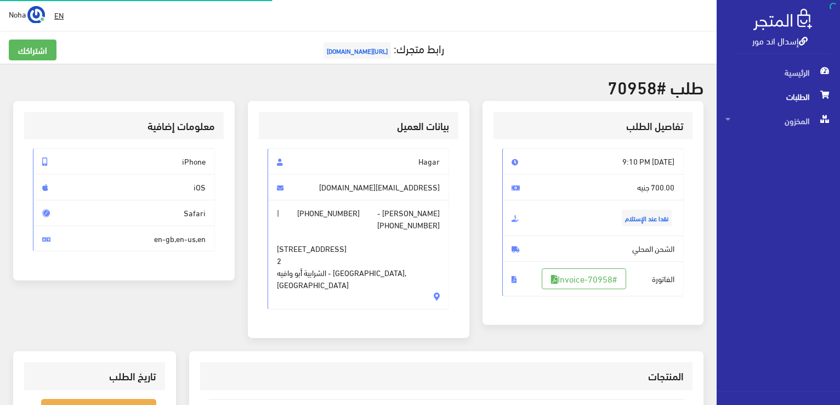
scroll to position [263, 0]
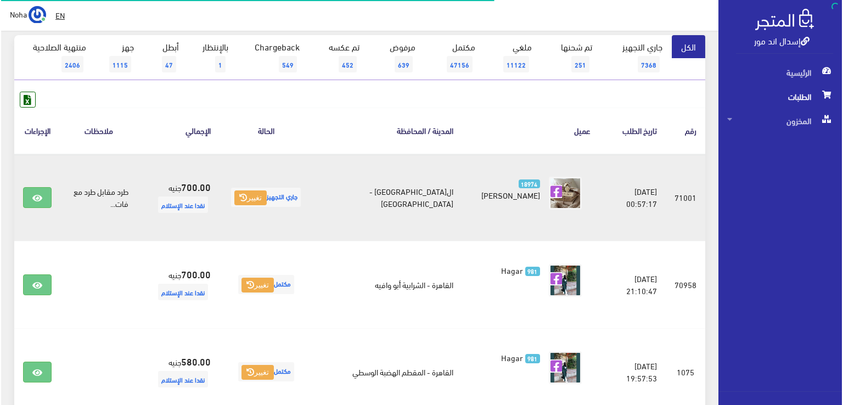
scroll to position [110, 0]
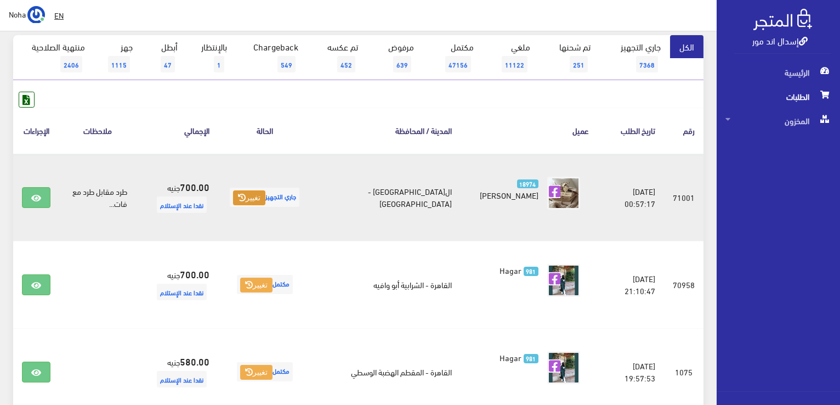
click at [262, 194] on button "تغيير" at bounding box center [249, 197] width 32 height 15
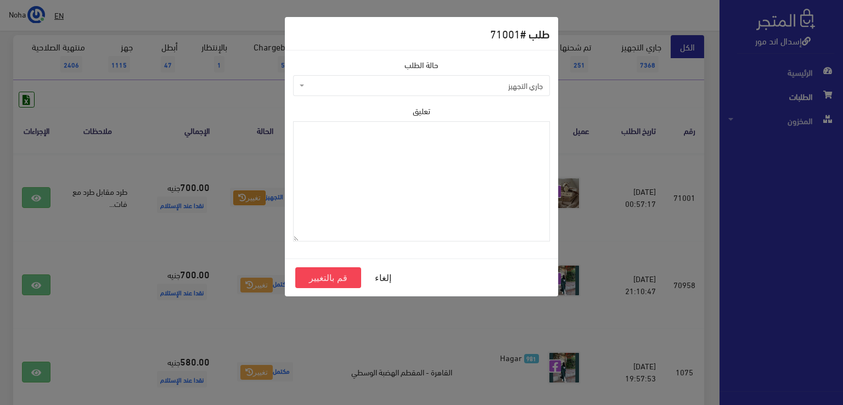
click at [371, 84] on span "جاري التجهيز" at bounding box center [425, 85] width 236 height 11
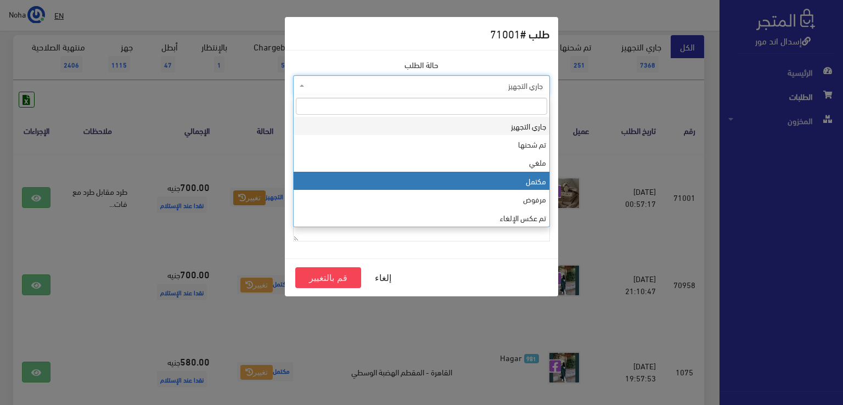
select select "4"
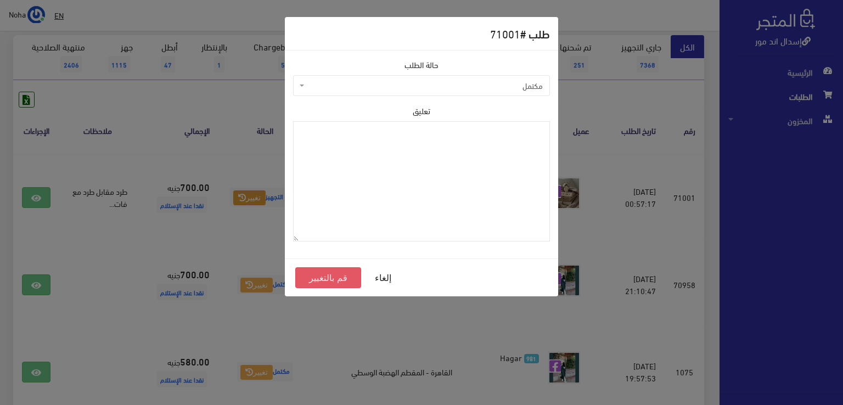
click at [335, 278] on button "قم بالتغيير" at bounding box center [328, 277] width 66 height 21
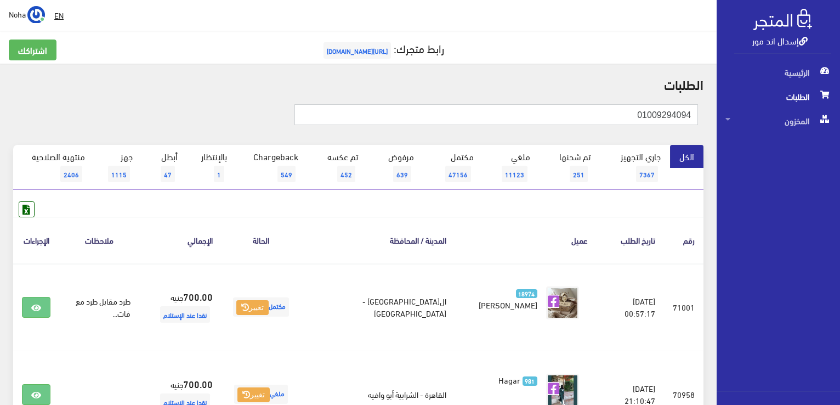
drag, startPoint x: 612, startPoint y: 125, endPoint x: 738, endPoint y: 144, distance: 127.7
click at [738, 144] on div "إسدال اند مور الرئيسية الطلبات المخزون" at bounding box center [420, 350] width 840 height 701
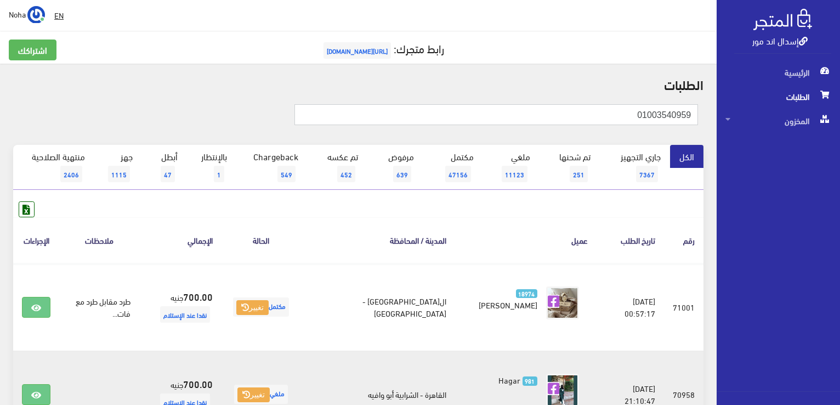
type input "01003540959"
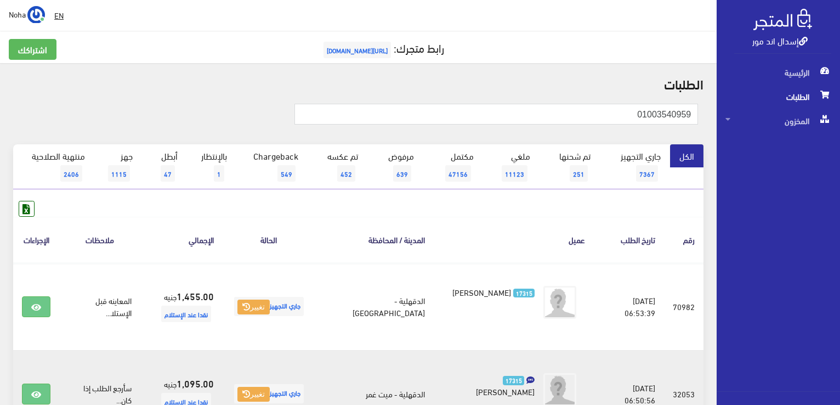
scroll to position [110, 0]
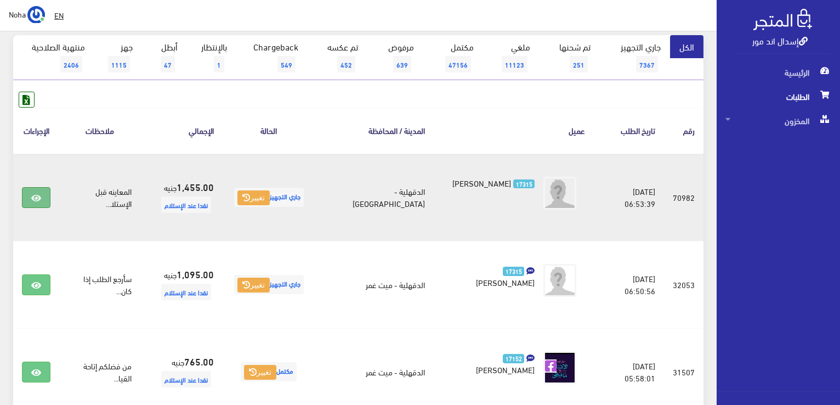
click at [42, 198] on link at bounding box center [36, 197] width 29 height 21
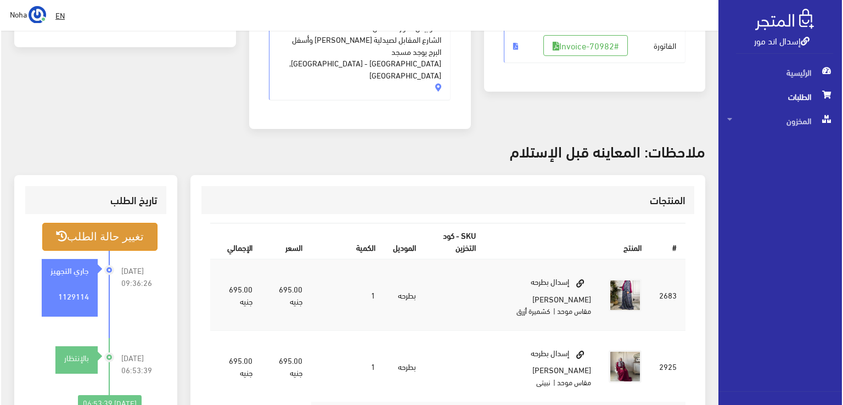
scroll to position [274, 0]
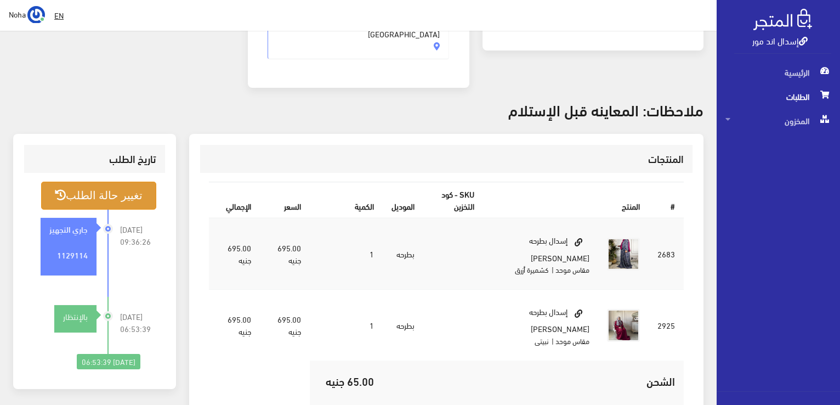
click at [88, 185] on button "تغيير حالة الطلب" at bounding box center [98, 196] width 115 height 28
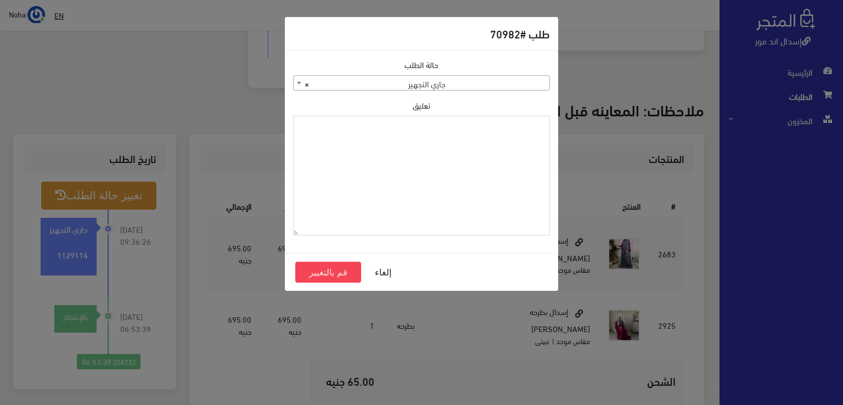
click at [345, 195] on textarea "تعليق" at bounding box center [421, 176] width 257 height 120
type textarea "رجع النبيتى"
click at [314, 270] on button "قم بالتغيير" at bounding box center [328, 272] width 66 height 21
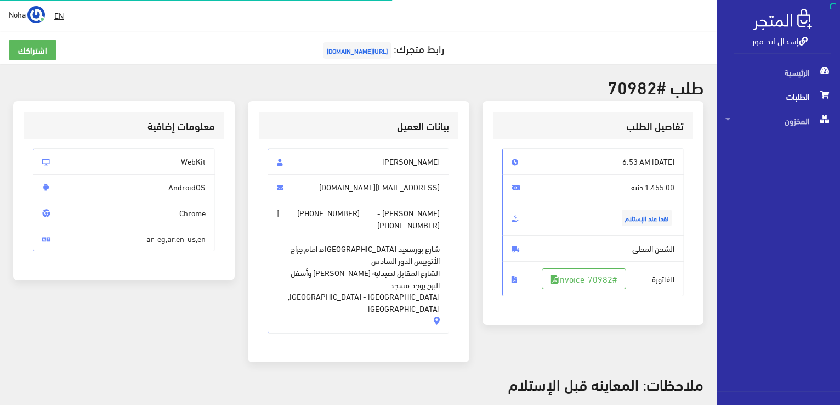
scroll to position [263, 0]
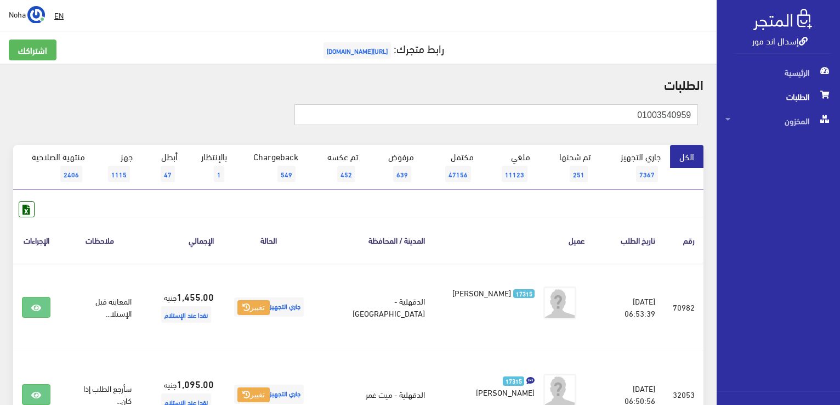
drag, startPoint x: 621, startPoint y: 115, endPoint x: 842, endPoint y: 194, distance: 234.8
click at [840, 194] on html "إسدال اند مور الرئيسية الطلبات" at bounding box center [420, 202] width 840 height 405
type input "01024525256"
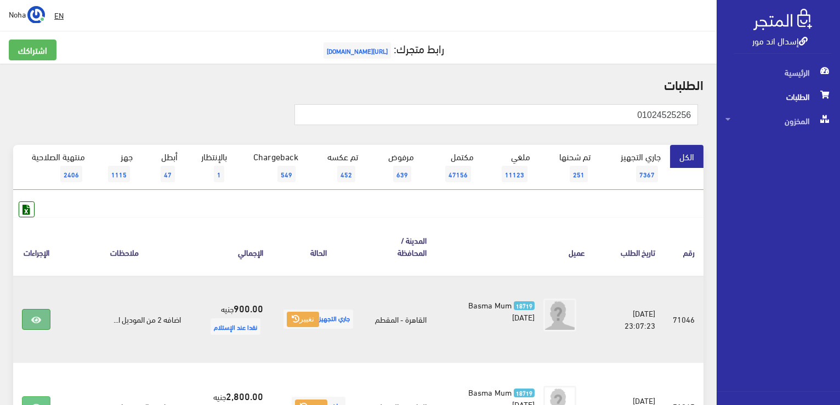
click at [31, 321] on icon at bounding box center [36, 319] width 10 height 9
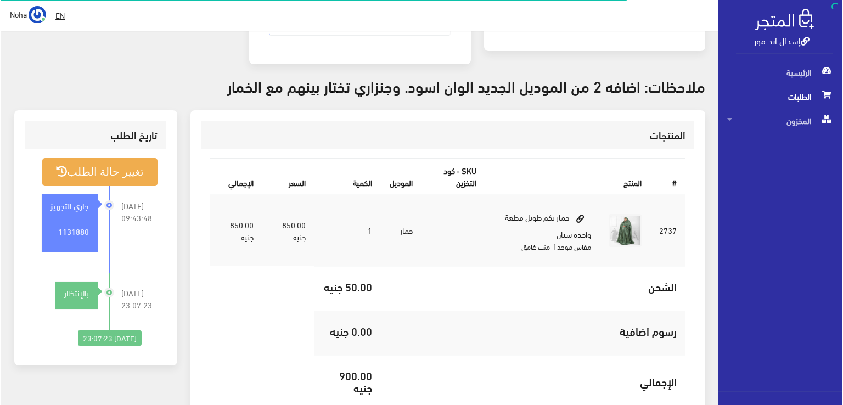
scroll to position [274, 0]
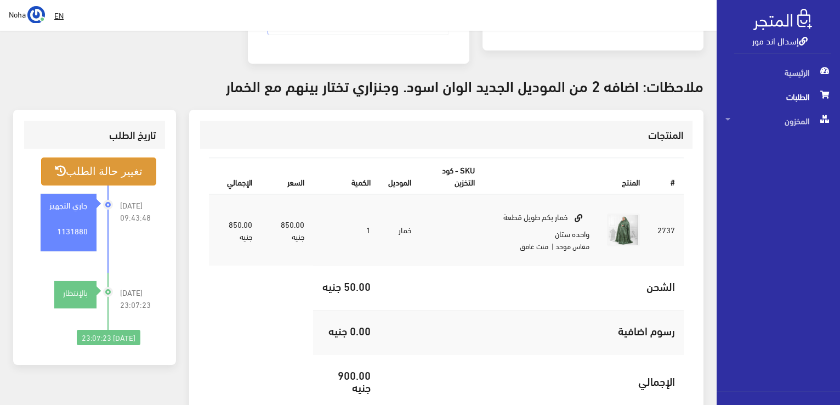
click at [138, 157] on button "تغيير حالة الطلب" at bounding box center [98, 171] width 115 height 28
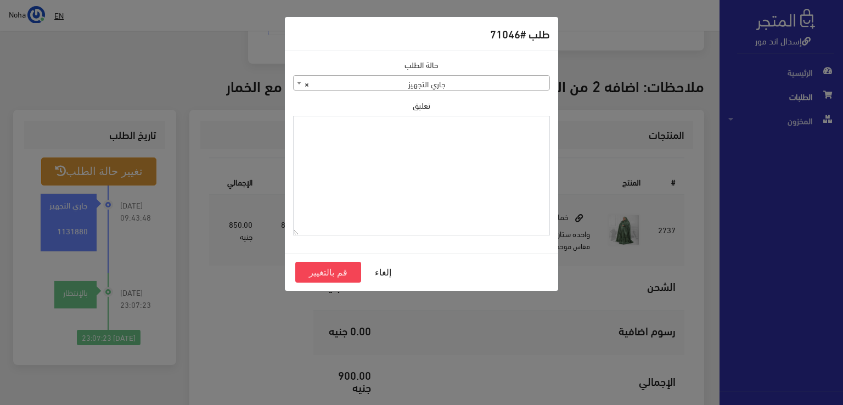
click at [488, 199] on textarea "تعليق" at bounding box center [421, 176] width 257 height 120
type textarea "رجع العبايه الجنزارى الستان"
click at [324, 273] on button "قم بالتغيير" at bounding box center [328, 272] width 66 height 21
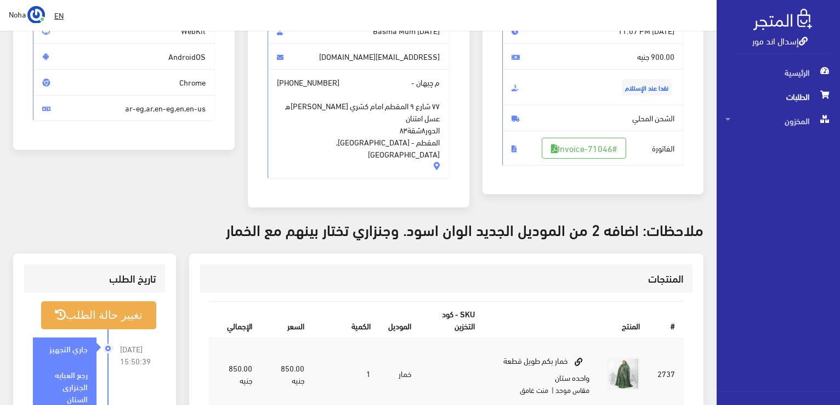
scroll to position [274, 0]
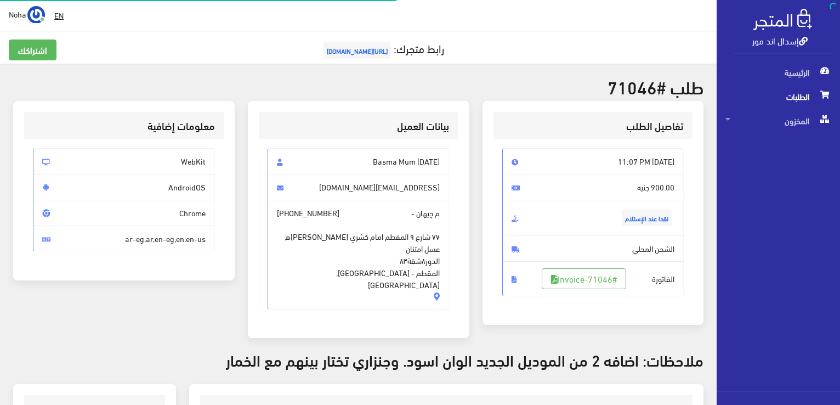
scroll to position [263, 0]
